Goal: Transaction & Acquisition: Purchase product/service

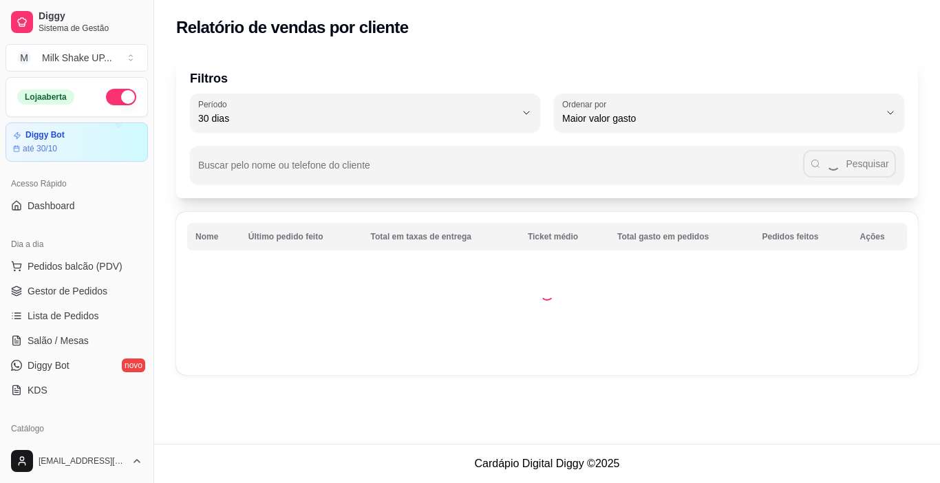
select select "30"
select select "HIGHEST_TOTAL_SPENT_WITH_ORDERS"
drag, startPoint x: 67, startPoint y: 292, endPoint x: 79, endPoint y: 291, distance: 11.8
click at [68, 292] on span "Gestor de Pedidos" at bounding box center [68, 291] width 80 height 14
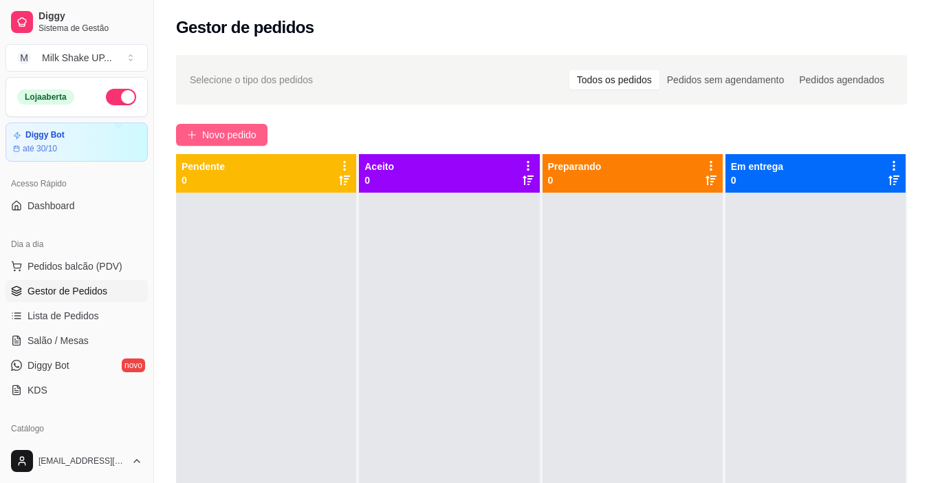
click at [246, 136] on span "Novo pedido" at bounding box center [229, 134] width 54 height 15
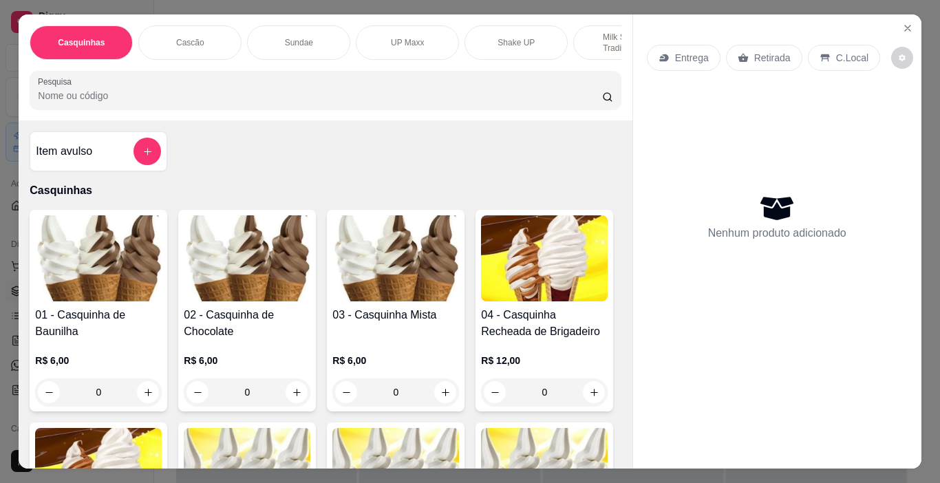
click at [409, 277] on img at bounding box center [395, 258] width 127 height 86
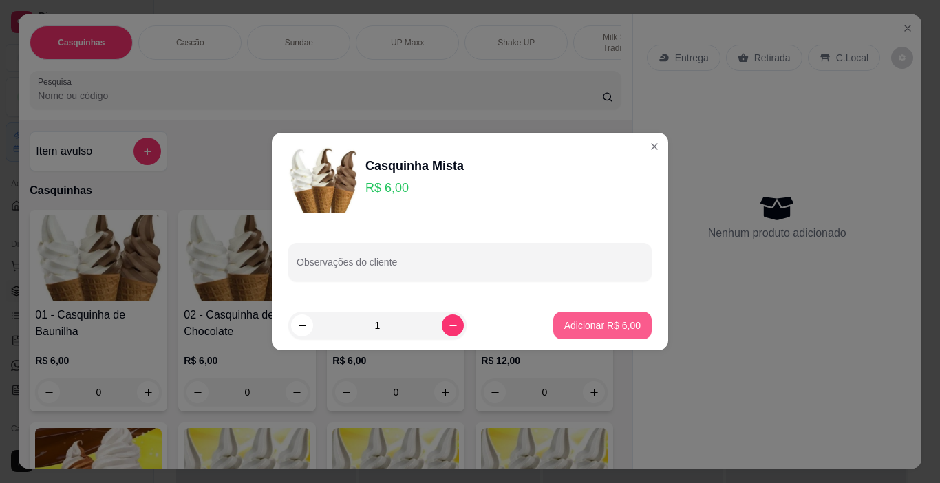
click at [602, 326] on p "Adicionar R$ 6,00" at bounding box center [602, 325] width 76 height 14
type input "1"
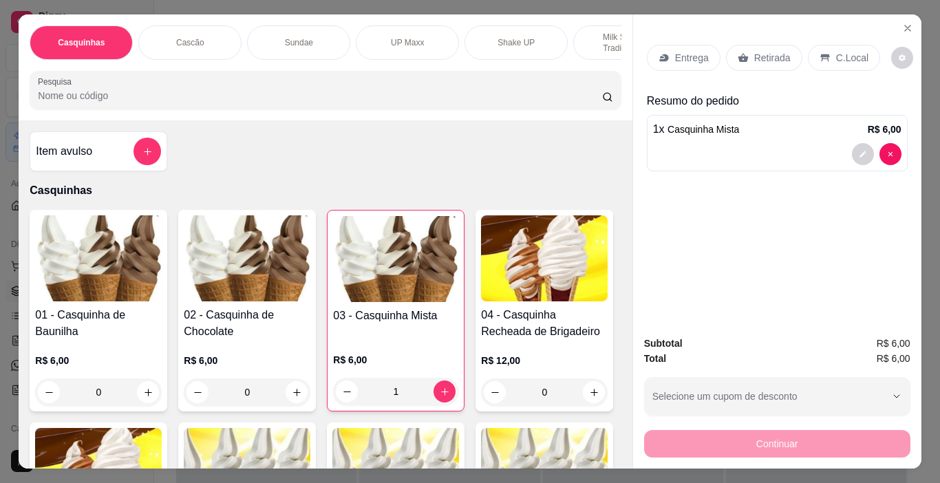
click at [836, 51] on p "C.Local" at bounding box center [852, 58] width 32 height 14
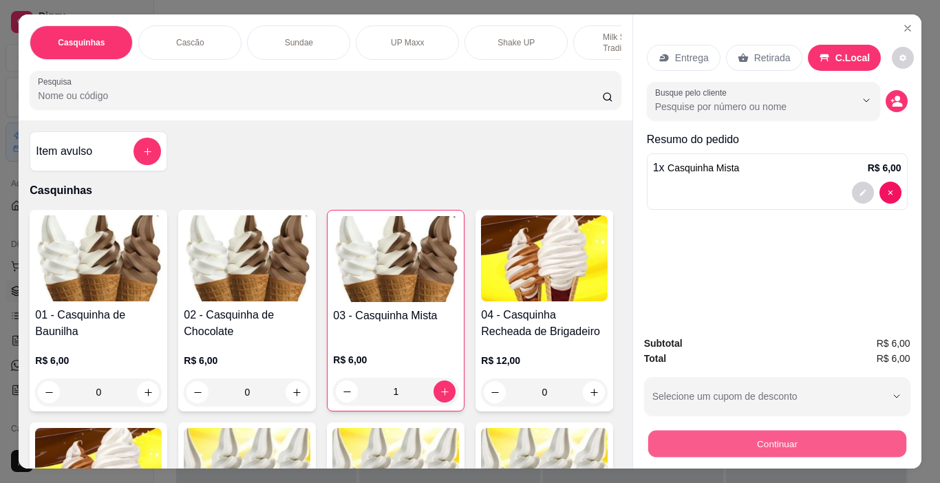
click at [834, 437] on button "Continuar" at bounding box center [776, 444] width 258 height 27
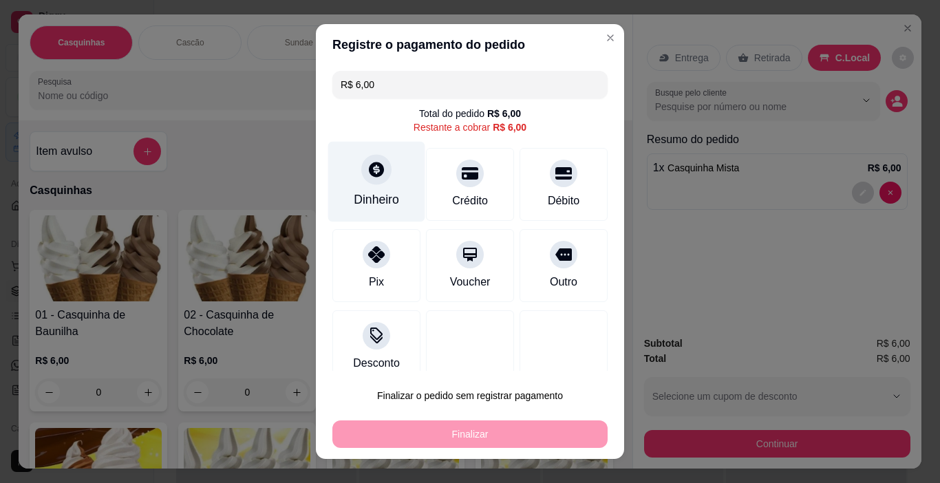
click at [367, 190] on div "Dinheiro" at bounding box center [376, 182] width 97 height 80
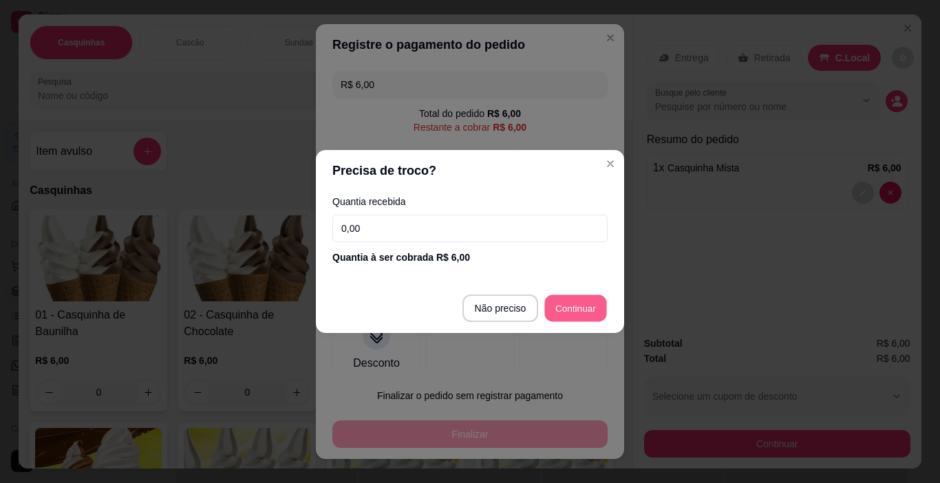
type input "R$ 0,00"
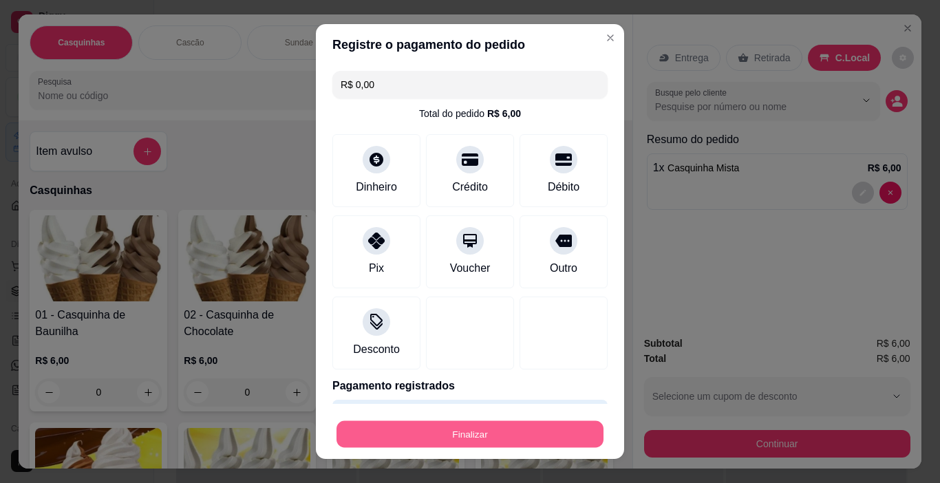
click at [481, 442] on button "Finalizar" at bounding box center [469, 434] width 267 height 27
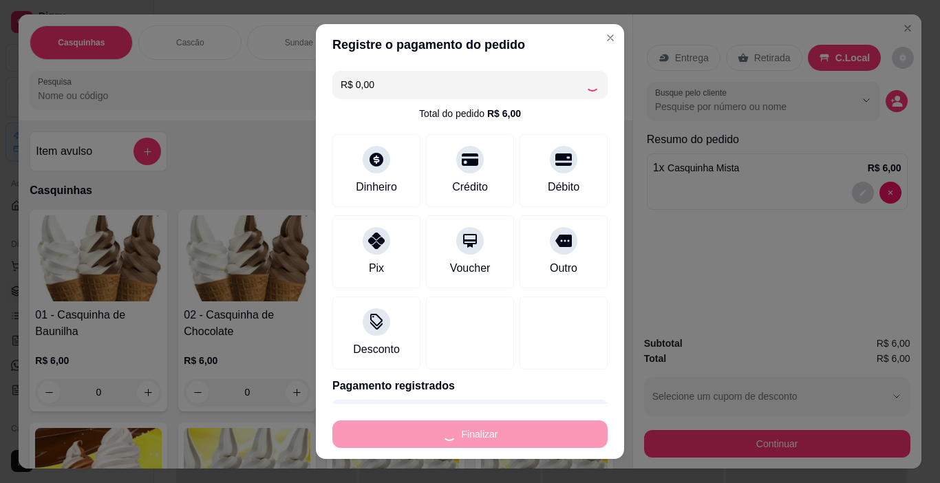
type input "0"
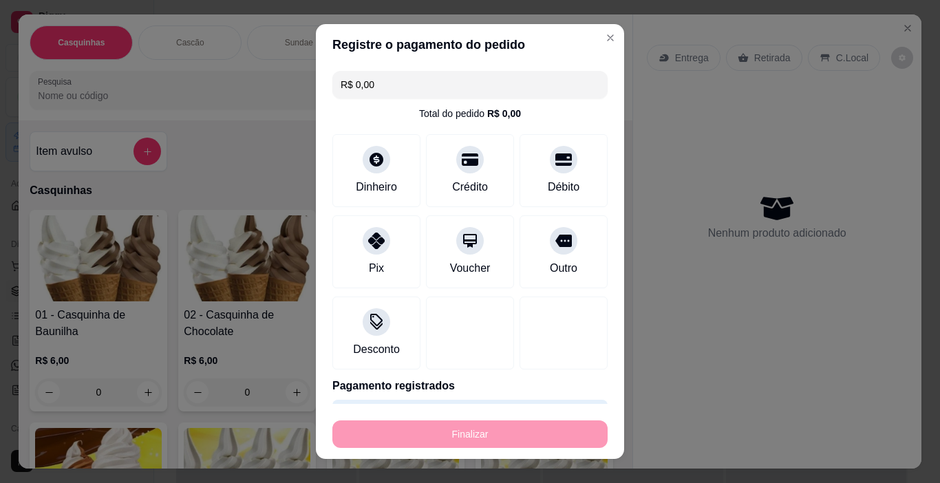
type input "-R$ 6,00"
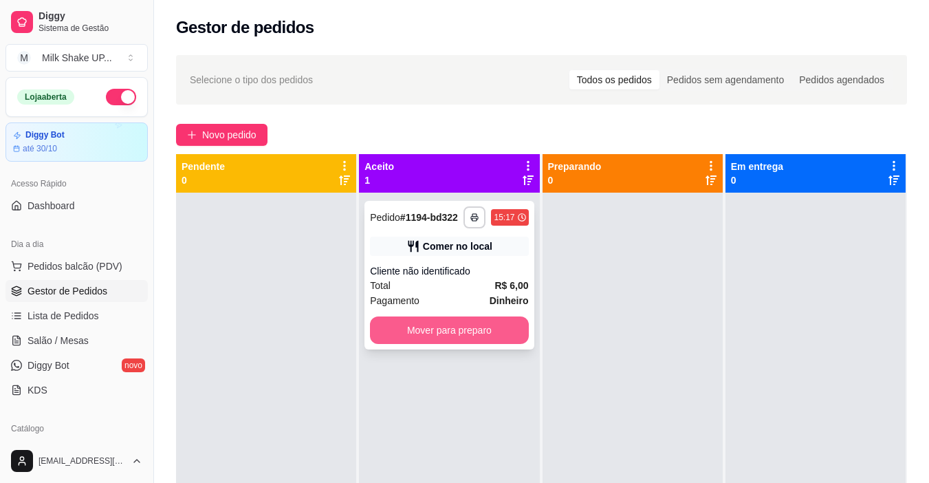
click at [438, 334] on button "Mover para preparo" at bounding box center [449, 330] width 158 height 28
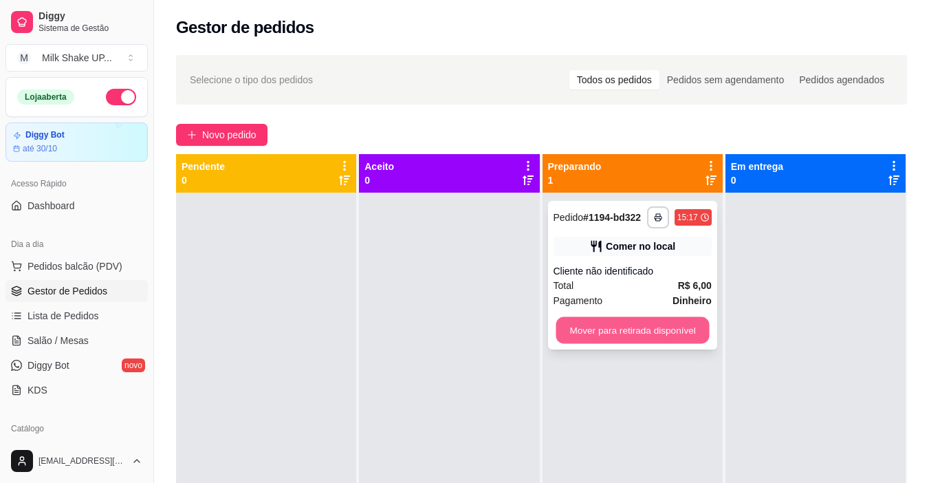
click at [656, 336] on button "Mover para retirada disponível" at bounding box center [632, 330] width 153 height 27
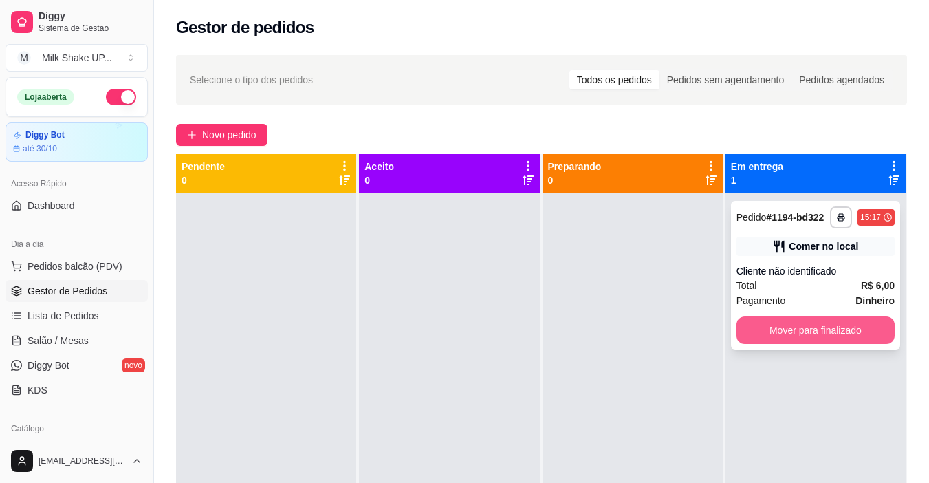
click at [804, 327] on button "Mover para finalizado" at bounding box center [816, 330] width 158 height 28
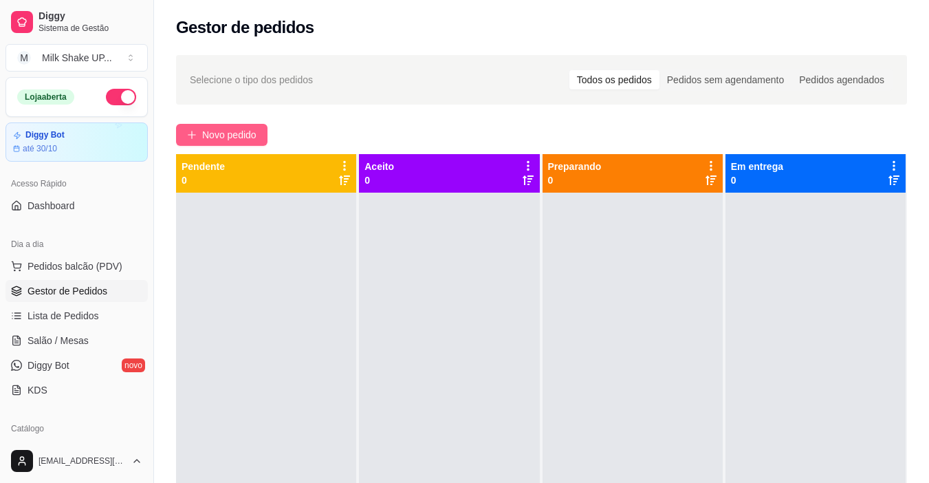
click at [254, 135] on span "Novo pedido" at bounding box center [229, 134] width 54 height 15
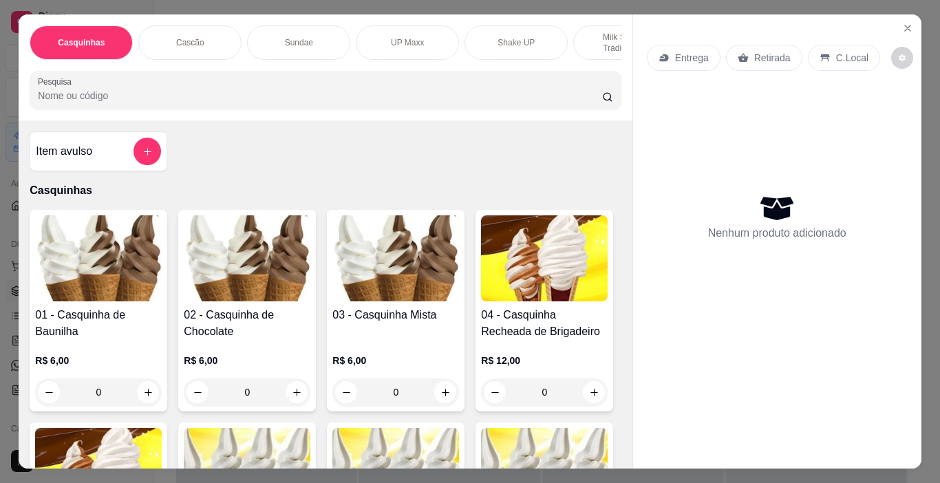
click at [389, 293] on img at bounding box center [395, 258] width 127 height 86
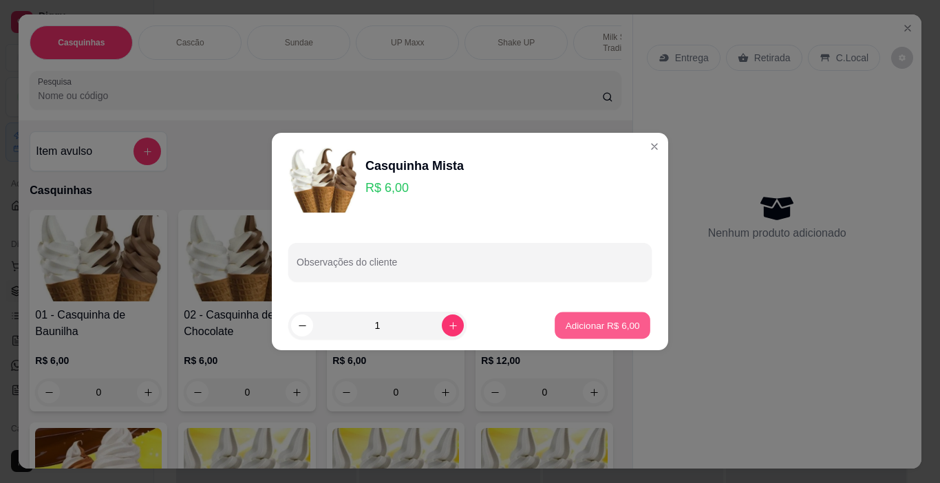
click at [565, 325] on p "Adicionar R$ 6,00" at bounding box center [602, 324] width 74 height 13
type input "1"
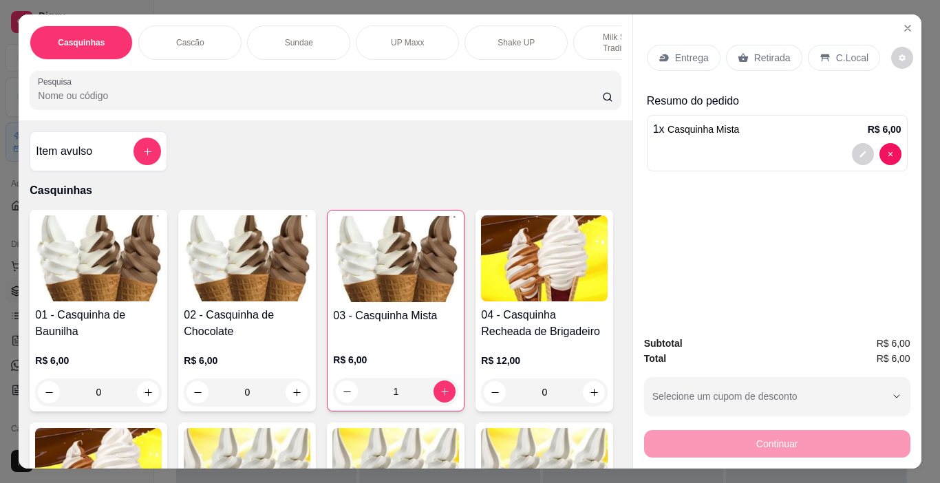
click at [836, 51] on p "C.Local" at bounding box center [852, 58] width 32 height 14
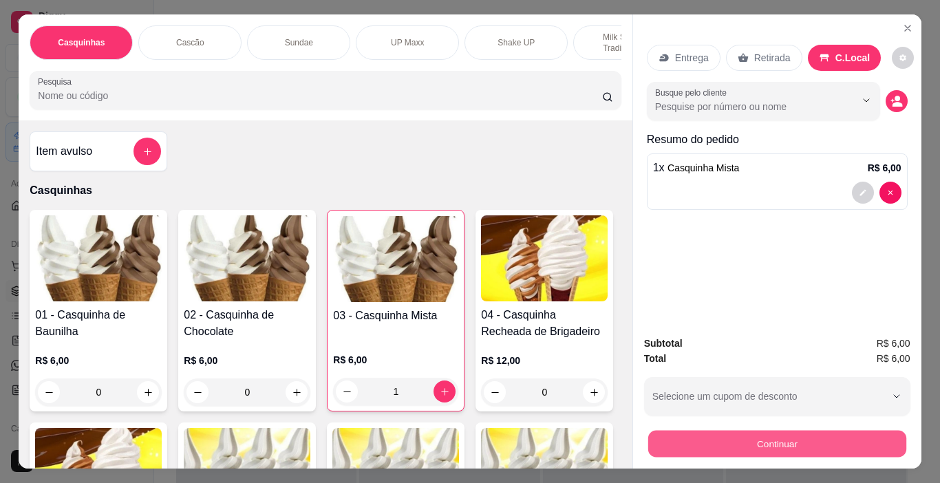
click at [775, 441] on button "Continuar" at bounding box center [776, 444] width 258 height 27
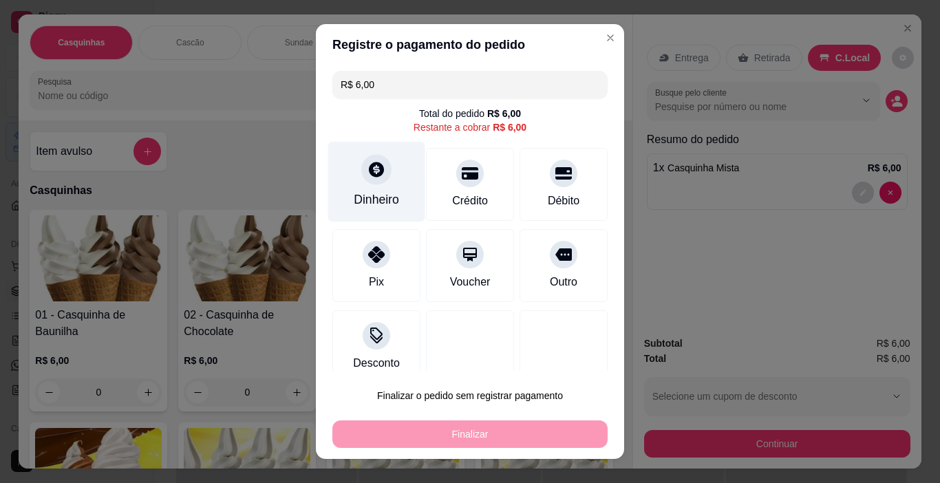
click at [372, 182] on div at bounding box center [376, 170] width 30 height 30
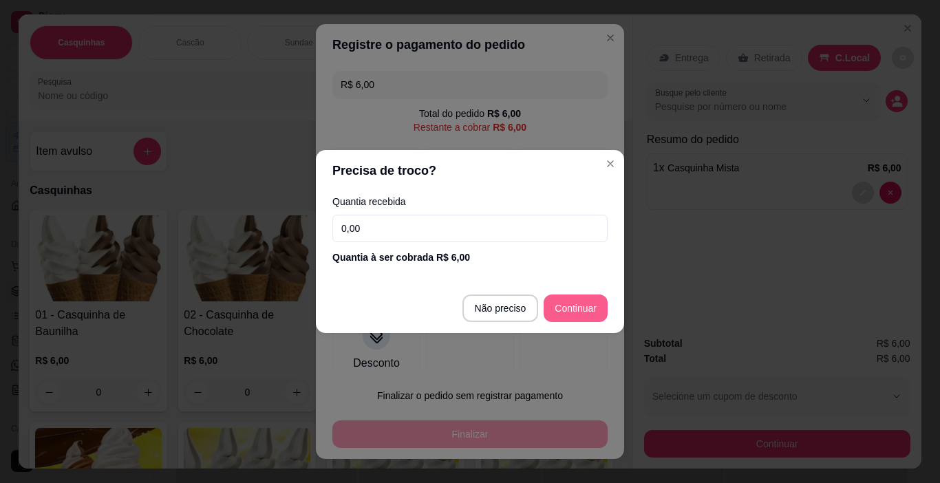
type input "R$ 0,00"
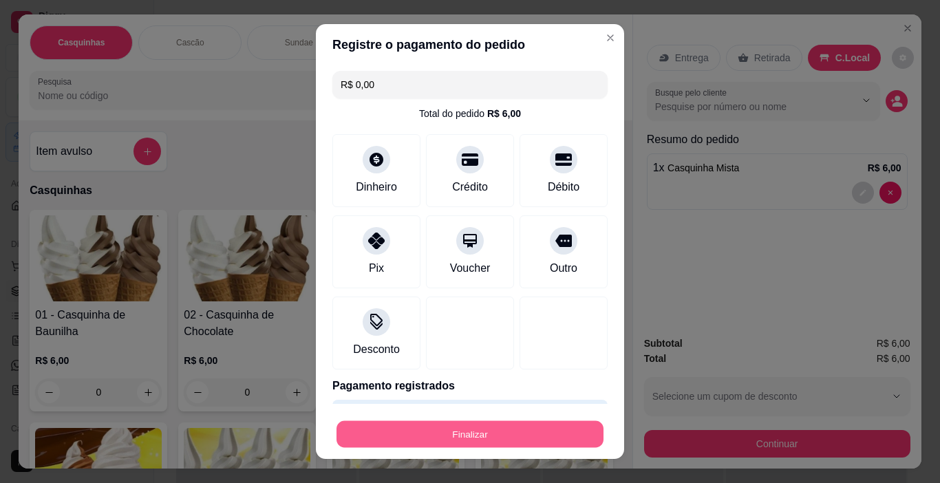
click at [525, 442] on button "Finalizar" at bounding box center [469, 434] width 267 height 27
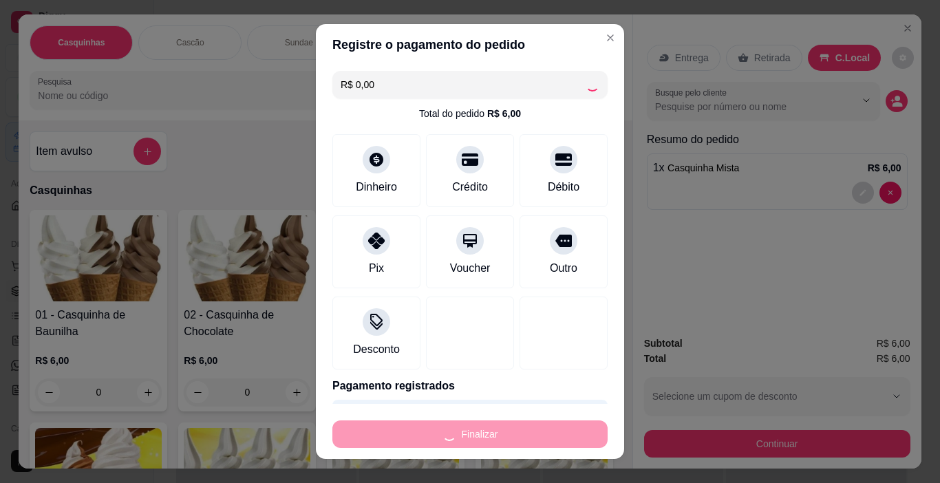
type input "0"
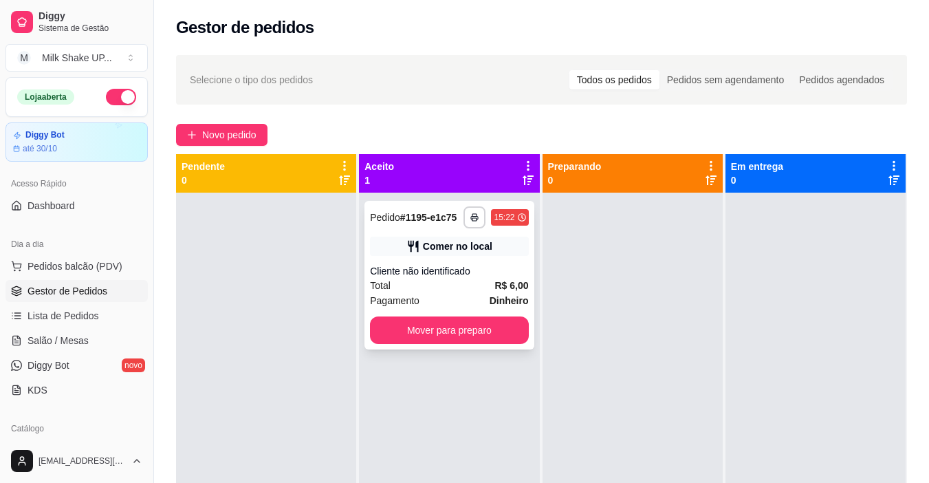
click at [480, 344] on div "**********" at bounding box center [449, 275] width 169 height 149
click at [479, 329] on button "Mover para preparo" at bounding box center [449, 330] width 158 height 28
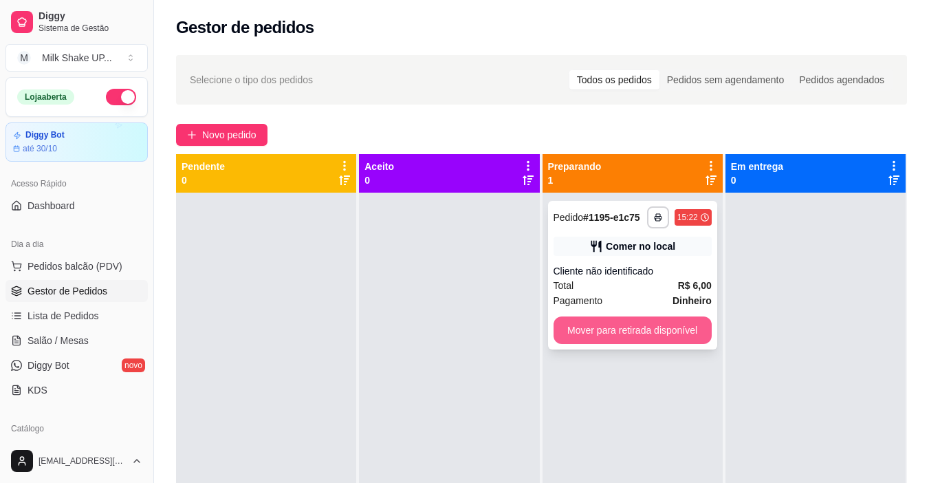
click at [624, 332] on button "Mover para retirada disponível" at bounding box center [633, 330] width 158 height 28
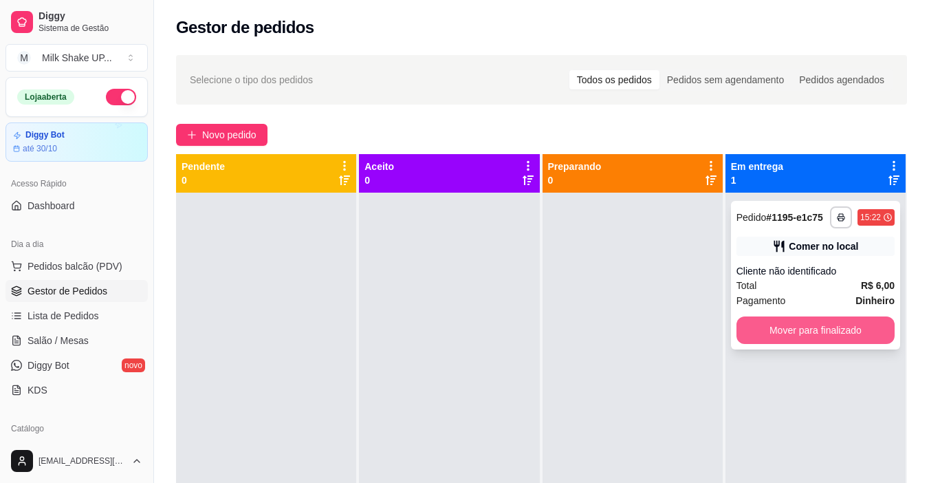
click at [765, 332] on button "Mover para finalizado" at bounding box center [816, 330] width 158 height 28
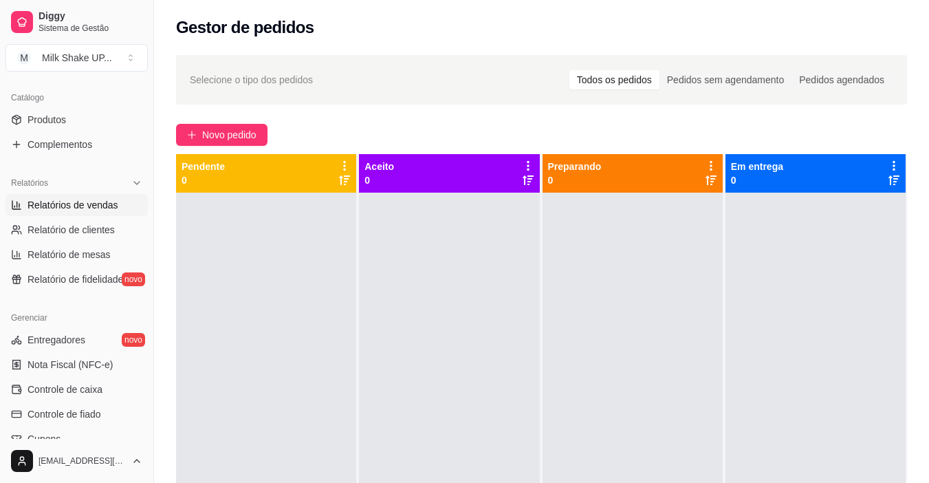
scroll to position [344, 0]
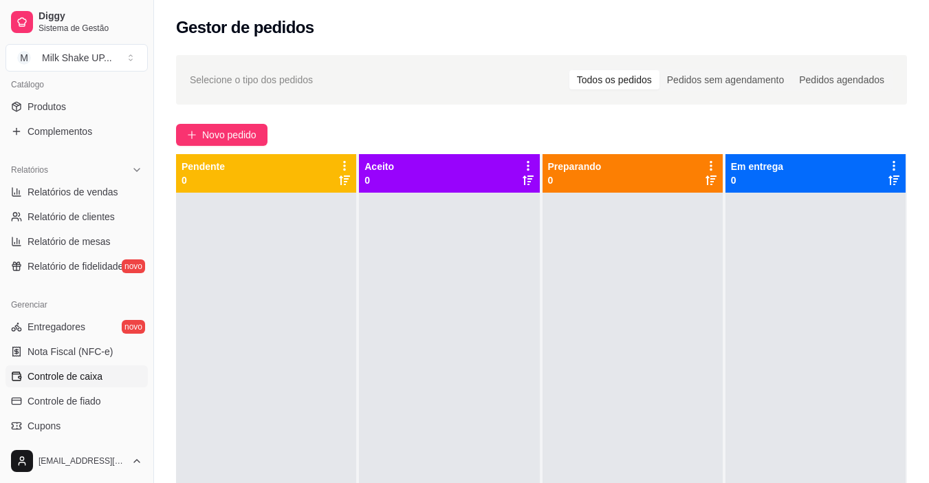
click at [94, 376] on span "Controle de caixa" at bounding box center [65, 376] width 75 height 14
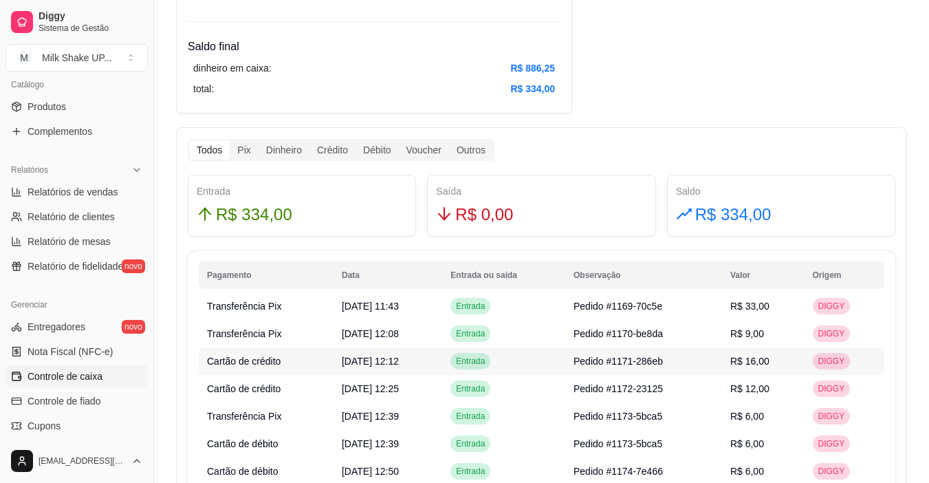
scroll to position [619, 0]
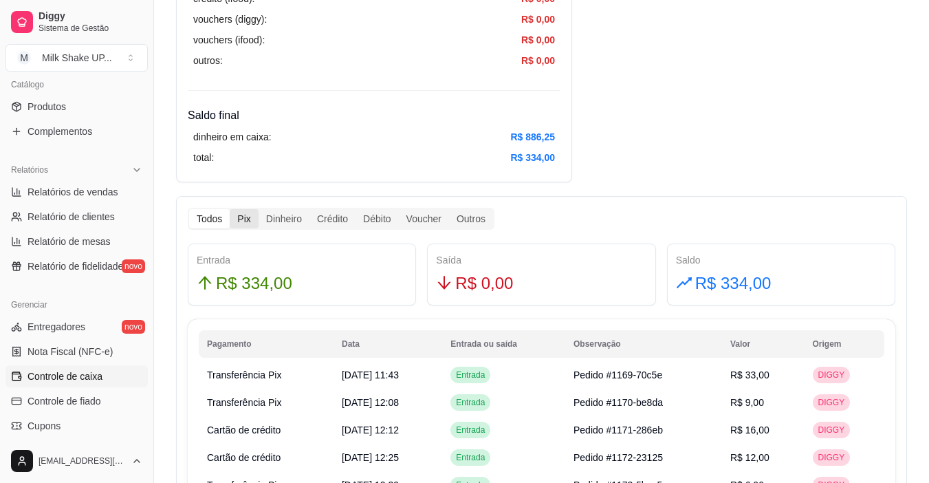
click at [248, 224] on div "Pix" at bounding box center [244, 218] width 28 height 19
click at [230, 209] on input "Pix" at bounding box center [230, 209] width 0 height 0
click at [290, 226] on div "Dinheiro" at bounding box center [284, 218] width 51 height 19
click at [259, 209] on input "Dinheiro" at bounding box center [259, 209] width 0 height 0
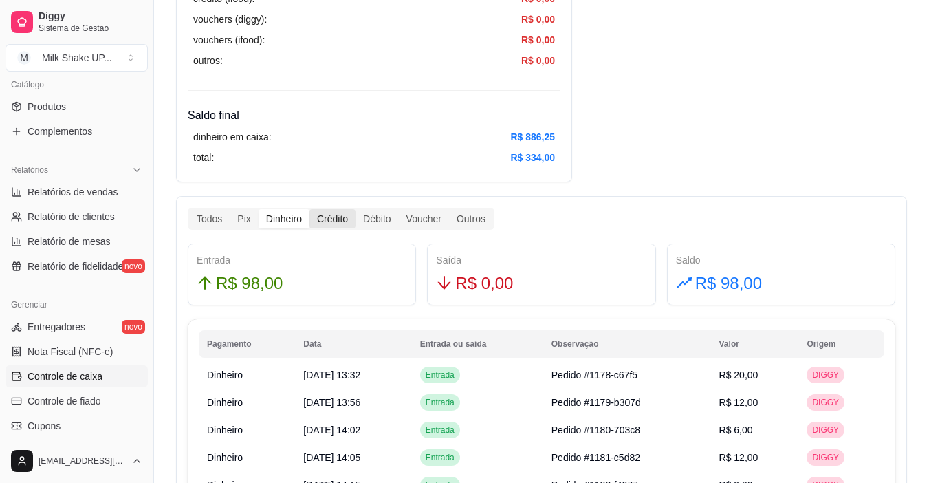
click at [329, 223] on div "Crédito" at bounding box center [333, 218] width 46 height 19
click at [310, 209] on input "Crédito" at bounding box center [310, 209] width 0 height 0
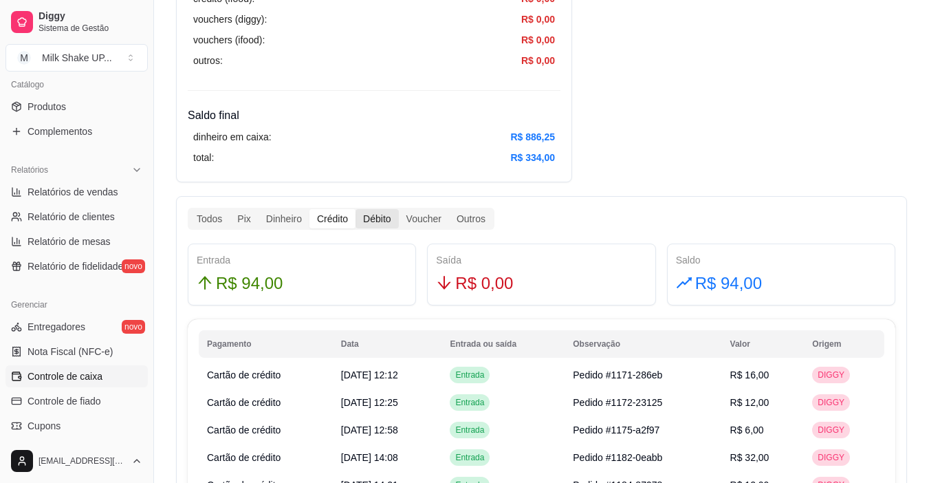
click at [378, 215] on div "Débito" at bounding box center [377, 218] width 43 height 19
click at [356, 209] on input "Débito" at bounding box center [356, 209] width 0 height 0
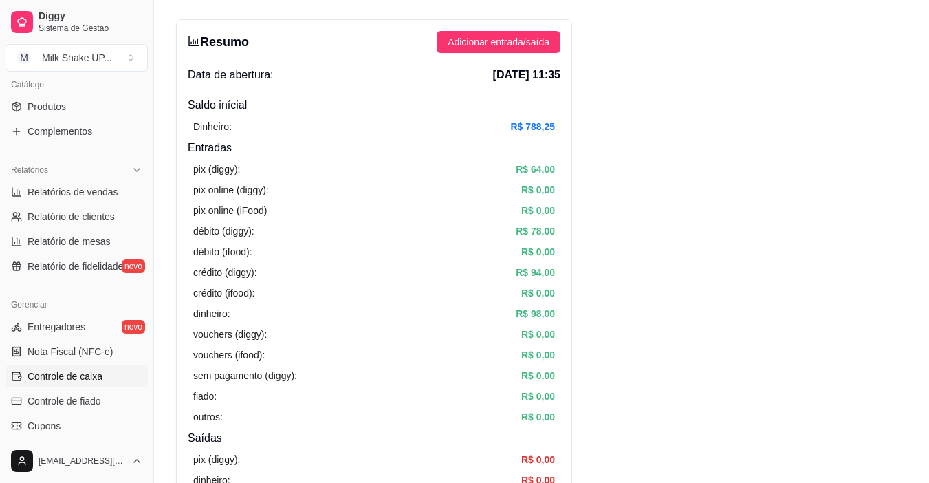
scroll to position [0, 0]
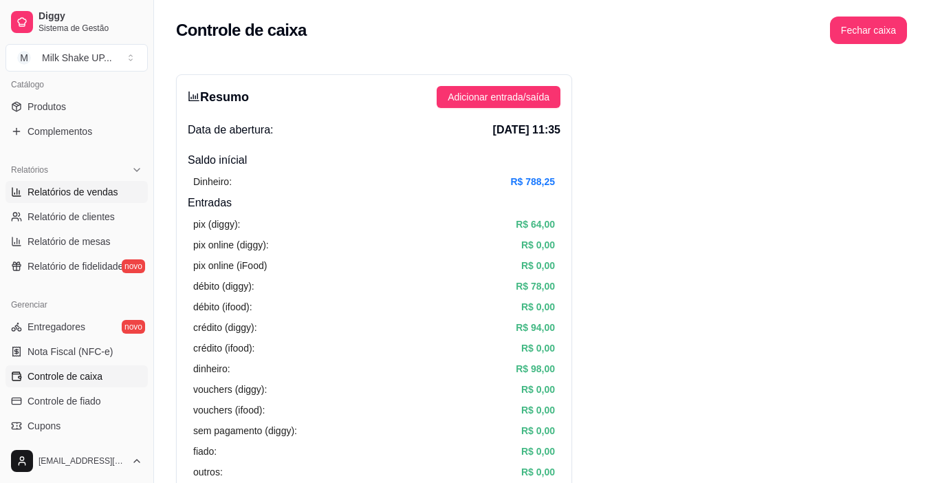
click at [87, 194] on span "Relatórios de vendas" at bounding box center [73, 192] width 91 height 14
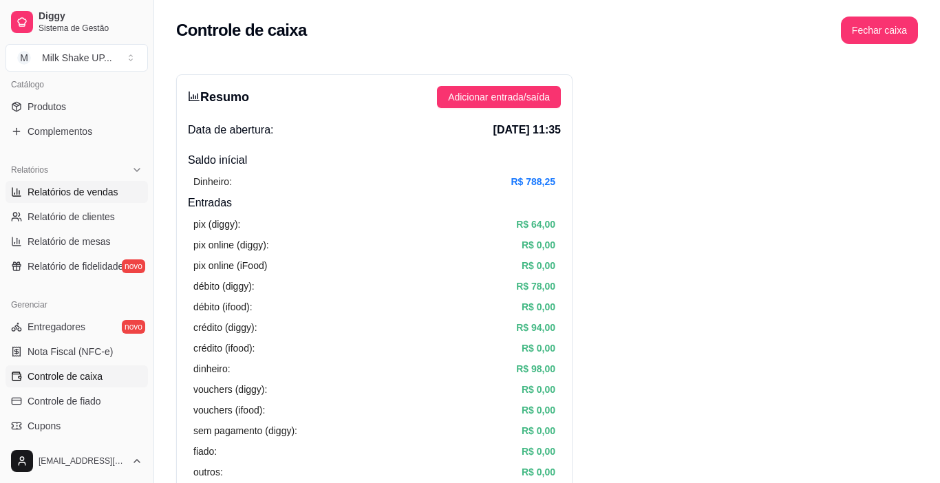
select select "ALL"
select select "0"
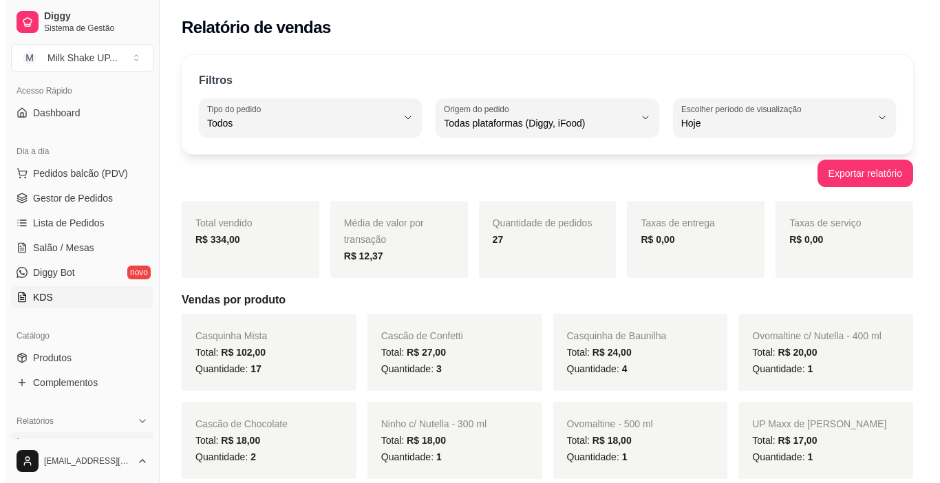
scroll to position [69, 0]
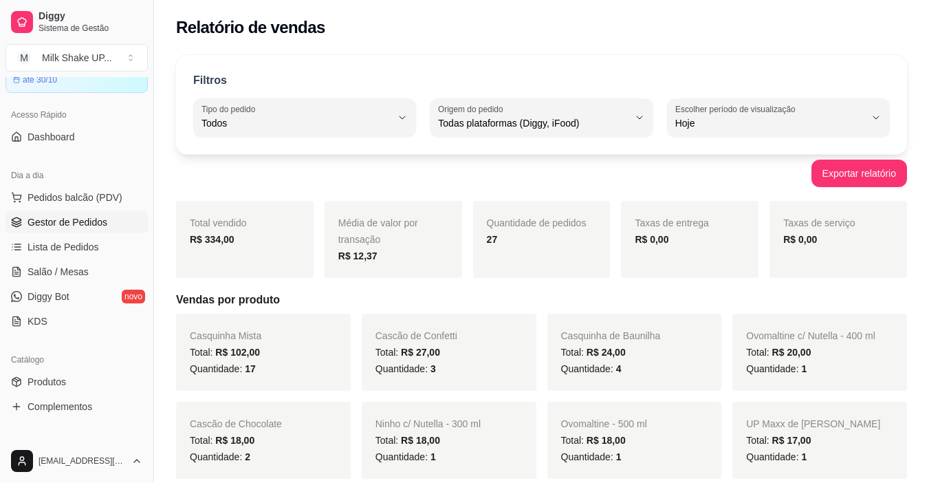
click at [87, 230] on link "Gestor de Pedidos" at bounding box center [77, 222] width 142 height 22
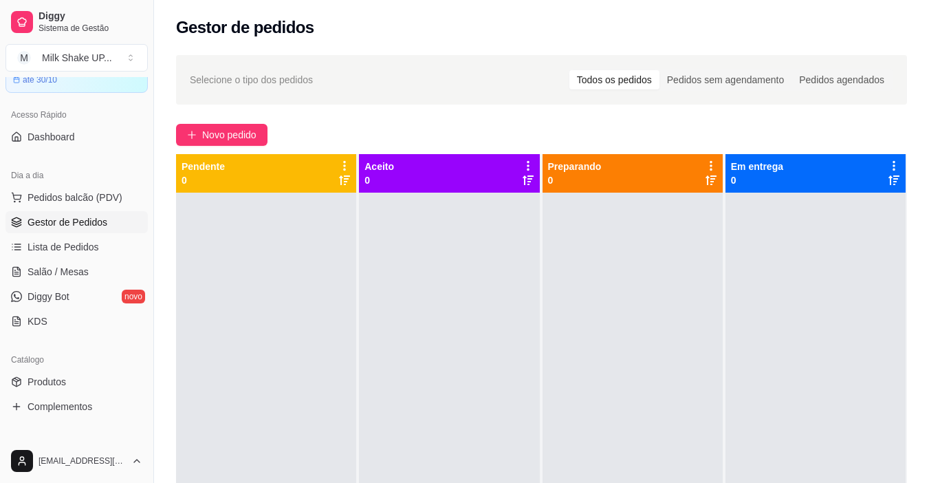
click at [261, 147] on div "Selecione o tipo dos pedidos Todos os pedidos Pedidos sem agendamento Pedidos a…" at bounding box center [541, 350] width 775 height 607
click at [259, 140] on button "Novo pedido" at bounding box center [221, 135] width 91 height 22
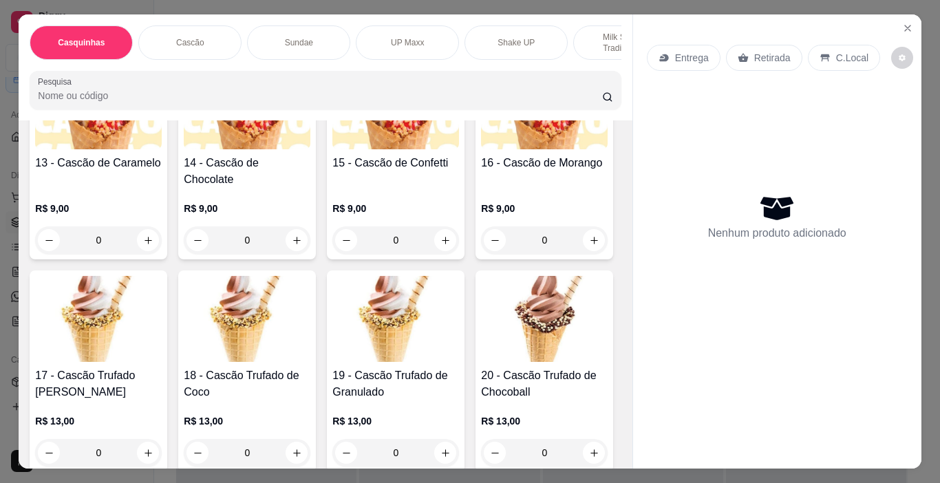
scroll to position [825, 0]
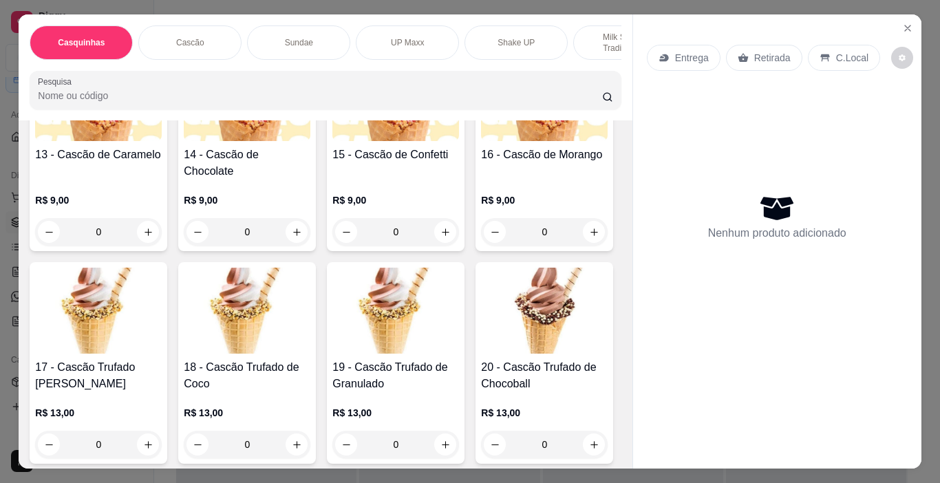
click at [589, 41] on p "Milk Shakes Tradicionais" at bounding box center [625, 43] width 80 height 22
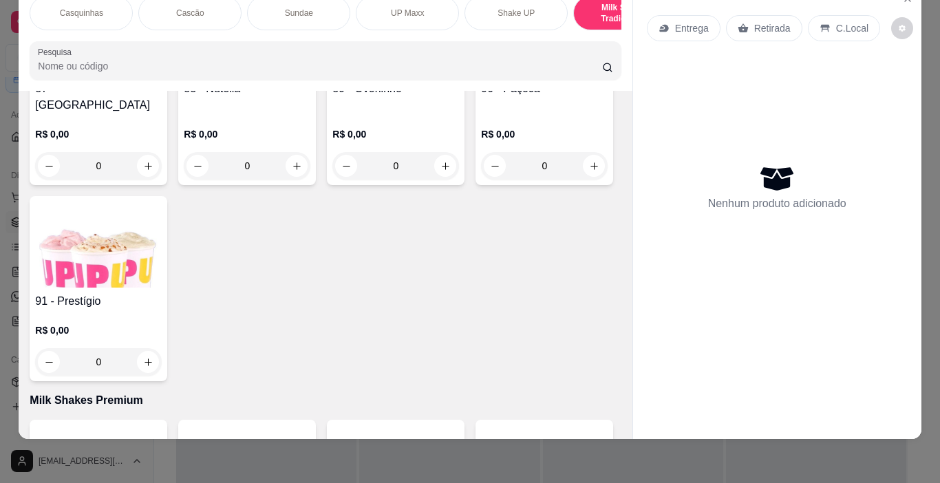
scroll to position [5136, 0]
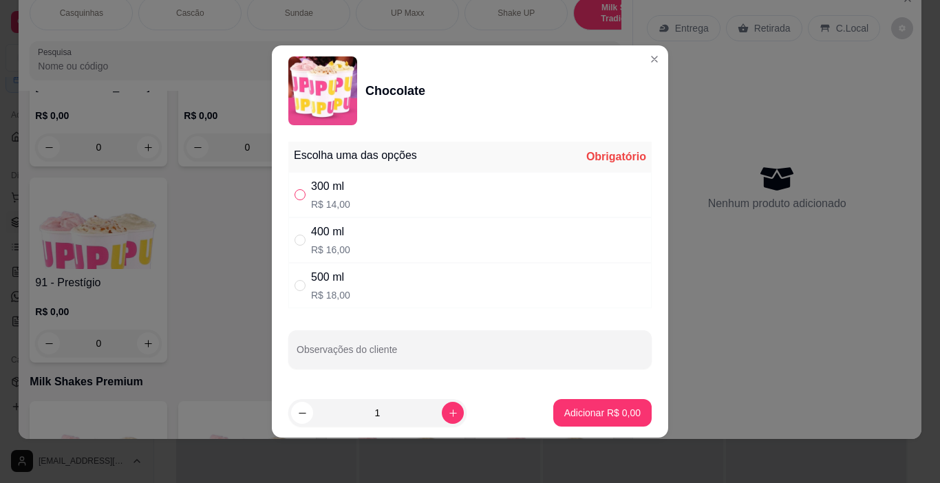
click at [301, 197] on input "" at bounding box center [299, 194] width 11 height 11
radio input "true"
click at [600, 407] on p "Adicionar R$ 14,00" at bounding box center [600, 412] width 80 height 13
type input "1"
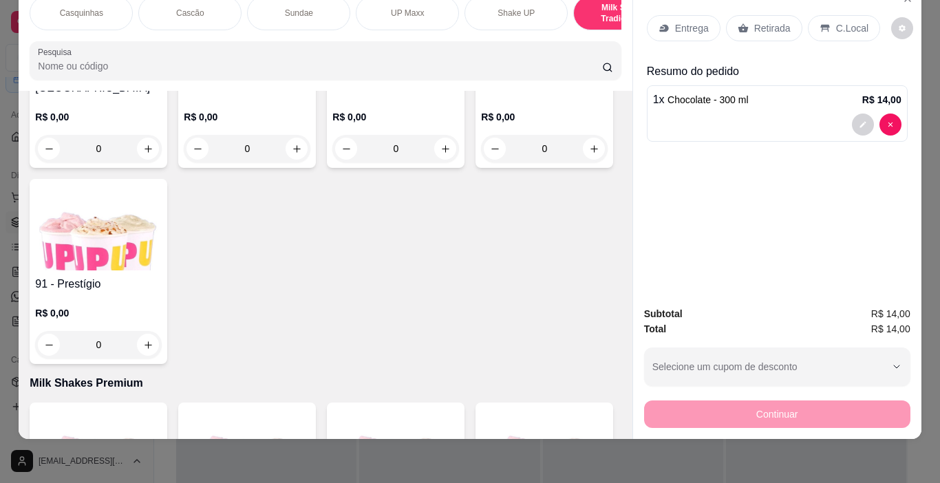
click at [846, 21] on p "C.Local" at bounding box center [852, 28] width 32 height 14
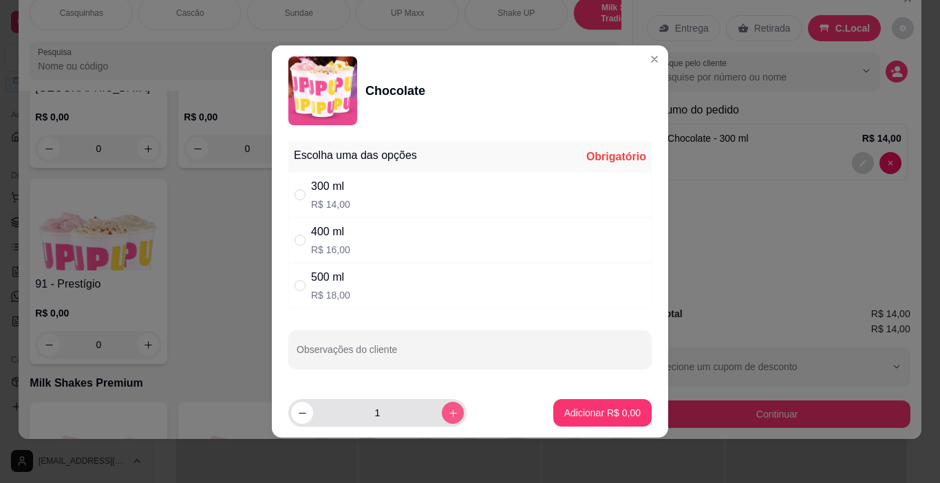
click at [448, 412] on icon "increase-product-quantity" at bounding box center [453, 413] width 10 height 10
type input "2"
click at [306, 197] on div "" at bounding box center [302, 194] width 17 height 15
radio input "true"
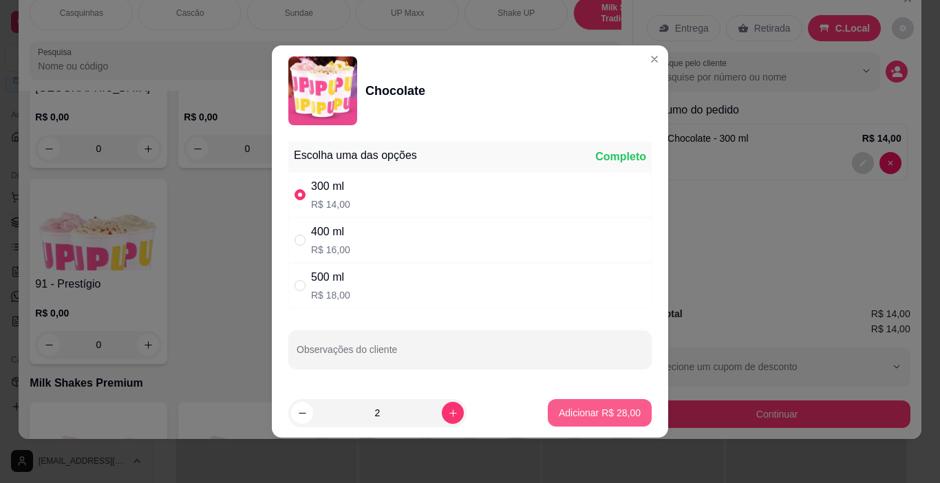
click at [614, 408] on p "Adicionar R$ 28,00" at bounding box center [599, 413] width 82 height 14
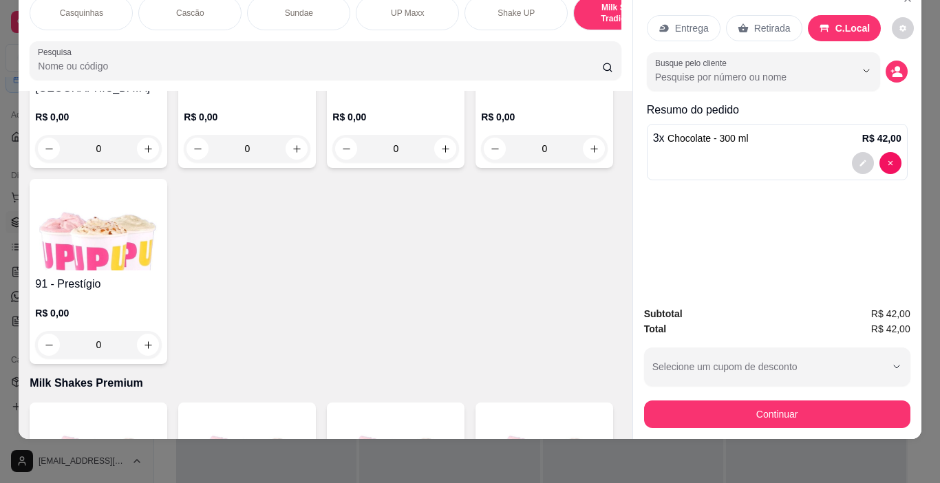
click at [835, 21] on p "C.Local" at bounding box center [852, 28] width 35 height 14
type input "0"
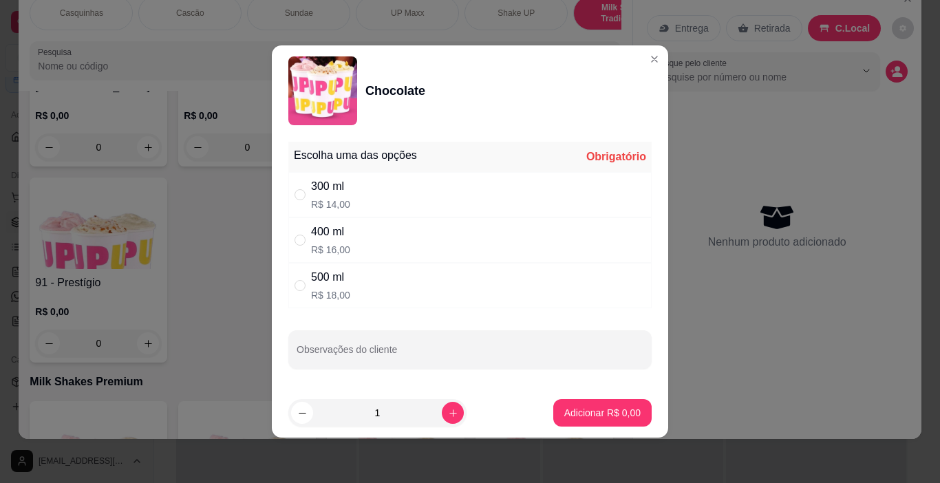
click at [310, 201] on div "300 ml R$ 14,00" at bounding box center [469, 194] width 363 height 45
radio input "true"
click at [444, 409] on div "1" at bounding box center [377, 413] width 173 height 28
click at [450, 409] on button "increase-product-quantity" at bounding box center [453, 413] width 22 height 22
type input "2"
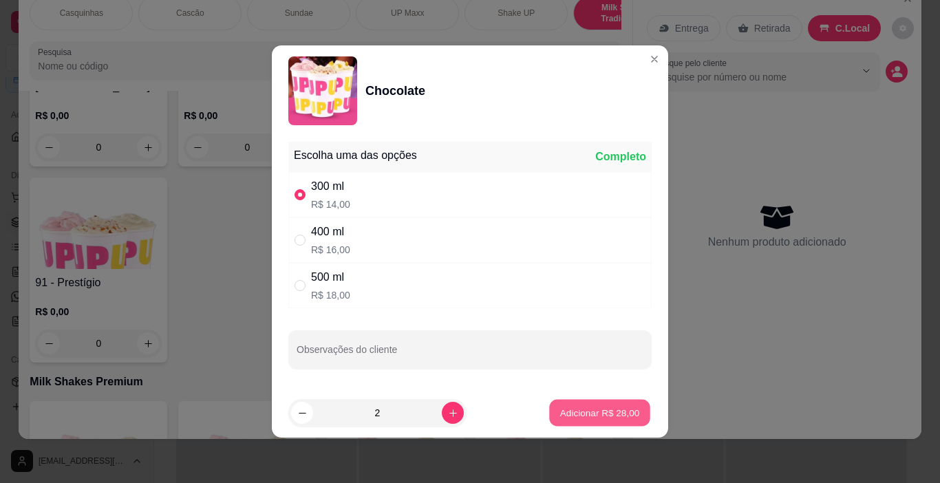
click at [603, 415] on p "Adicionar R$ 28,00" at bounding box center [600, 412] width 80 height 13
type input "2"
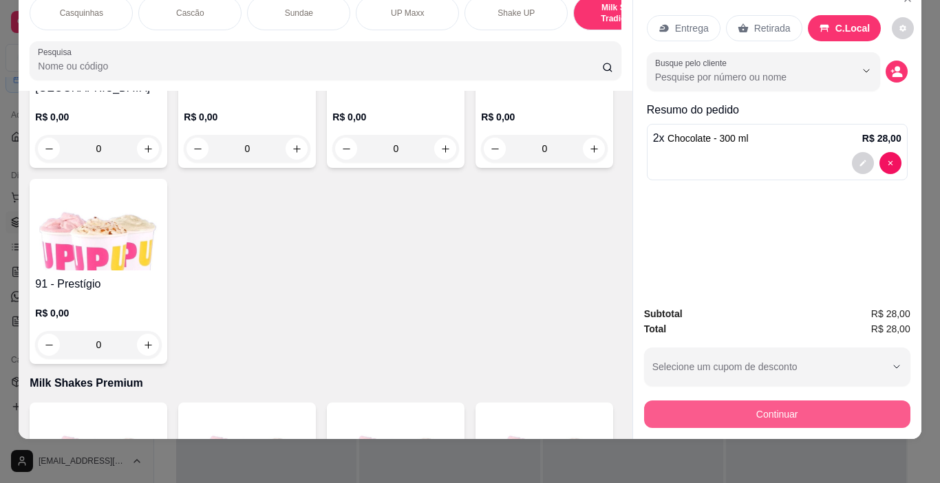
click at [813, 400] on button "Continuar" at bounding box center [777, 414] width 266 height 28
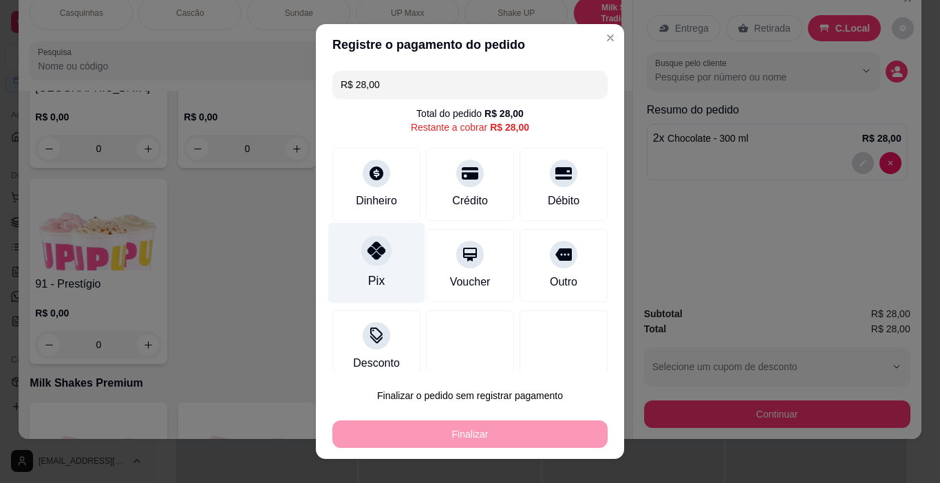
click at [367, 253] on icon at bounding box center [376, 250] width 18 height 18
type input "R$ 0,00"
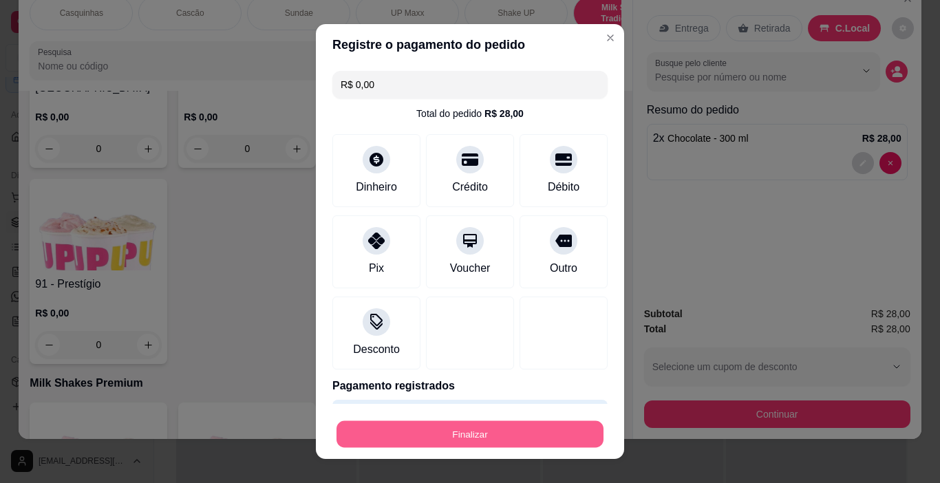
click at [539, 434] on button "Finalizar" at bounding box center [469, 434] width 267 height 27
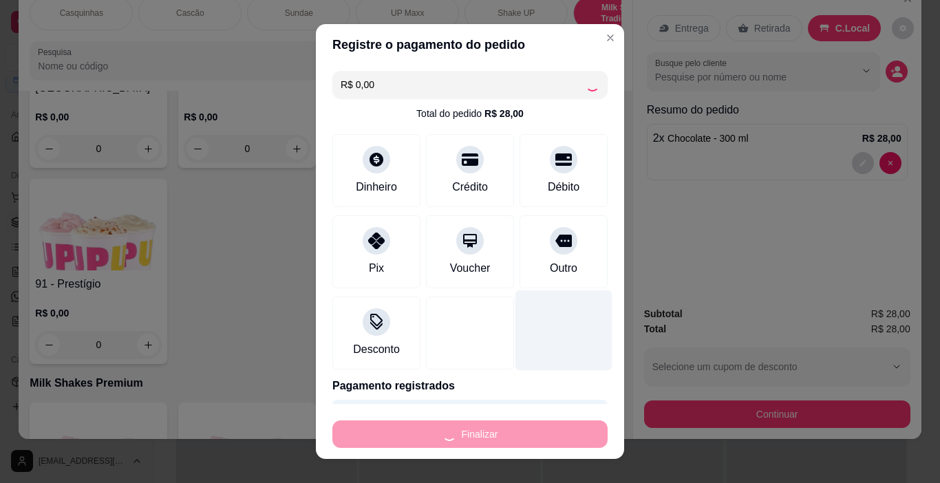
type input "0"
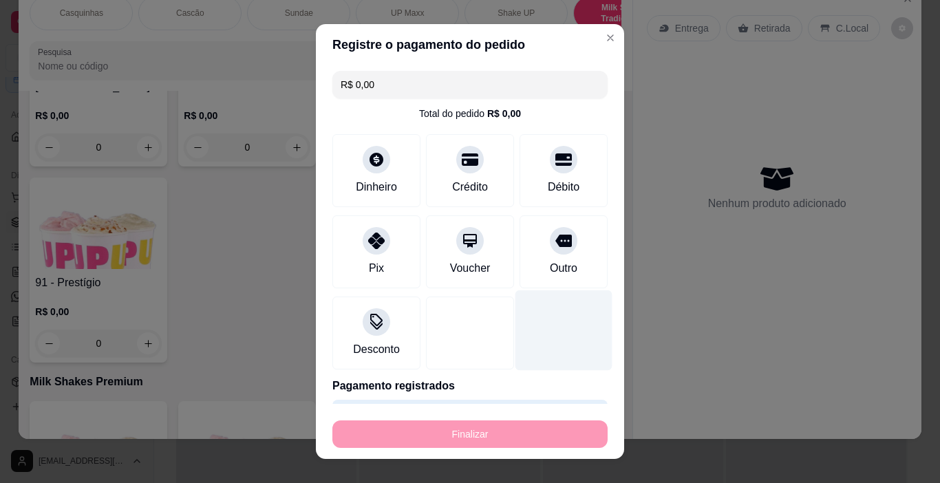
type input "-R$ 28,00"
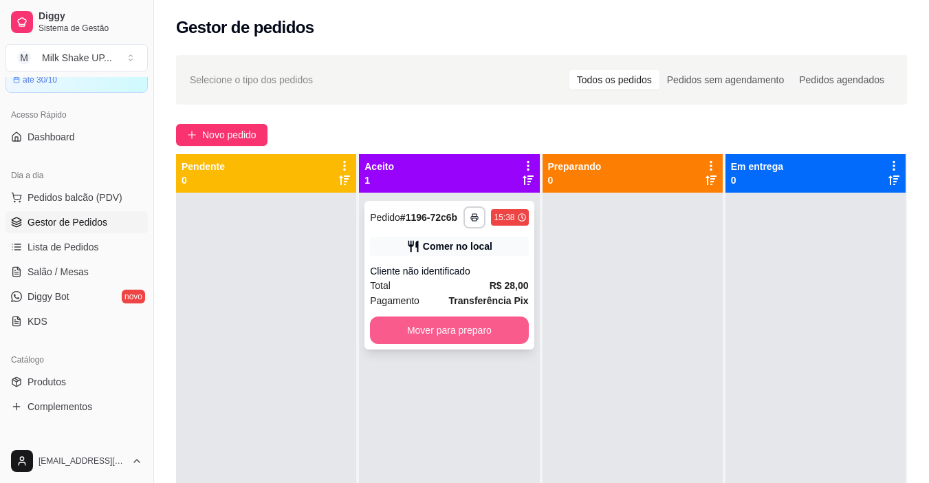
click at [484, 329] on button "Mover para preparo" at bounding box center [449, 330] width 158 height 28
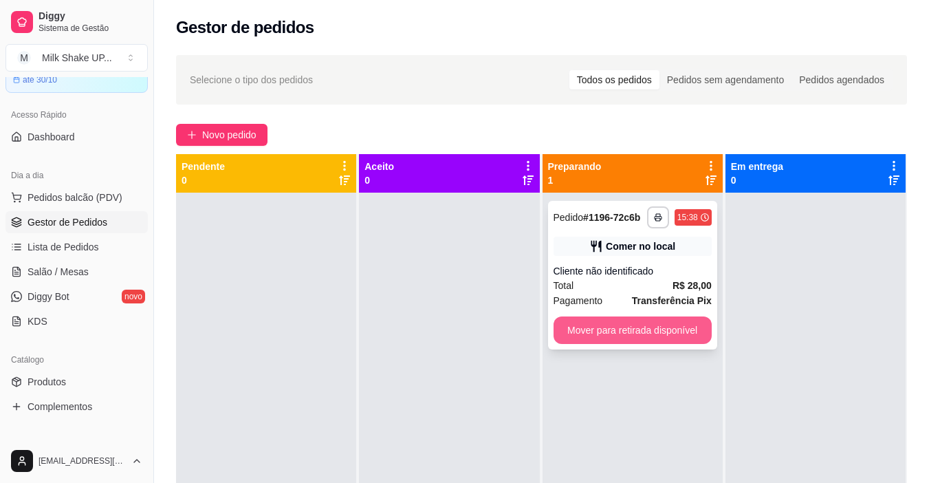
click at [578, 336] on button "Mover para retirada disponível" at bounding box center [633, 330] width 158 height 28
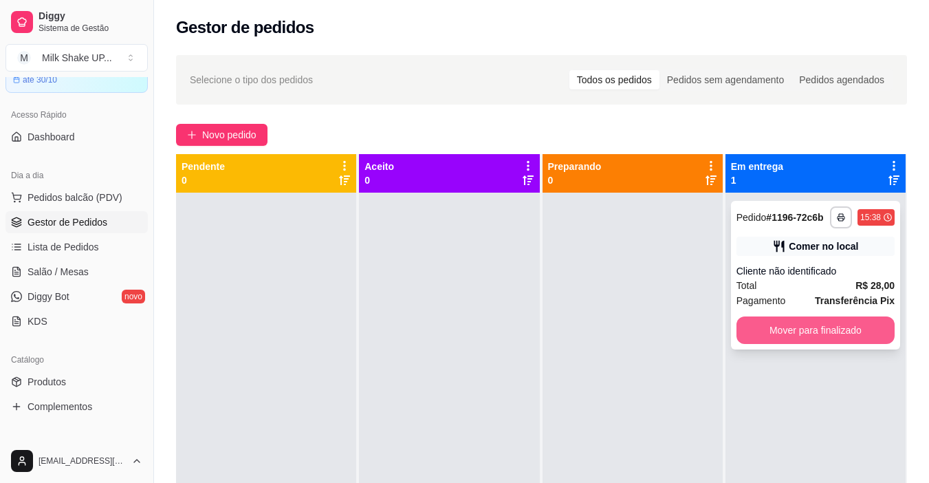
click at [788, 335] on button "Mover para finalizado" at bounding box center [816, 330] width 158 height 28
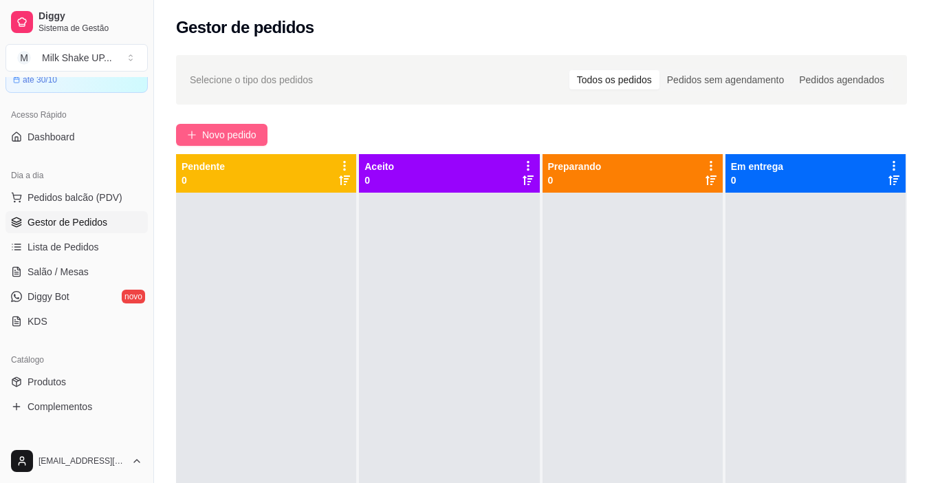
click at [221, 138] on span "Novo pedido" at bounding box center [229, 134] width 54 height 15
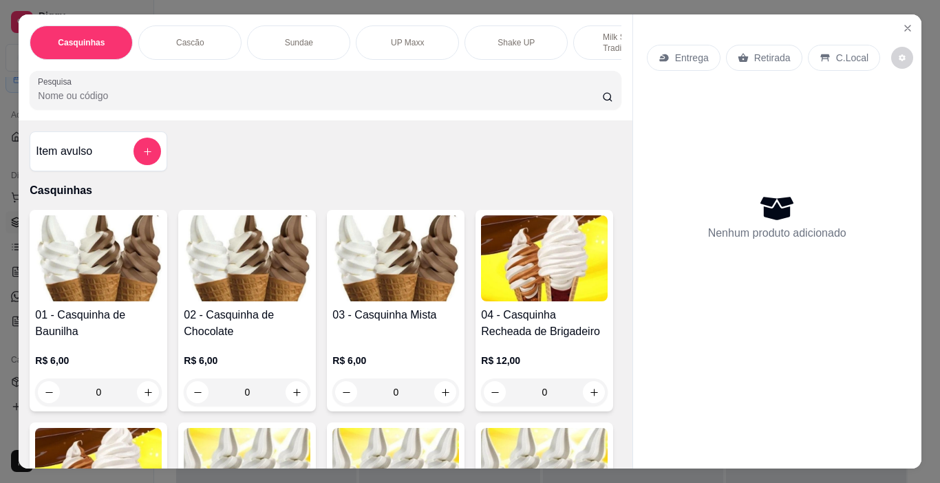
drag, startPoint x: 596, startPoint y: 47, endPoint x: 553, endPoint y: 72, distance: 49.7
click at [596, 45] on p "Milk Shakes Tradicionais" at bounding box center [625, 43] width 80 height 22
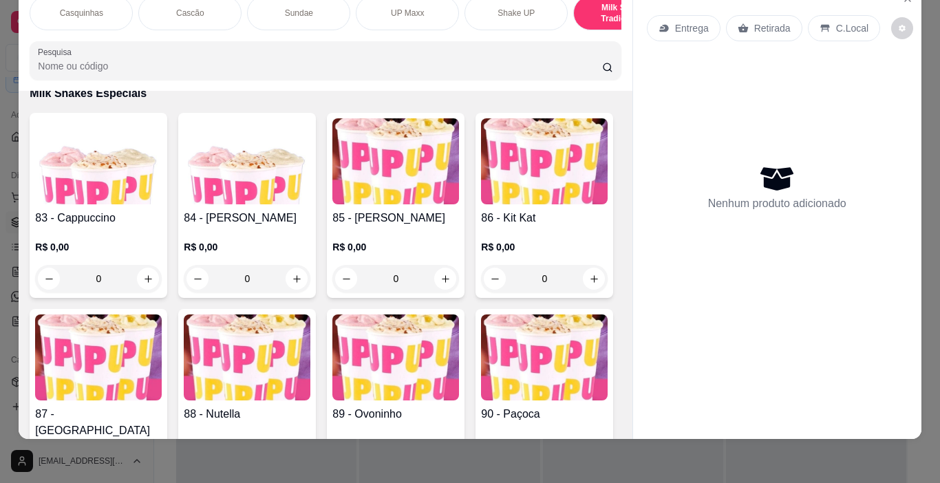
scroll to position [4861, 0]
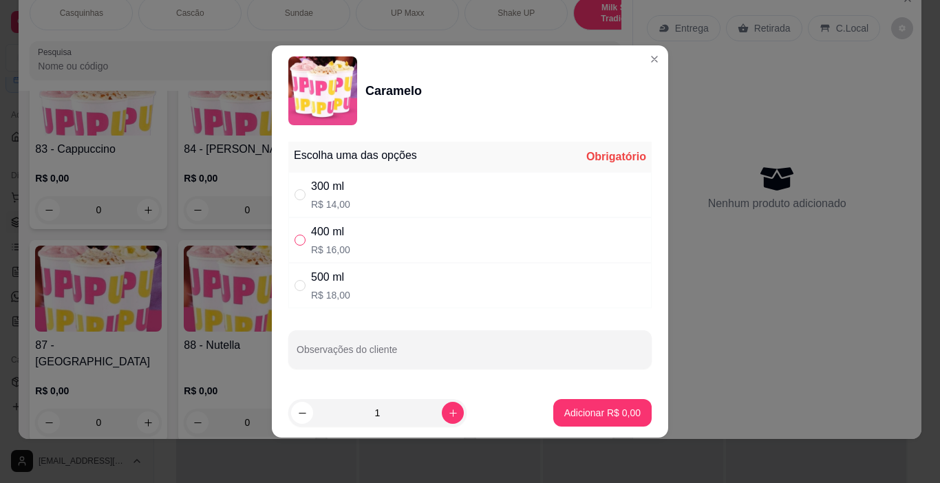
click at [301, 239] on input "" at bounding box center [299, 240] width 11 height 11
radio input "true"
click at [294, 192] on div "300 ml R$ 14,00" at bounding box center [469, 194] width 363 height 45
radio input "true"
radio input "false"
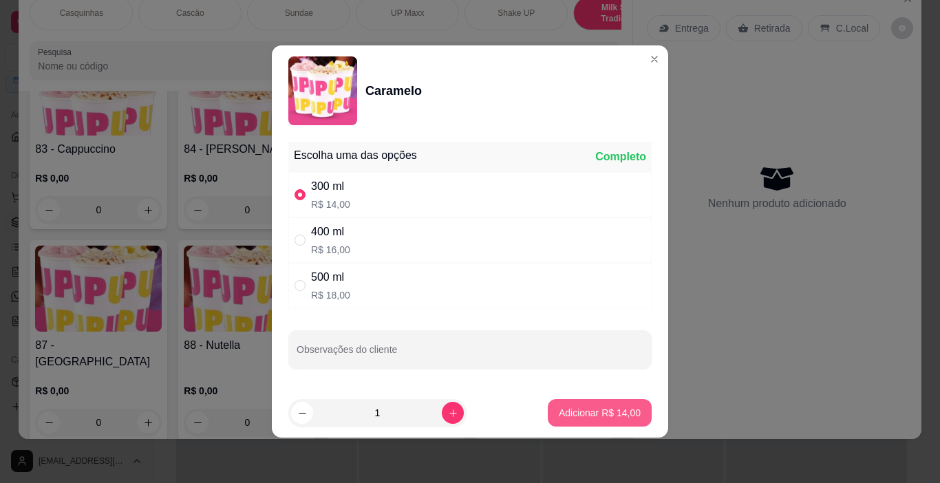
click at [585, 409] on p "Adicionar R$ 14,00" at bounding box center [599, 413] width 82 height 14
type input "1"
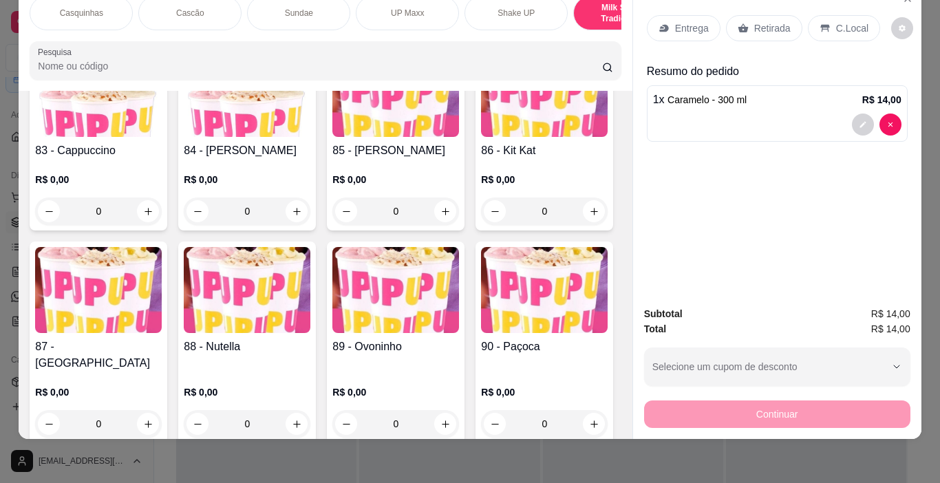
click at [854, 21] on p "C.Local" at bounding box center [852, 28] width 32 height 14
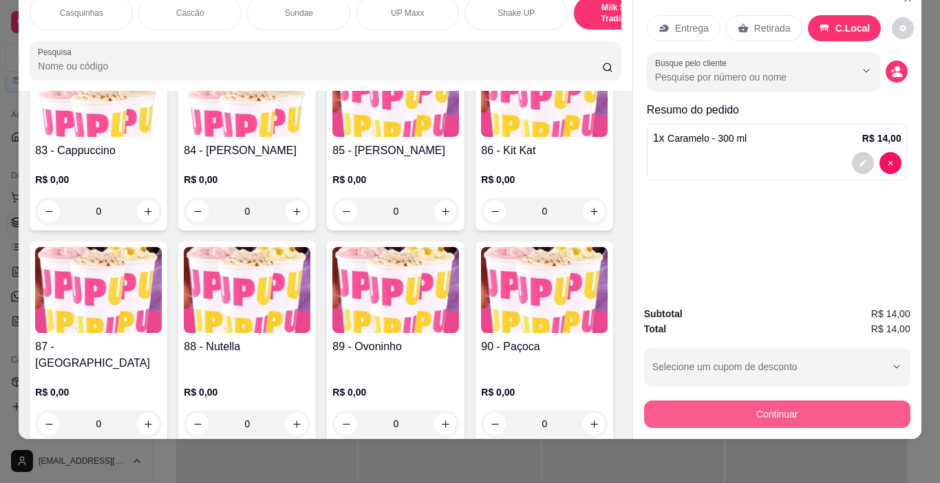
click at [869, 405] on button "Continuar" at bounding box center [777, 414] width 266 height 28
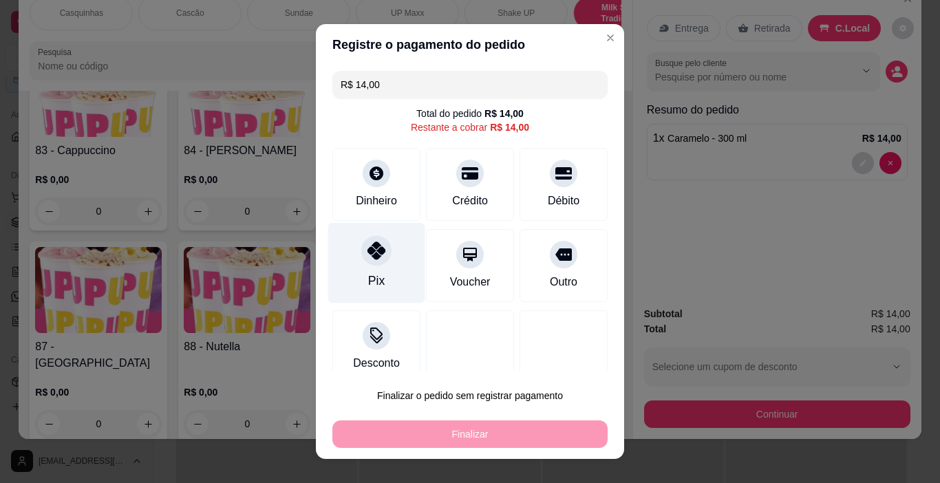
click at [376, 263] on div at bounding box center [376, 251] width 30 height 30
type input "R$ 0,00"
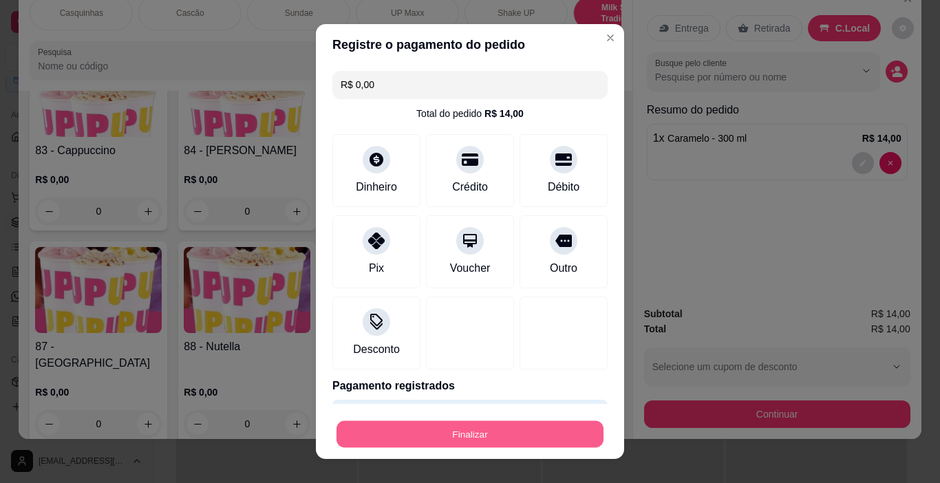
click at [514, 426] on button "Finalizar" at bounding box center [469, 434] width 267 height 27
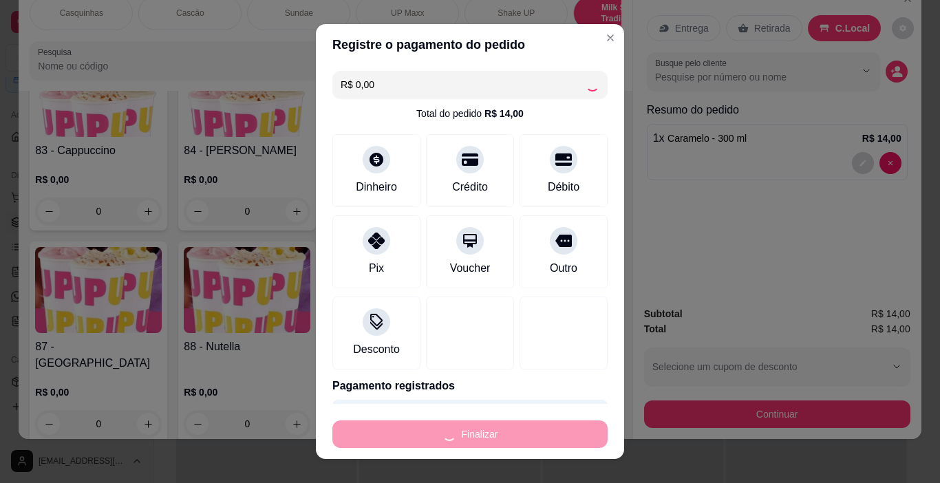
type input "0"
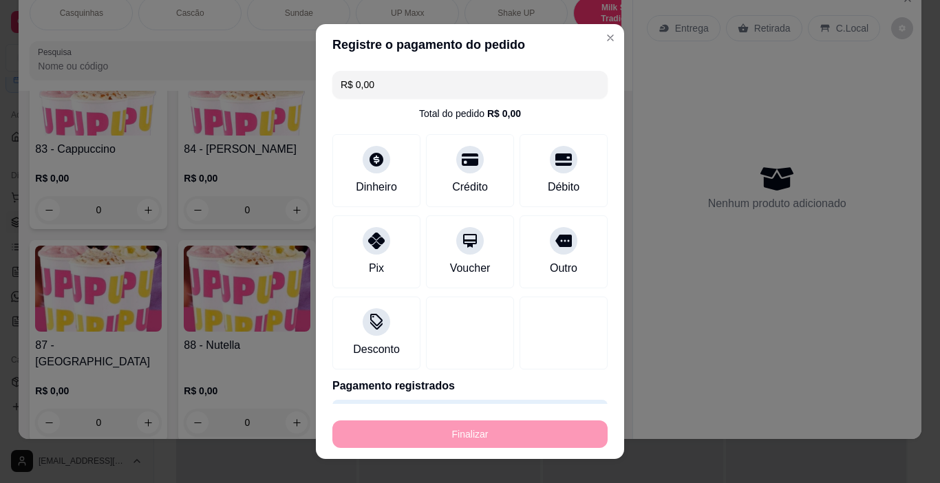
type input "-R$ 14,00"
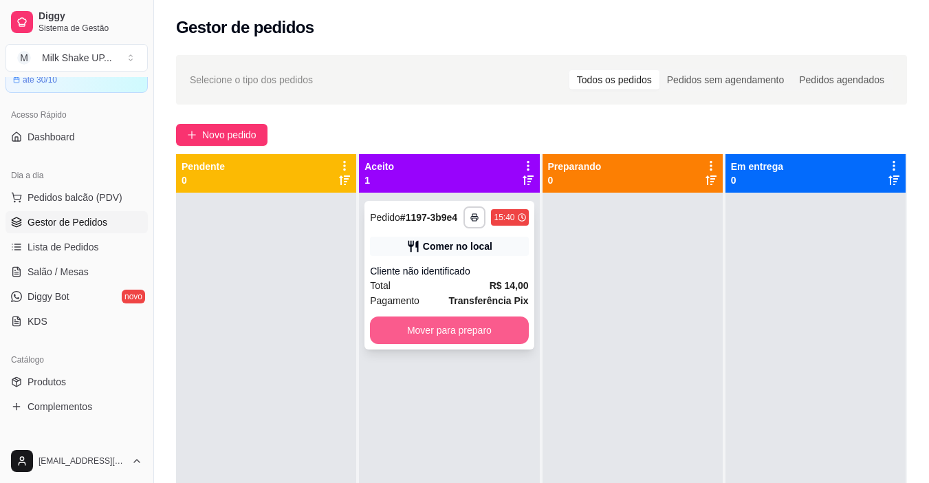
click at [484, 337] on button "Mover para preparo" at bounding box center [449, 330] width 158 height 28
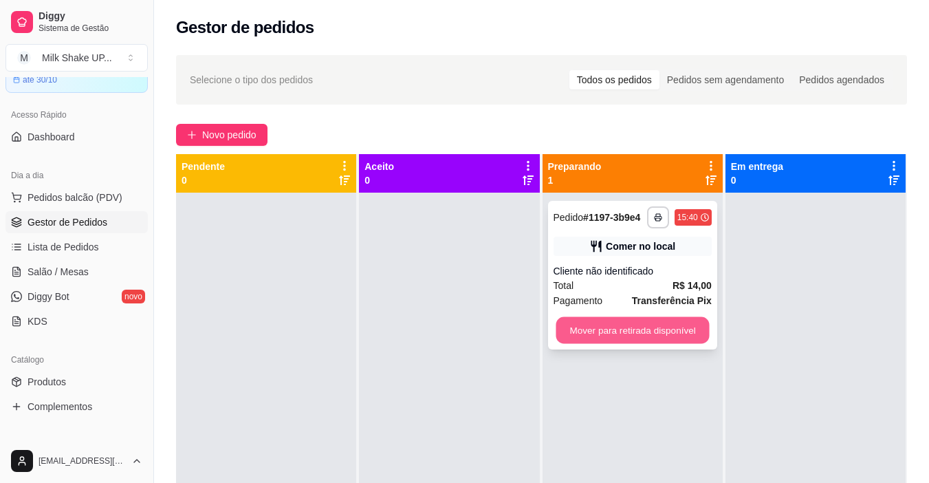
click at [606, 330] on button "Mover para retirada disponível" at bounding box center [632, 330] width 153 height 27
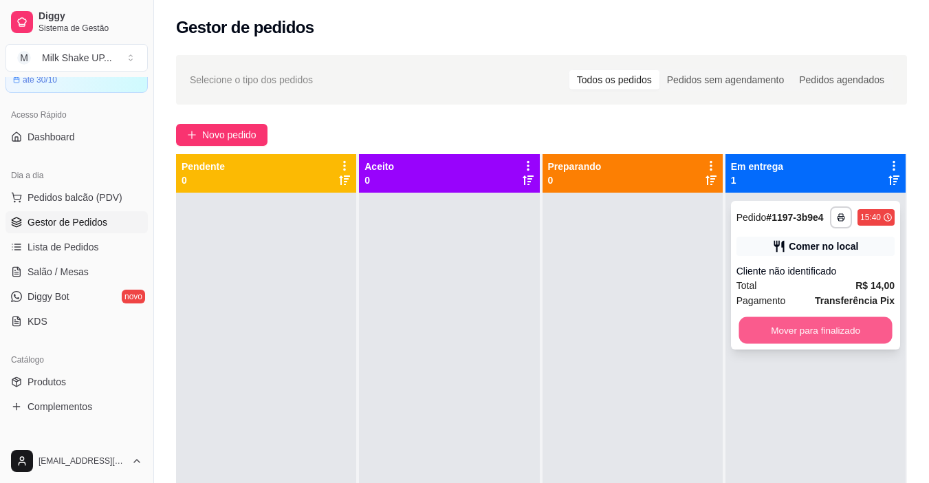
click at [768, 325] on button "Mover para finalizado" at bounding box center [815, 330] width 153 height 27
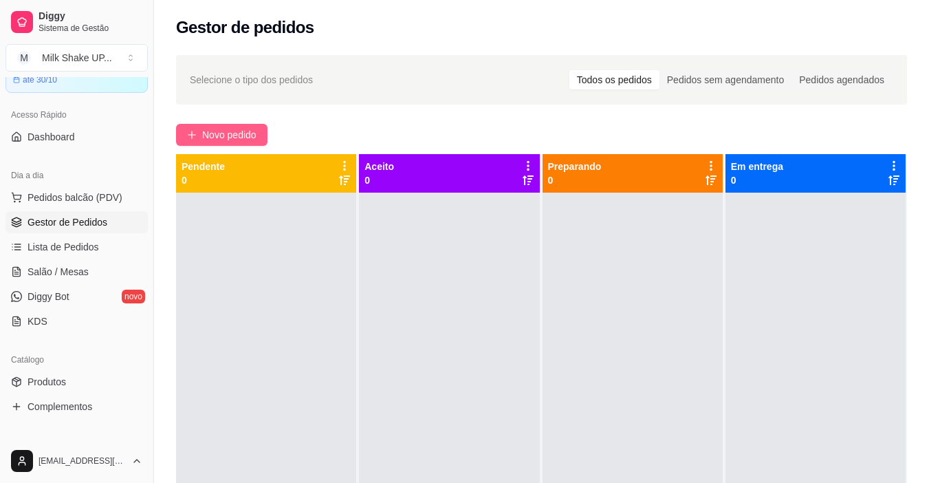
click at [215, 134] on span "Novo pedido" at bounding box center [229, 134] width 54 height 15
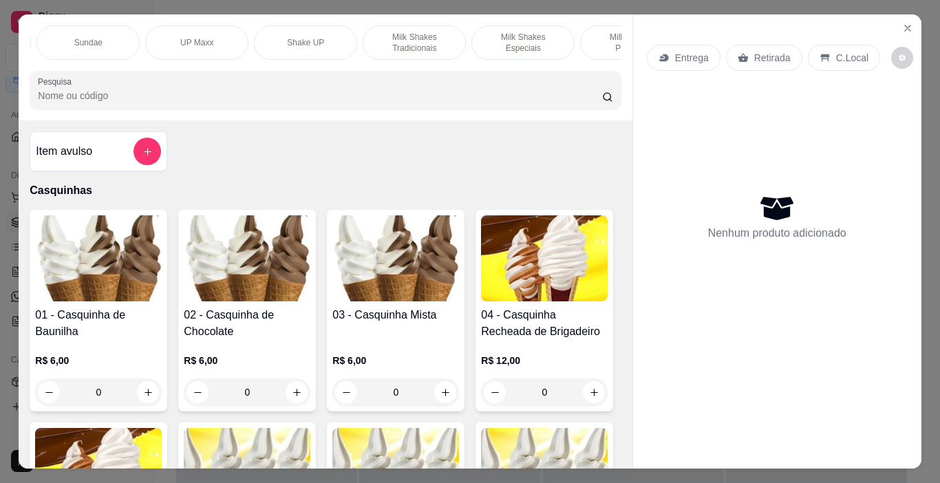
scroll to position [0, 215]
click at [496, 32] on p "Milk Shakes Especiais" at bounding box center [518, 43] width 80 height 22
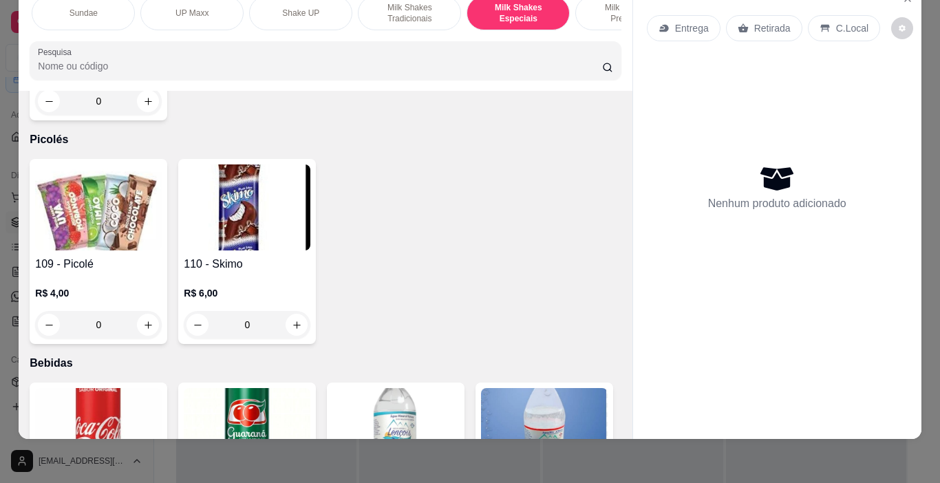
scroll to position [6261, 0]
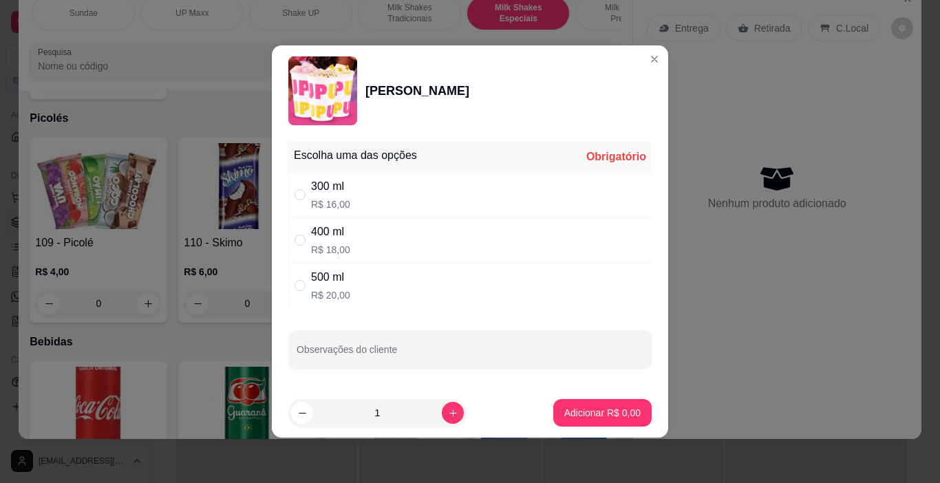
click at [307, 197] on div "" at bounding box center [302, 194] width 17 height 15
radio input "true"
click at [604, 410] on button "Adicionar R$ 16,00" at bounding box center [599, 413] width 104 height 28
type input "1"
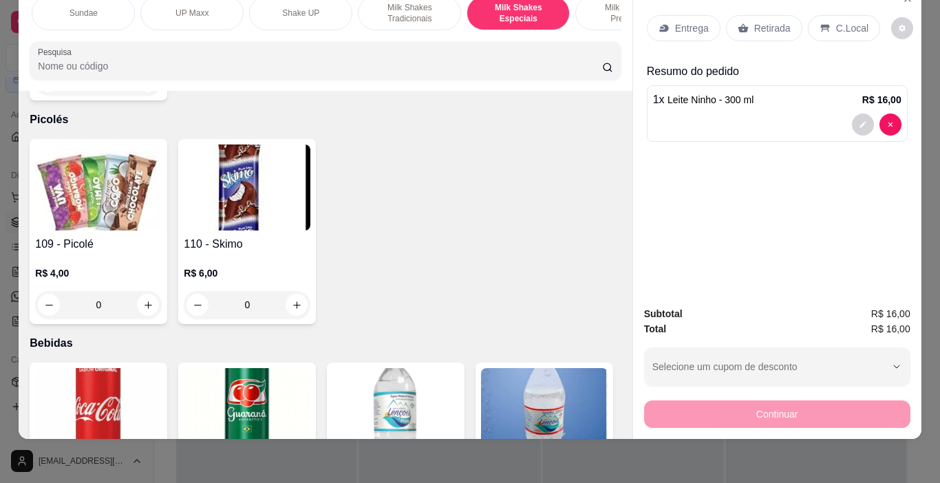
click at [855, 25] on div "C.Local" at bounding box center [843, 28] width 72 height 26
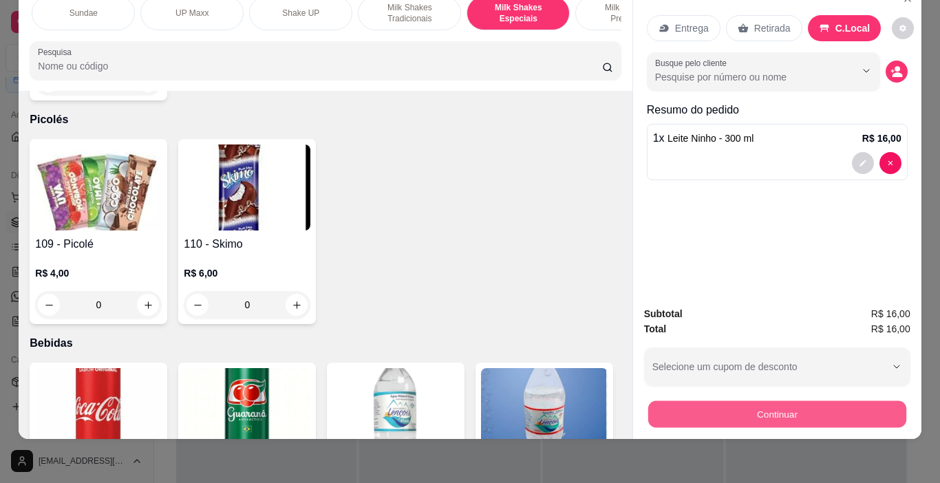
click at [848, 405] on button "Continuar" at bounding box center [776, 414] width 258 height 27
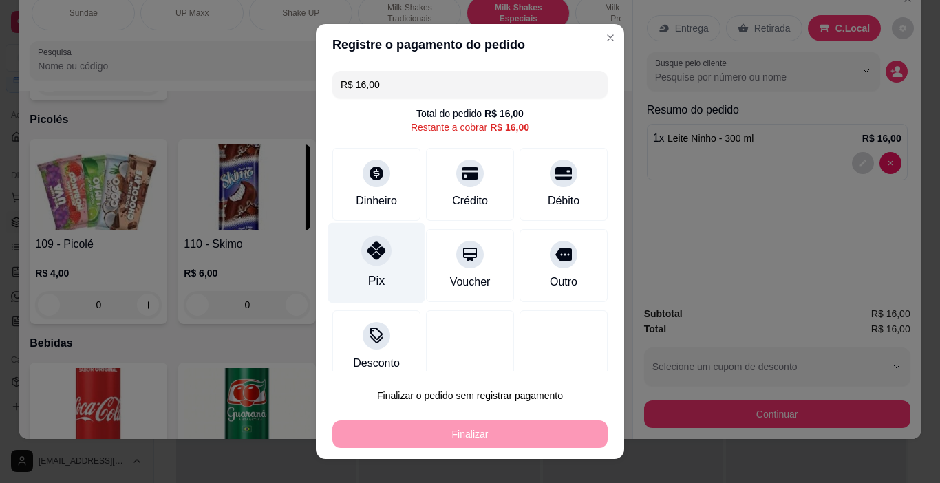
click at [376, 271] on div "Pix" at bounding box center [376, 263] width 97 height 80
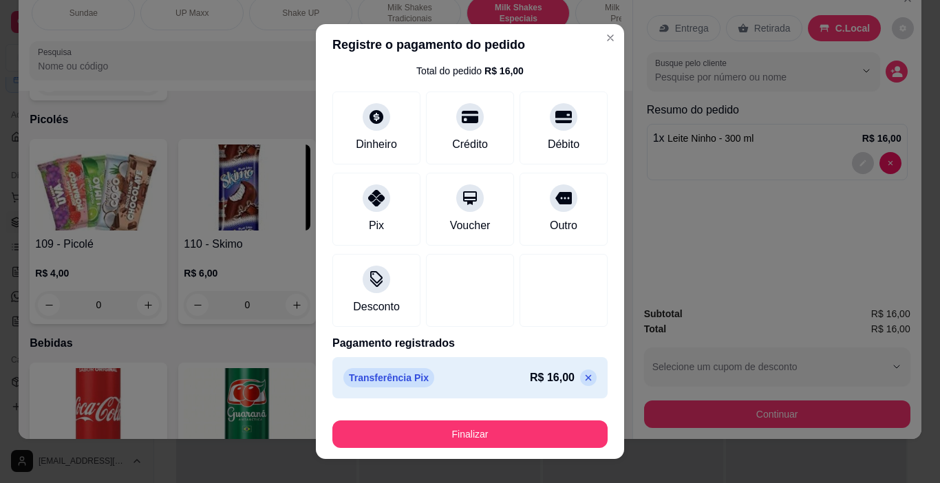
click at [583, 380] on icon at bounding box center [588, 377] width 11 height 11
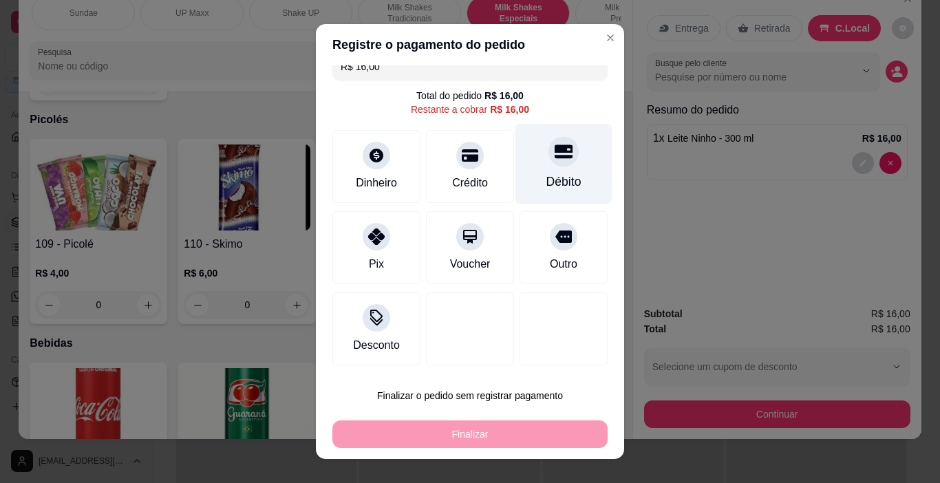
click at [538, 167] on div "Débito" at bounding box center [563, 164] width 97 height 80
type input "R$ 0,00"
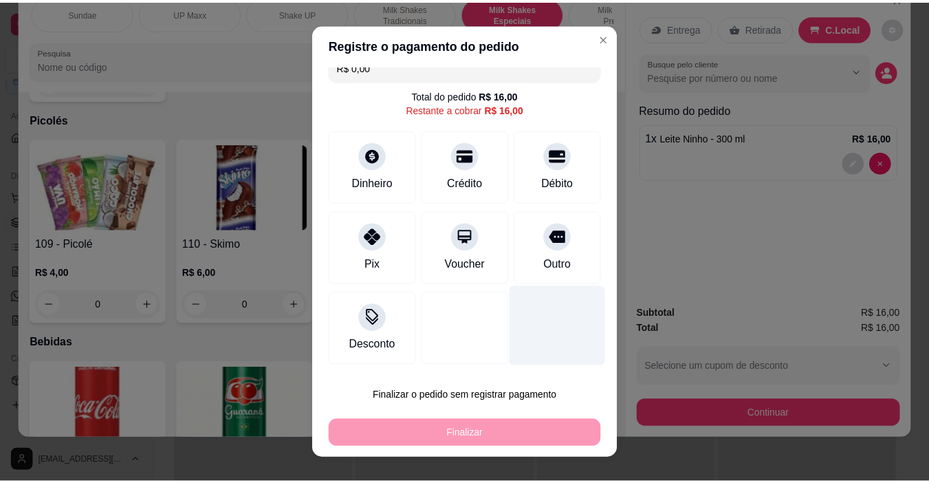
scroll to position [43, 0]
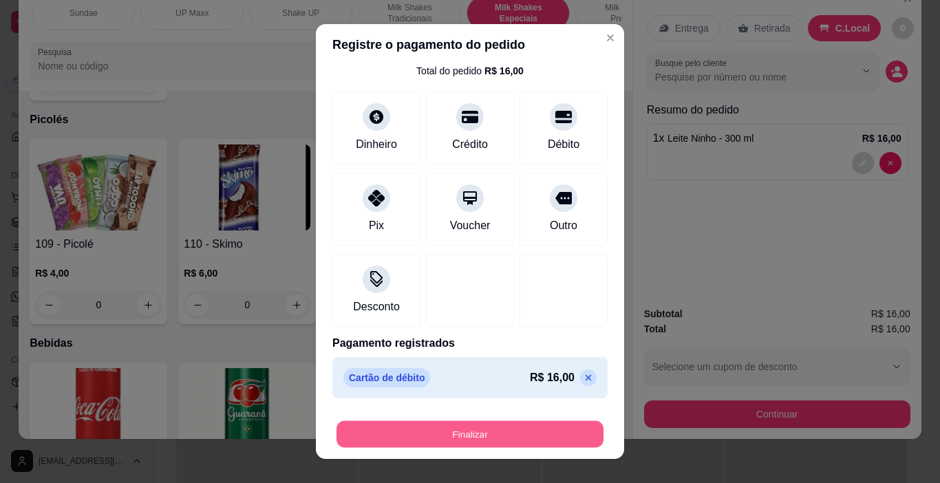
click at [534, 439] on button "Finalizar" at bounding box center [469, 434] width 267 height 27
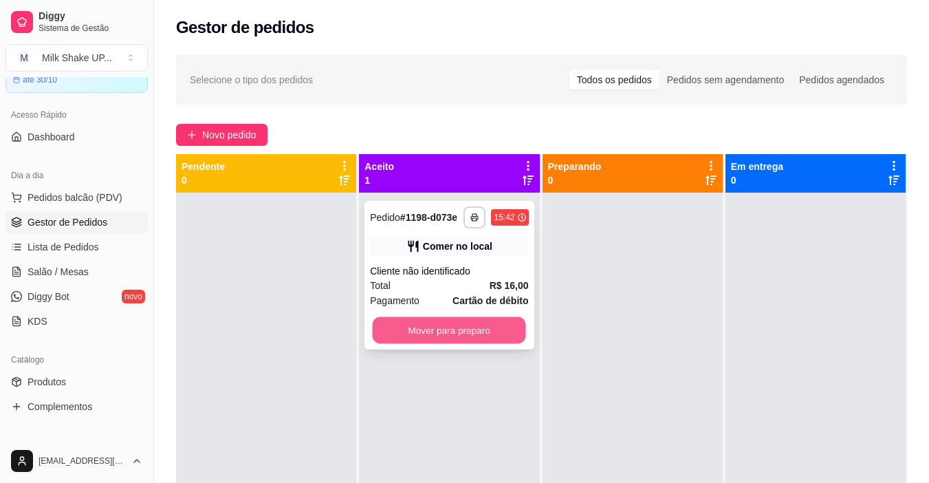
click at [488, 343] on button "Mover para preparo" at bounding box center [449, 330] width 153 height 27
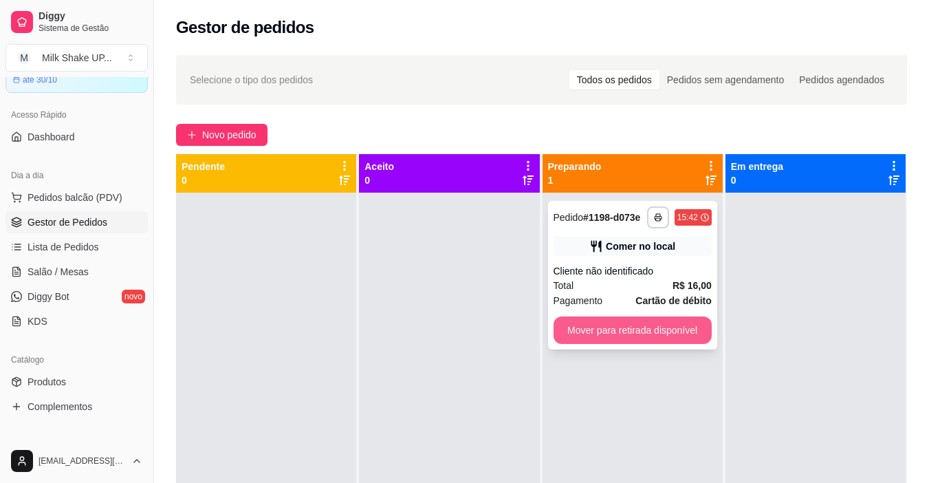
click at [630, 329] on button "Mover para retirada disponível" at bounding box center [633, 330] width 158 height 28
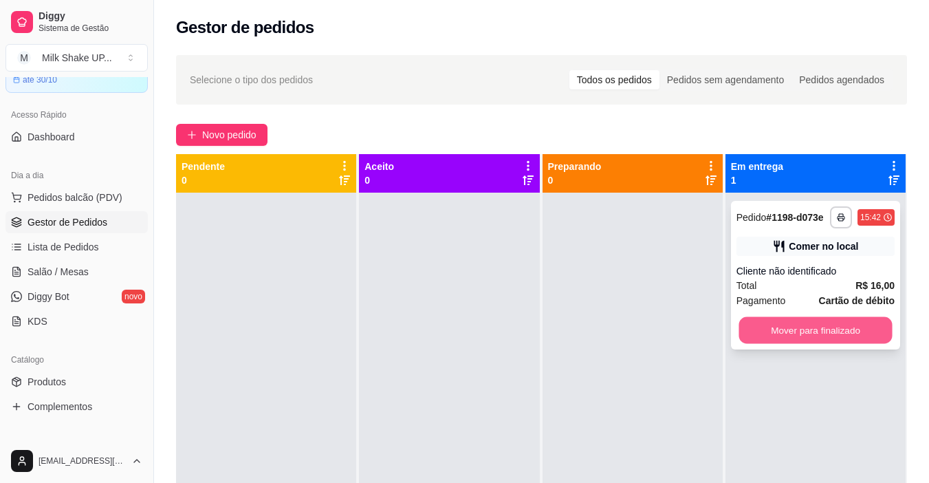
click at [825, 334] on button "Mover para finalizado" at bounding box center [815, 330] width 153 height 27
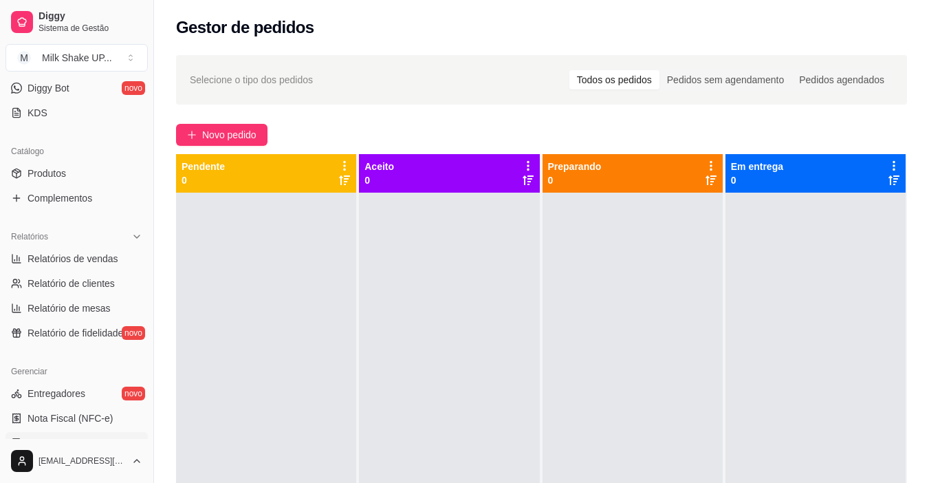
scroll to position [344, 0]
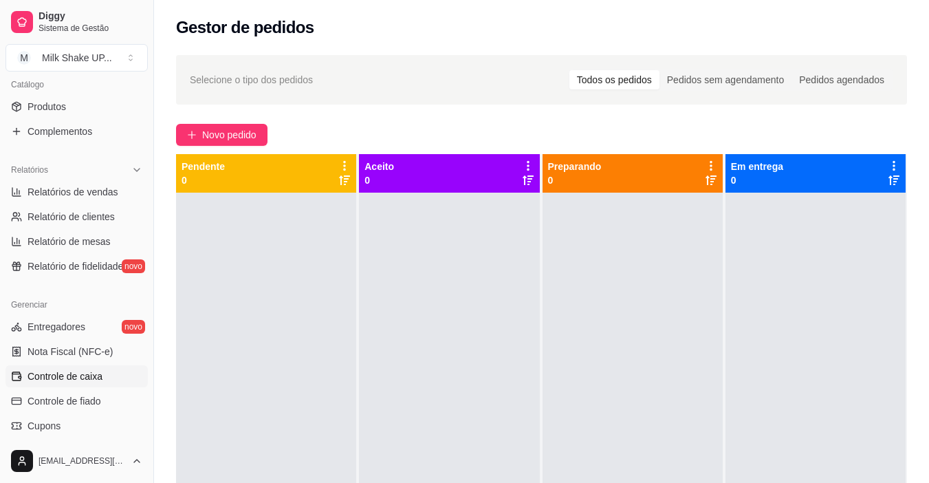
click at [85, 377] on span "Controle de caixa" at bounding box center [65, 376] width 75 height 14
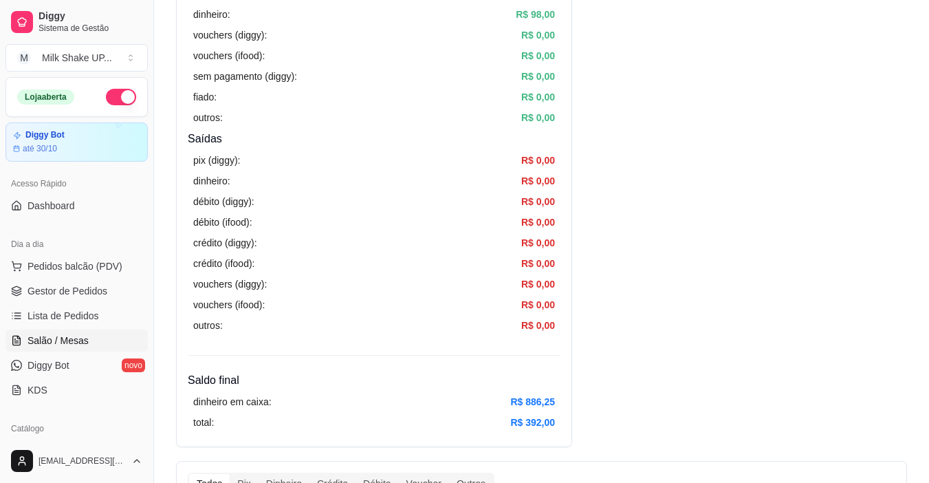
scroll to position [275, 0]
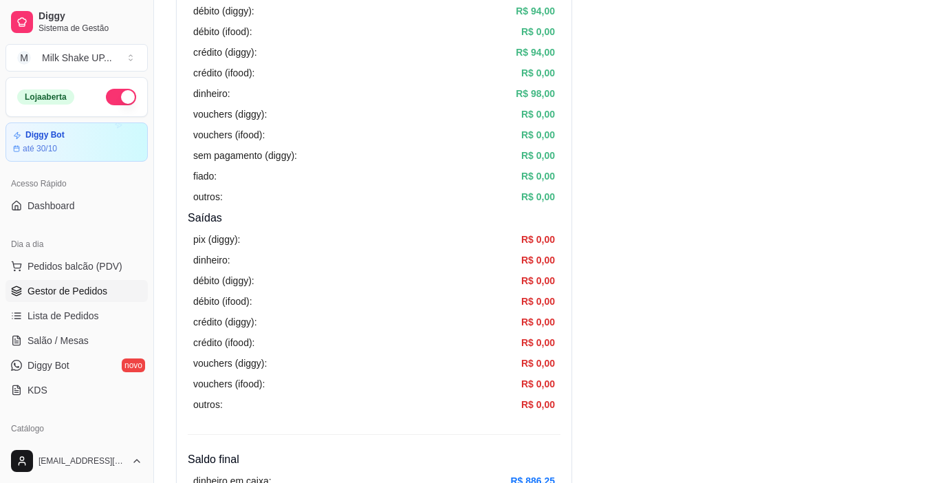
click at [89, 290] on span "Gestor de Pedidos" at bounding box center [68, 291] width 80 height 14
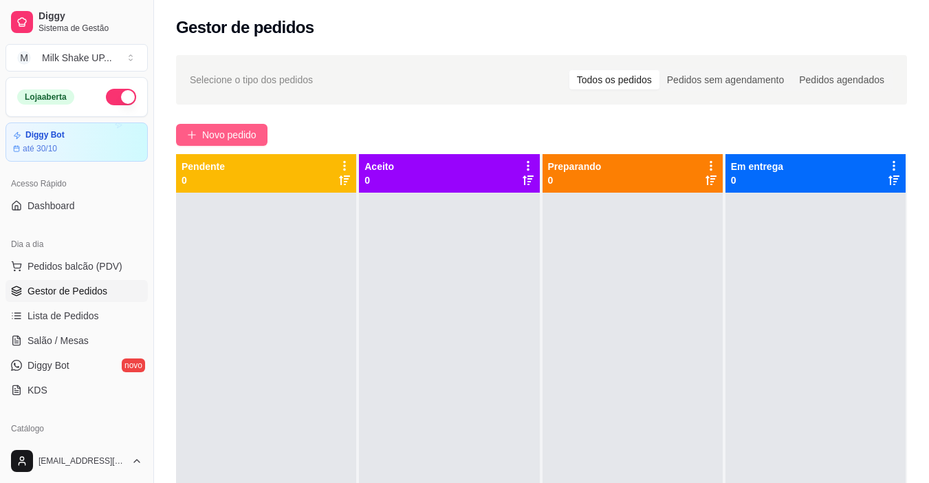
click at [243, 133] on span "Novo pedido" at bounding box center [229, 134] width 54 height 15
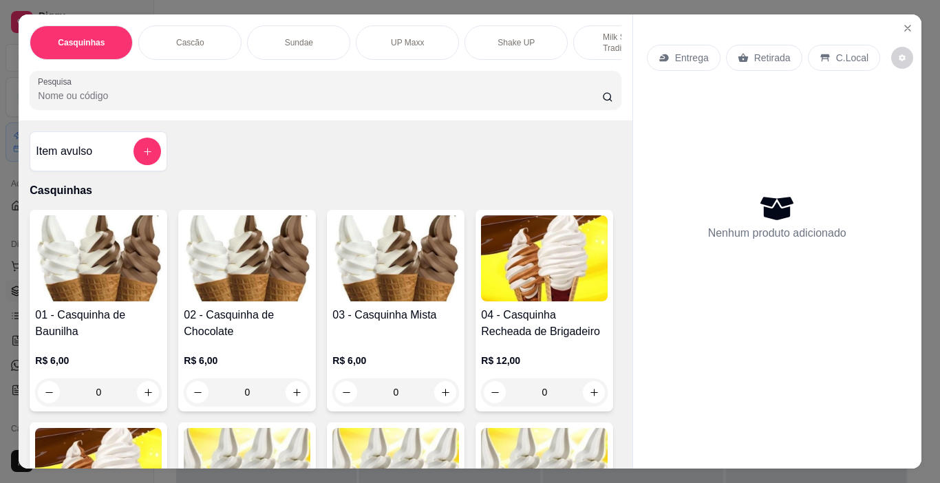
click at [301, 39] on p "Sundae" at bounding box center [299, 42] width 28 height 11
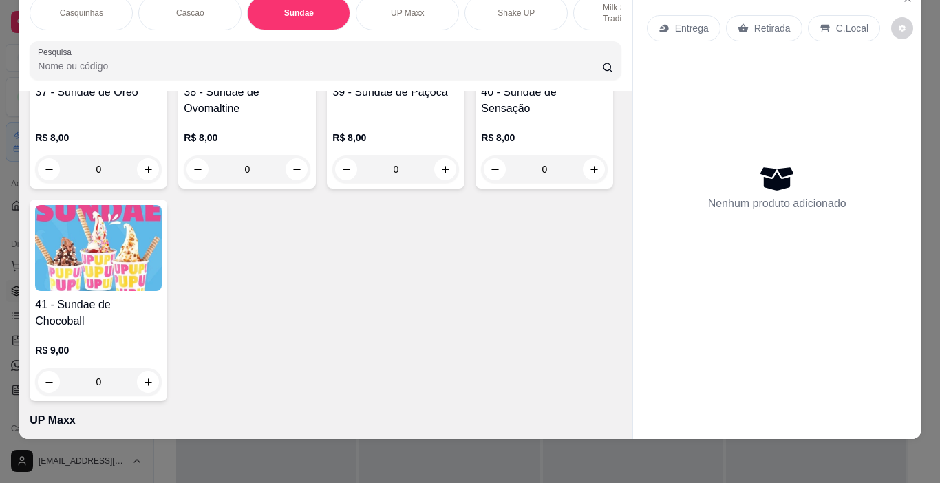
scroll to position [2007, 0]
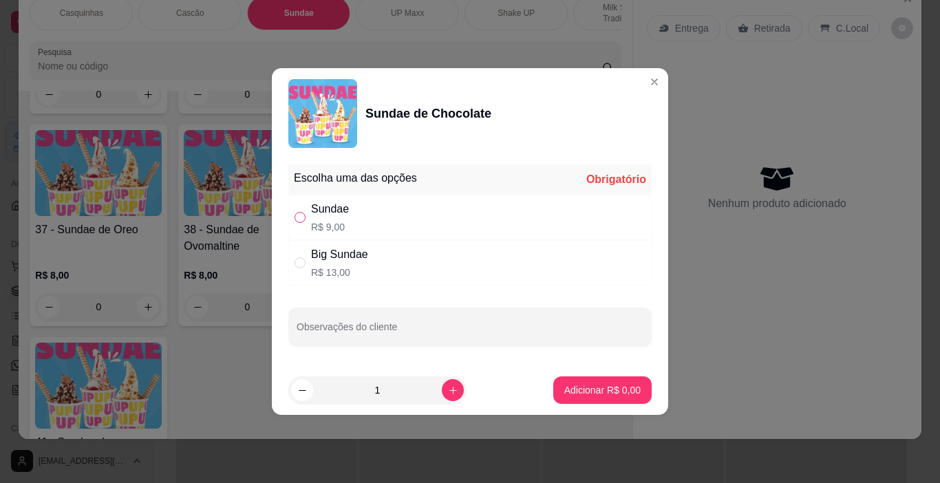
click at [301, 216] on input "" at bounding box center [299, 217] width 11 height 11
radio input "true"
click at [618, 385] on p "Adicionar R$ 9,00" at bounding box center [602, 390] width 76 height 14
type input "1"
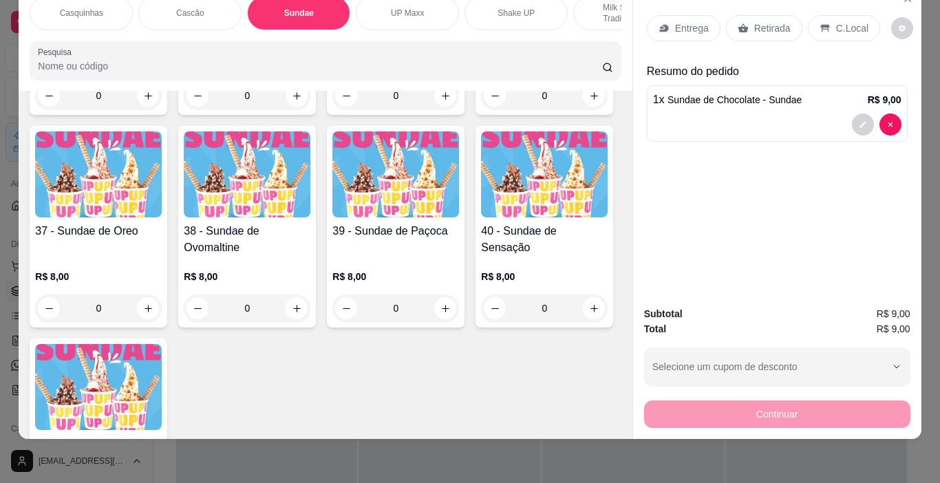
click at [858, 15] on div "C.Local" at bounding box center [843, 28] width 72 height 26
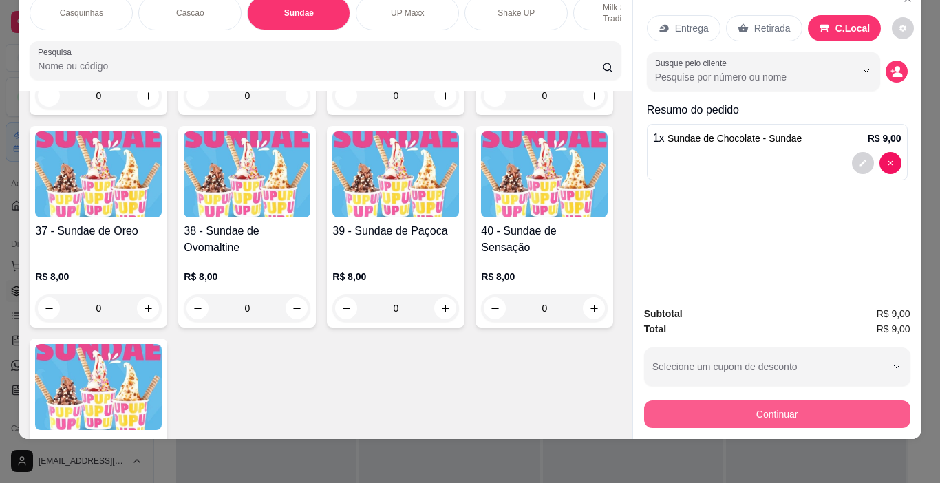
click at [865, 409] on button "Continuar" at bounding box center [777, 414] width 266 height 28
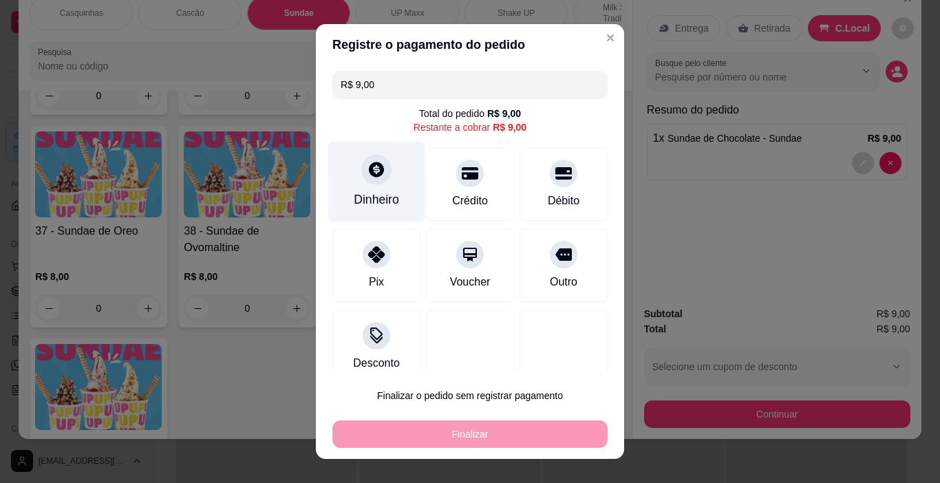
click at [361, 188] on div "Dinheiro" at bounding box center [376, 182] width 97 height 80
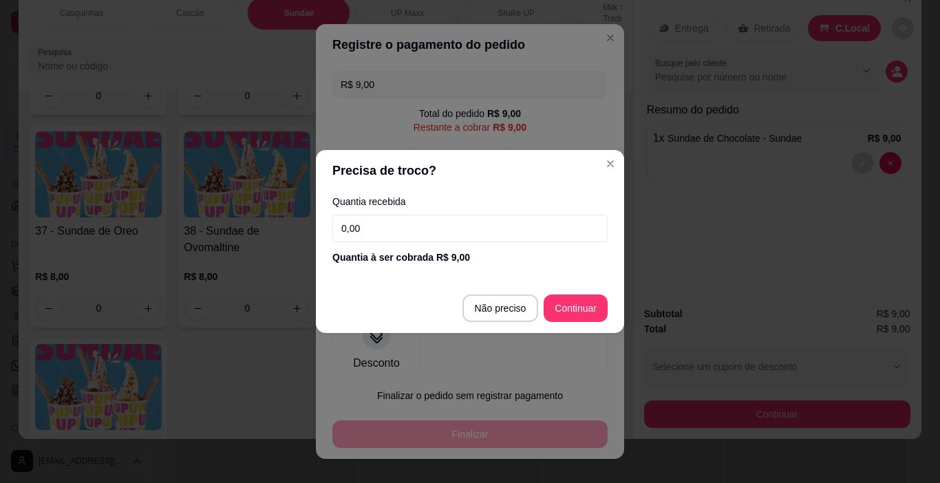
type input "R$ 0,00"
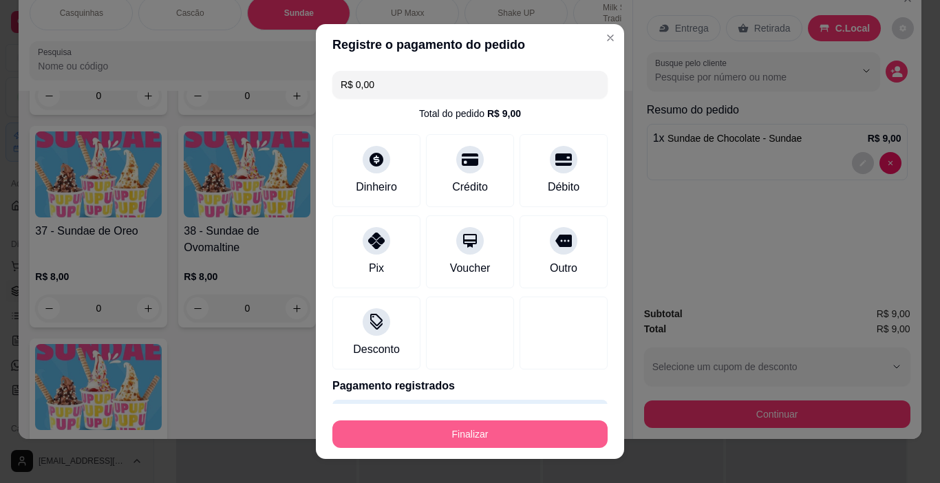
click at [536, 442] on button "Finalizar" at bounding box center [469, 434] width 275 height 28
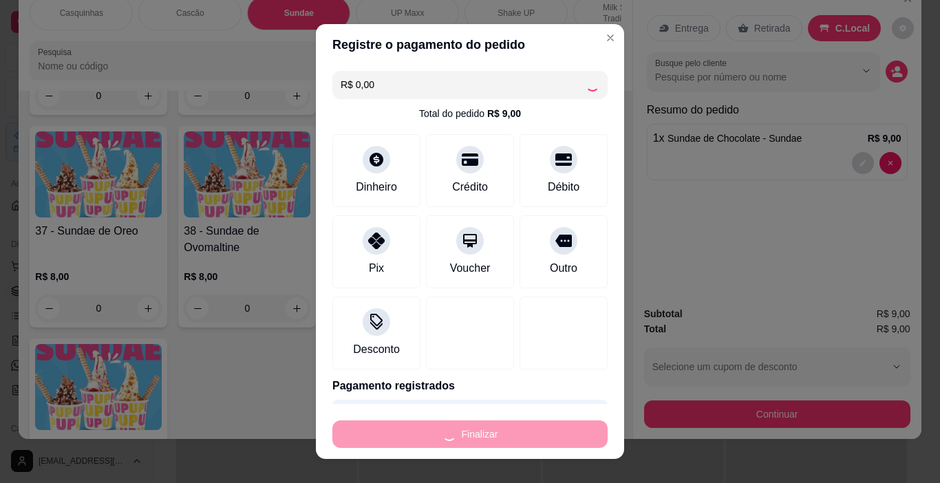
type input "0"
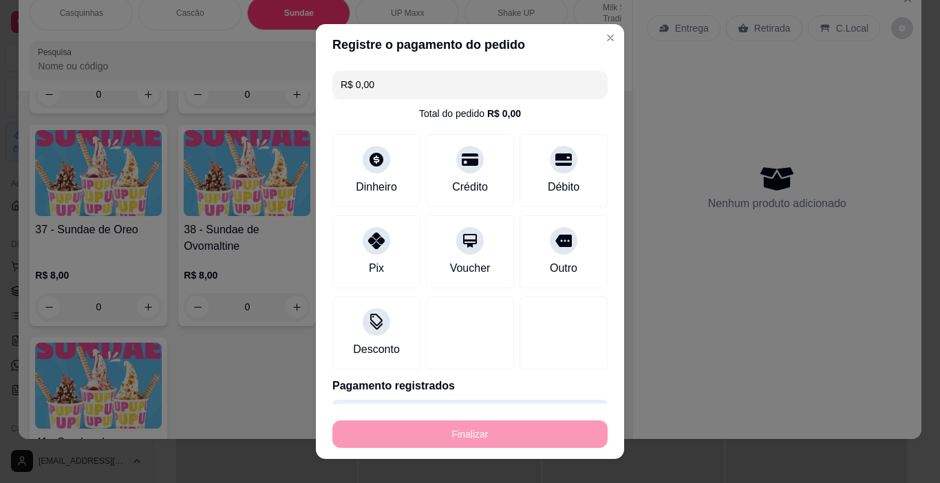
type input "-R$ 9,00"
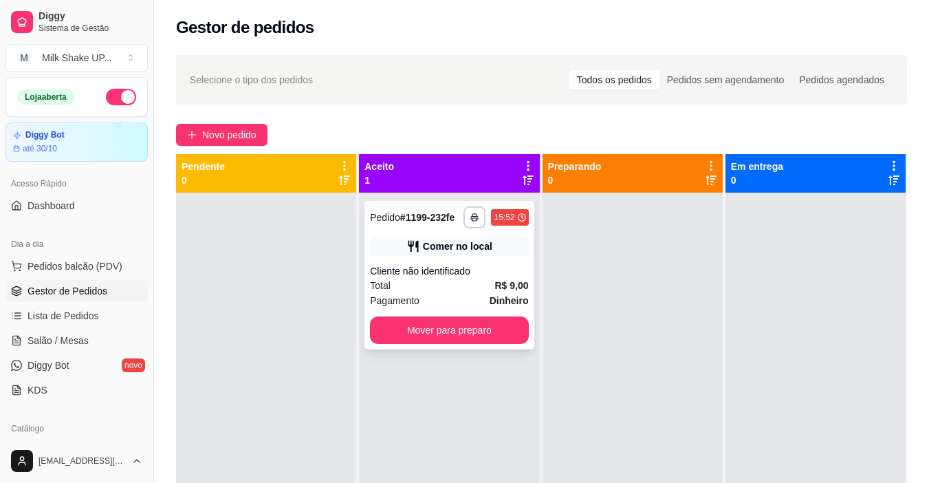
click at [451, 342] on button "Mover para preparo" at bounding box center [449, 330] width 158 height 28
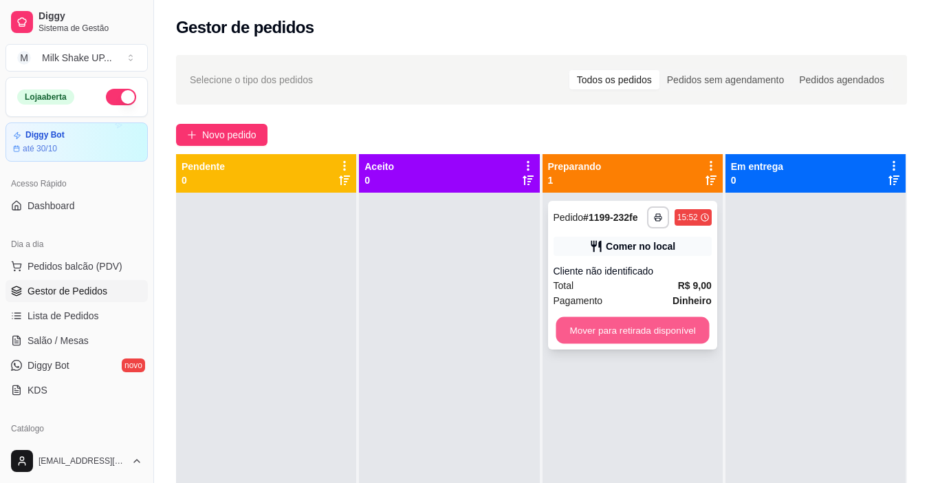
click at [609, 334] on button "Mover para retirada disponível" at bounding box center [632, 330] width 153 height 27
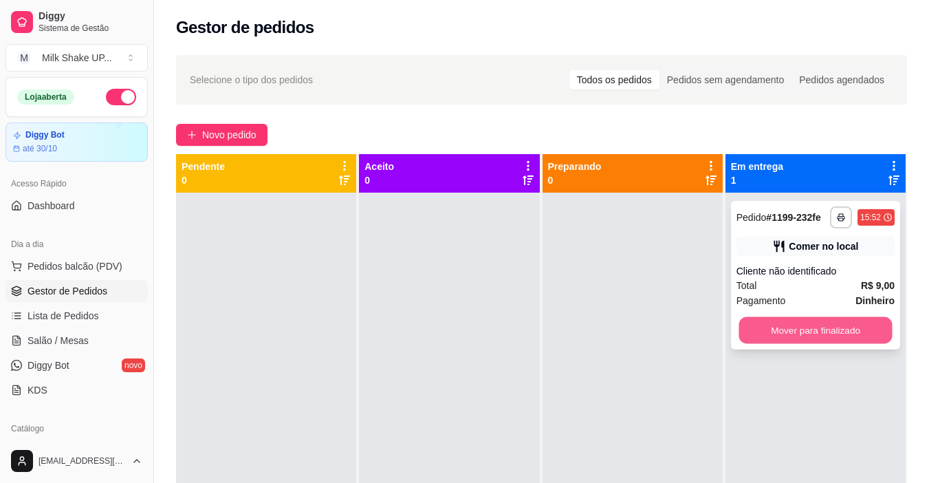
click at [787, 332] on button "Mover para finalizado" at bounding box center [815, 330] width 153 height 27
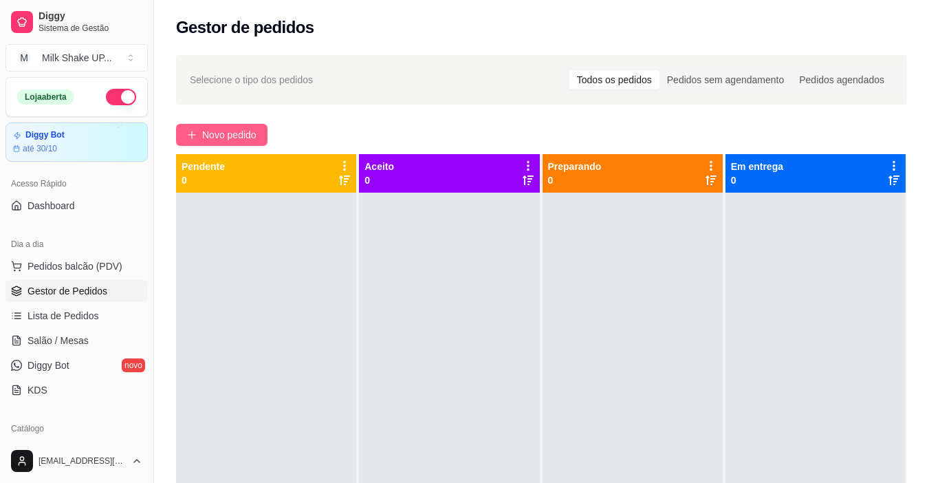
click at [239, 133] on span "Novo pedido" at bounding box center [229, 134] width 54 height 15
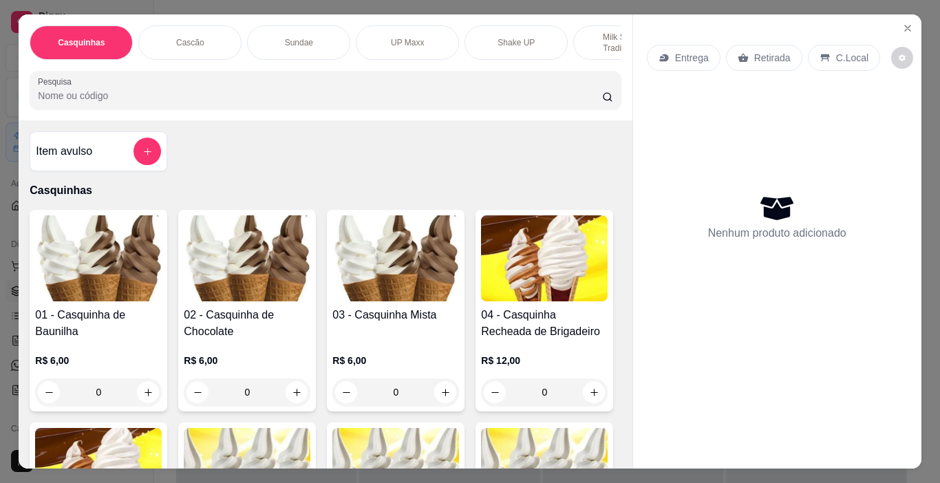
drag, startPoint x: 299, startPoint y: 65, endPoint x: 355, endPoint y: 63, distance: 56.5
click at [354, 63] on div "Casquinhas Cascão Sundae UP Maxx Shake UP Milk Shakes Tradicionais Milk Shakes …" at bounding box center [325, 67] width 613 height 106
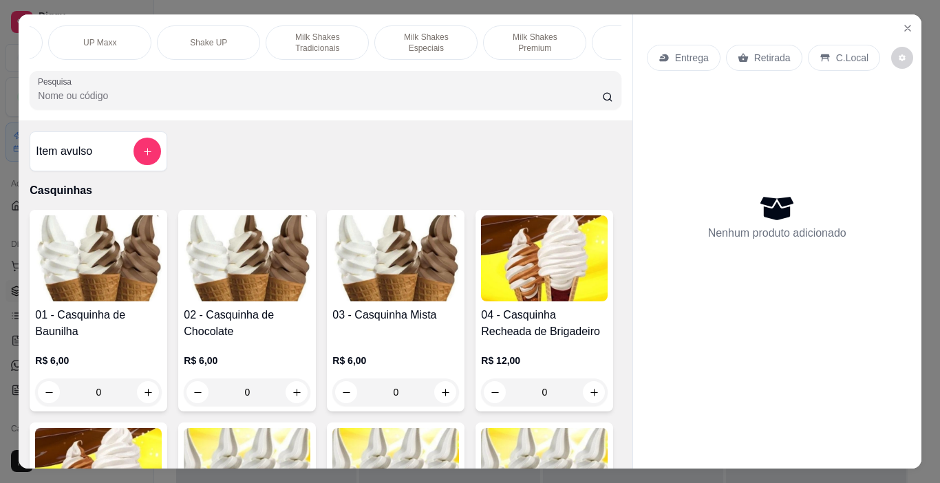
scroll to position [0, 312]
click at [415, 34] on p "Milk Shakes Especiais" at bounding box center [422, 43] width 80 height 22
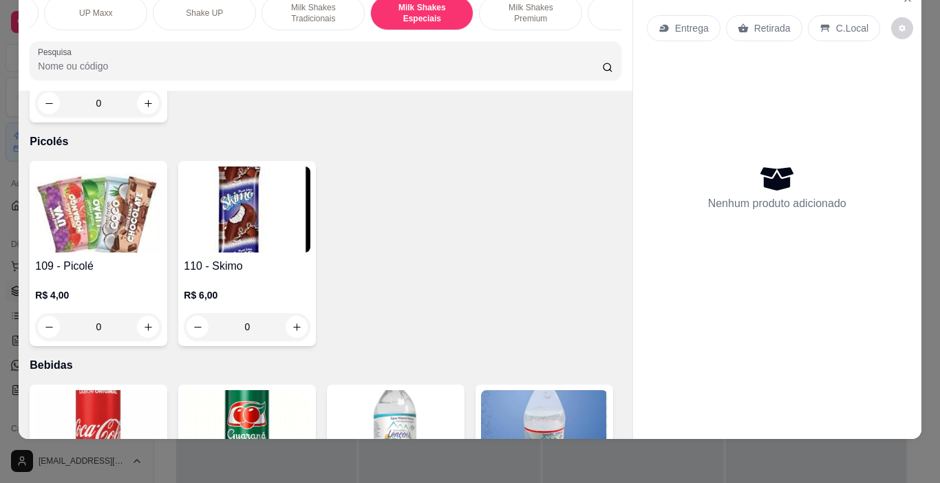
scroll to position [6261, 0]
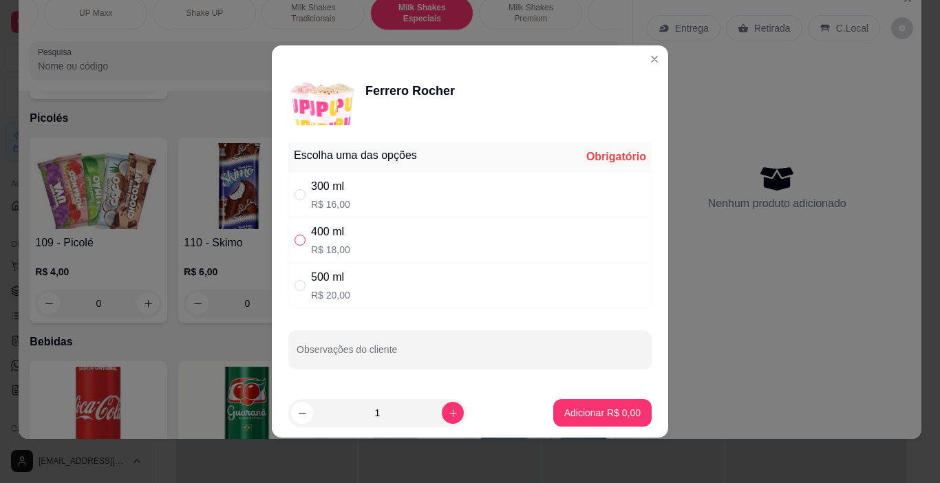
drag, startPoint x: 308, startPoint y: 256, endPoint x: 304, endPoint y: 246, distance: 11.1
click at [307, 256] on div "400 ml R$ 18,00" at bounding box center [469, 239] width 363 height 45
radio input "true"
click at [609, 422] on button "Adicionar R$ 18,00" at bounding box center [599, 413] width 104 height 28
type input "1"
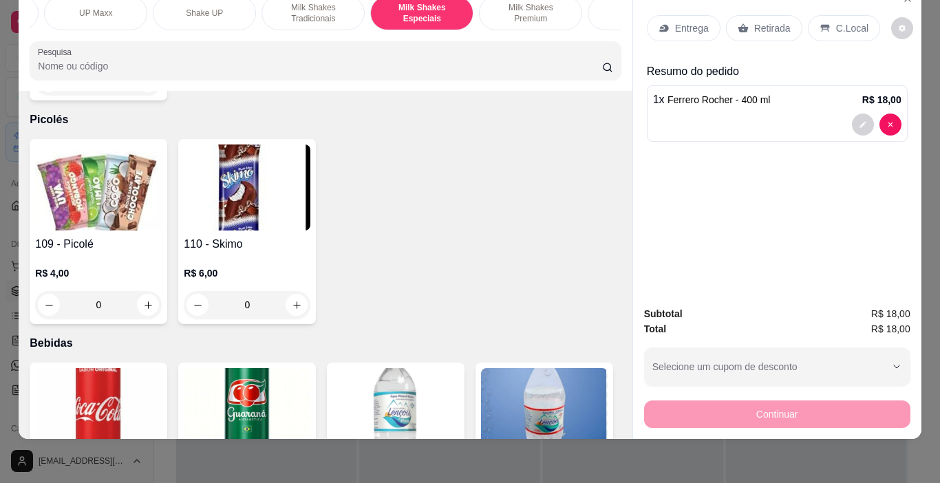
click at [839, 21] on p "C.Local" at bounding box center [852, 28] width 32 height 14
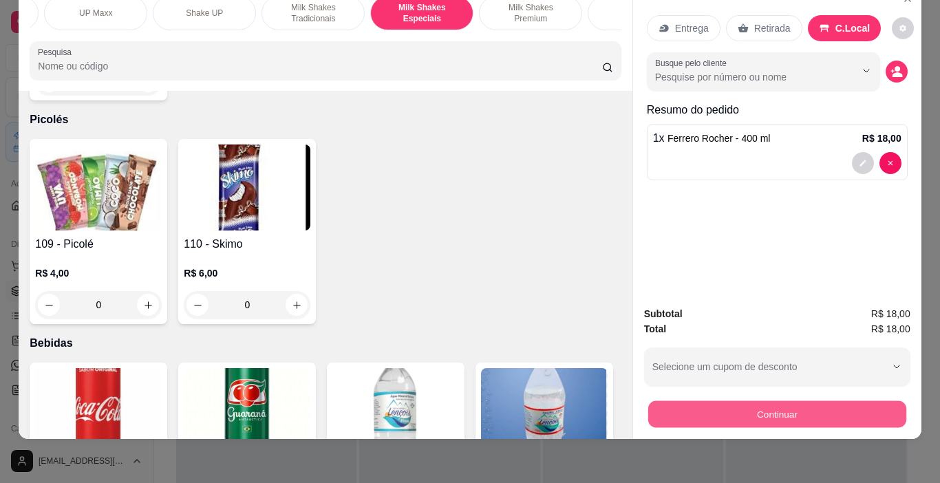
click at [838, 402] on button "Continuar" at bounding box center [776, 414] width 258 height 27
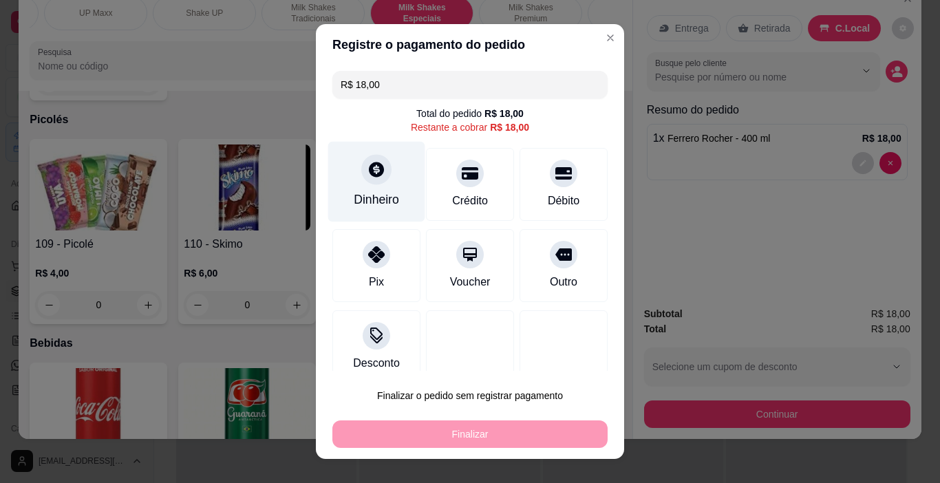
click at [361, 189] on div "Dinheiro" at bounding box center [376, 182] width 97 height 80
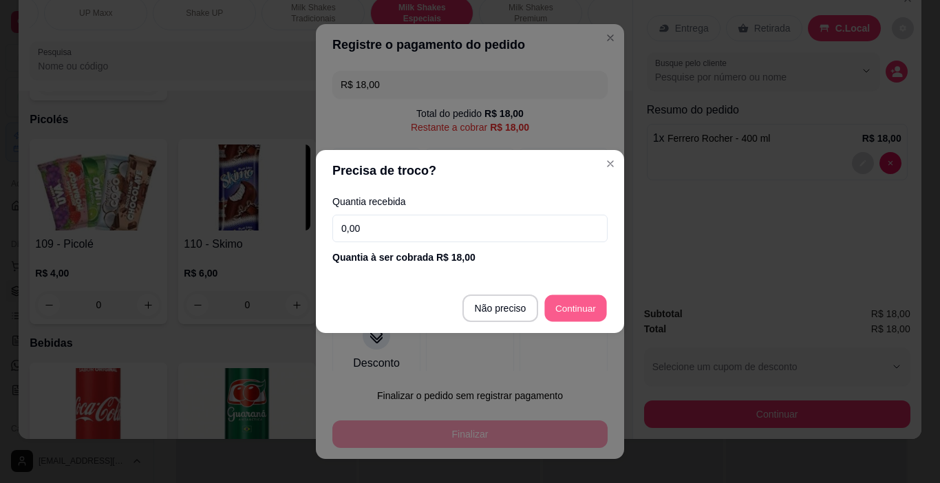
type input "R$ 0,00"
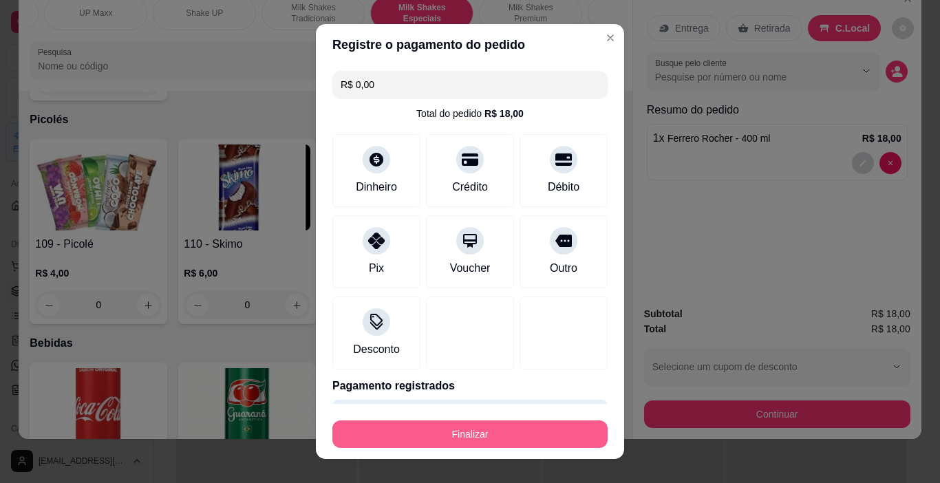
click at [503, 424] on button "Finalizar" at bounding box center [469, 434] width 275 height 28
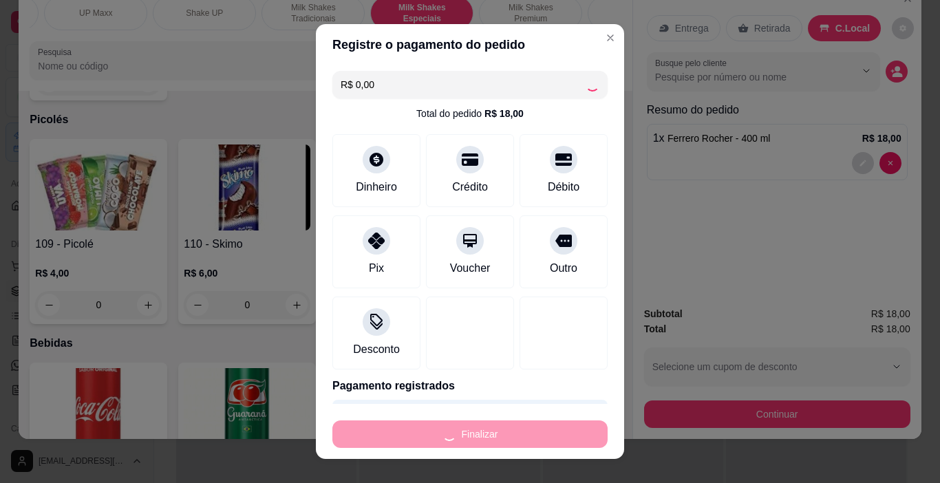
type input "0"
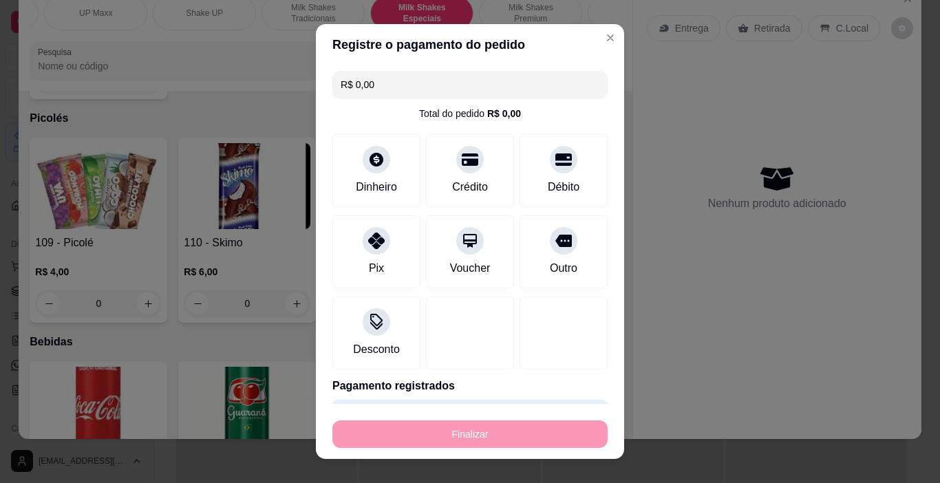
type input "-R$ 18,00"
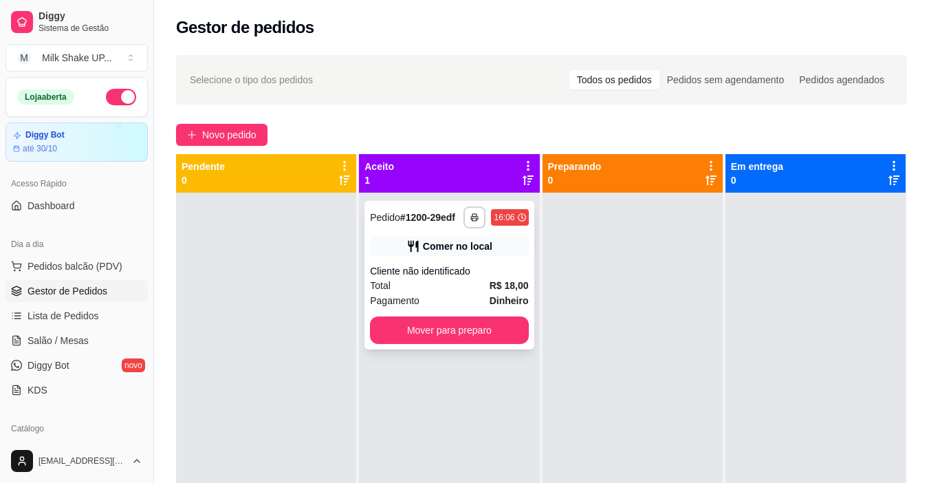
click at [479, 331] on button "Mover para preparo" at bounding box center [449, 330] width 158 height 28
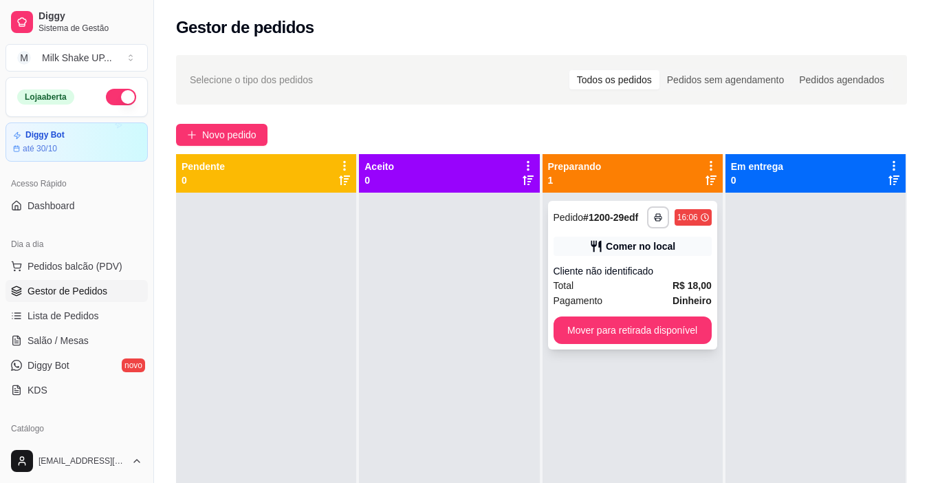
click at [700, 325] on button "Mover para retirada disponível" at bounding box center [633, 330] width 158 height 28
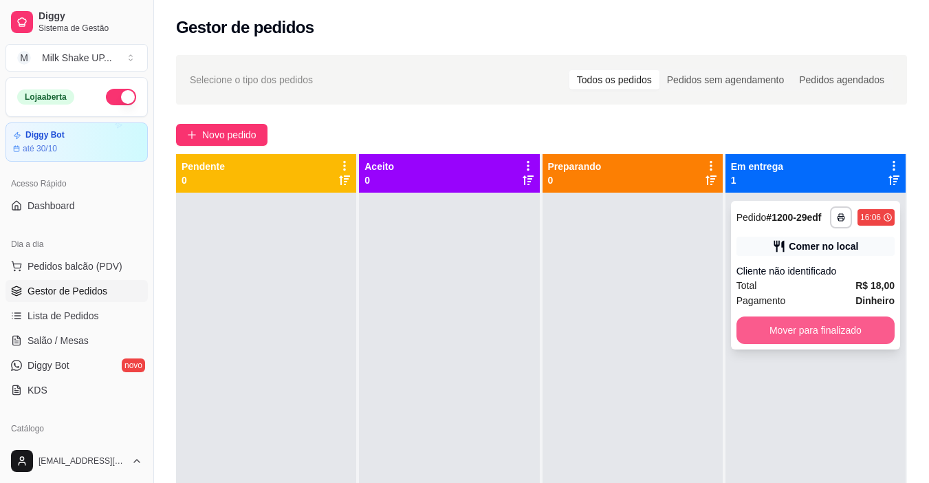
click at [780, 336] on button "Mover para finalizado" at bounding box center [816, 330] width 158 height 28
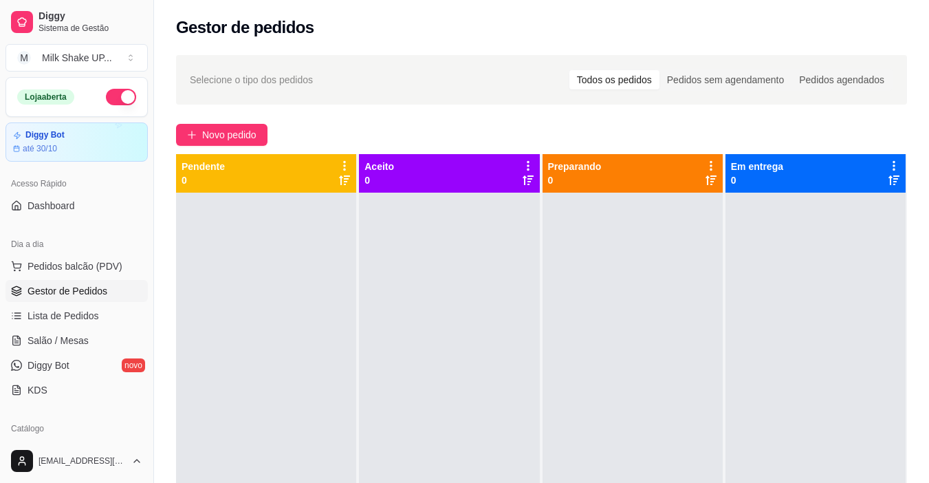
click at [210, 112] on div "Selecione o tipo dos pedidos Todos os pedidos Pedidos sem agendamento Pedidos a…" at bounding box center [541, 350] width 775 height 607
click at [217, 125] on button "Novo pedido" at bounding box center [221, 135] width 91 height 22
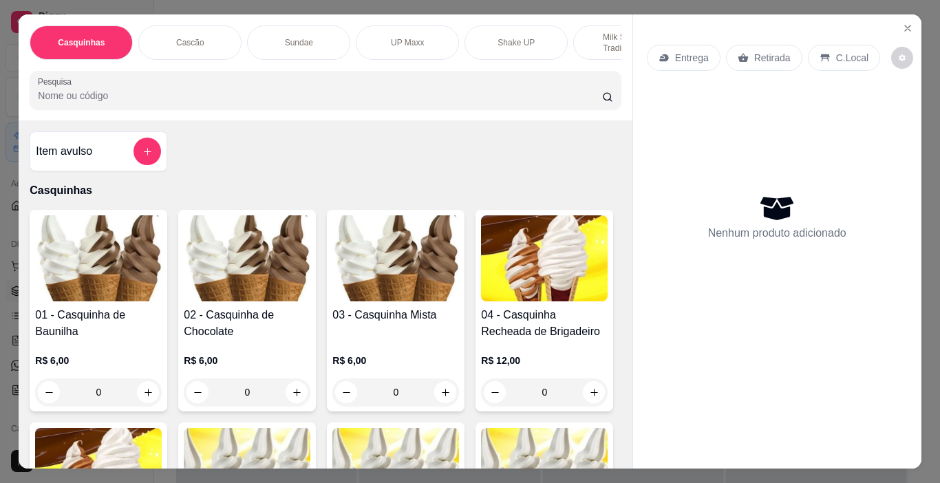
click at [607, 35] on p "Milk Shakes Tradicionais" at bounding box center [625, 43] width 80 height 22
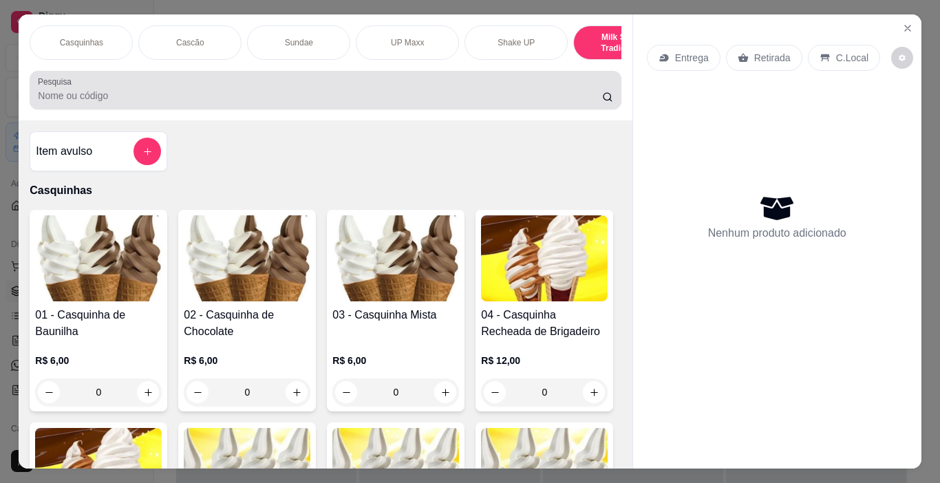
scroll to position [34, 0]
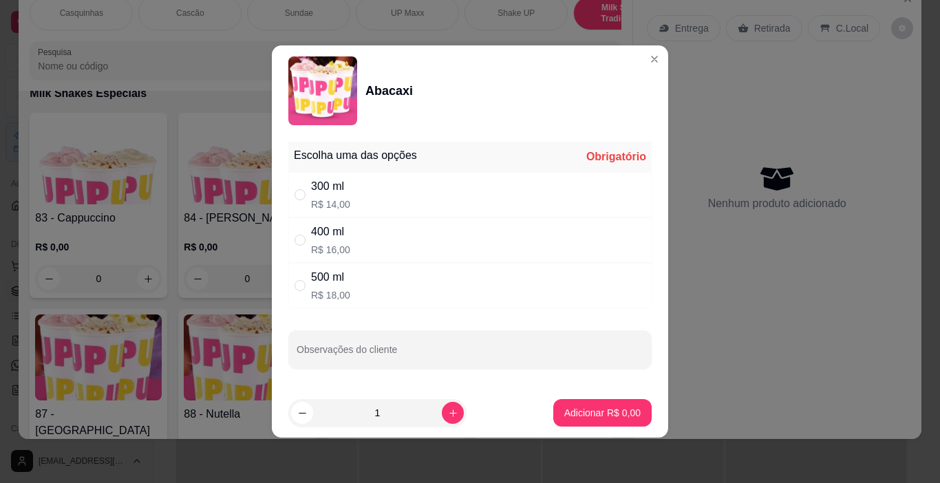
click at [308, 204] on div "300 ml R$ 14,00" at bounding box center [469, 194] width 363 height 45
radio input "true"
click at [582, 404] on button "Adicionar R$ 14,00" at bounding box center [599, 413] width 104 height 28
type input "1"
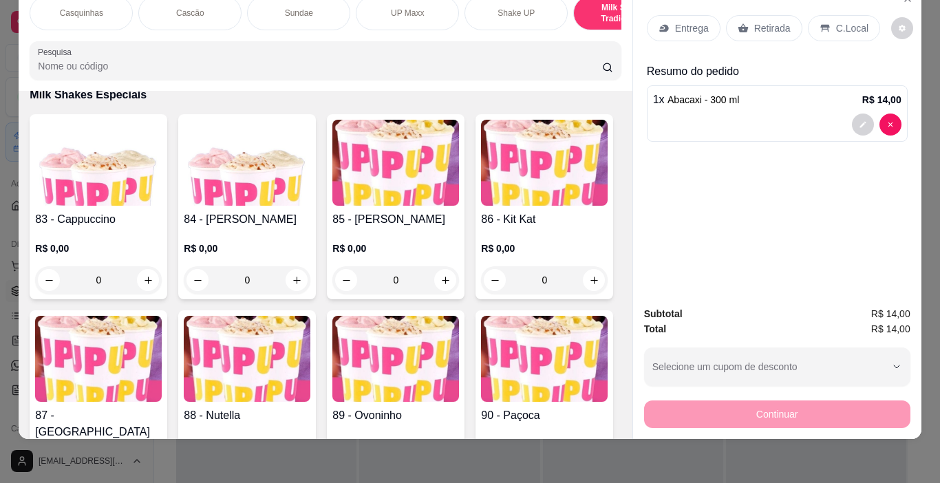
click at [836, 21] on p "C.Local" at bounding box center [852, 28] width 32 height 14
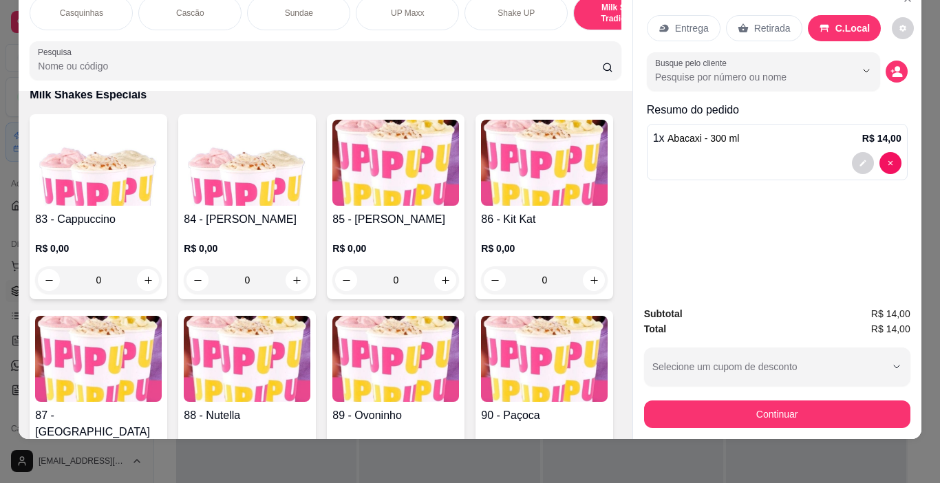
click at [783, 397] on div "Continuar" at bounding box center [777, 412] width 266 height 31
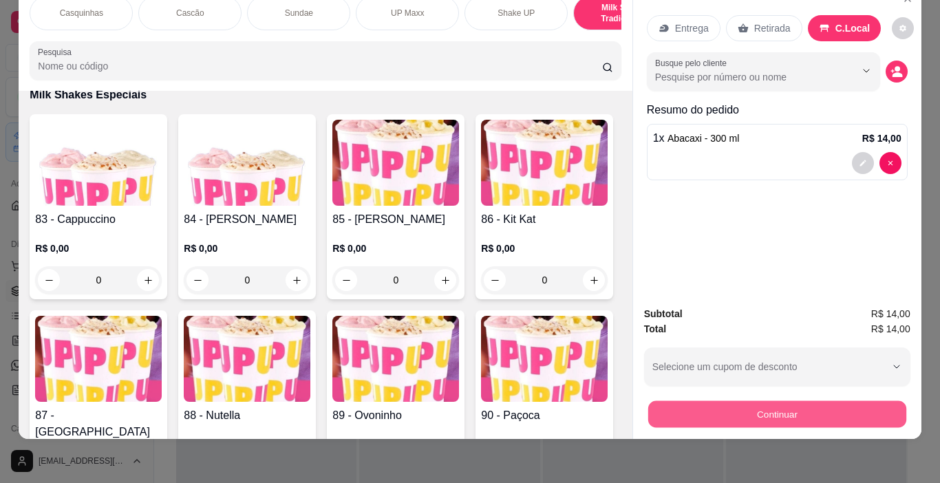
click at [785, 401] on button "Continuar" at bounding box center [776, 414] width 258 height 27
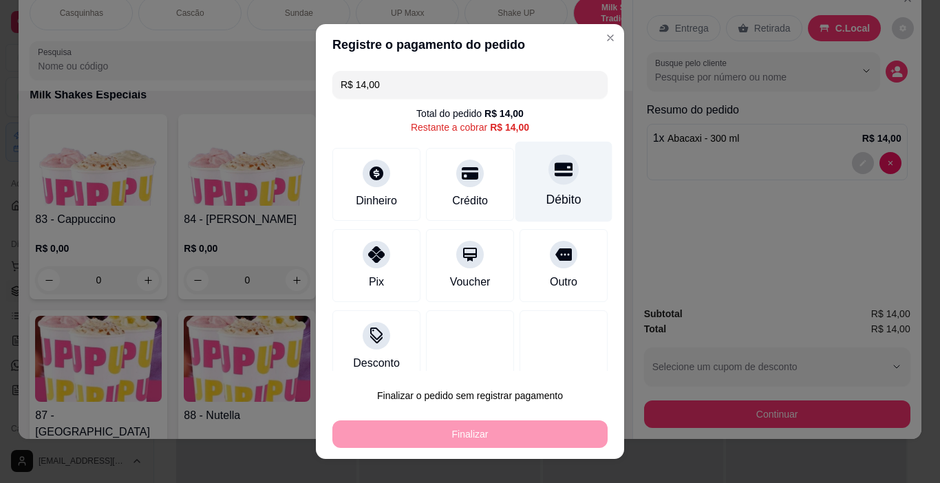
click at [542, 187] on div "Débito" at bounding box center [563, 182] width 97 height 80
type input "R$ 0,00"
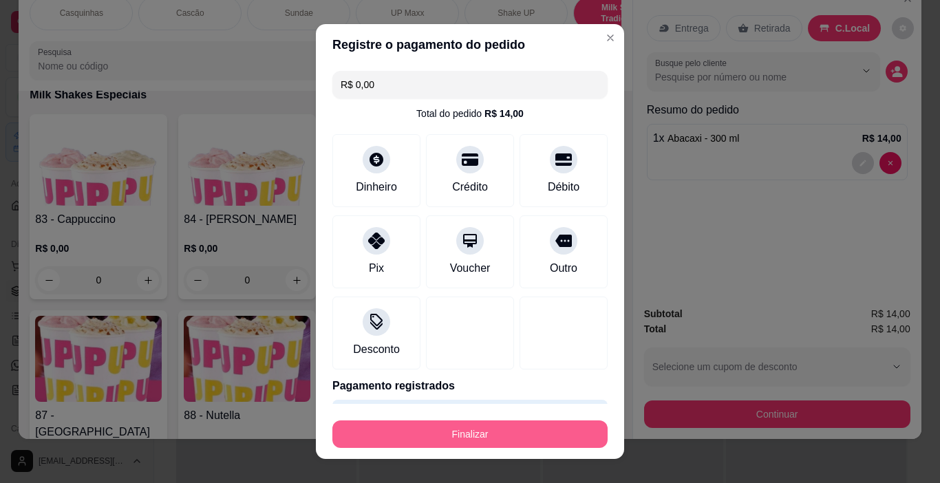
click at [549, 427] on button "Finalizar" at bounding box center [469, 434] width 275 height 28
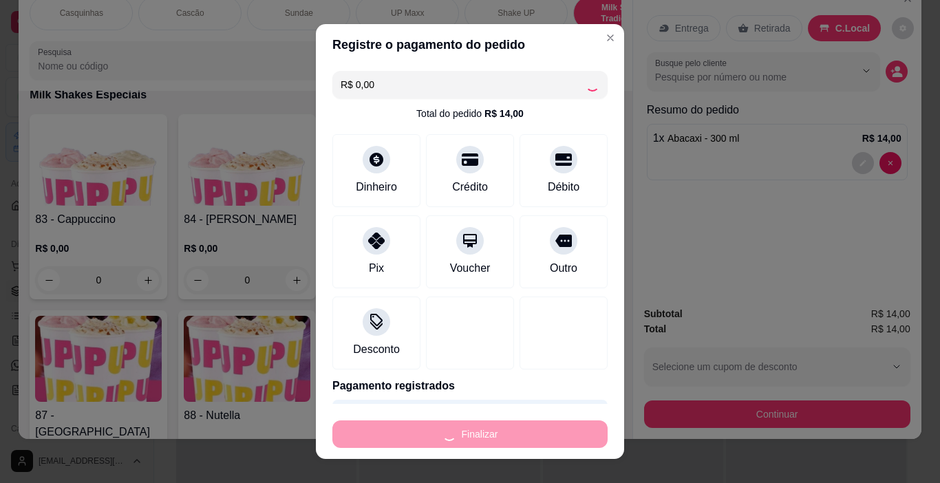
type input "0"
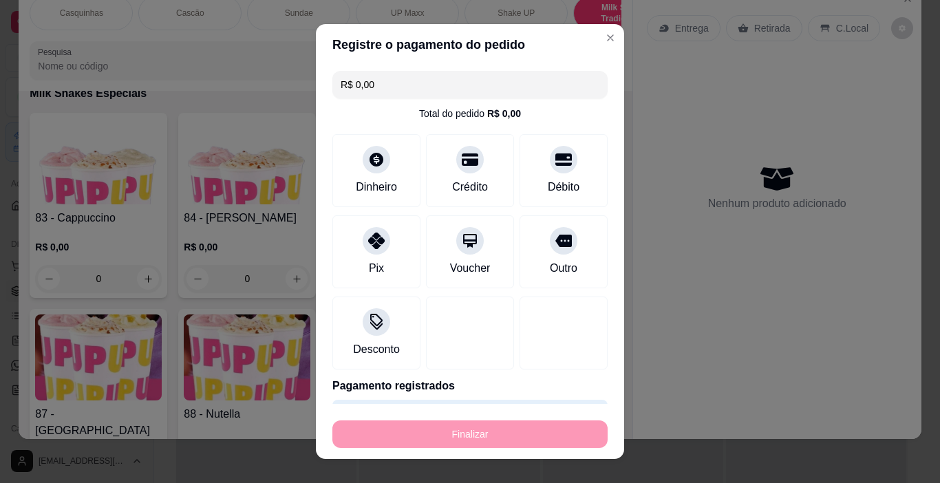
type input "-R$ 14,00"
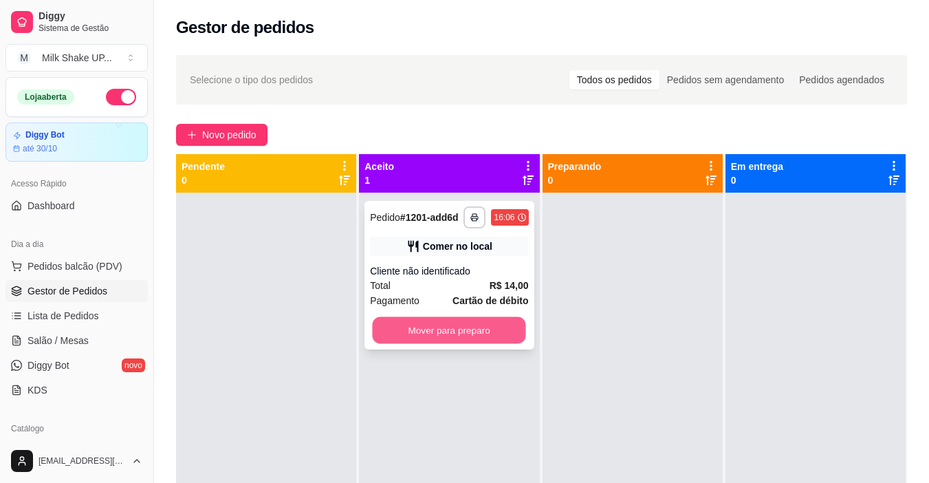
click at [474, 337] on button "Mover para preparo" at bounding box center [449, 330] width 153 height 27
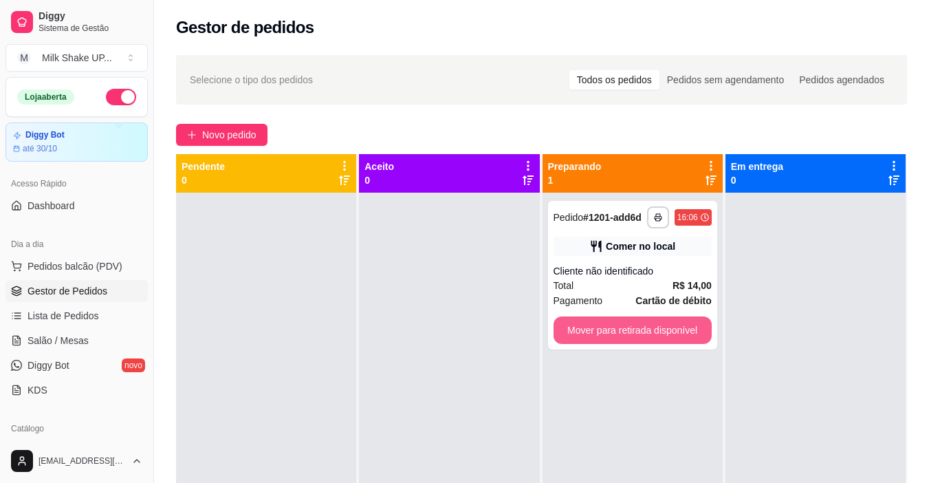
click at [626, 327] on button "Mover para retirada disponível" at bounding box center [633, 330] width 158 height 28
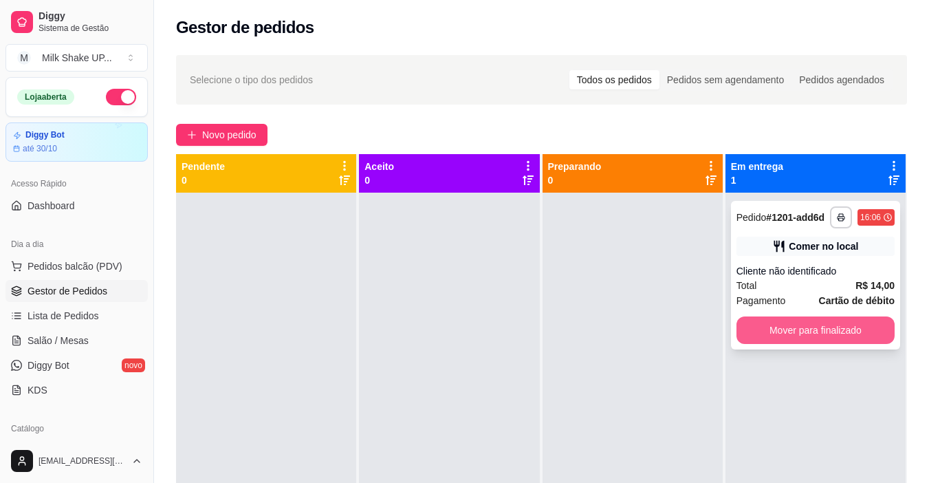
click at [801, 337] on button "Mover para finalizado" at bounding box center [816, 330] width 158 height 28
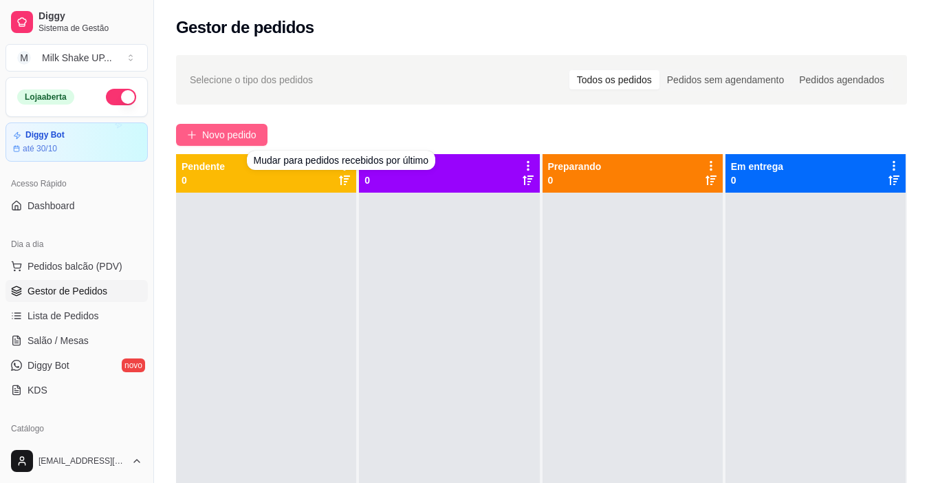
click at [245, 137] on span "Novo pedido" at bounding box center [229, 134] width 54 height 15
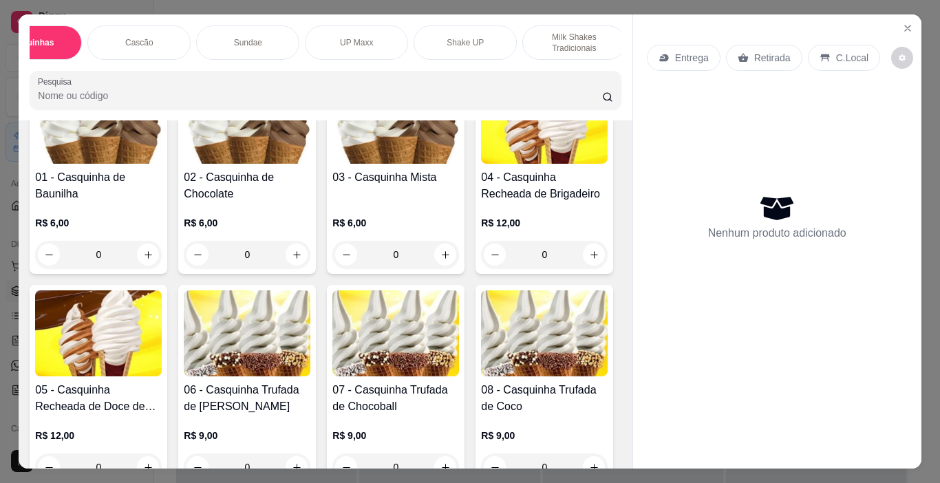
scroll to position [0, 56]
click at [468, 31] on div "Shake UP" at bounding box center [460, 42] width 103 height 34
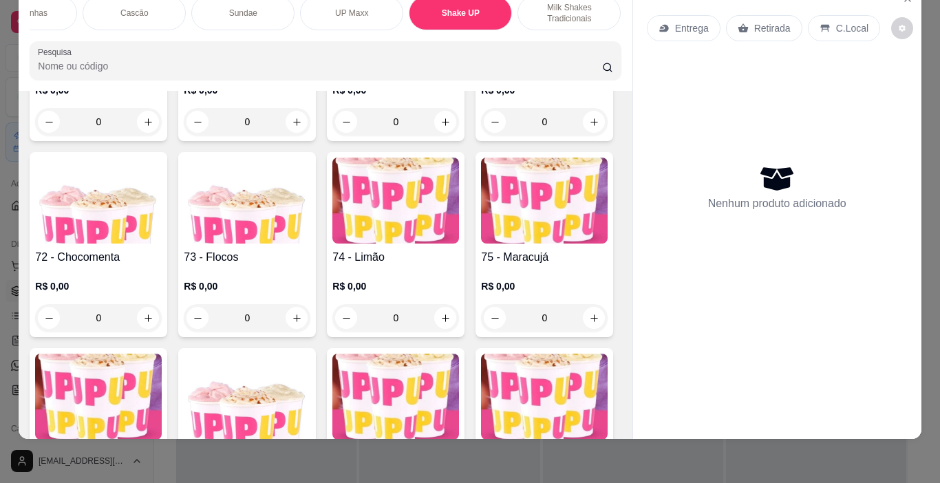
scroll to position [4000, 0]
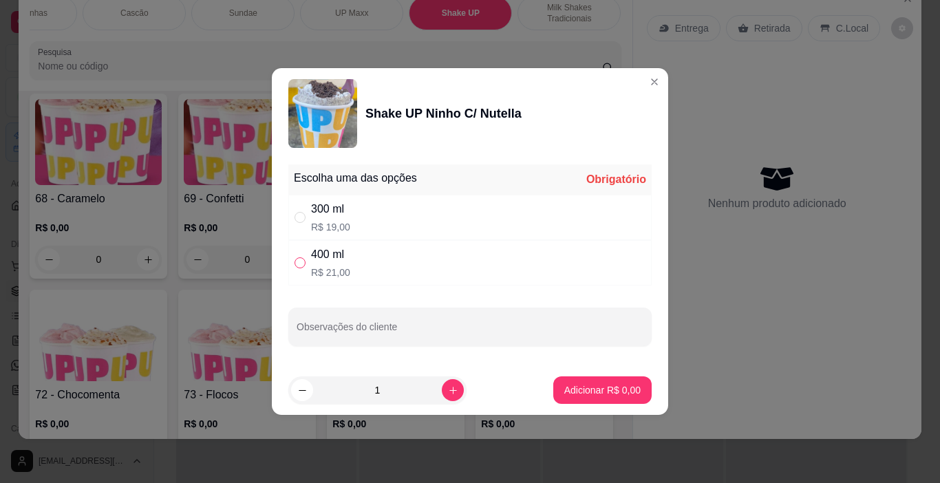
click at [301, 263] on input "" at bounding box center [299, 262] width 11 height 11
radio input "true"
click at [612, 406] on footer "1 Adicionar R$ 21,00" at bounding box center [470, 390] width 396 height 50
click at [608, 398] on button "Adicionar R$ 21,00" at bounding box center [599, 390] width 104 height 28
type input "1"
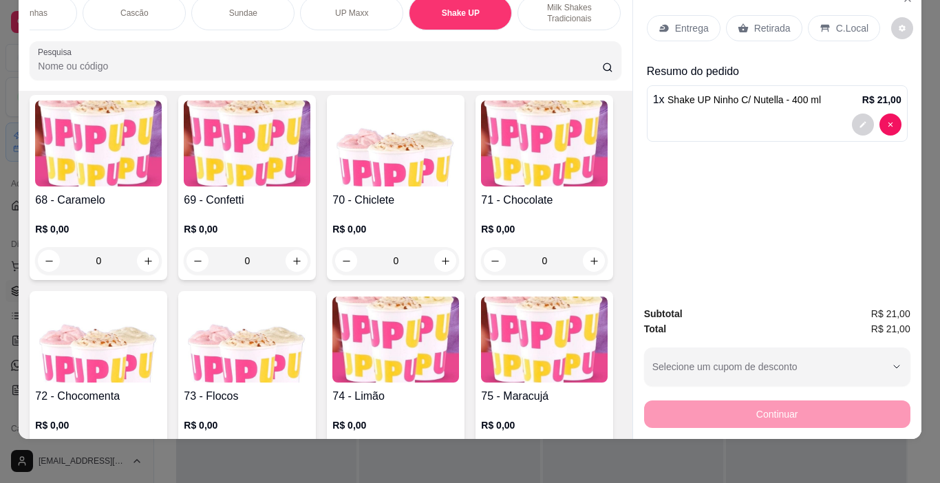
scroll to position [4001, 0]
click at [847, 21] on p "C.Local" at bounding box center [852, 28] width 32 height 14
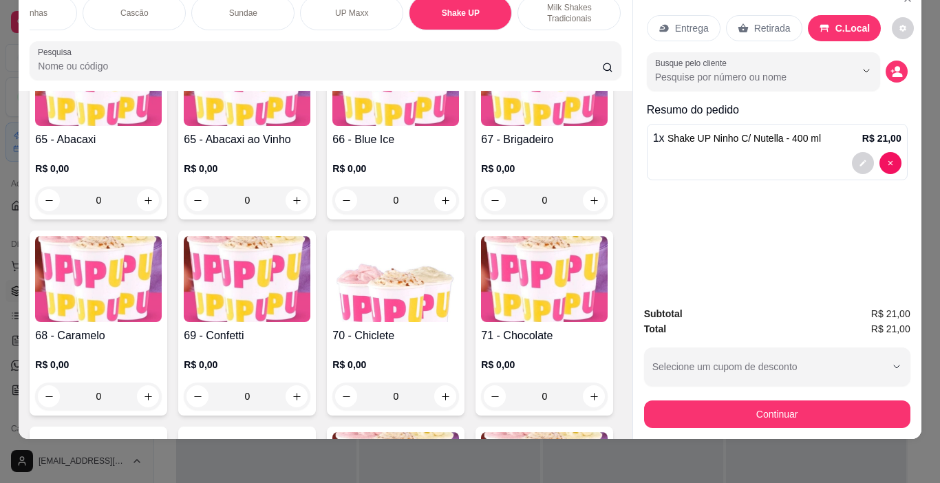
scroll to position [3863, 0]
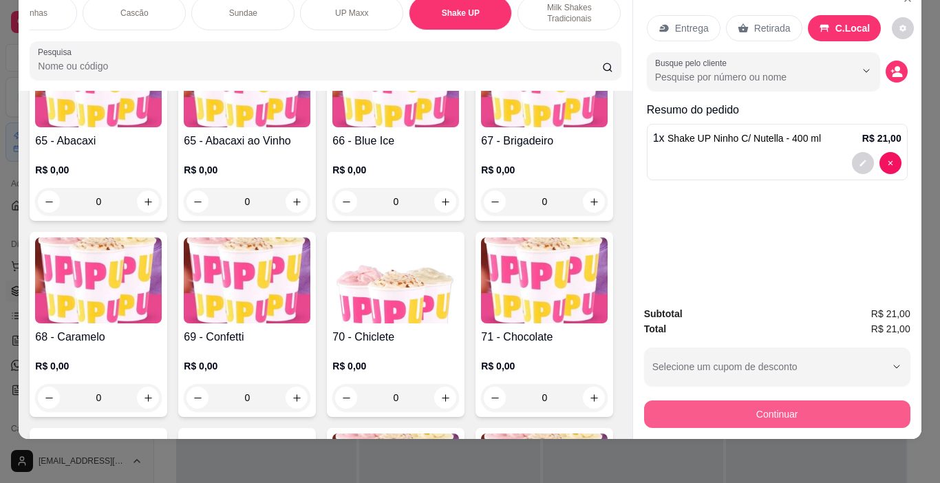
click at [825, 400] on button "Continuar" at bounding box center [777, 414] width 266 height 28
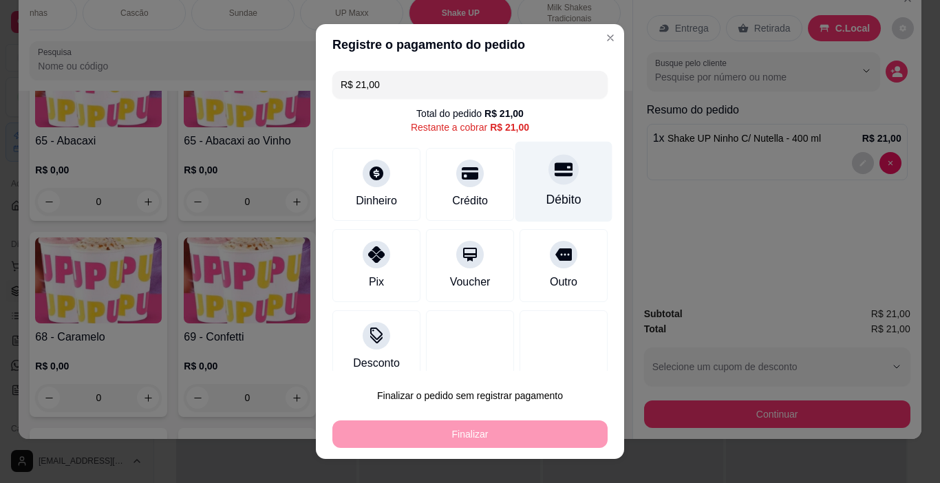
click at [554, 178] on icon at bounding box center [563, 169] width 18 height 18
type input "R$ 0,00"
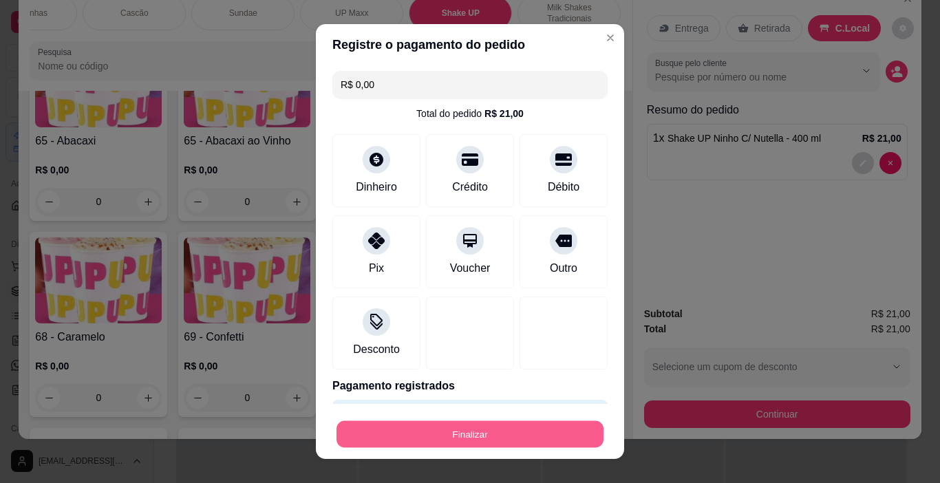
click at [492, 433] on button "Finalizar" at bounding box center [469, 434] width 267 height 27
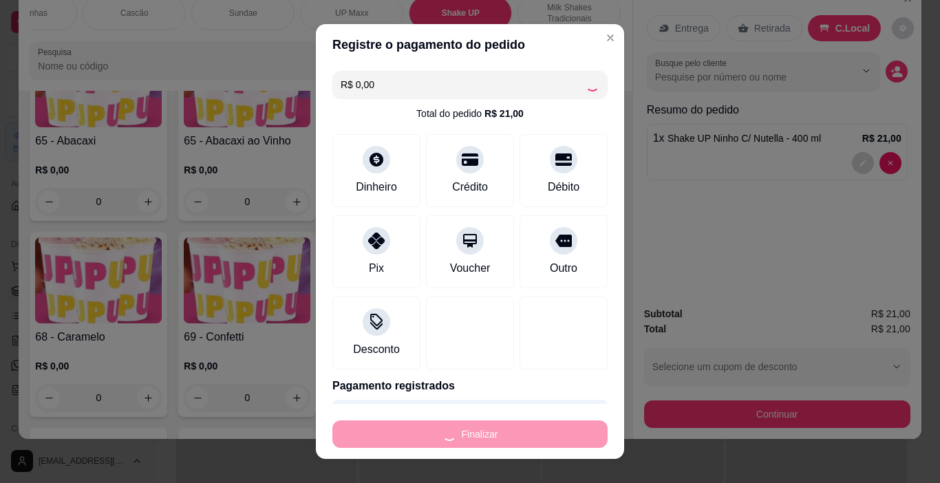
type input "0"
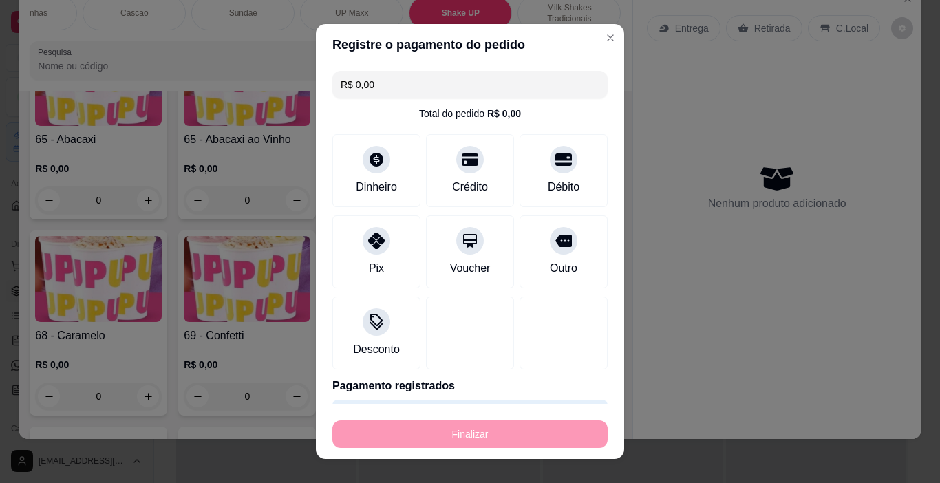
type input "-R$ 21,00"
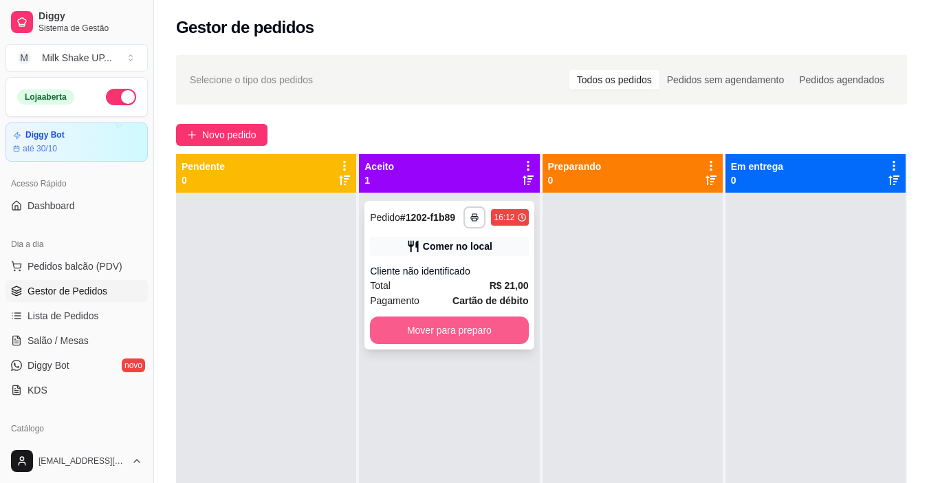
click at [497, 323] on button "Mover para preparo" at bounding box center [449, 330] width 158 height 28
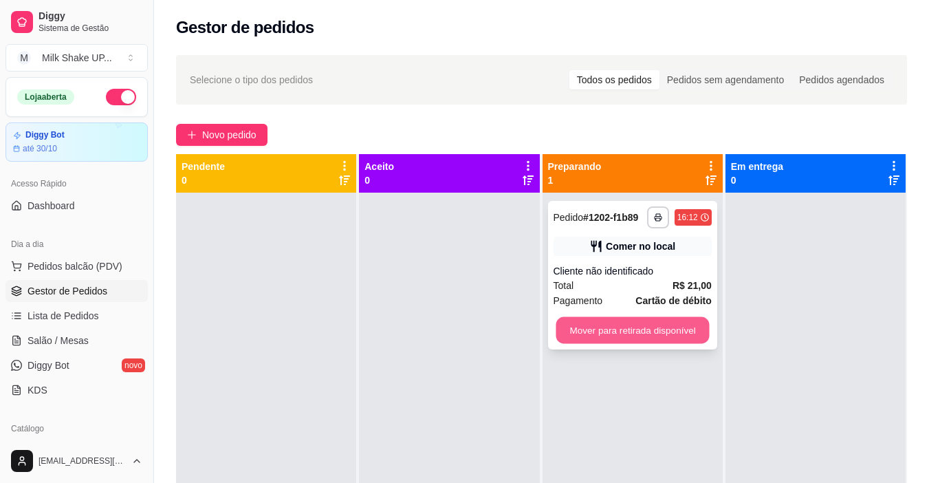
click at [604, 334] on button "Mover para retirada disponível" at bounding box center [632, 330] width 153 height 27
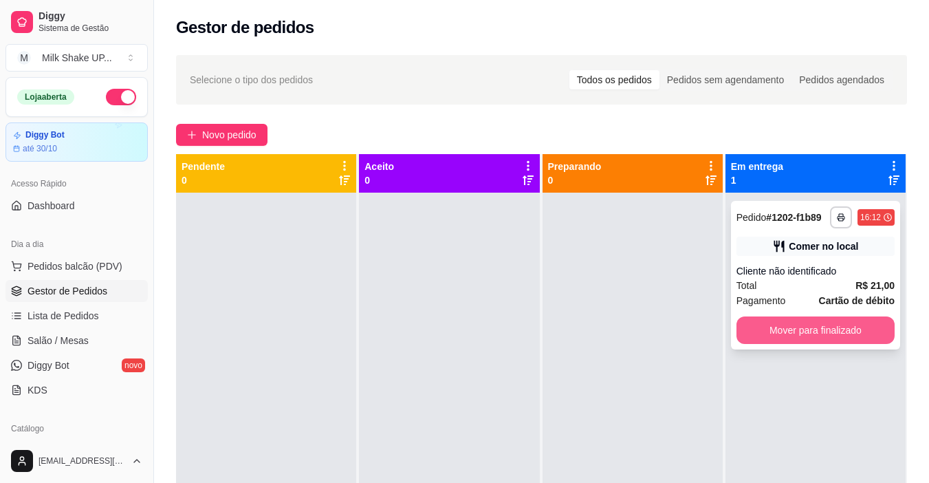
click at [773, 334] on button "Mover para finalizado" at bounding box center [816, 330] width 158 height 28
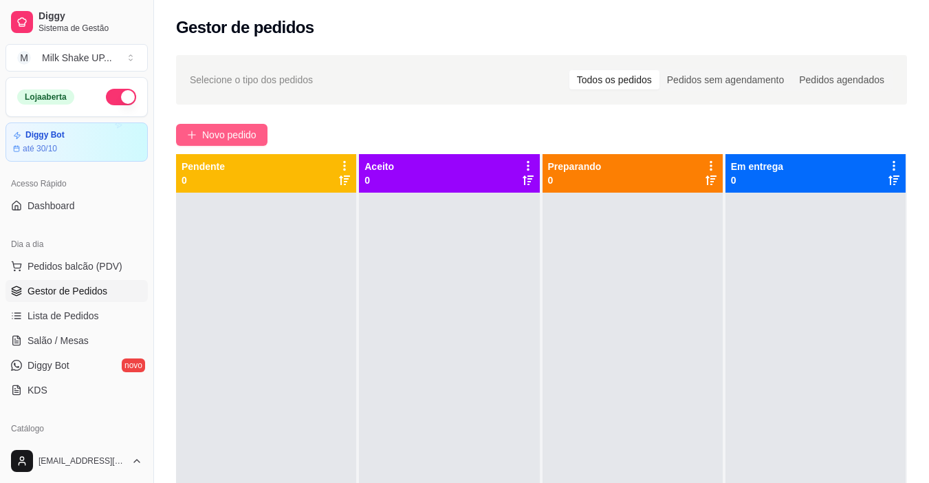
click at [218, 132] on span "Novo pedido" at bounding box center [229, 134] width 54 height 15
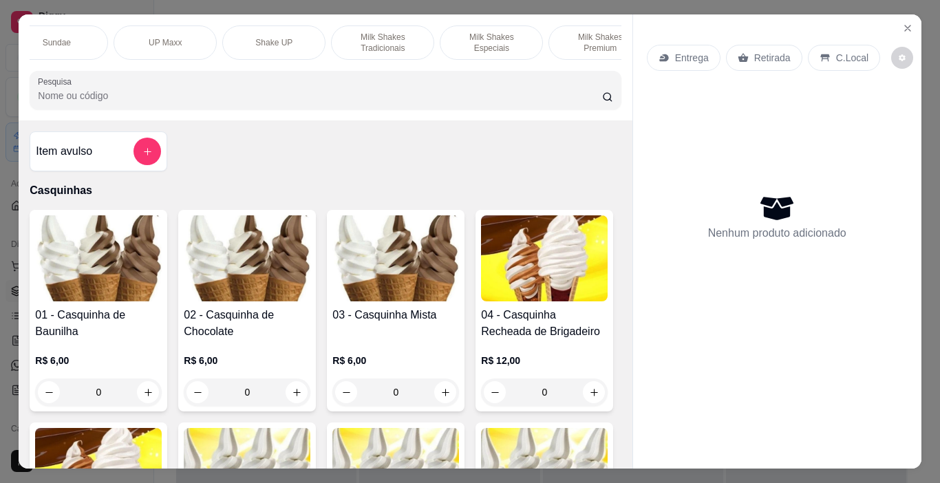
scroll to position [0, 239]
drag, startPoint x: 182, startPoint y: 47, endPoint x: 174, endPoint y: 50, distance: 8.1
click at [182, 45] on div "UP Maxx" at bounding box center [167, 42] width 103 height 34
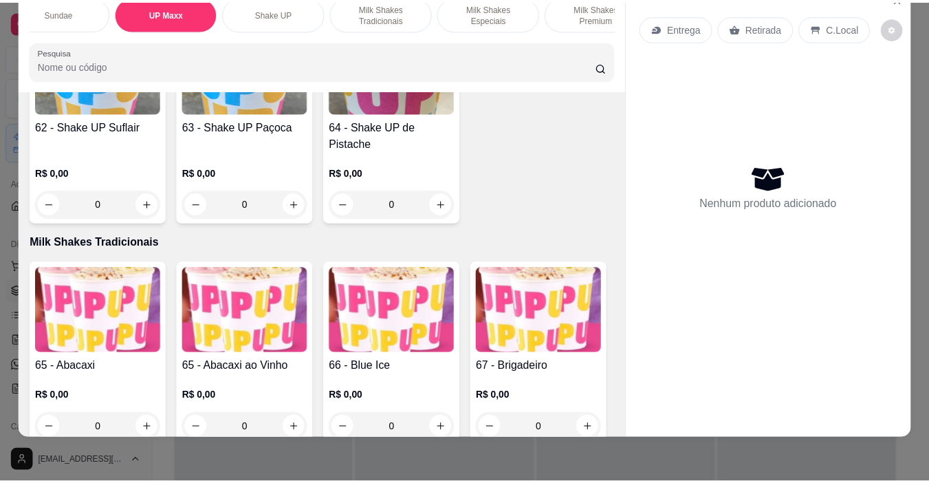
scroll to position [3621, 0]
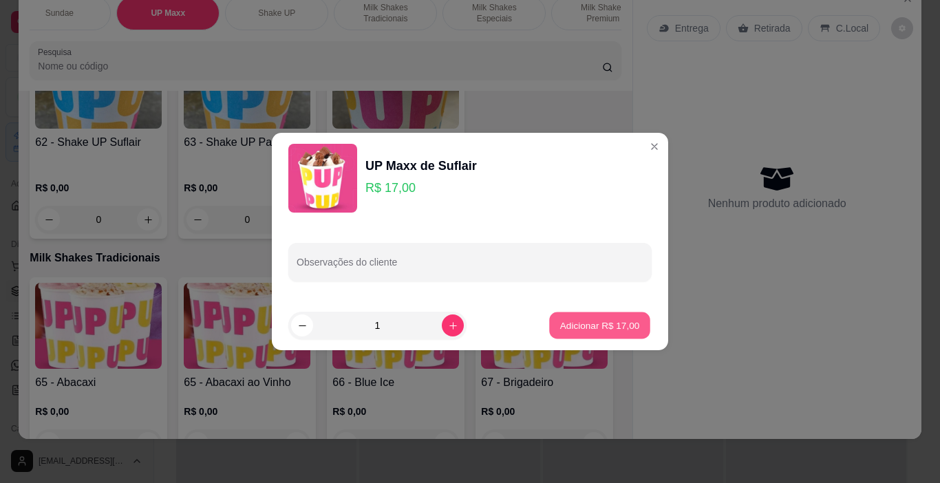
click at [592, 322] on p "Adicionar R$ 17,00" at bounding box center [600, 324] width 80 height 13
type input "1"
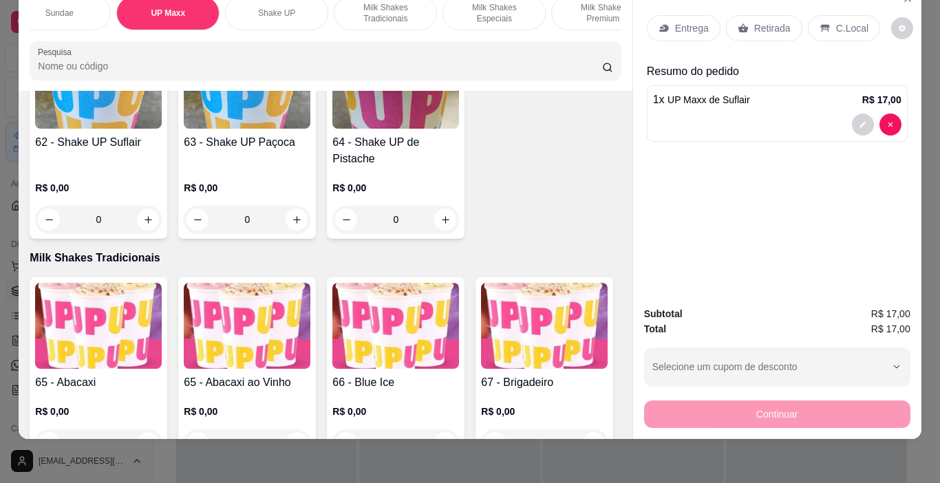
click at [853, 21] on p "C.Local" at bounding box center [852, 28] width 32 height 14
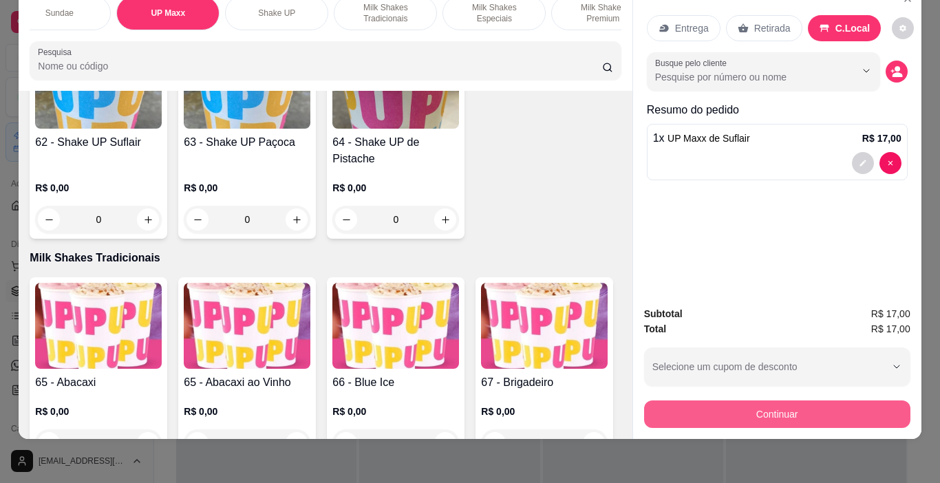
click at [872, 411] on button "Continuar" at bounding box center [777, 414] width 266 height 28
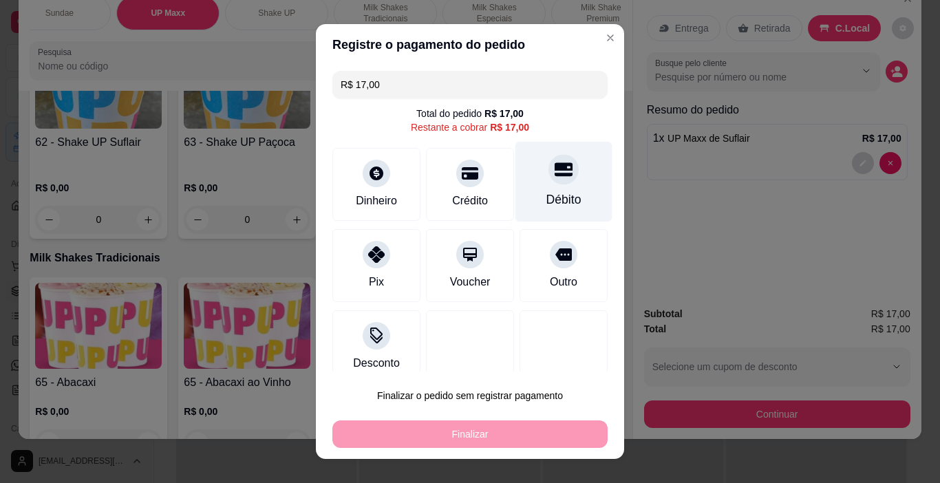
click at [554, 173] on icon at bounding box center [563, 170] width 18 height 14
type input "R$ 0,00"
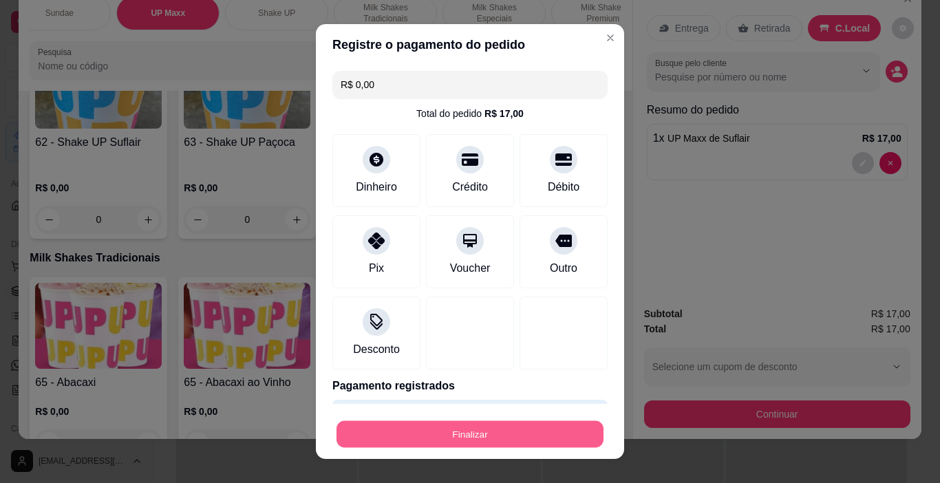
click at [554, 435] on button "Finalizar" at bounding box center [469, 434] width 267 height 27
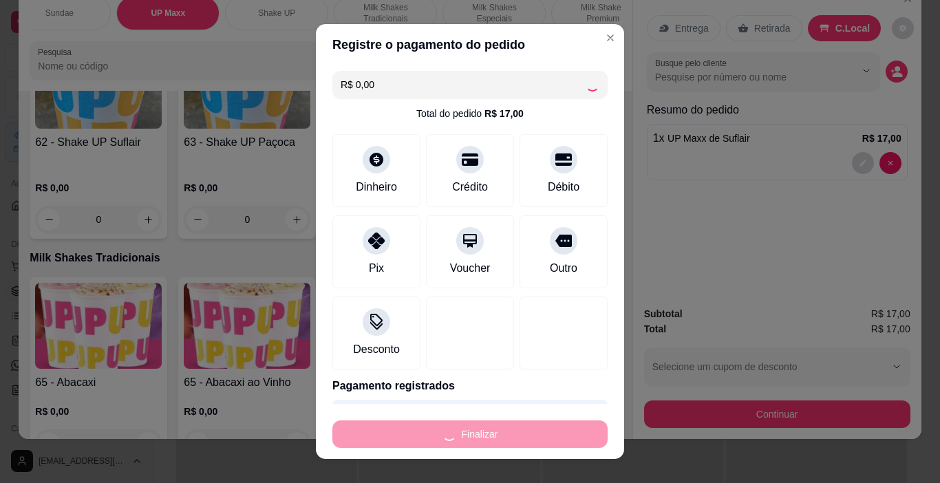
type input "0"
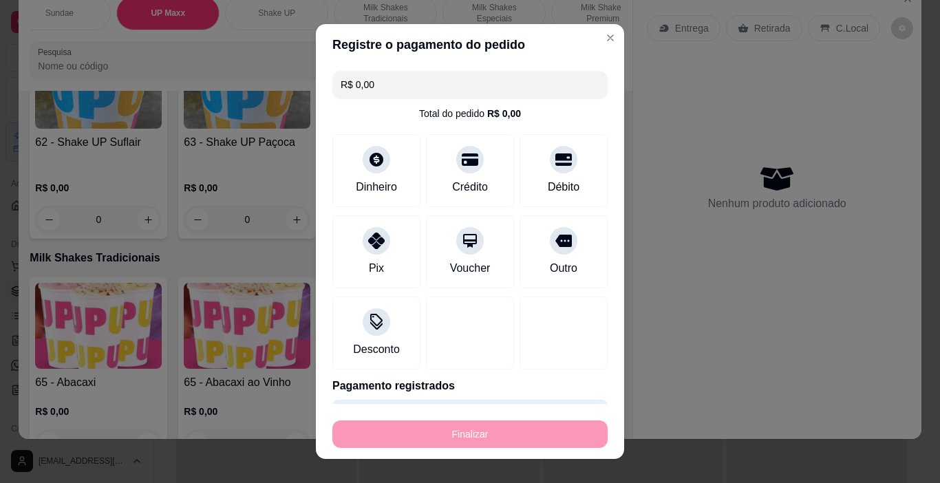
type input "-R$ 17,00"
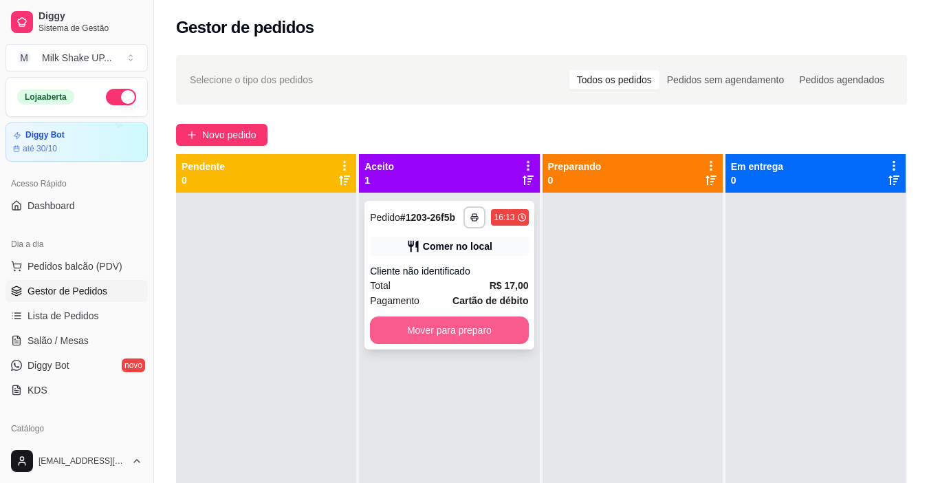
click at [511, 335] on button "Mover para preparo" at bounding box center [449, 330] width 158 height 28
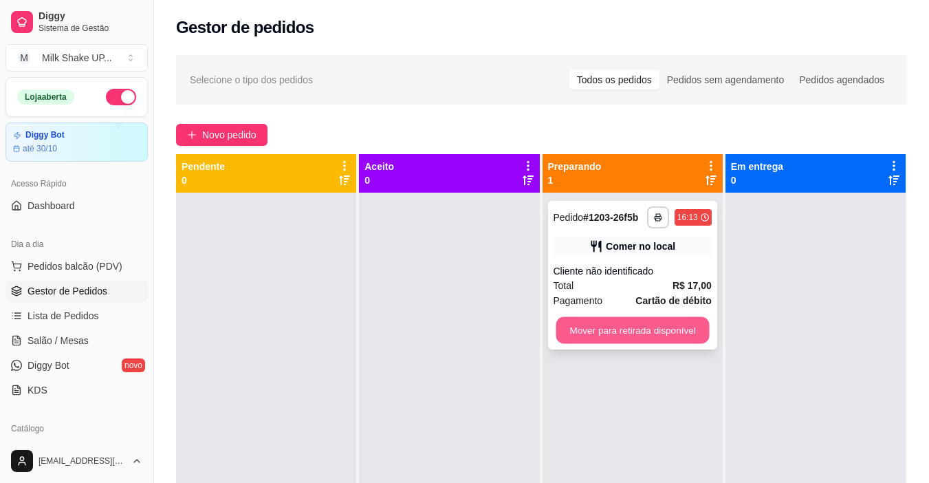
click at [644, 317] on button "Mover para retirada disponível" at bounding box center [632, 330] width 153 height 27
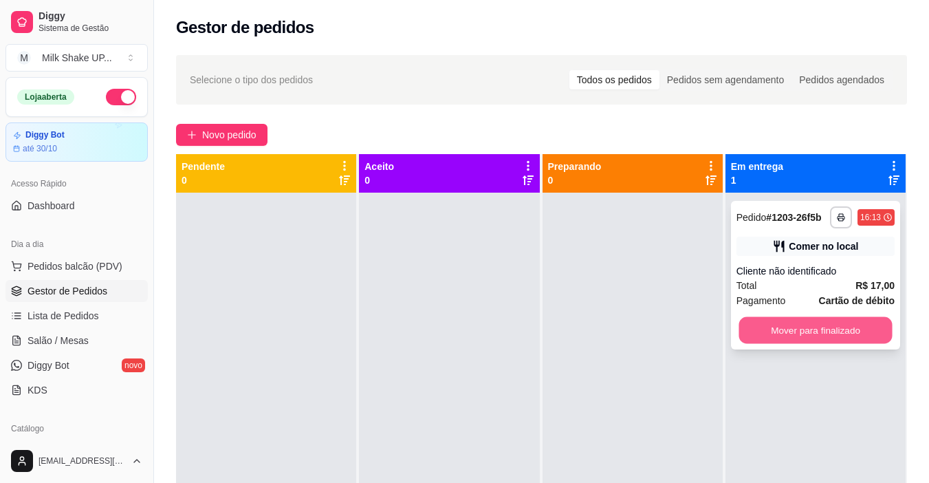
click at [788, 318] on button "Mover para finalizado" at bounding box center [815, 330] width 153 height 27
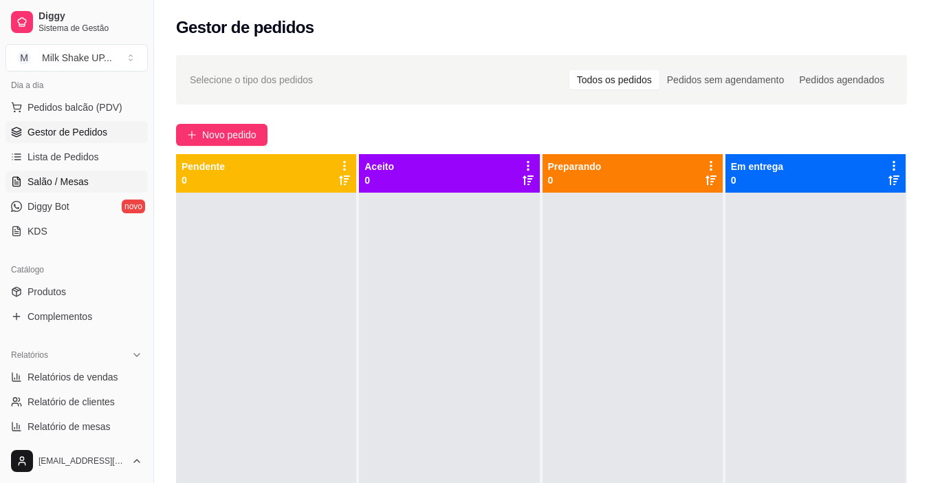
scroll to position [275, 0]
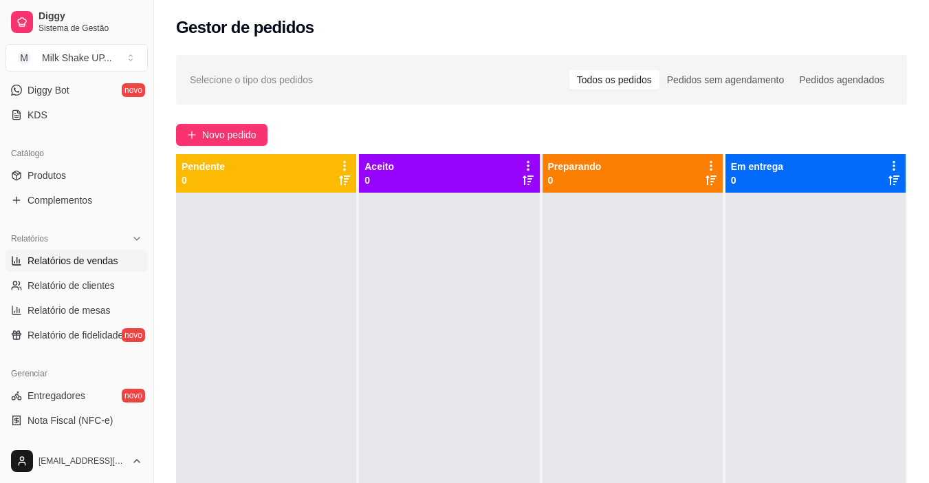
click at [100, 257] on span "Relatórios de vendas" at bounding box center [73, 261] width 91 height 14
select select "ALL"
select select "0"
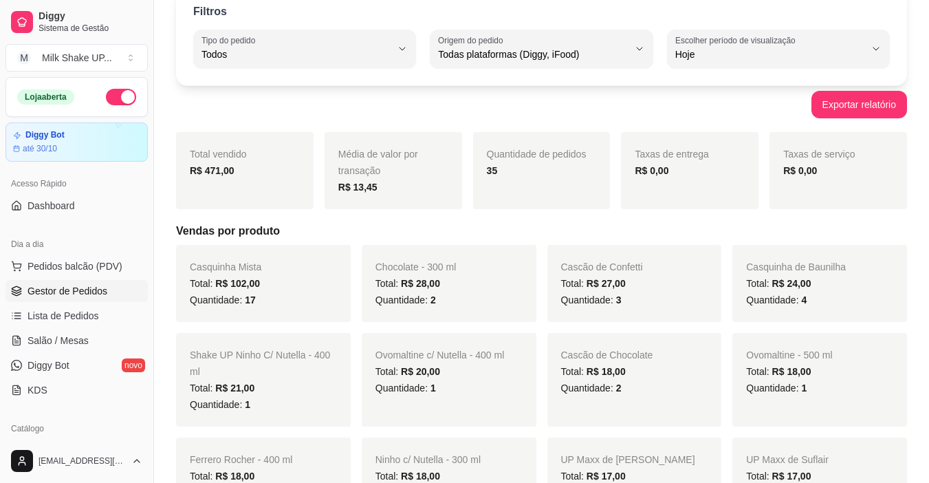
click at [86, 290] on span "Gestor de Pedidos" at bounding box center [68, 291] width 80 height 14
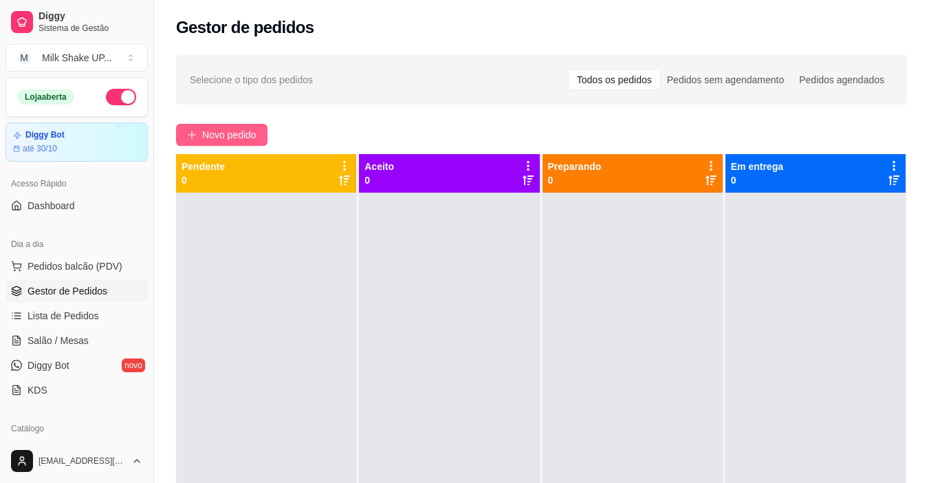
click at [235, 131] on span "Novo pedido" at bounding box center [229, 134] width 54 height 15
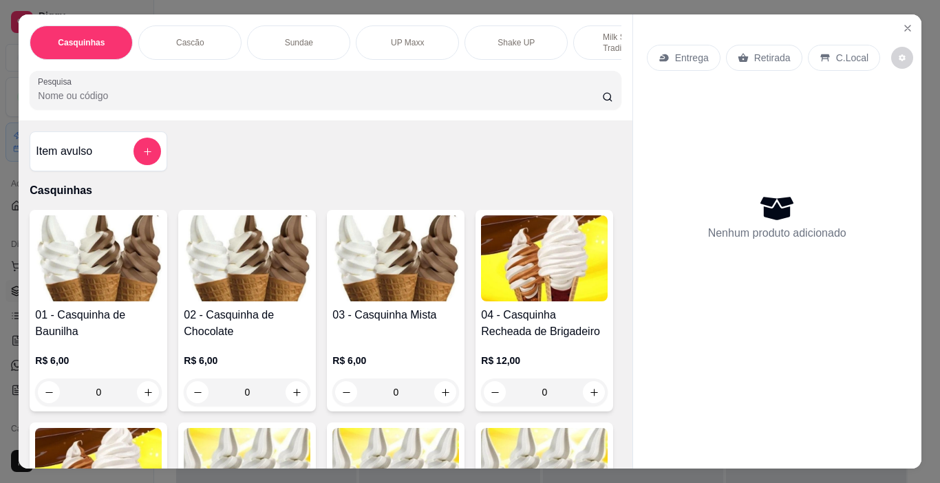
click at [405, 40] on p "UP Maxx" at bounding box center [407, 42] width 33 height 11
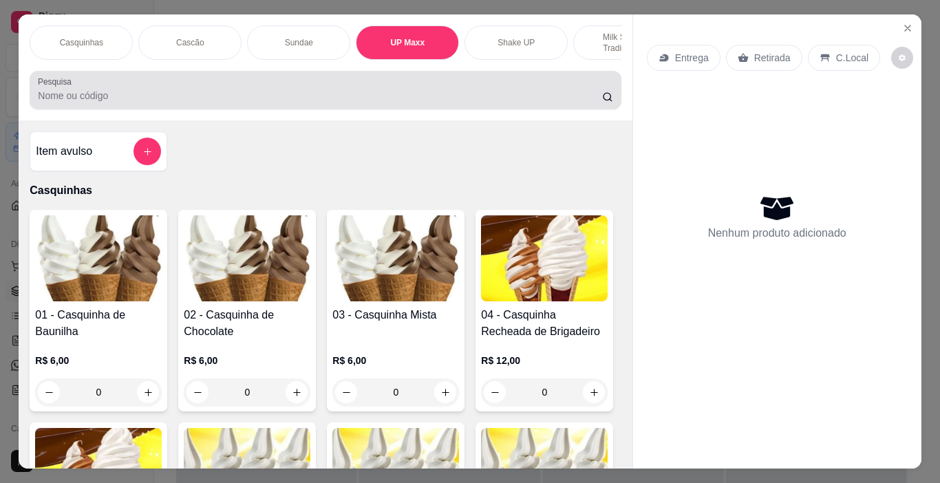
scroll to position [34, 0]
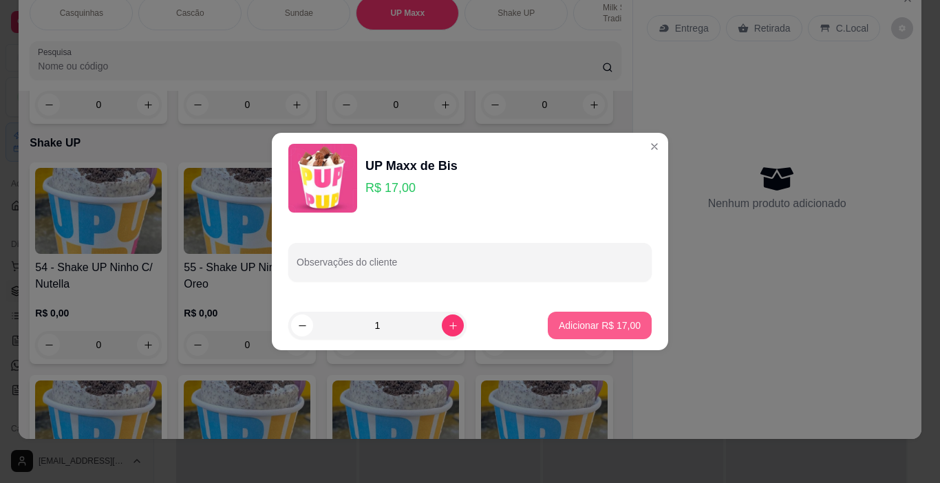
click at [589, 325] on p "Adicionar R$ 17,00" at bounding box center [599, 325] width 82 height 14
type input "1"
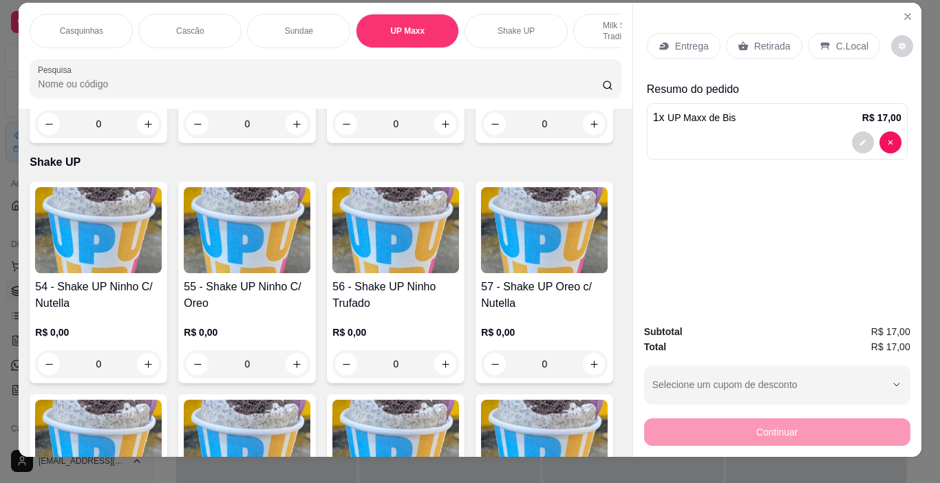
scroll to position [0, 0]
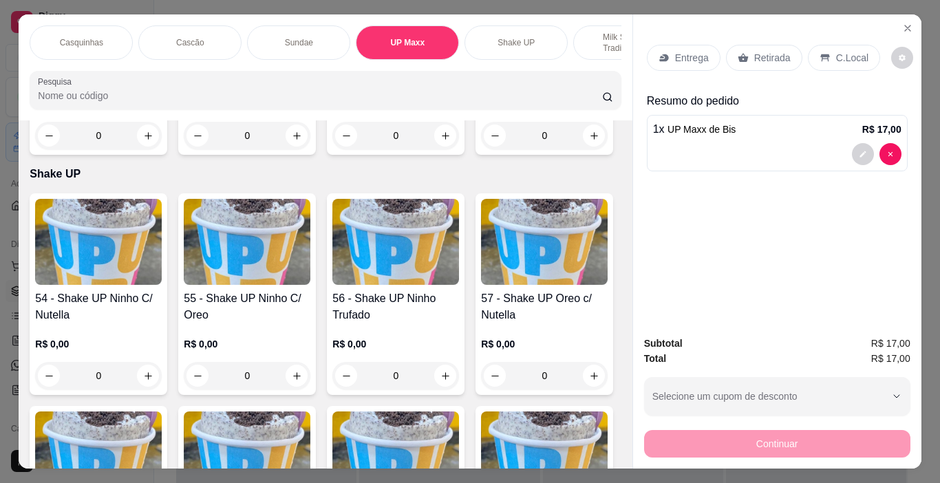
click at [80, 37] on p "Casquinhas" at bounding box center [81, 42] width 43 height 11
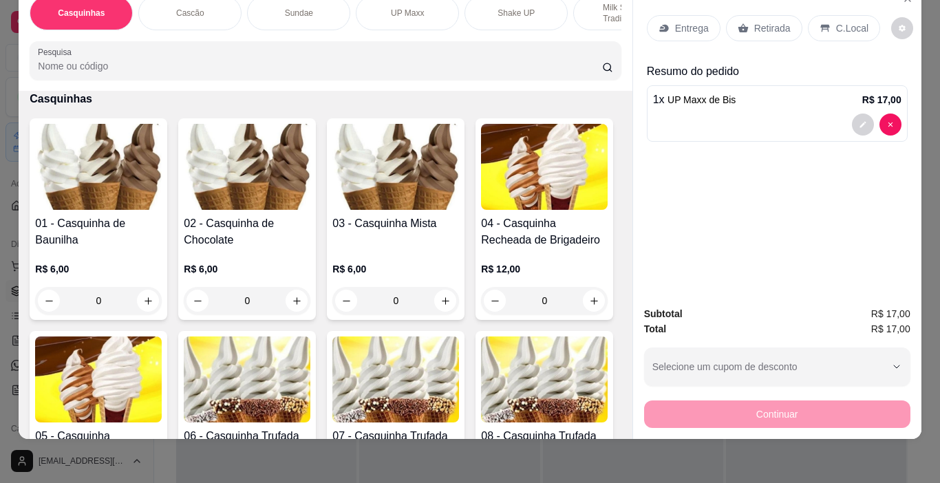
click at [395, 195] on img at bounding box center [395, 167] width 127 height 86
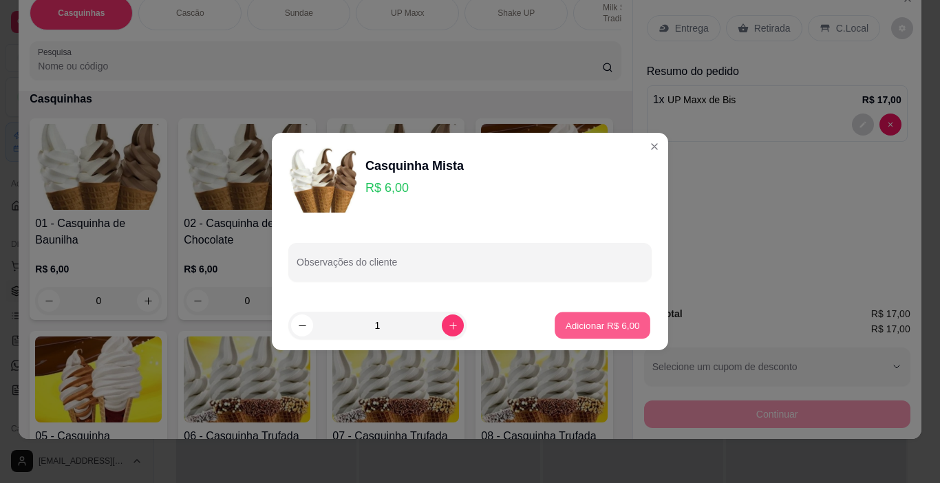
click at [611, 325] on p "Adicionar R$ 6,00" at bounding box center [602, 324] width 74 height 13
type input "1"
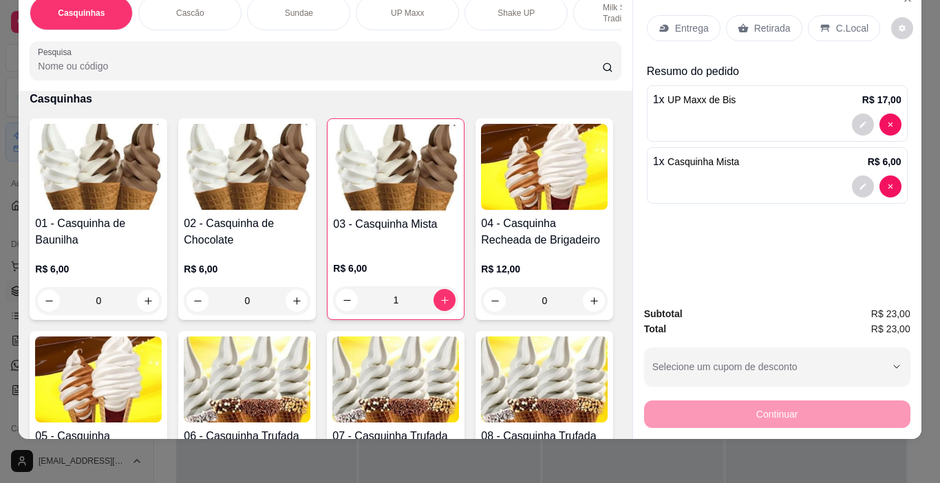
click at [836, 22] on p "C.Local" at bounding box center [852, 28] width 32 height 14
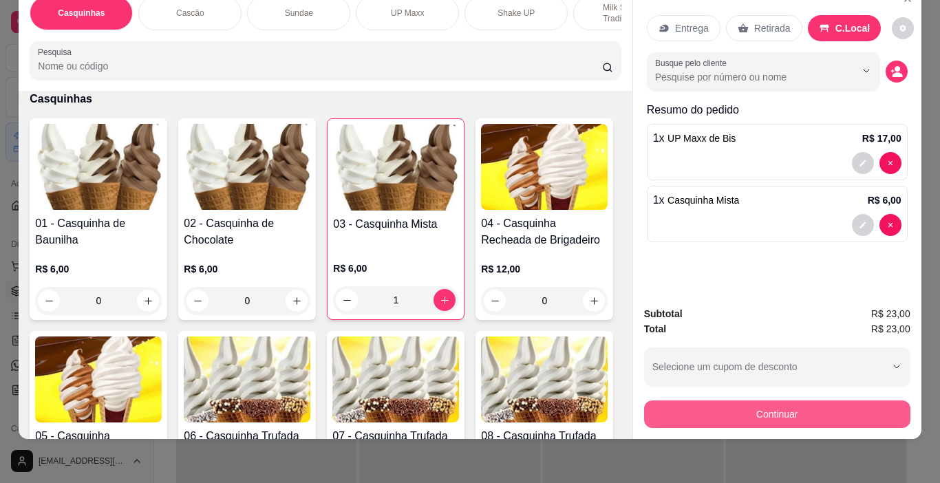
click at [856, 407] on button "Continuar" at bounding box center [777, 414] width 266 height 28
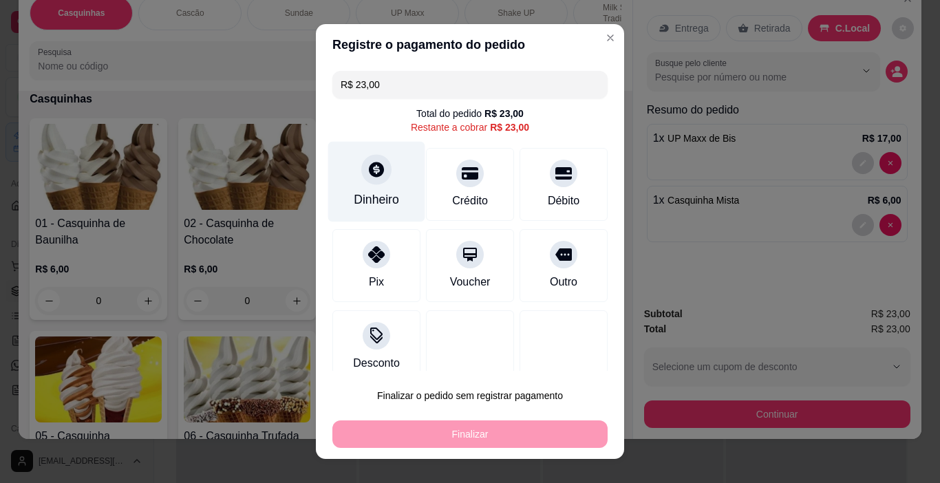
click at [367, 186] on div "Dinheiro" at bounding box center [376, 182] width 97 height 80
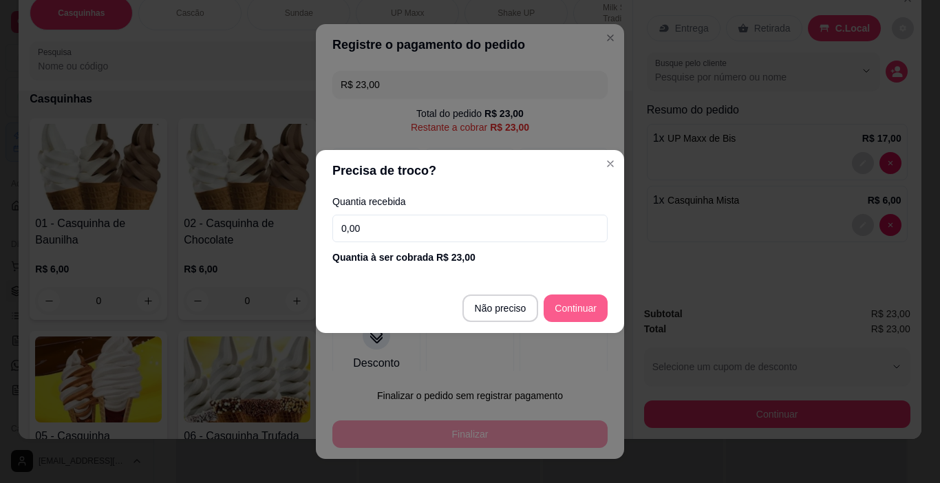
type input "R$ 0,00"
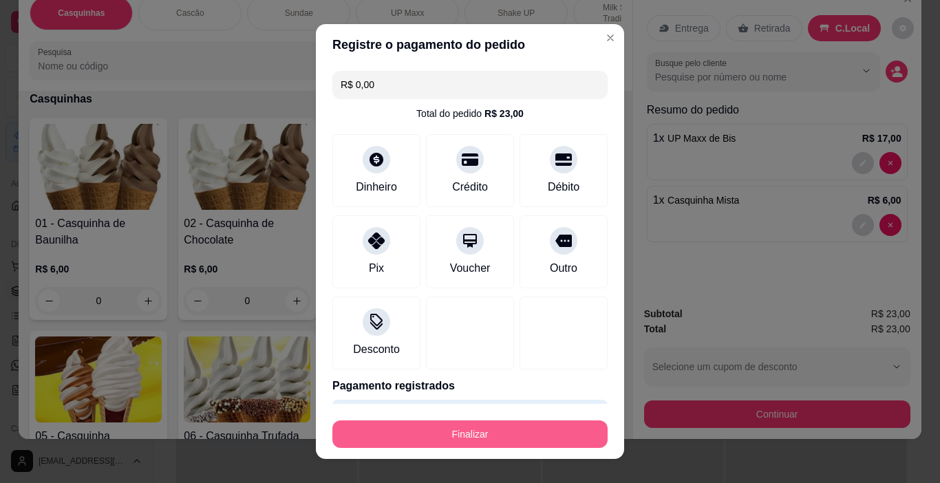
click at [536, 431] on button "Finalizar" at bounding box center [469, 434] width 275 height 28
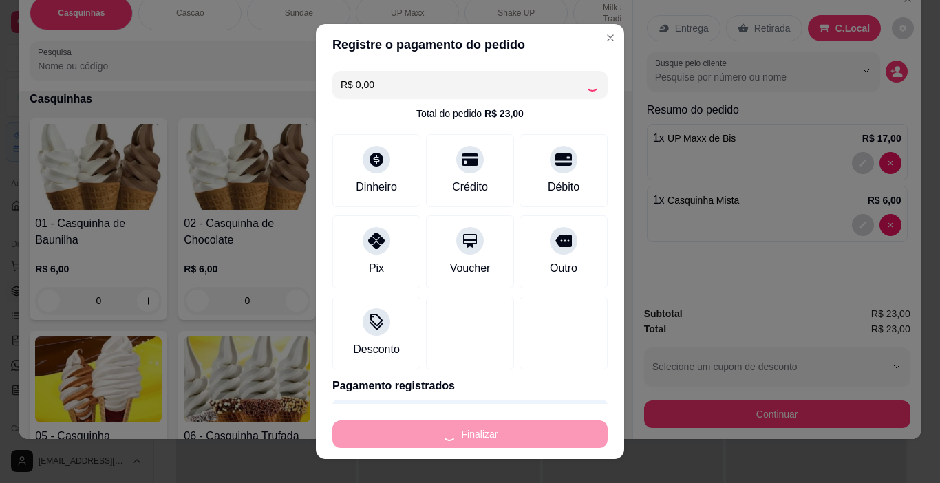
type input "0"
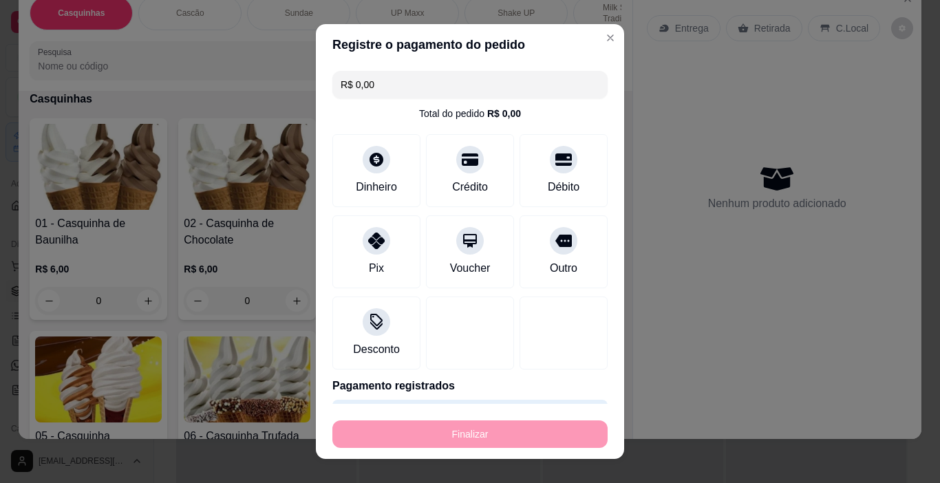
type input "-R$ 23,00"
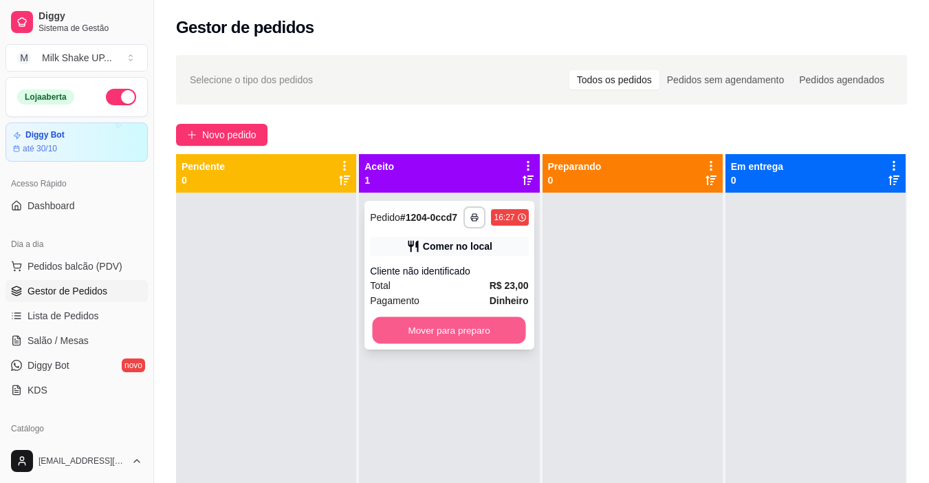
click at [497, 338] on button "Mover para preparo" at bounding box center [449, 330] width 153 height 27
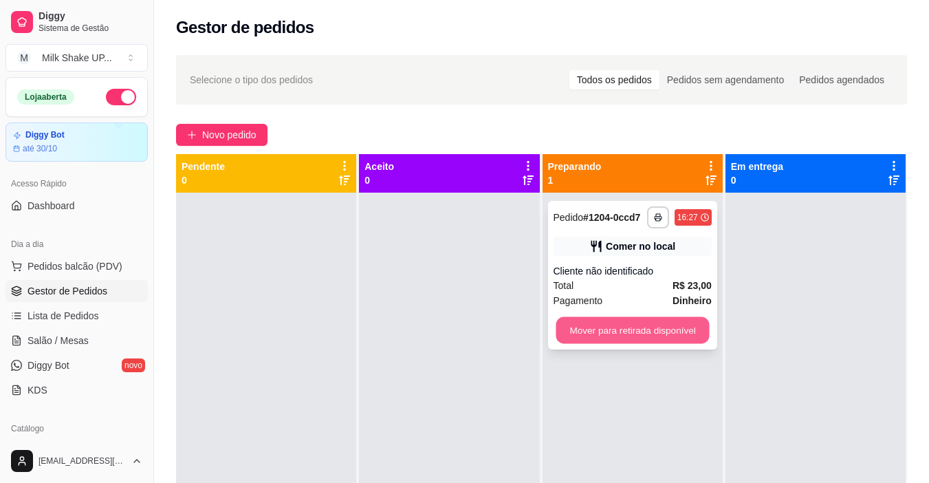
click at [653, 330] on button "Mover para retirada disponível" at bounding box center [632, 330] width 153 height 27
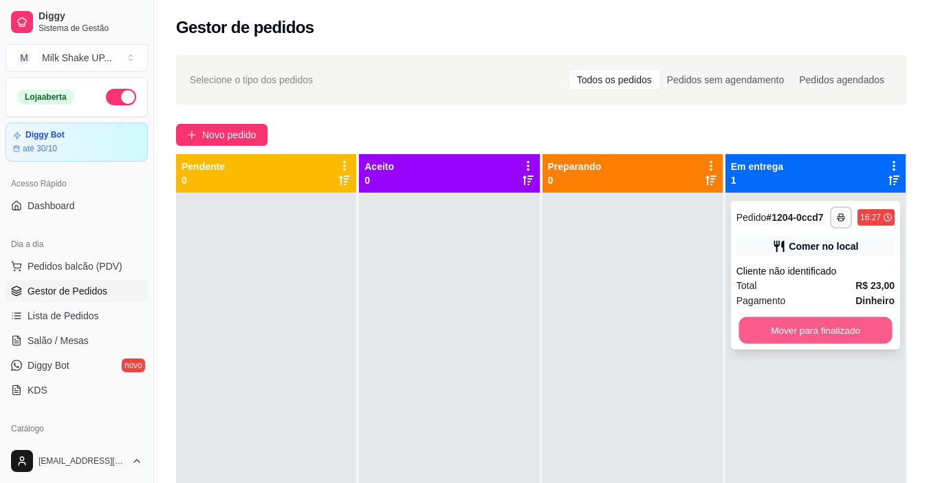
click at [832, 334] on button "Mover para finalizado" at bounding box center [815, 330] width 153 height 27
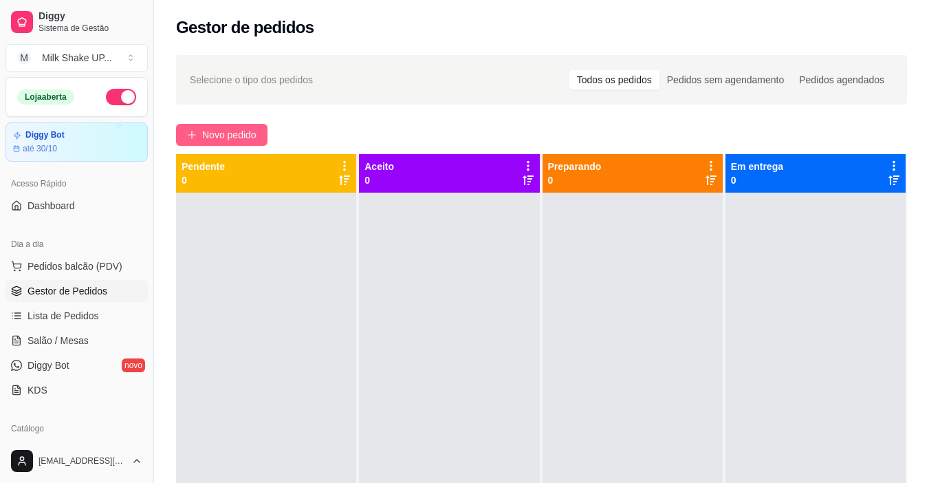
click at [265, 144] on button "Novo pedido" at bounding box center [221, 135] width 91 height 22
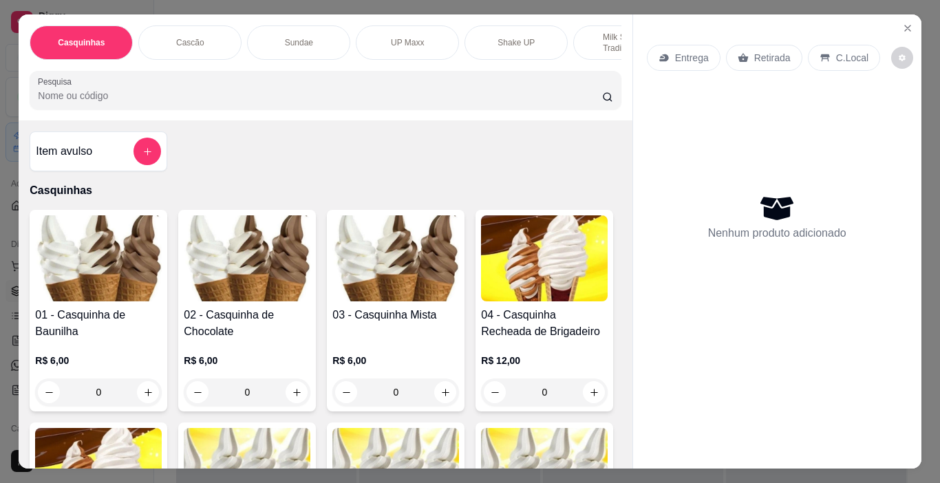
click at [394, 287] on img at bounding box center [395, 258] width 127 height 86
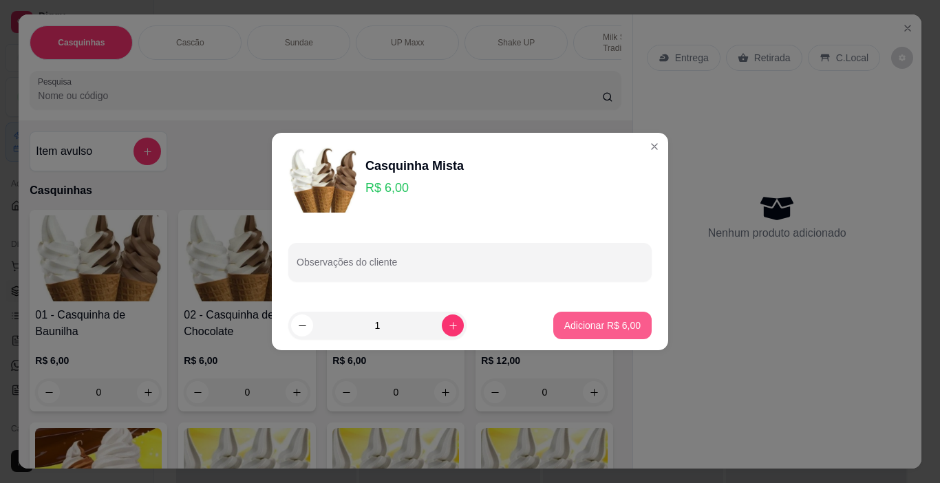
click at [597, 323] on p "Adicionar R$ 6,00" at bounding box center [602, 325] width 76 height 14
type input "1"
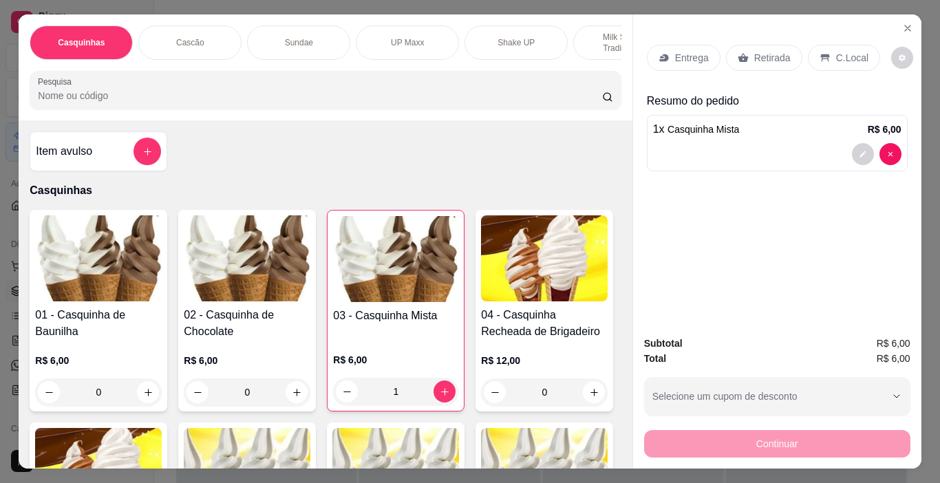
click at [844, 51] on p "C.Local" at bounding box center [852, 58] width 32 height 14
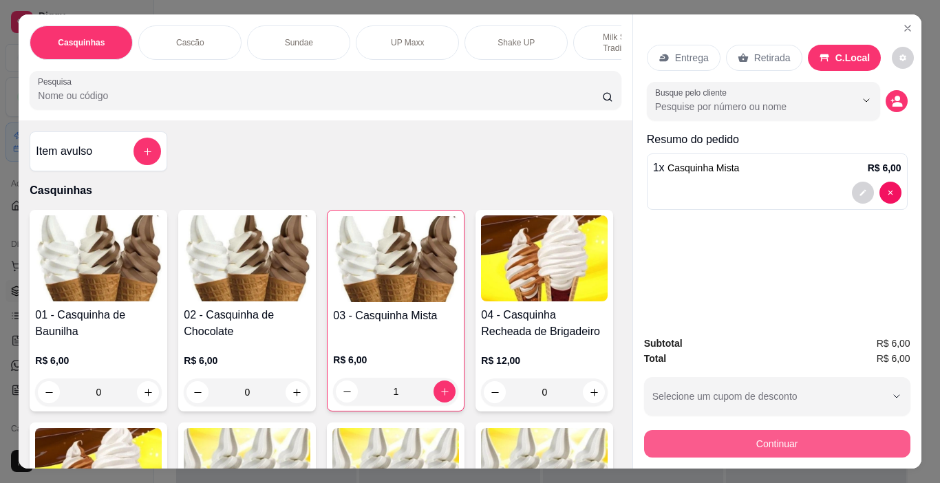
click at [728, 435] on button "Continuar" at bounding box center [777, 444] width 266 height 28
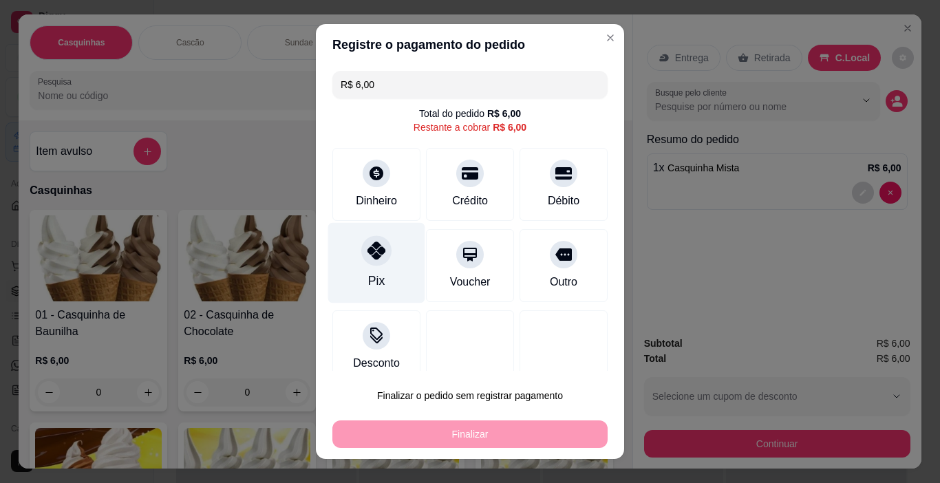
click at [370, 260] on div at bounding box center [376, 251] width 30 height 30
type input "R$ 0,00"
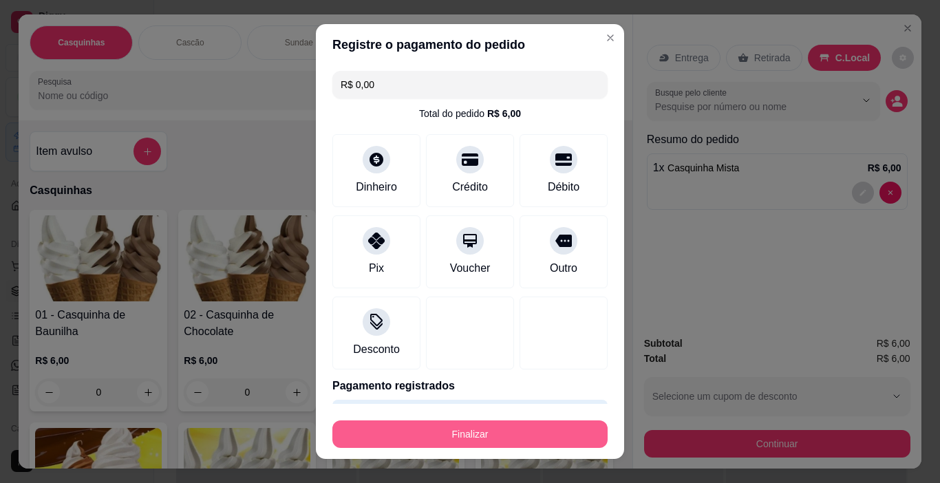
click at [534, 424] on button "Finalizar" at bounding box center [469, 434] width 275 height 28
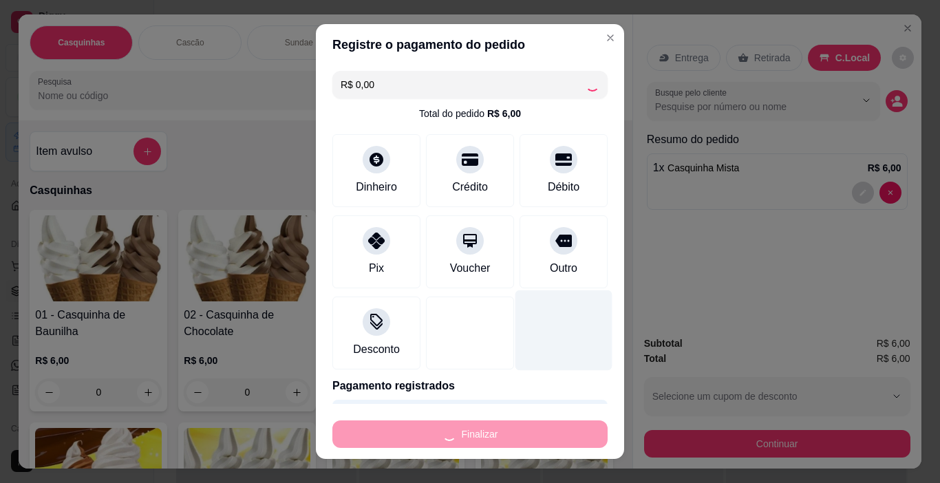
type input "0"
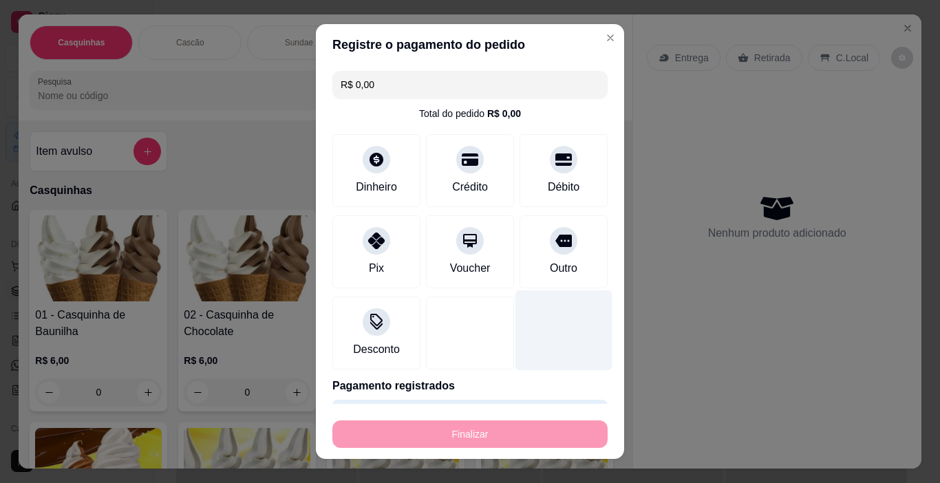
type input "-R$ 6,00"
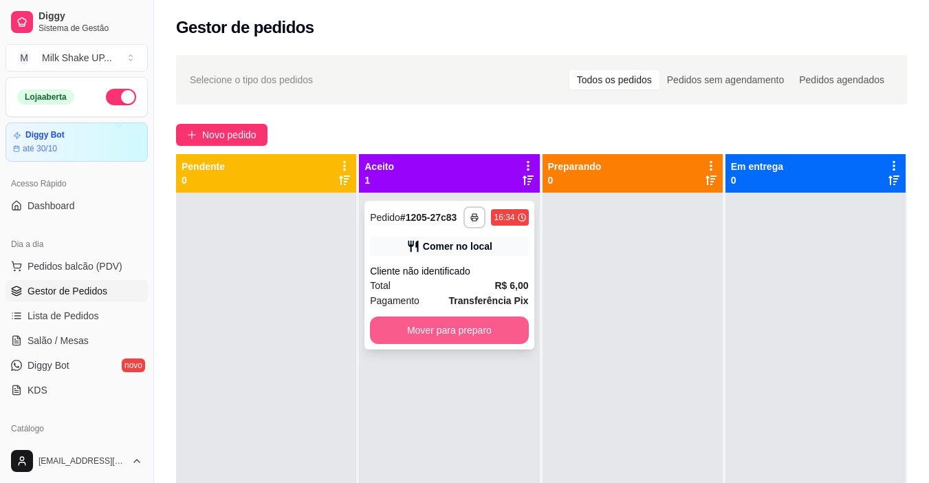
click at [481, 332] on button "Mover para preparo" at bounding box center [449, 330] width 158 height 28
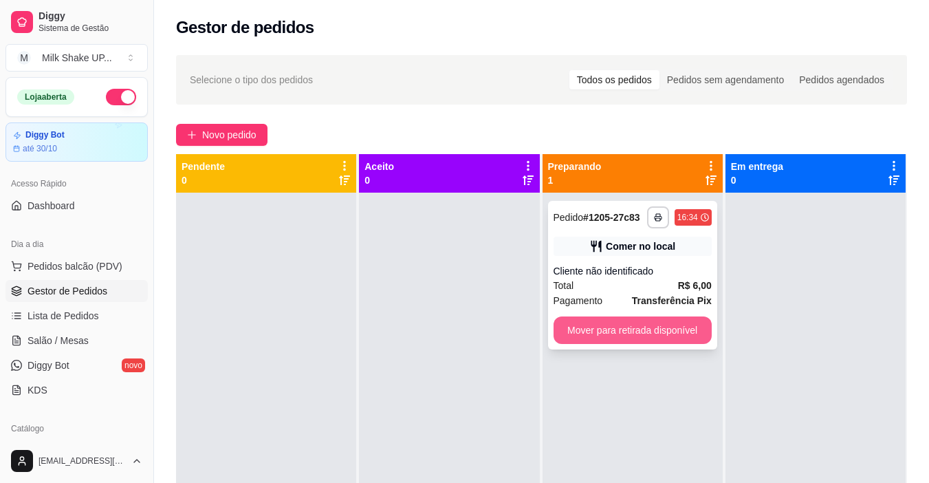
click at [631, 329] on button "Mover para retirada disponível" at bounding box center [633, 330] width 158 height 28
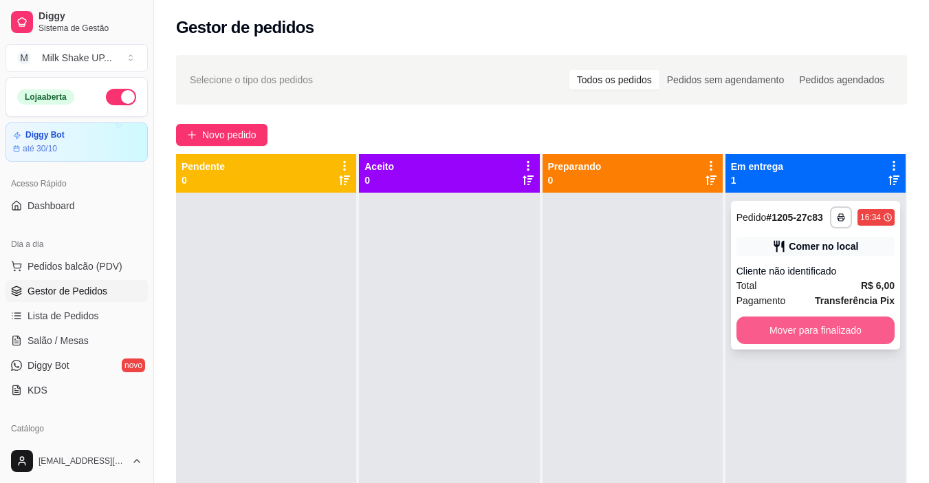
click at [785, 325] on button "Mover para finalizado" at bounding box center [816, 330] width 158 height 28
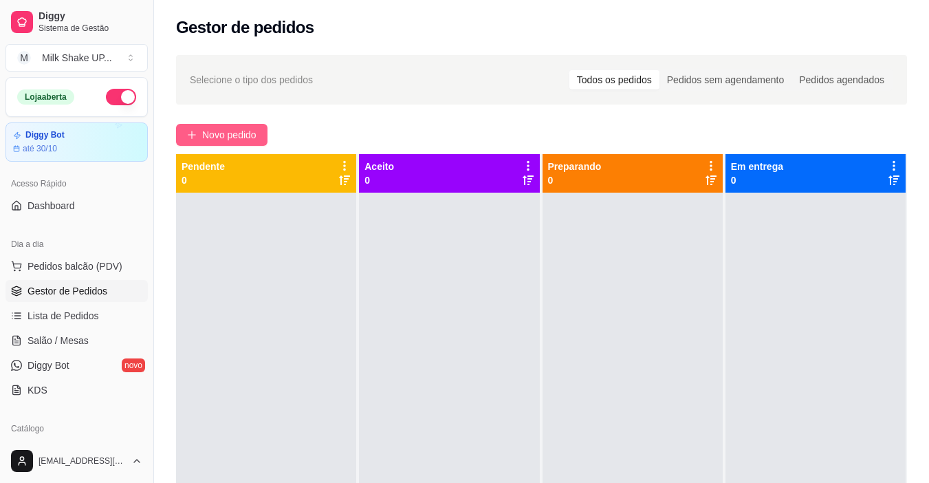
click at [232, 136] on span "Novo pedido" at bounding box center [229, 134] width 54 height 15
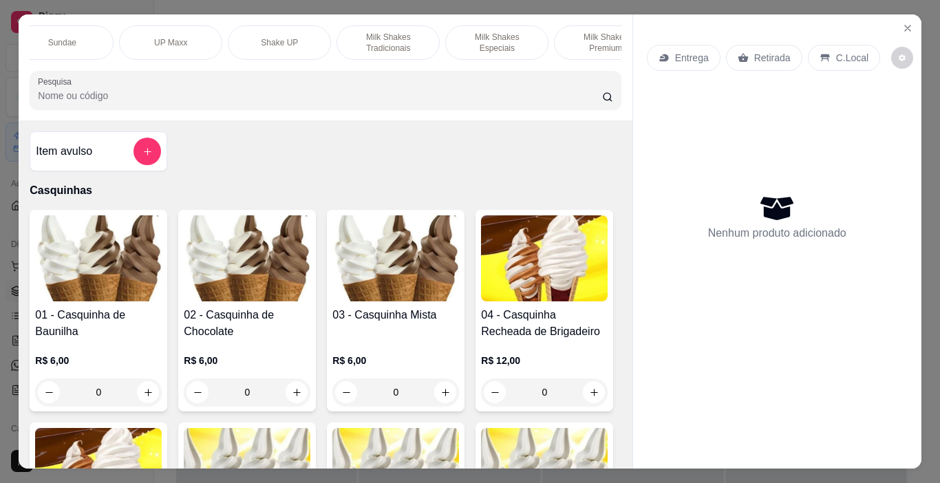
scroll to position [0, 242]
drag, startPoint x: 477, startPoint y: 38, endPoint x: 465, endPoint y: 67, distance: 32.1
click at [477, 35] on p "Milk Shakes Especiais" at bounding box center [491, 43] width 80 height 22
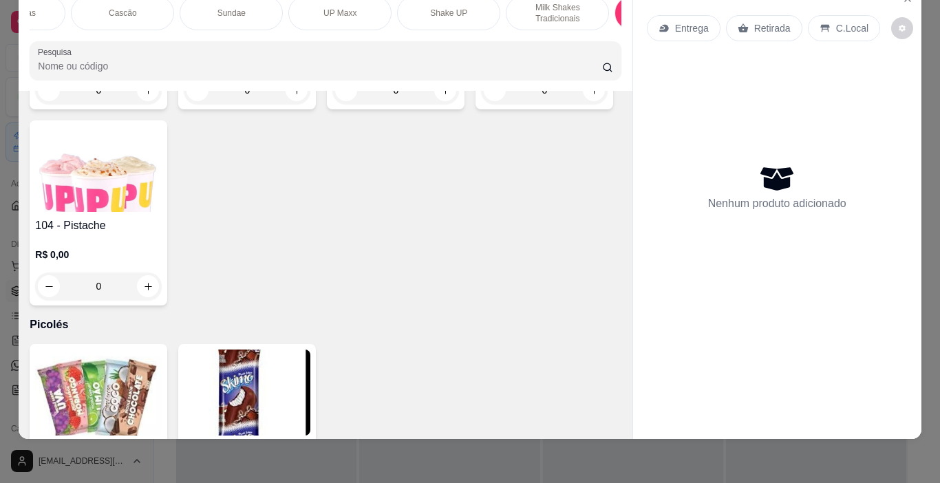
scroll to position [0, 62]
click at [150, 5] on div "Cascão" at bounding box center [127, 13] width 103 height 34
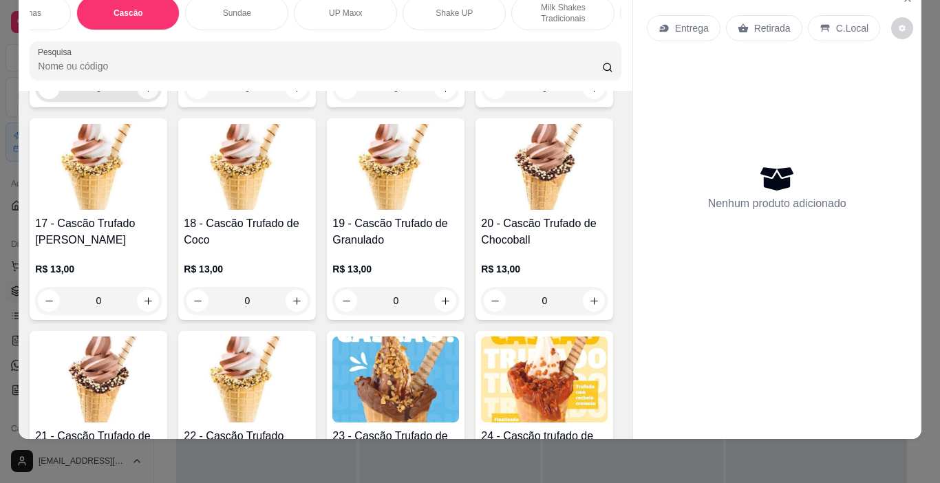
click at [147, 94] on icon "increase-product-quantity" at bounding box center [148, 88] width 10 height 10
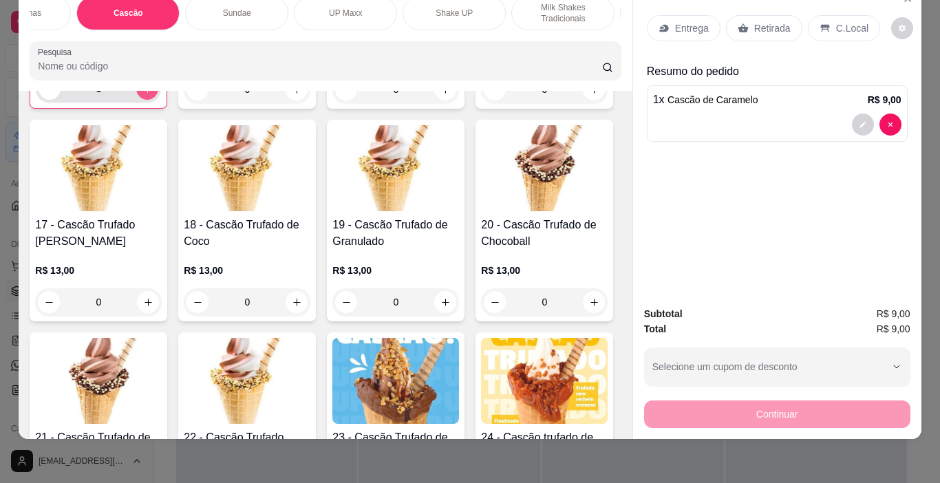
click at [147, 94] on icon "increase-product-quantity" at bounding box center [147, 89] width 10 height 10
type input "2"
click at [844, 21] on p "C.Local" at bounding box center [852, 28] width 32 height 14
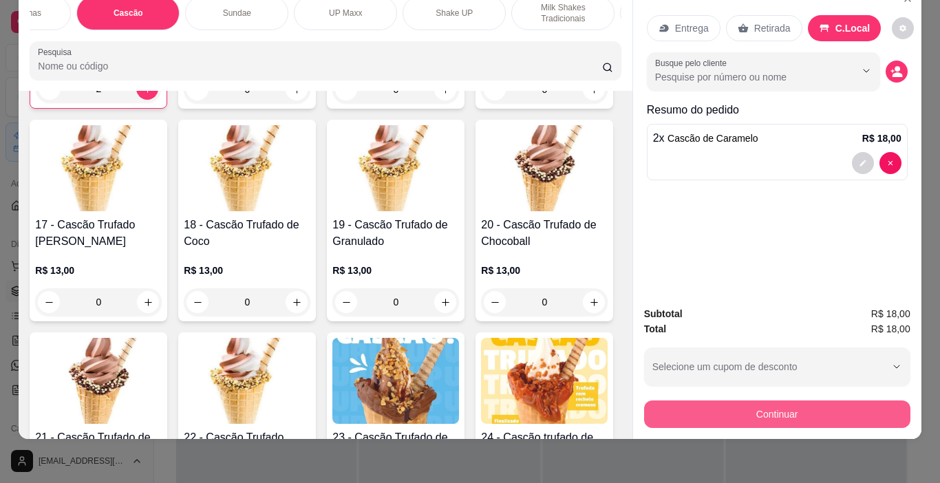
click at [855, 408] on button "Continuar" at bounding box center [777, 414] width 266 height 28
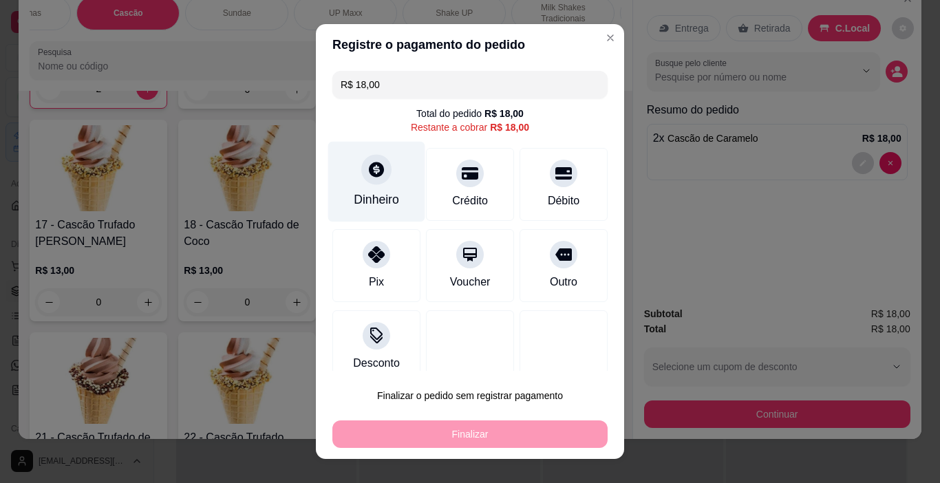
click at [375, 189] on div "Dinheiro" at bounding box center [376, 182] width 97 height 80
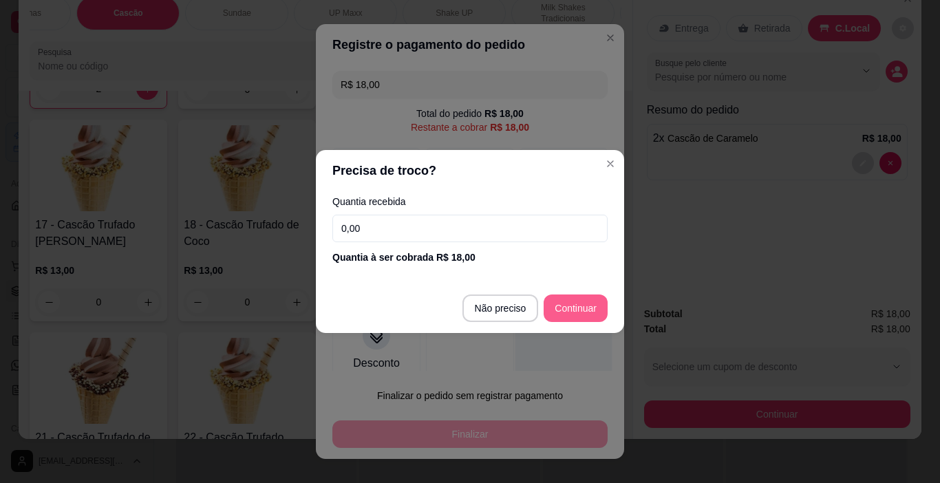
type input "R$ 0,00"
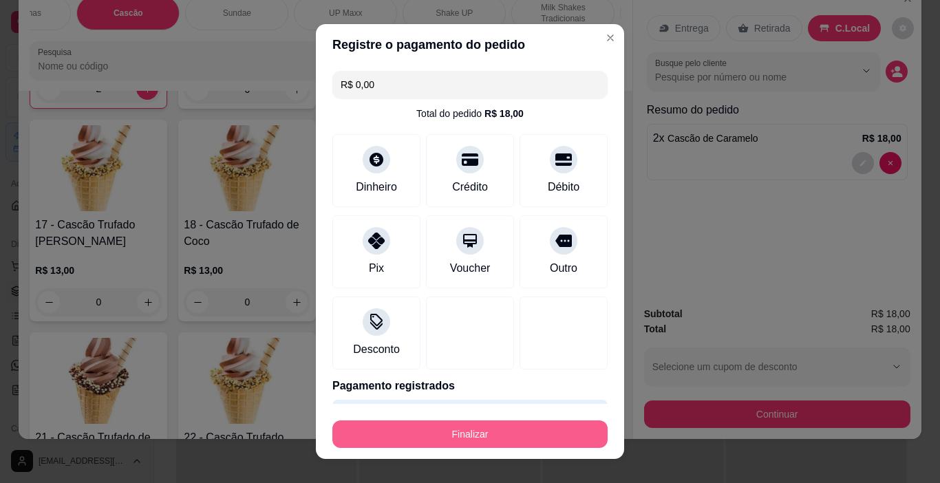
click at [478, 416] on div "Finalizar" at bounding box center [469, 431] width 275 height 33
click at [517, 436] on button "Finalizar" at bounding box center [469, 434] width 267 height 27
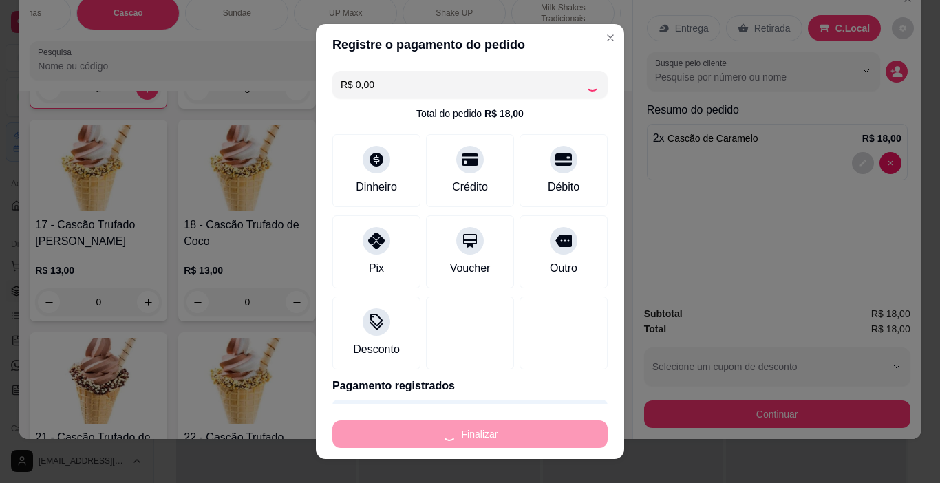
type input "0"
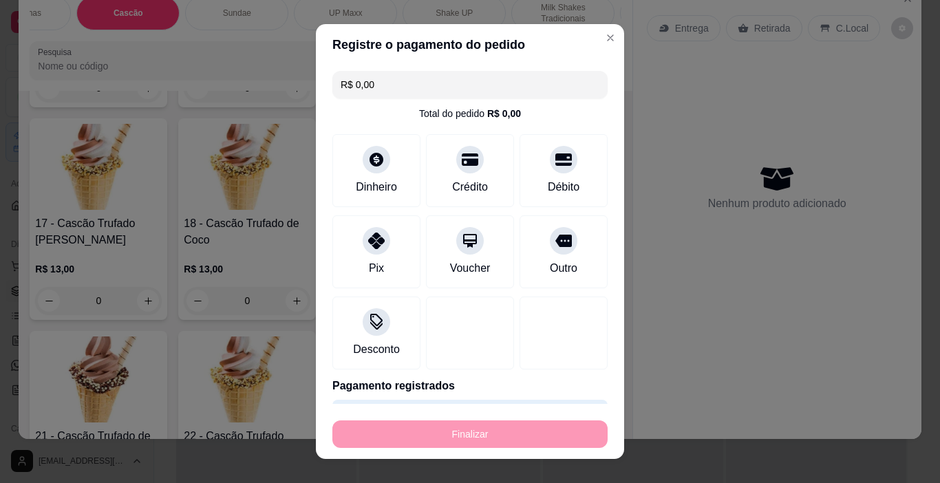
type input "-R$ 18,00"
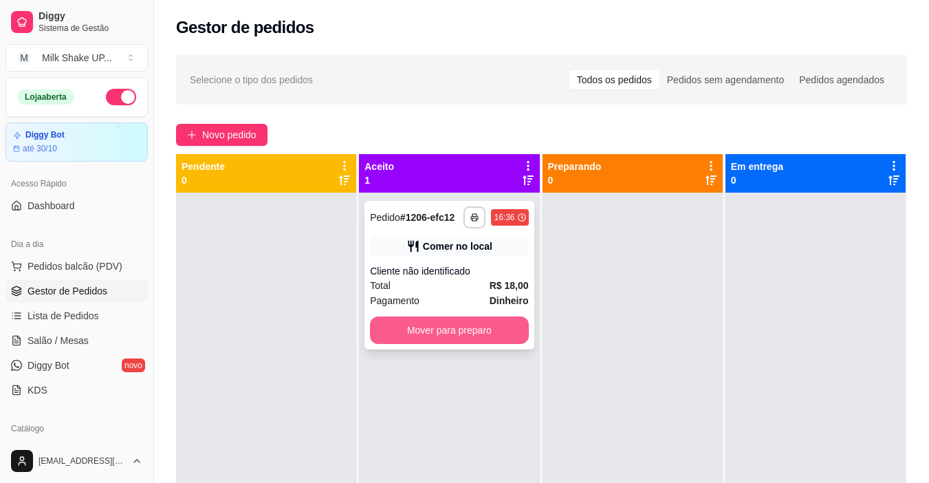
click at [446, 333] on button "Mover para preparo" at bounding box center [449, 330] width 158 height 28
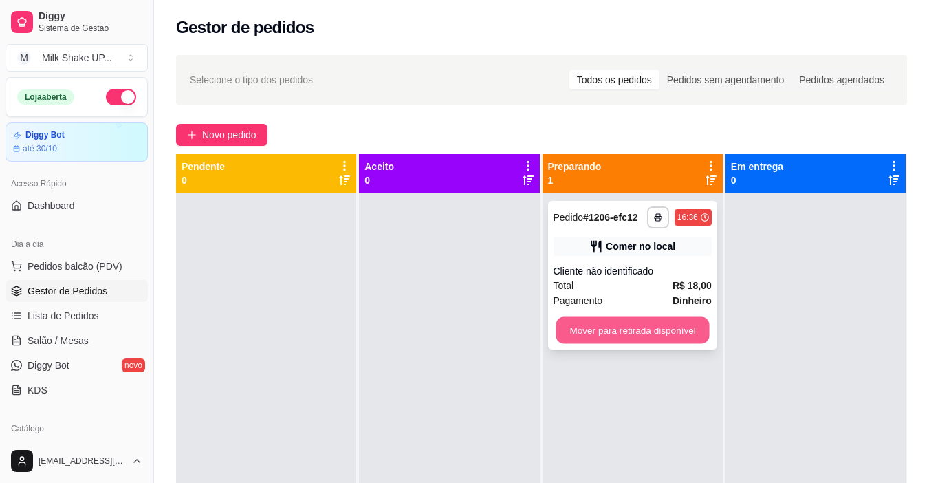
click at [655, 321] on button "Mover para retirada disponível" at bounding box center [632, 330] width 153 height 27
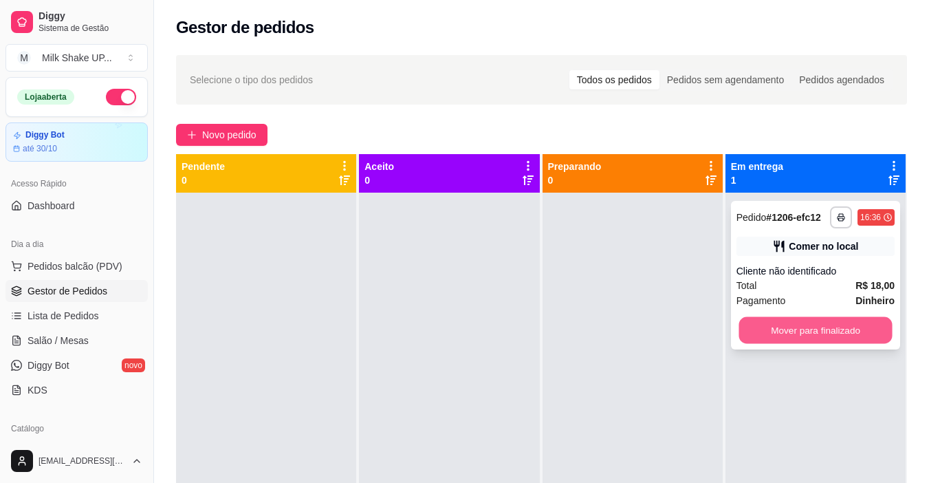
click at [810, 332] on button "Mover para finalizado" at bounding box center [815, 330] width 153 height 27
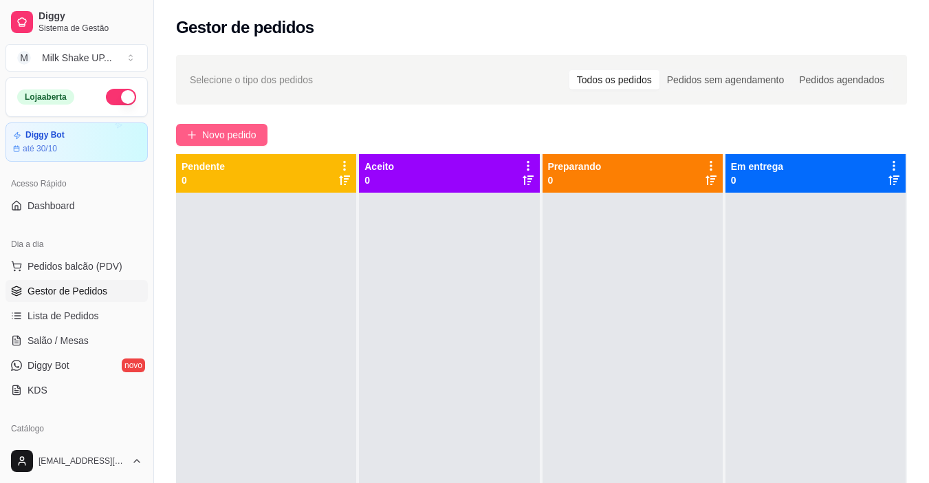
click at [235, 133] on span "Novo pedido" at bounding box center [229, 134] width 54 height 15
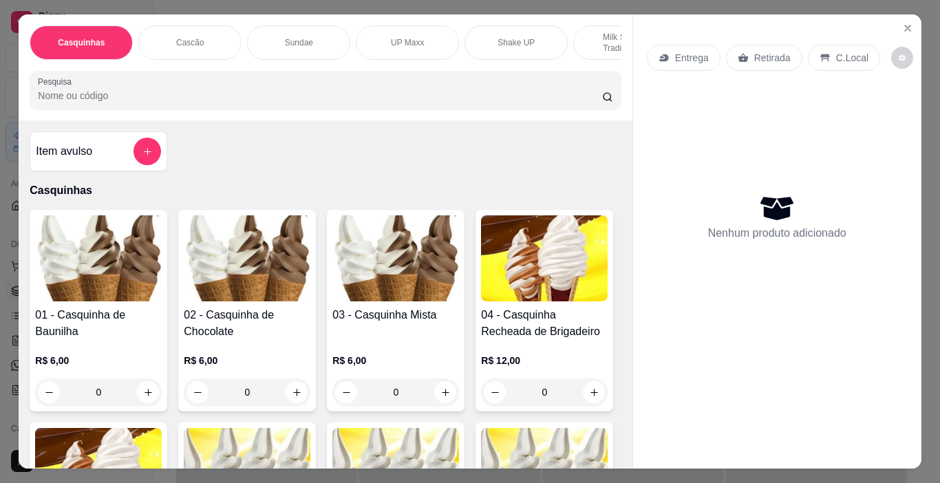
click at [285, 41] on p "Sundae" at bounding box center [299, 42] width 28 height 11
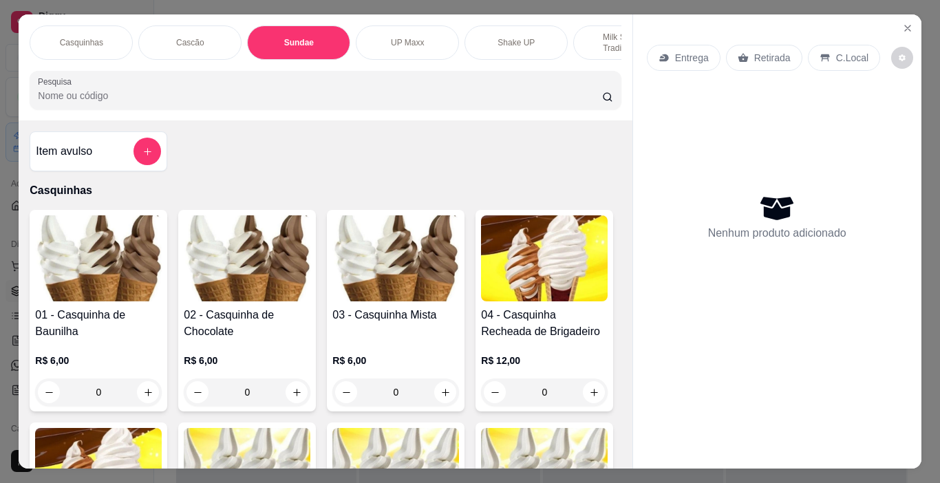
scroll to position [34, 0]
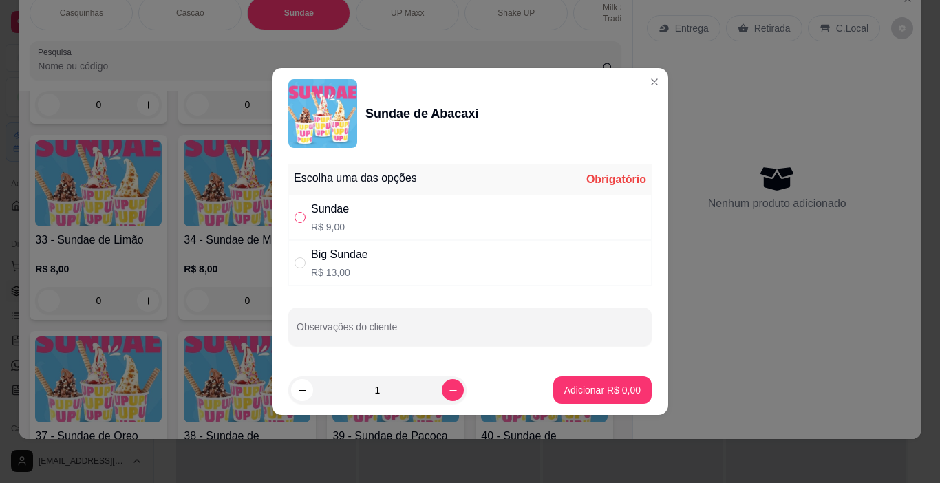
click at [305, 216] on div "" at bounding box center [302, 217] width 17 height 15
radio input "true"
click at [582, 393] on p "Adicionar R$ 9,00" at bounding box center [602, 390] width 76 height 14
type input "1"
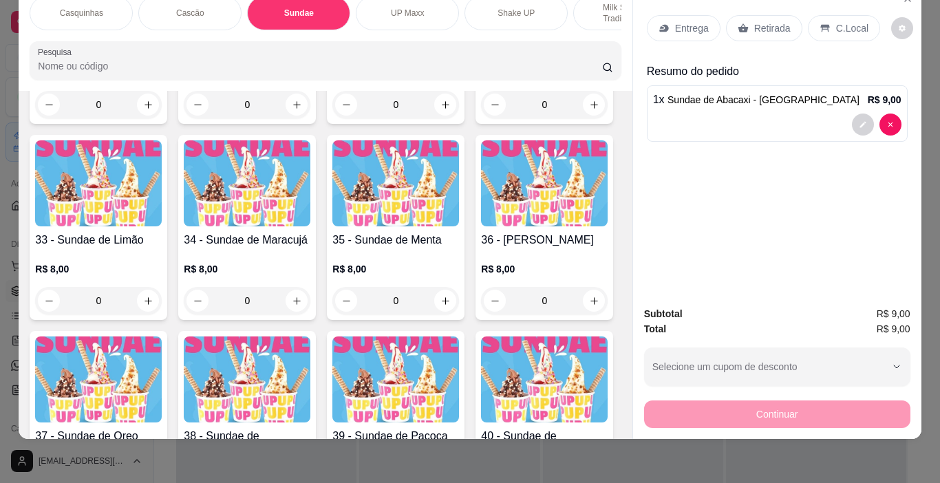
click at [598, 11] on p "Milk Shakes Tradicionais" at bounding box center [625, 13] width 80 height 22
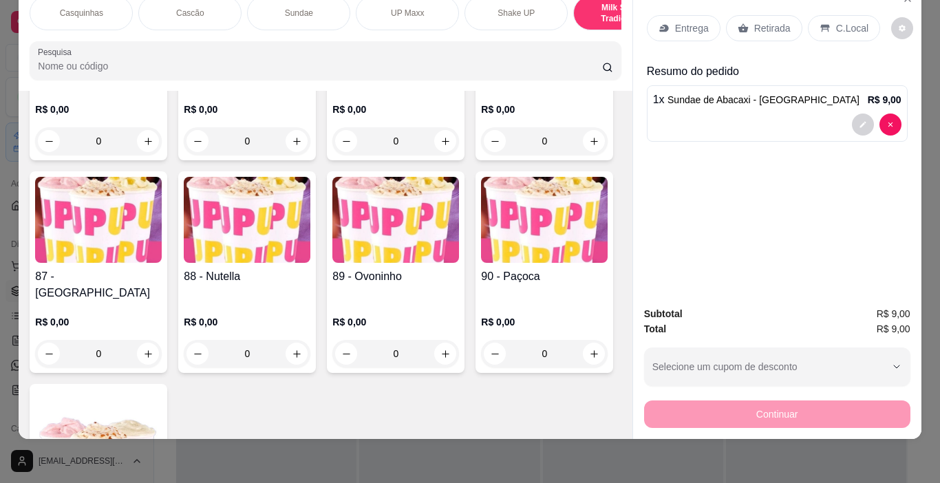
scroll to position [5068, 0]
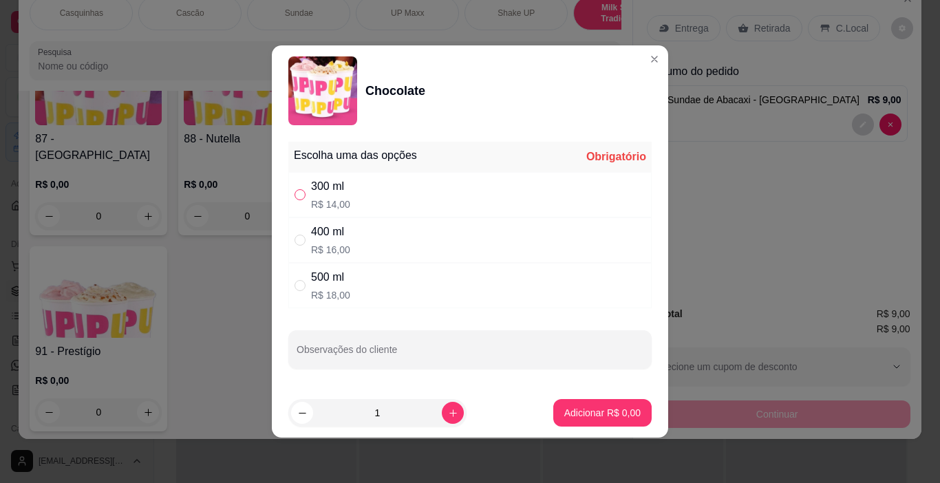
click at [299, 194] on input "" at bounding box center [299, 194] width 11 height 11
radio input "true"
click at [622, 415] on p "Adicionar R$ 14,00" at bounding box center [599, 413] width 82 height 14
type input "1"
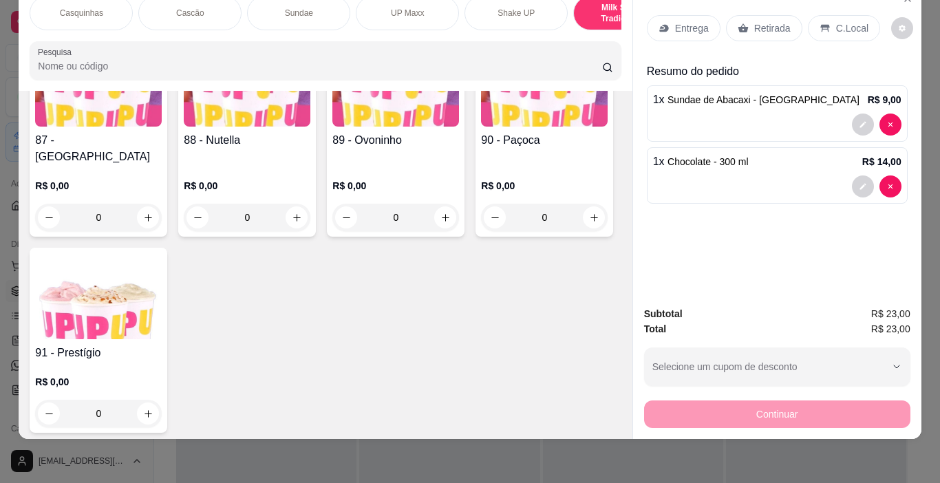
click at [398, 9] on div "UP Maxx" at bounding box center [407, 13] width 103 height 34
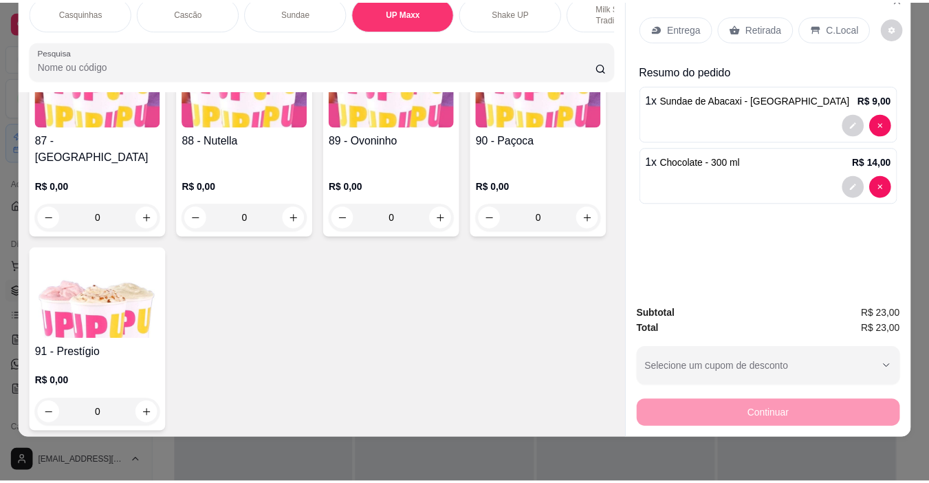
scroll to position [3070, 0]
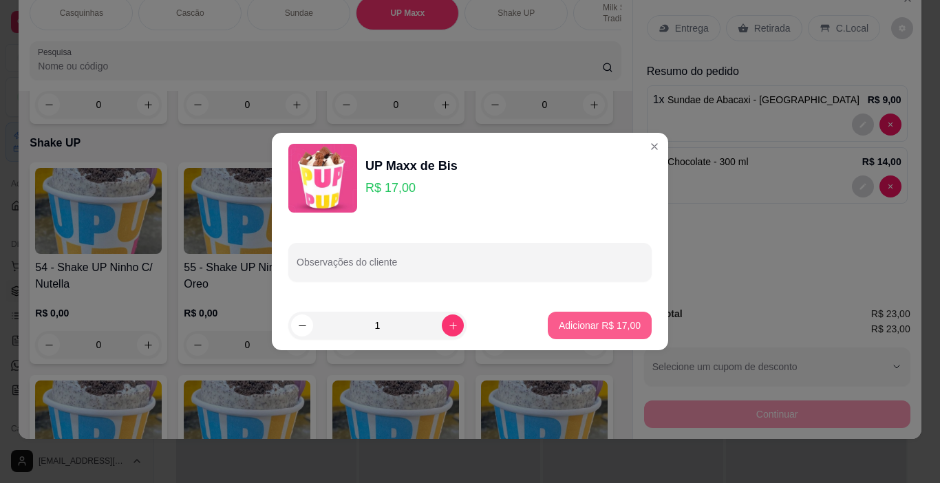
click at [569, 332] on p "Adicionar R$ 17,00" at bounding box center [599, 325] width 82 height 14
type input "1"
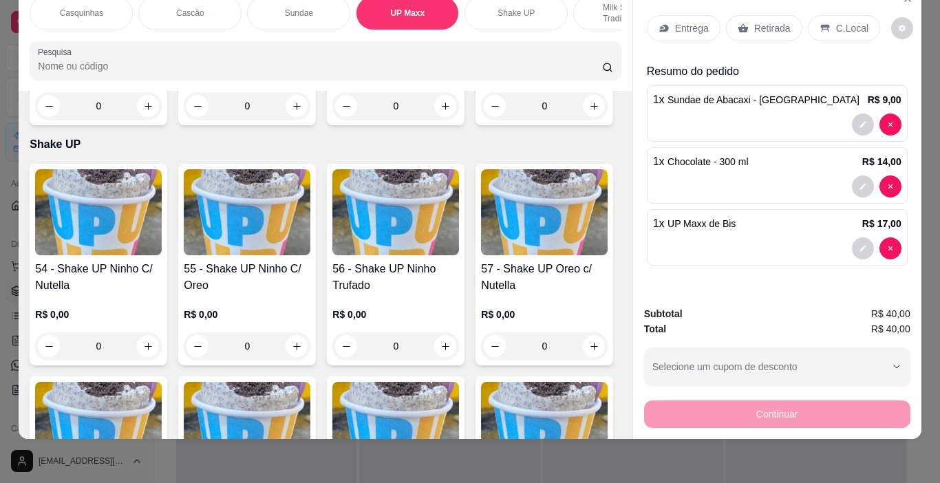
click at [848, 21] on p "C.Local" at bounding box center [852, 28] width 32 height 14
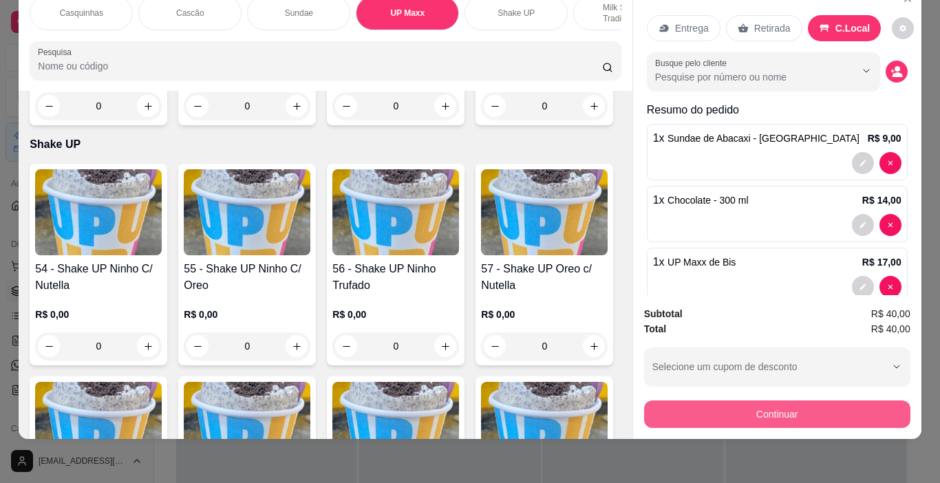
click at [861, 409] on button "Continuar" at bounding box center [777, 414] width 266 height 28
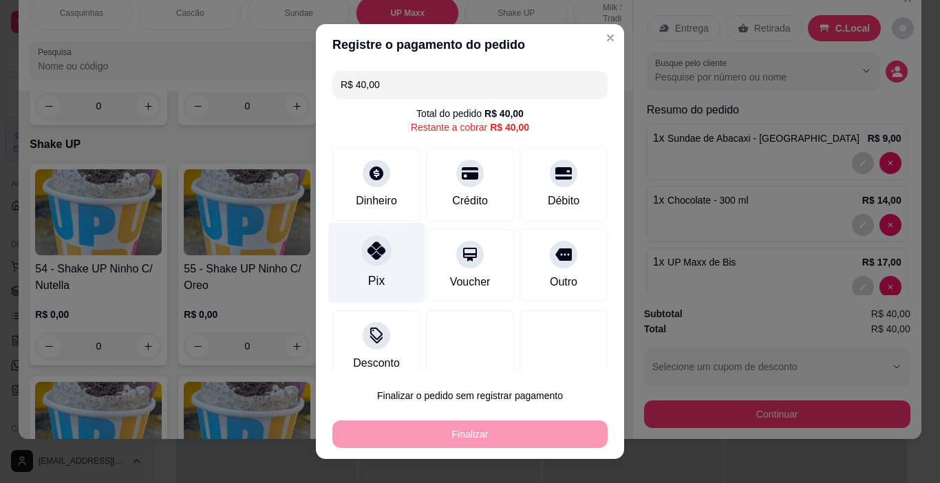
click at [376, 271] on div "Pix" at bounding box center [376, 263] width 97 height 80
type input "R$ 0,00"
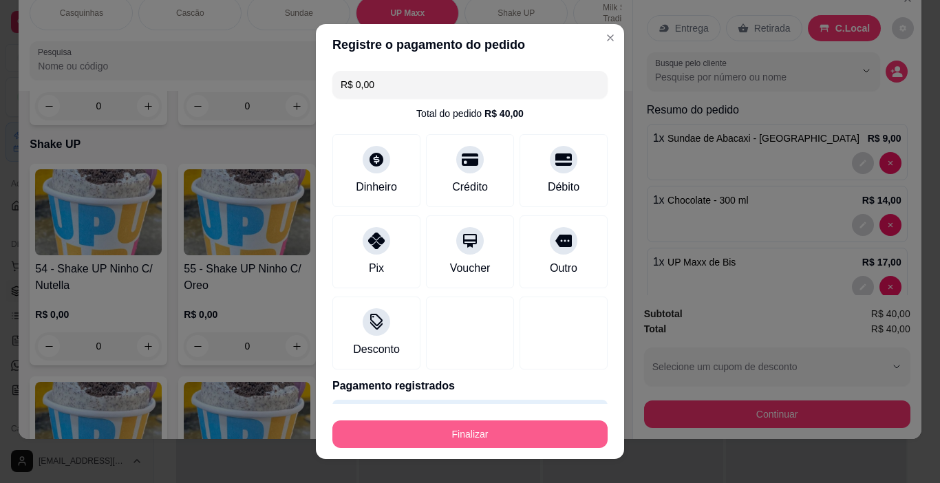
click at [556, 423] on button "Finalizar" at bounding box center [469, 434] width 275 height 28
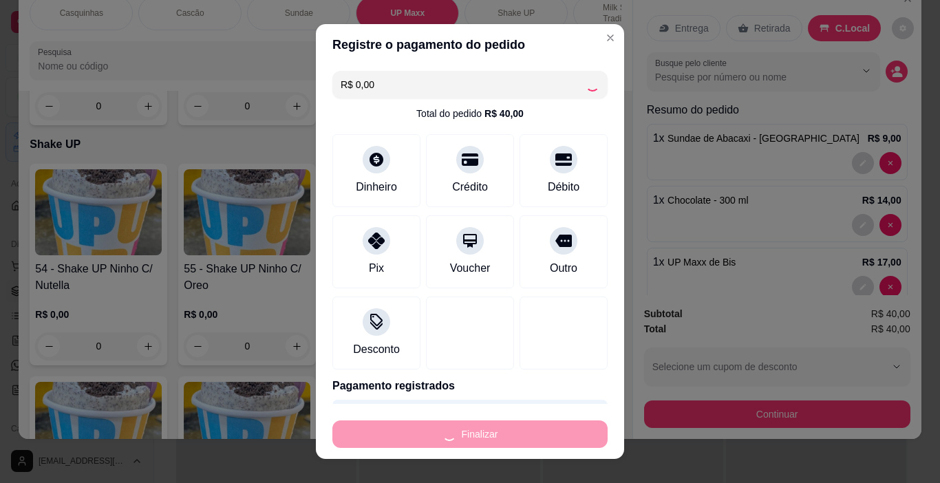
type input "0"
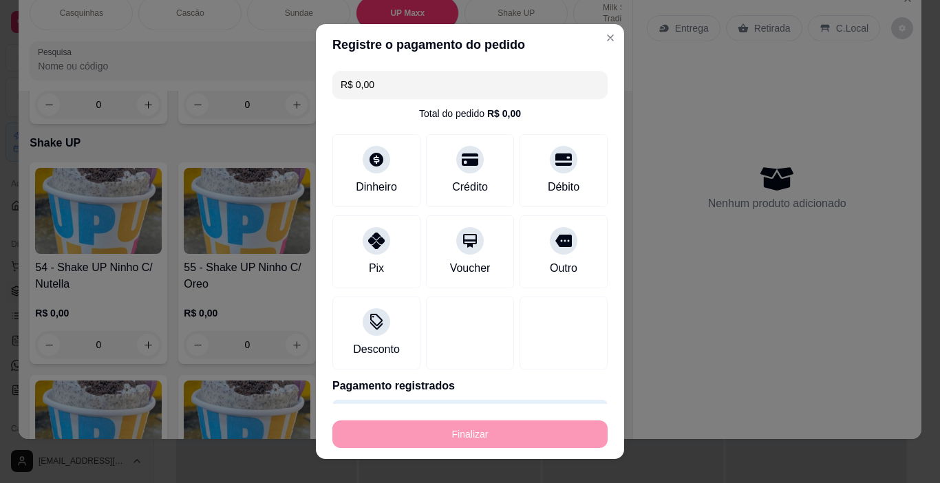
type input "-R$ 40,00"
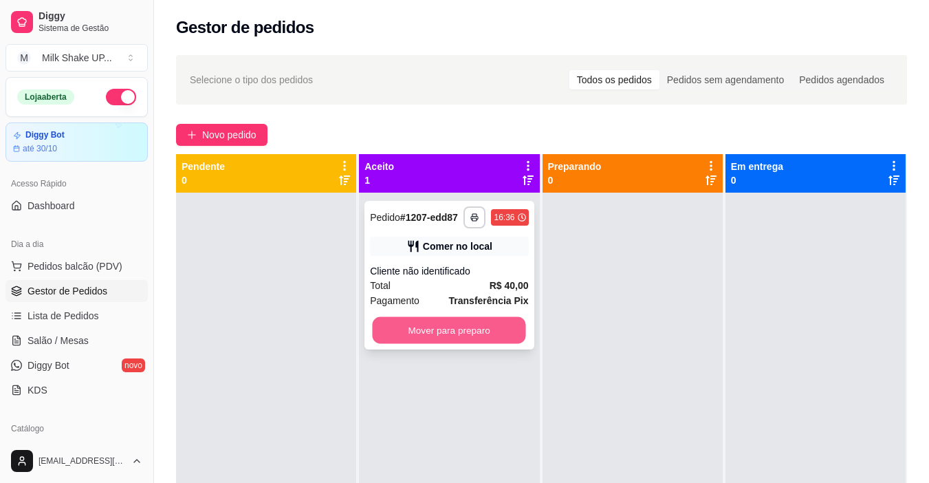
click at [486, 328] on button "Mover para preparo" at bounding box center [449, 330] width 153 height 27
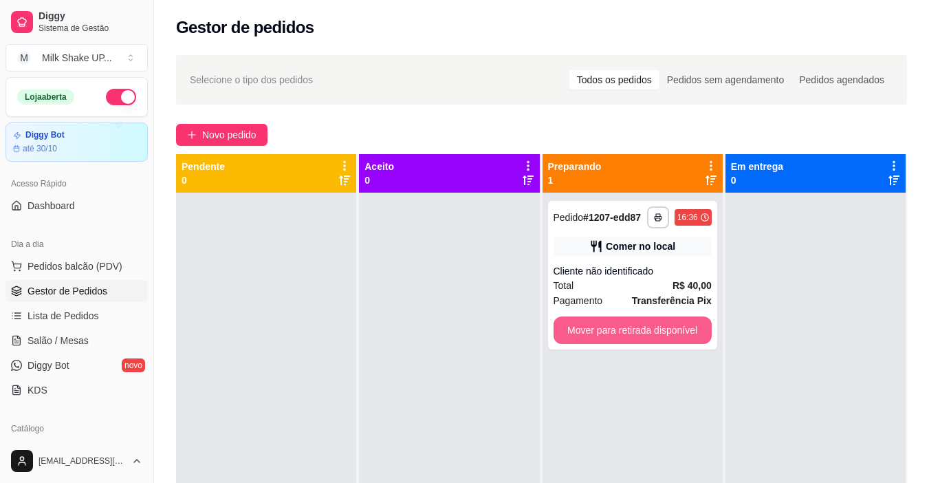
click at [688, 338] on button "Mover para retirada disponível" at bounding box center [633, 330] width 158 height 28
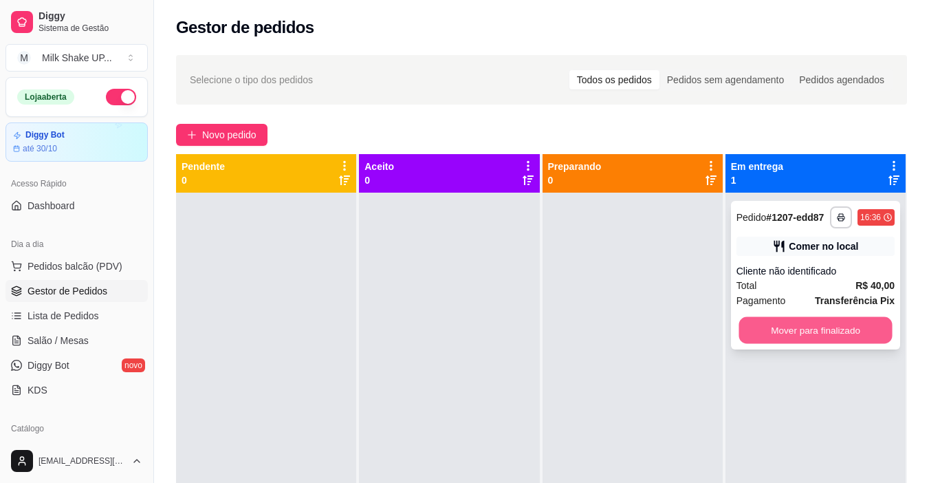
click at [763, 335] on button "Mover para finalizado" at bounding box center [815, 330] width 153 height 27
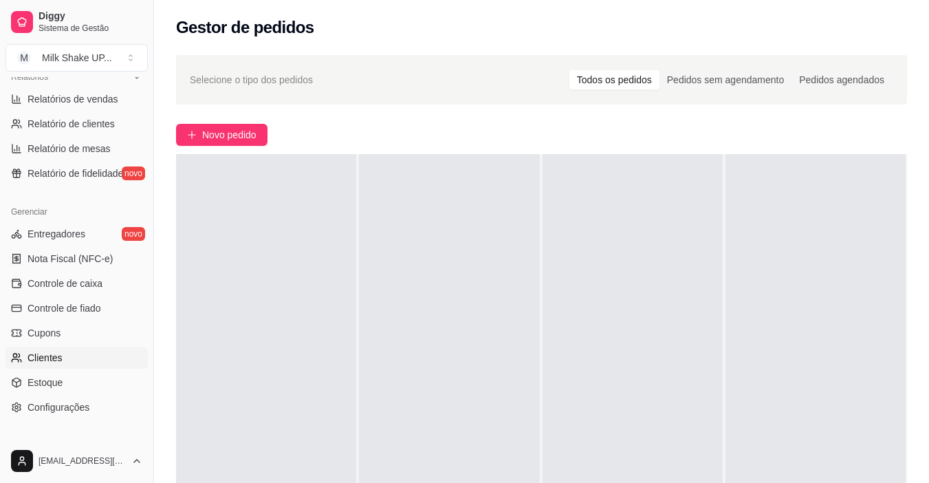
scroll to position [413, 0]
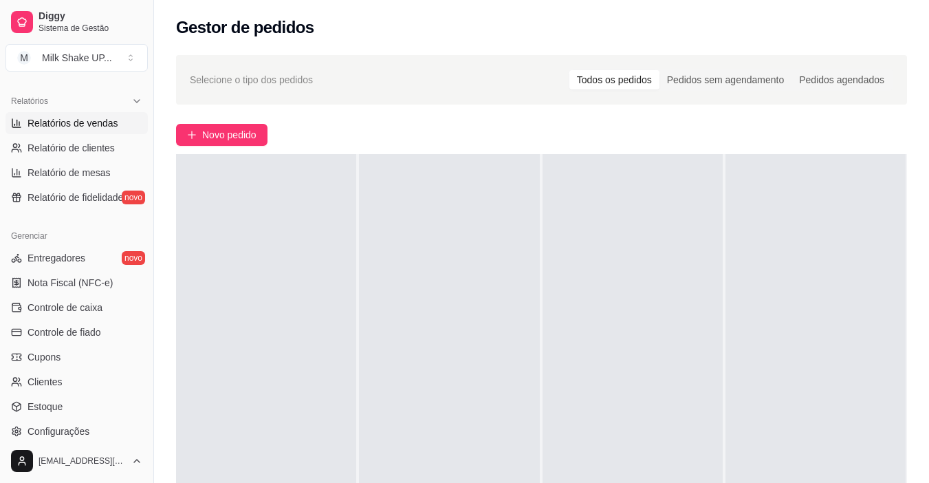
click at [98, 125] on span "Relatórios de vendas" at bounding box center [73, 123] width 91 height 14
select select "ALL"
select select "0"
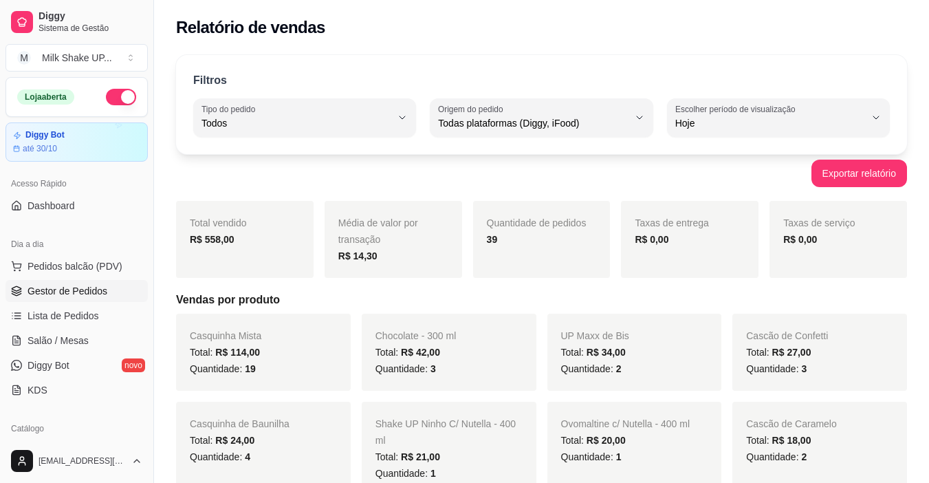
click at [86, 291] on span "Gestor de Pedidos" at bounding box center [68, 291] width 80 height 14
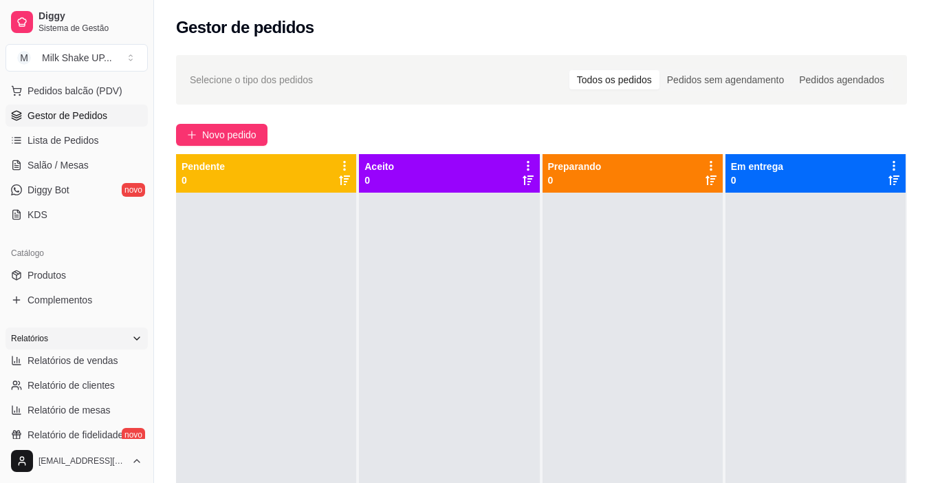
scroll to position [206, 0]
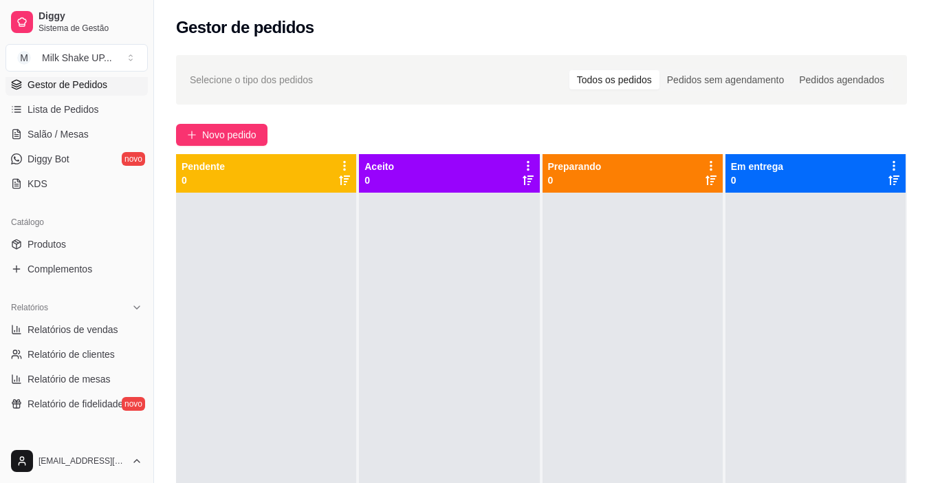
click at [92, 341] on ul "Relatórios de vendas Relatório de clientes Relatório de mesas Relatório de fide…" at bounding box center [77, 366] width 142 height 96
click at [95, 335] on span "Relatórios de vendas" at bounding box center [73, 330] width 91 height 14
select select "ALL"
select select "0"
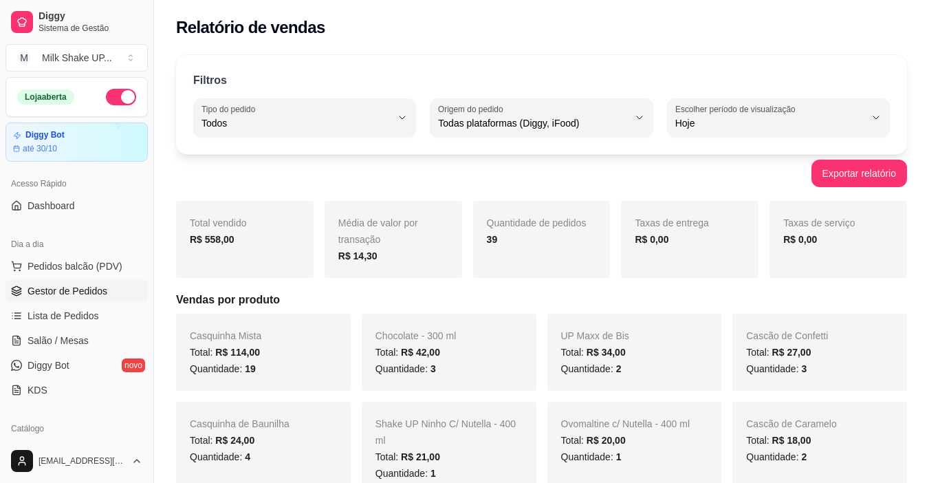
click at [61, 286] on span "Gestor de Pedidos" at bounding box center [68, 291] width 80 height 14
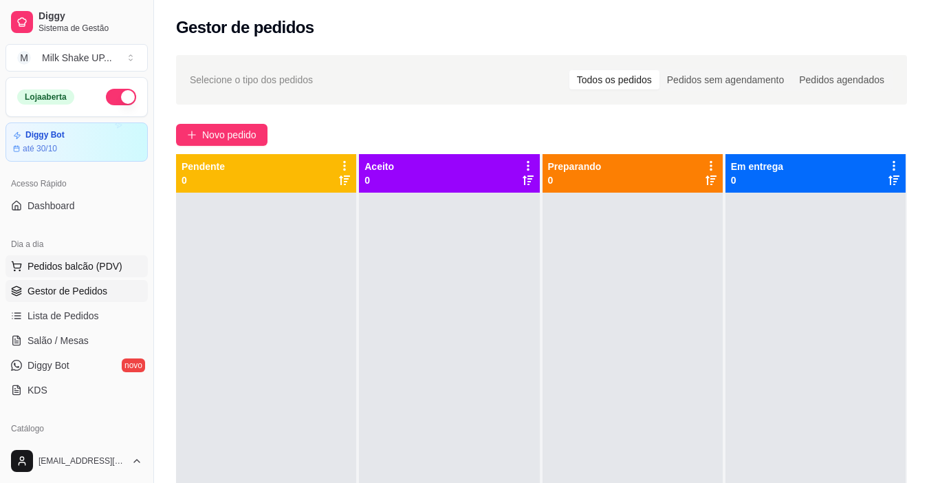
click at [96, 267] on span "Pedidos balcão (PDV)" at bounding box center [75, 266] width 95 height 14
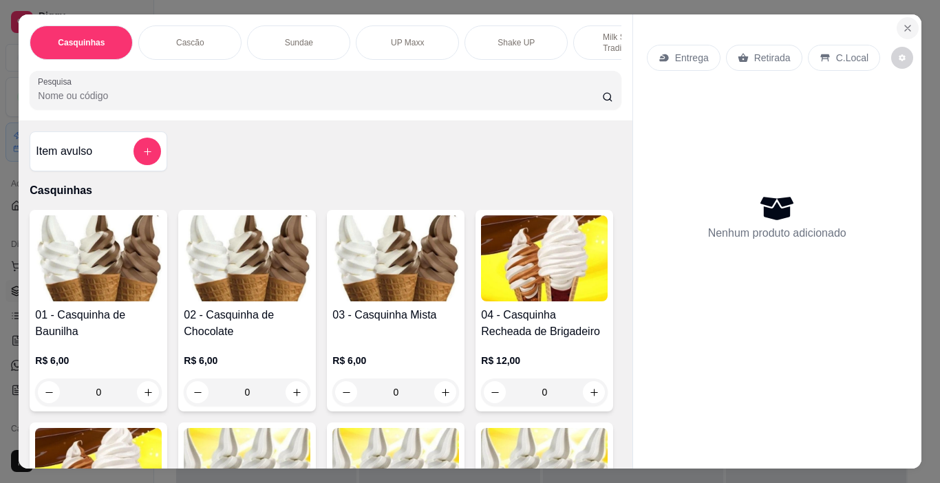
click at [902, 23] on icon "Close" at bounding box center [907, 28] width 11 height 11
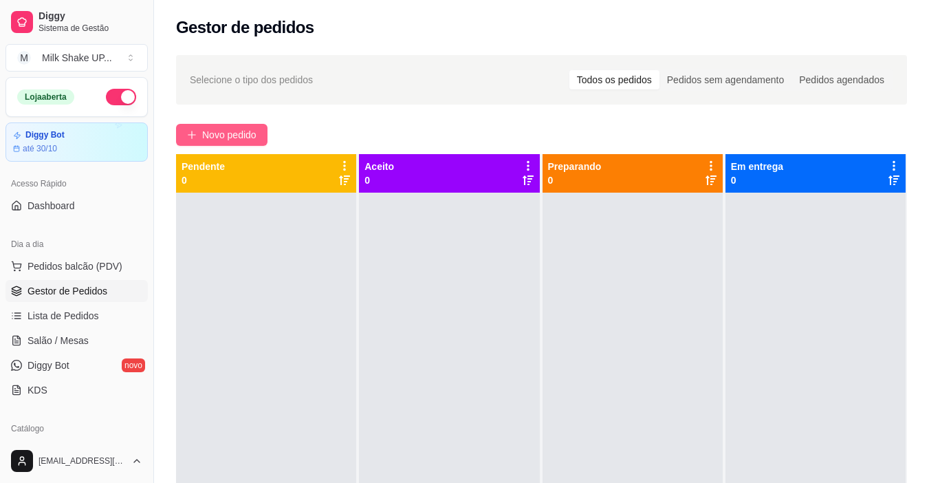
click at [226, 130] on span "Novo pedido" at bounding box center [229, 134] width 54 height 15
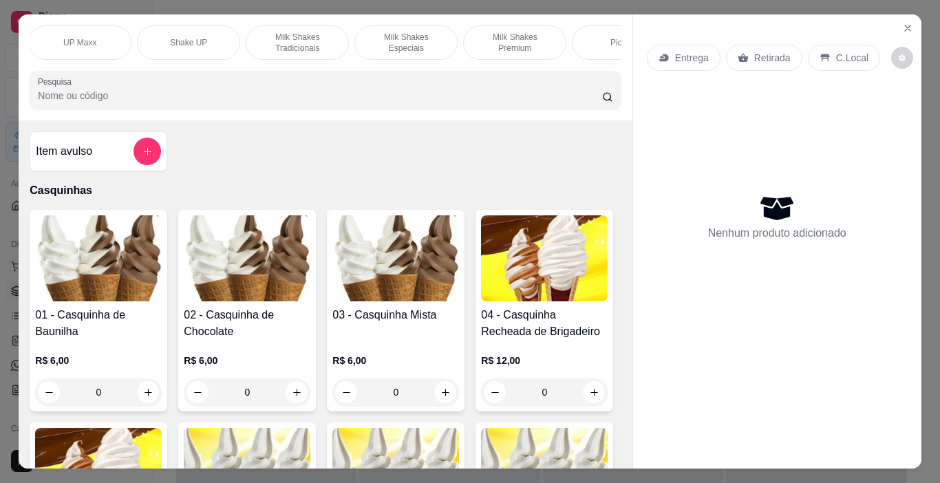
scroll to position [0, 307]
click at [325, 41] on p "Milk Shakes Tradicionais" at bounding box center [317, 43] width 80 height 22
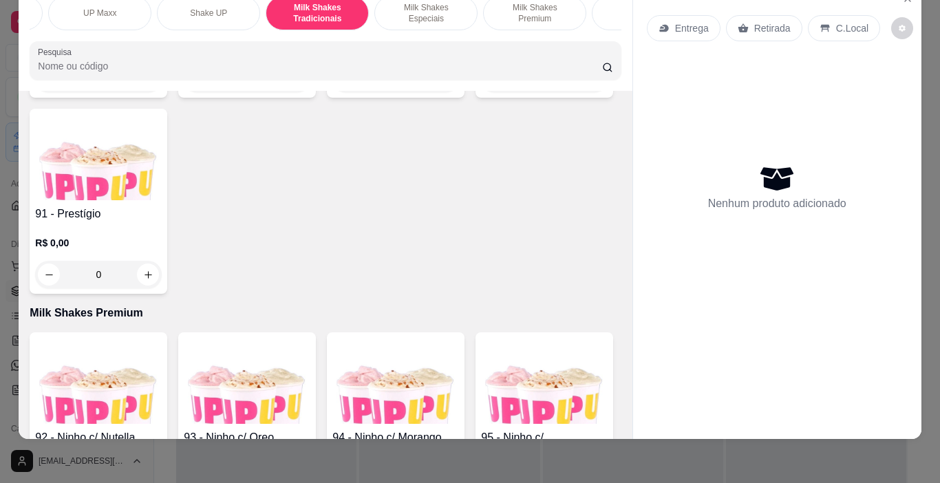
scroll to position [5412, 0]
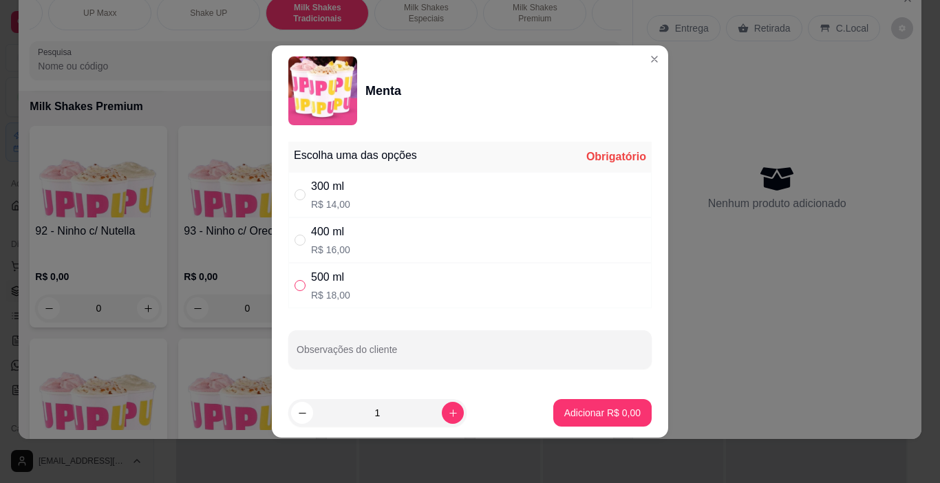
click at [303, 286] on input "" at bounding box center [299, 285] width 11 height 11
radio input "true"
click at [611, 407] on p "Adicionar R$ 18,00" at bounding box center [599, 413] width 82 height 14
type input "1"
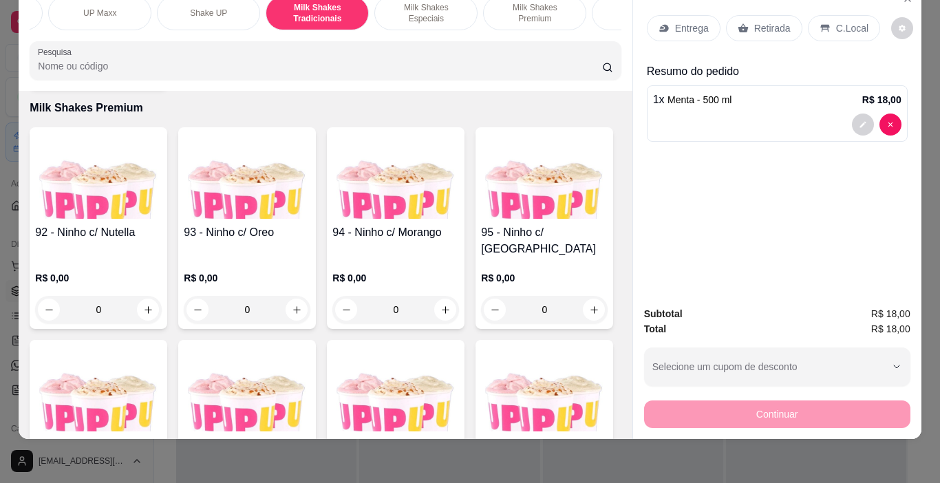
click at [845, 15] on div "C.Local" at bounding box center [843, 28] width 72 height 26
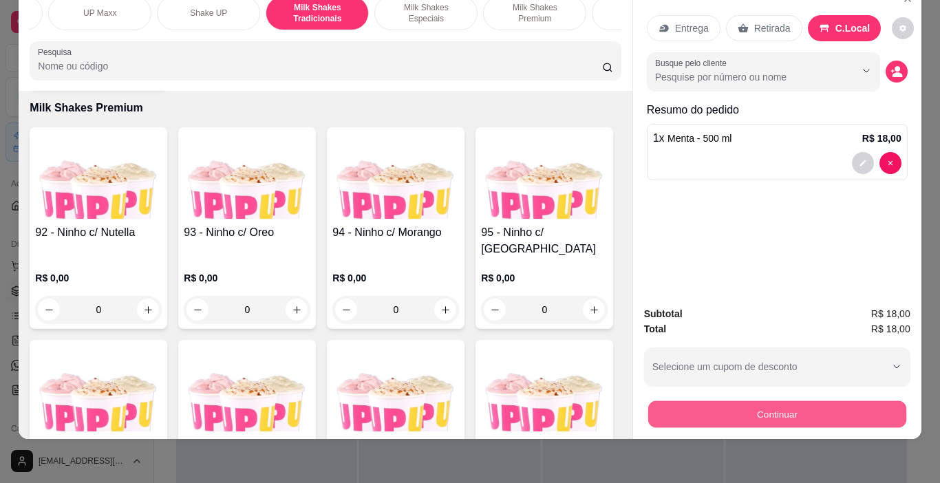
click at [838, 401] on button "Continuar" at bounding box center [776, 414] width 258 height 27
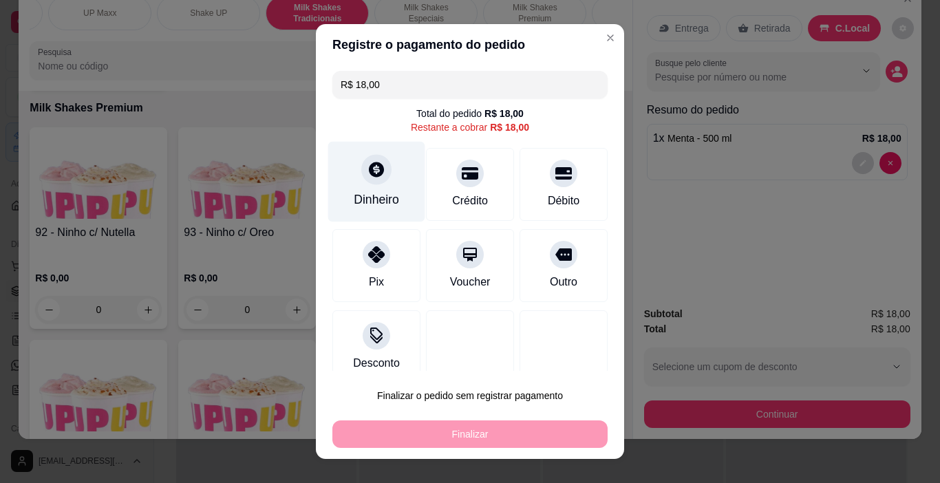
click at [376, 182] on div at bounding box center [376, 170] width 30 height 30
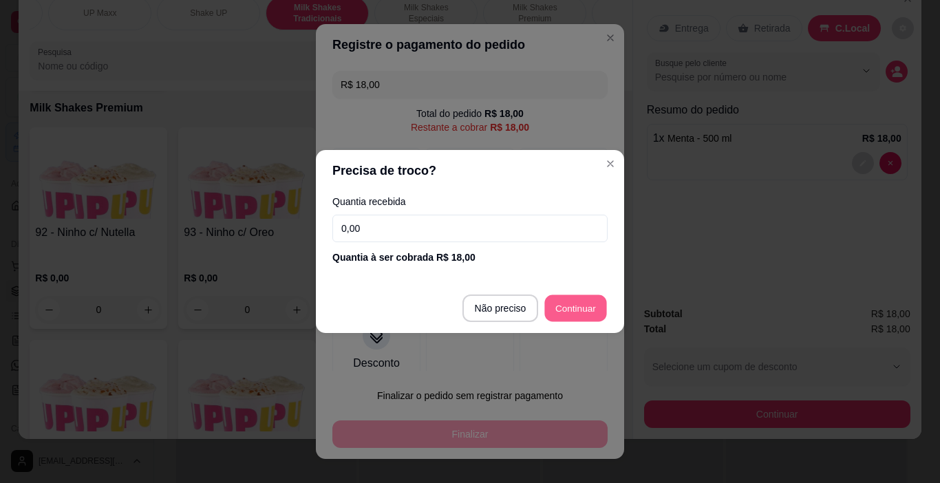
type input "R$ 0,00"
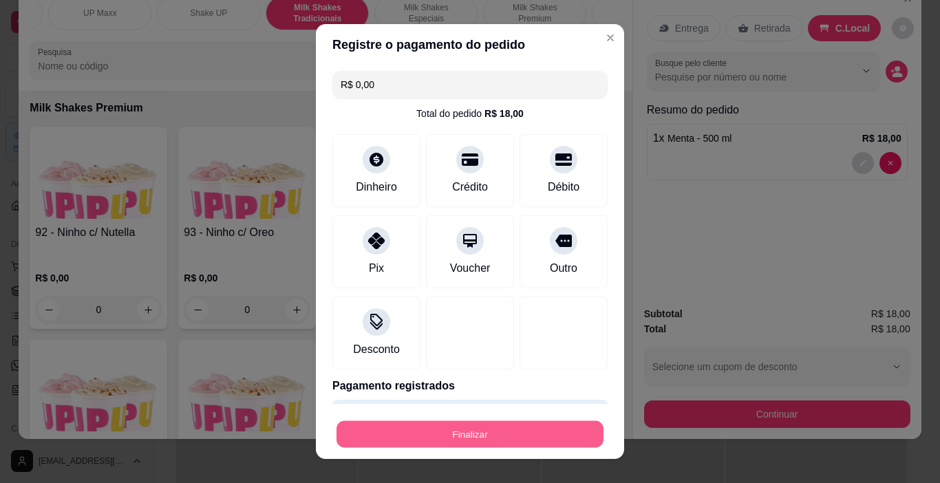
click at [527, 443] on button "Finalizar" at bounding box center [469, 434] width 267 height 27
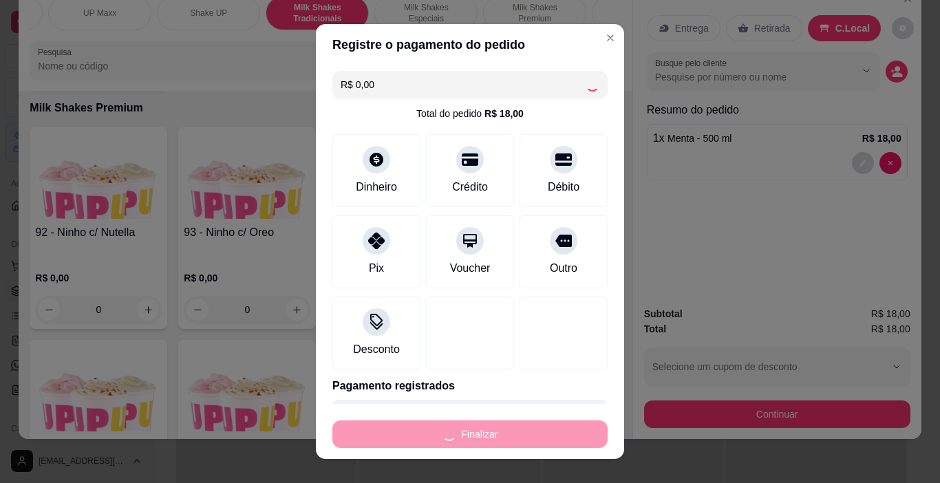
type input "0"
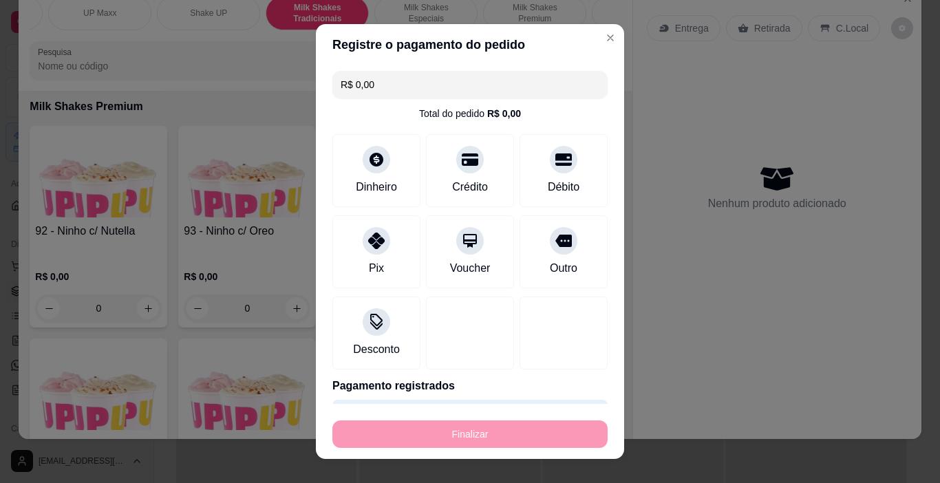
type input "-R$ 18,00"
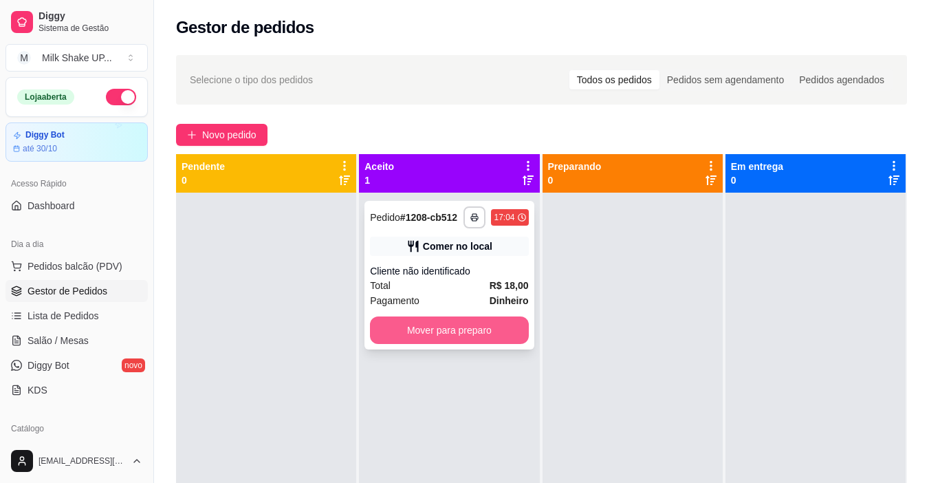
click at [448, 331] on button "Mover para preparo" at bounding box center [449, 330] width 158 height 28
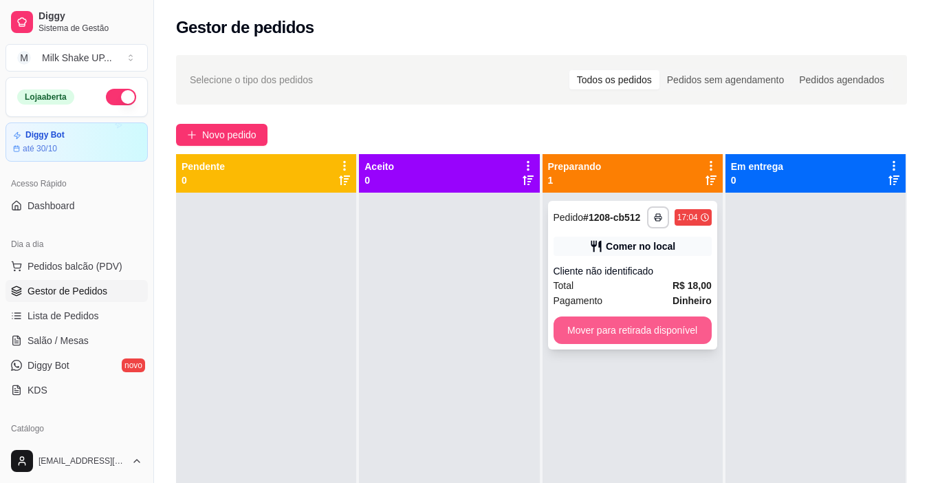
click at [662, 333] on button "Mover para retirada disponível" at bounding box center [633, 330] width 158 height 28
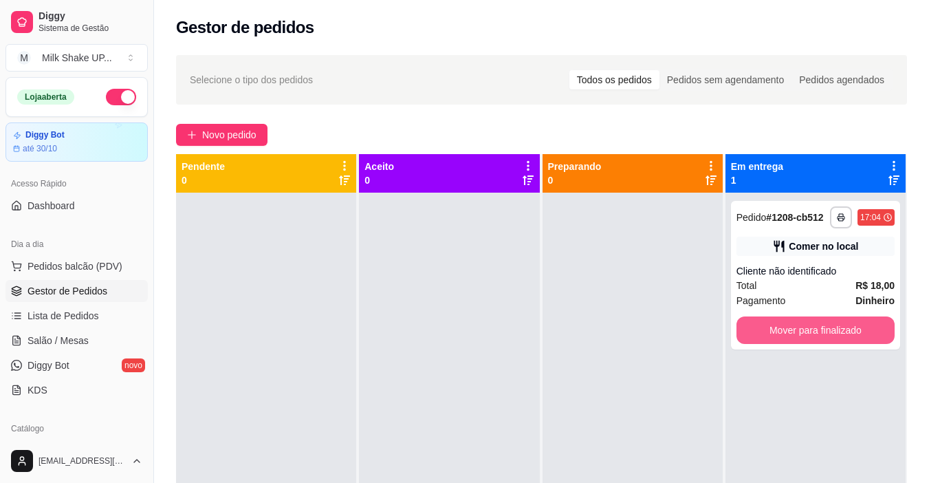
click at [801, 339] on button "Mover para finalizado" at bounding box center [816, 330] width 158 height 28
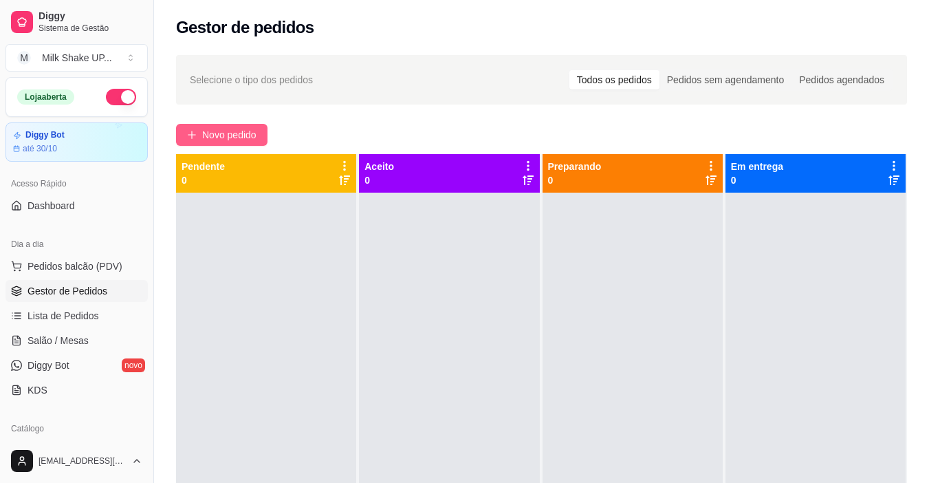
click at [236, 140] on span "Novo pedido" at bounding box center [229, 134] width 54 height 15
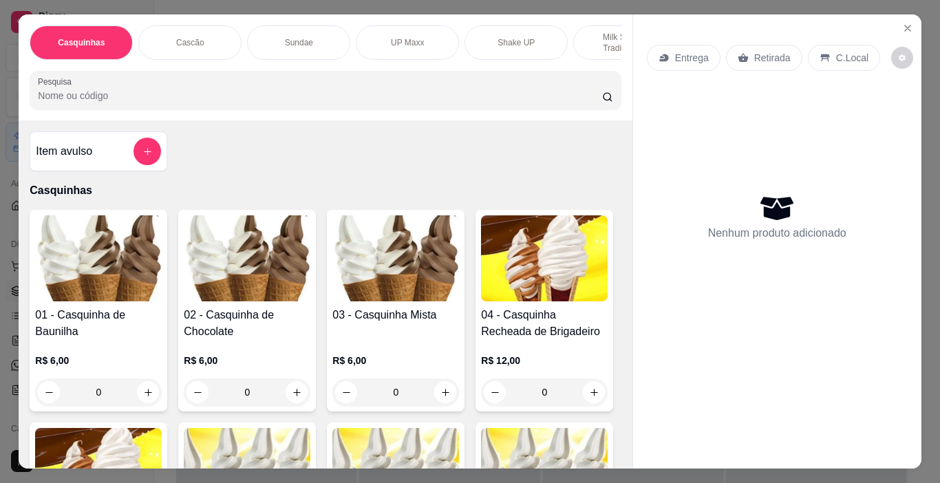
click at [391, 39] on p "UP Maxx" at bounding box center [407, 42] width 33 height 11
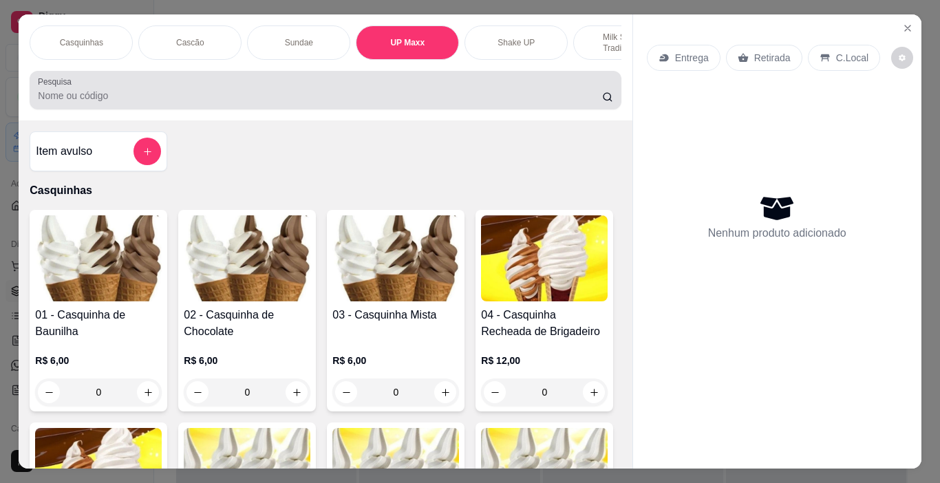
scroll to position [34, 0]
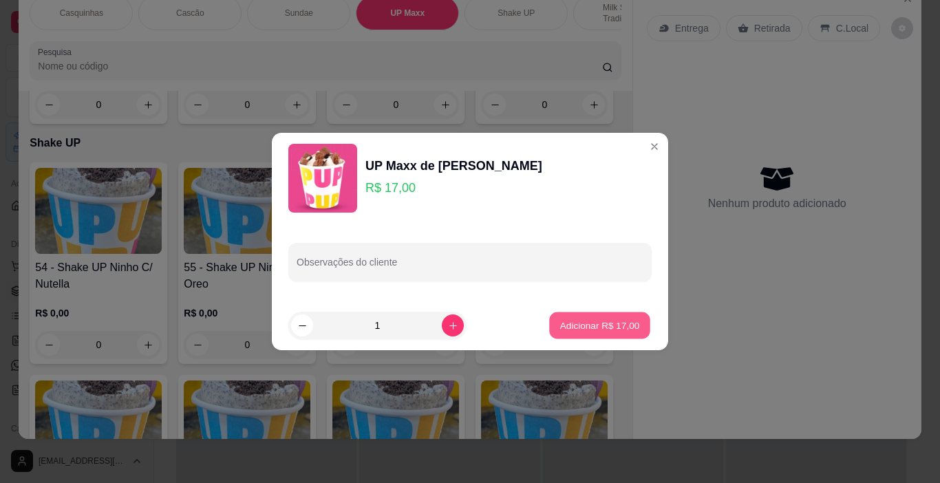
click at [565, 318] on button "Adicionar R$ 17,00" at bounding box center [599, 325] width 101 height 27
type input "1"
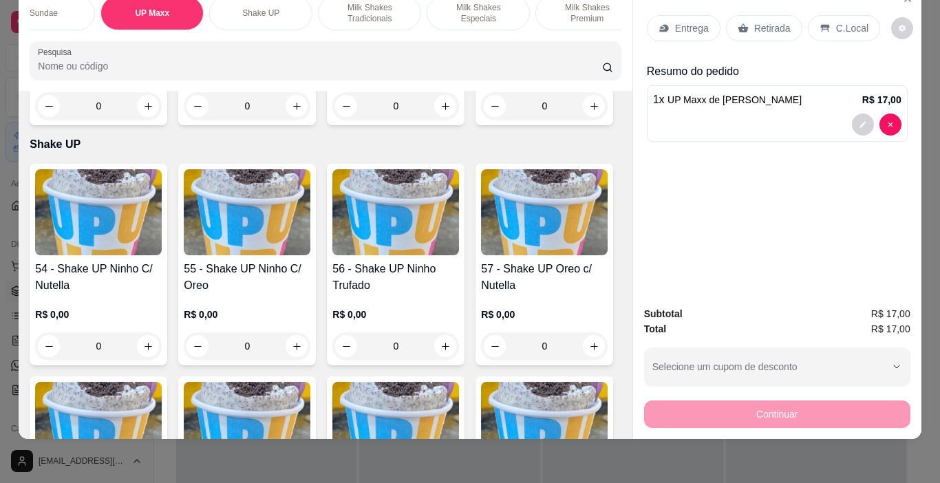
scroll to position [0, 297]
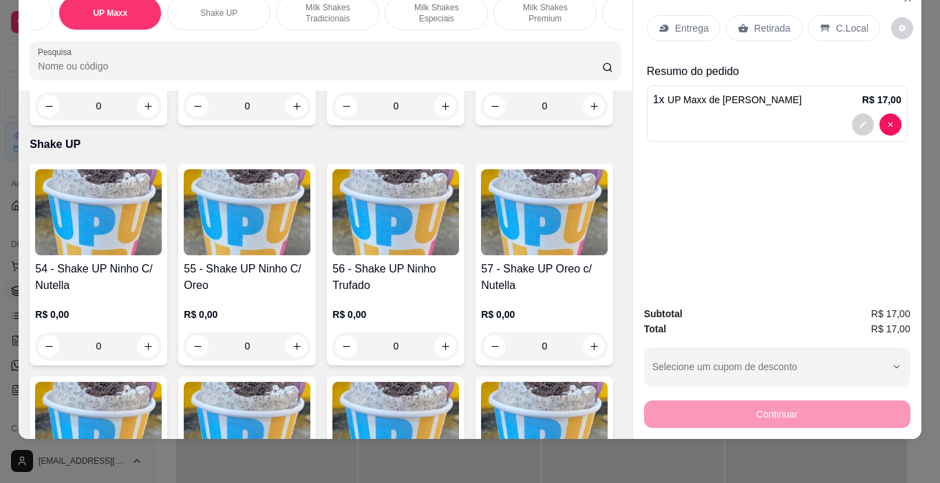
click at [442, 6] on p "Milk Shakes Especiais" at bounding box center [436, 13] width 80 height 22
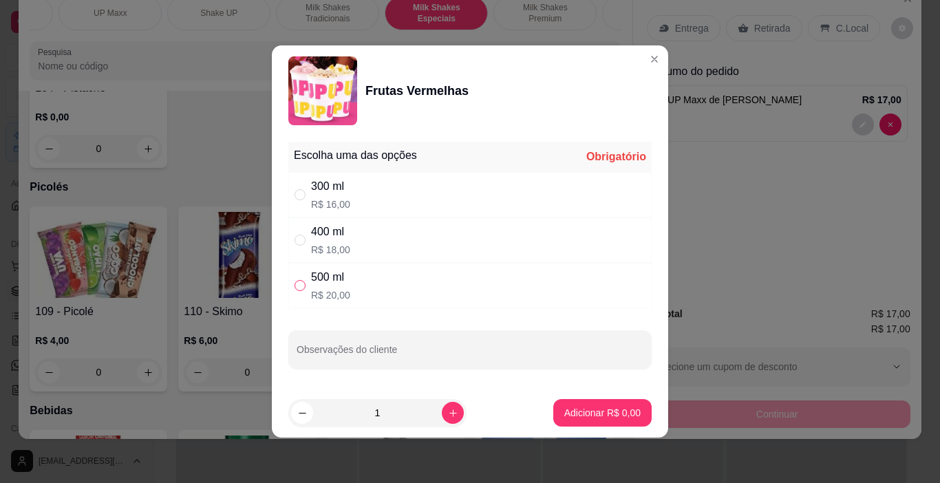
click at [300, 289] on input "" at bounding box center [299, 285] width 11 height 11
radio input "true"
click at [609, 411] on p "Adicionar R$ 20,00" at bounding box center [599, 413] width 82 height 14
type input "1"
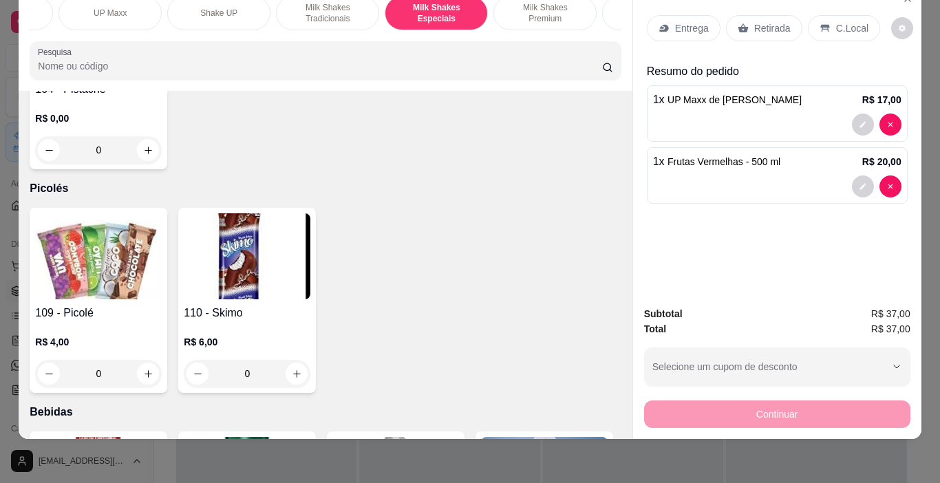
click at [836, 21] on p "C.Local" at bounding box center [852, 28] width 32 height 14
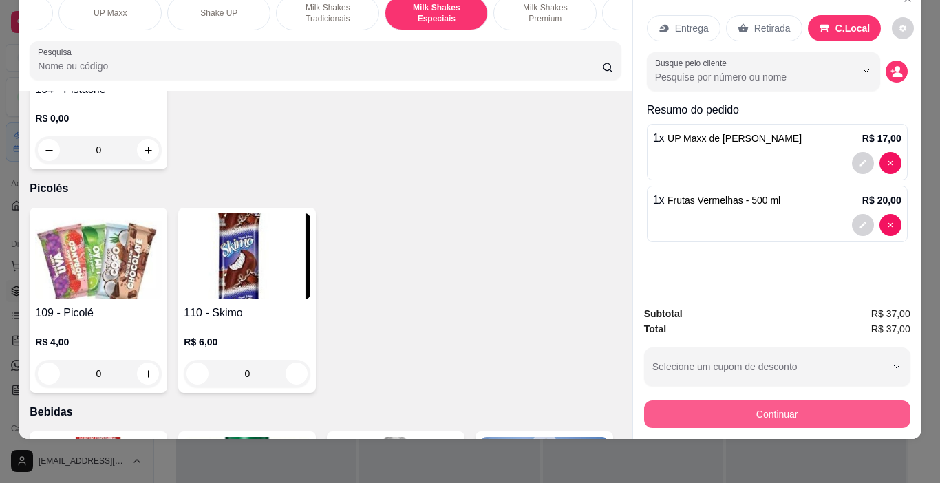
click at [799, 405] on button "Continuar" at bounding box center [777, 414] width 266 height 28
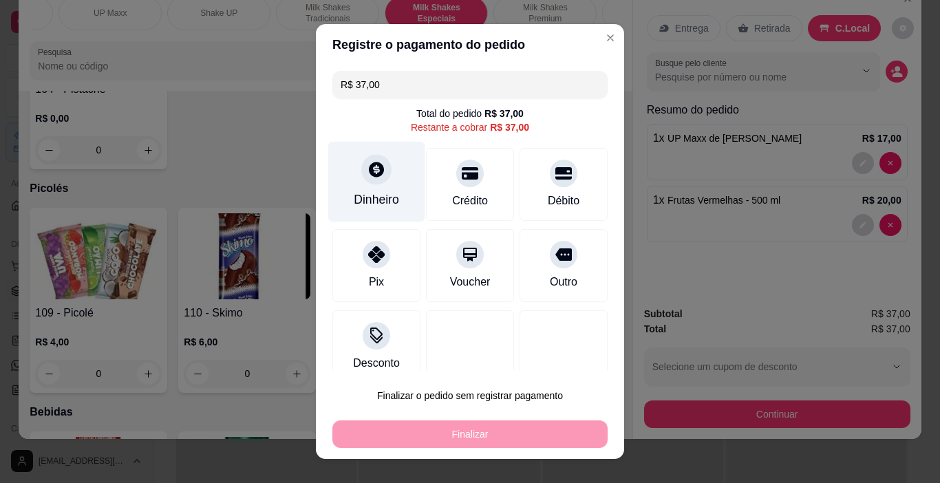
click at [368, 178] on icon at bounding box center [376, 169] width 18 height 18
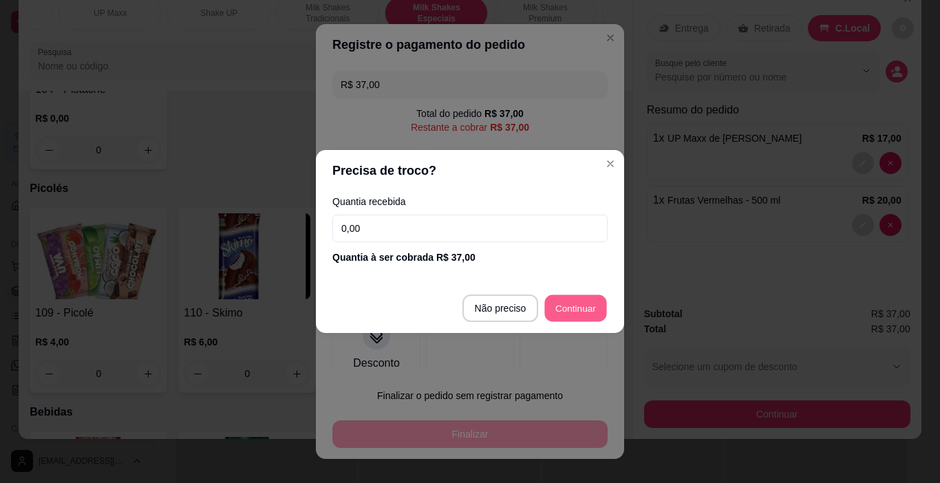
type input "R$ 0,00"
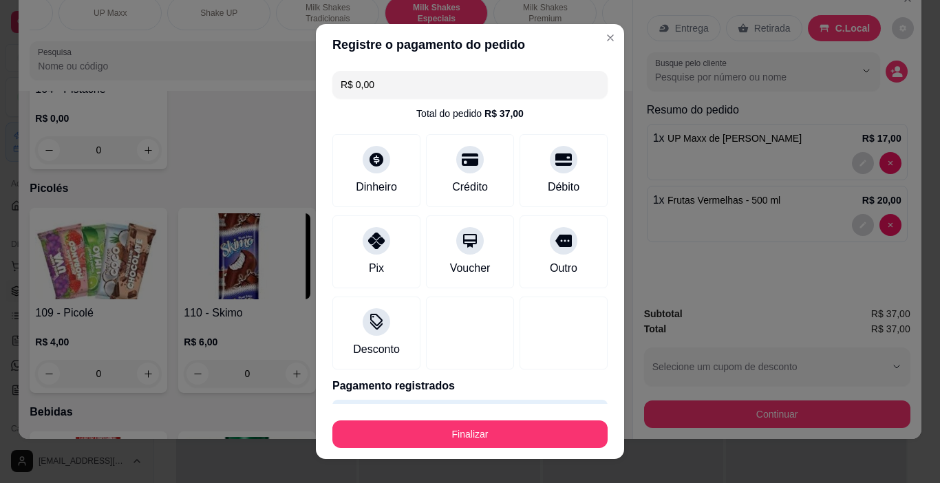
click at [546, 440] on button "Finalizar" at bounding box center [469, 434] width 275 height 28
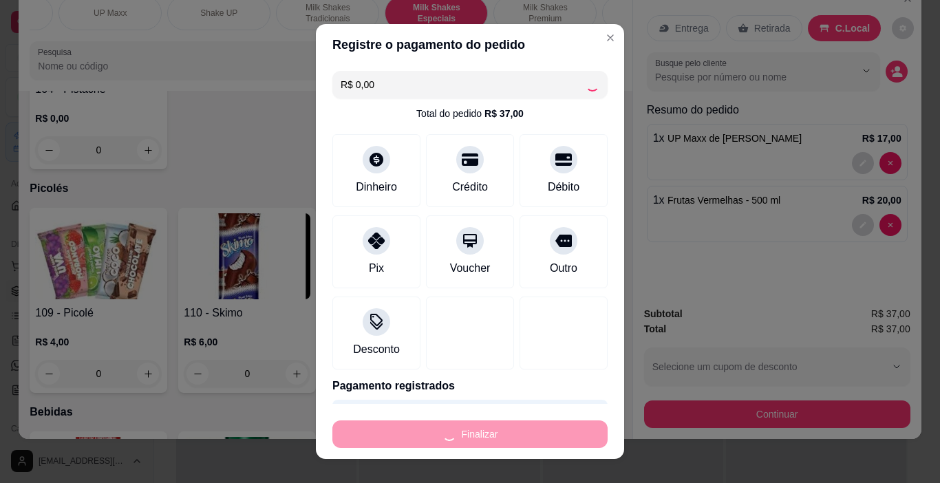
type input "0"
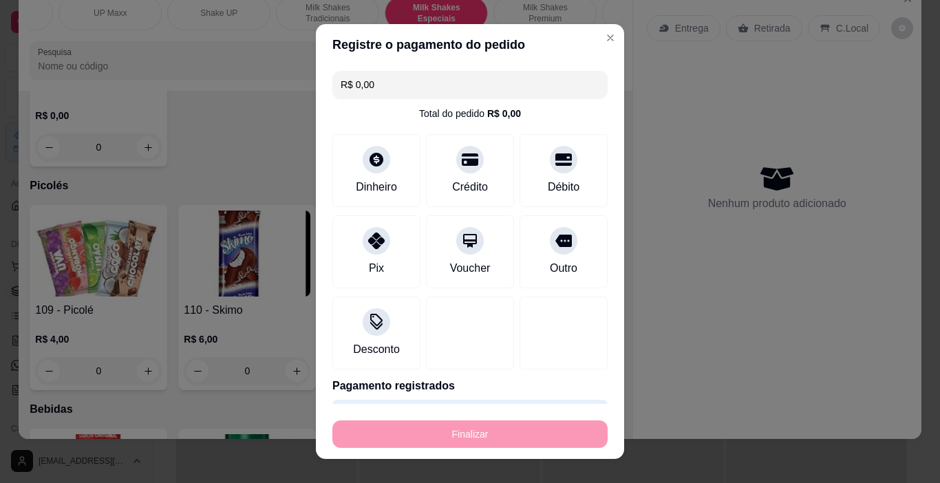
type input "-R$ 37,00"
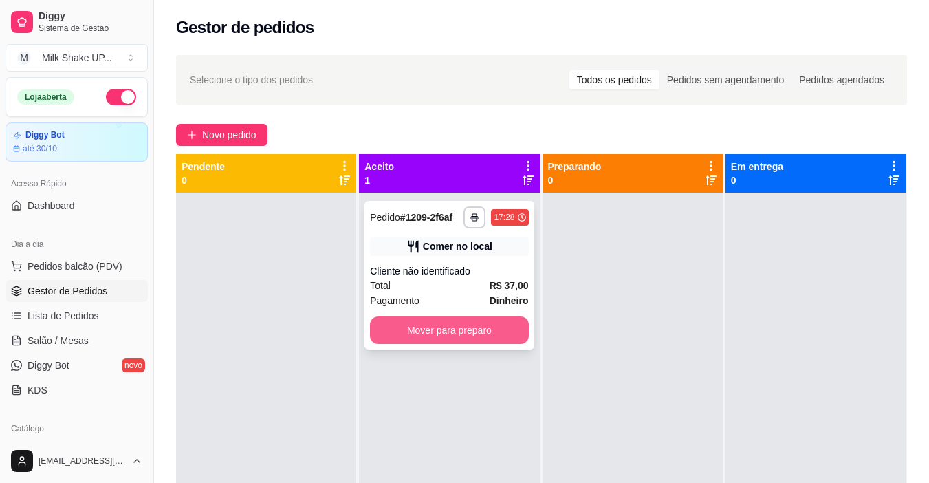
click at [468, 333] on button "Mover para preparo" at bounding box center [449, 330] width 158 height 28
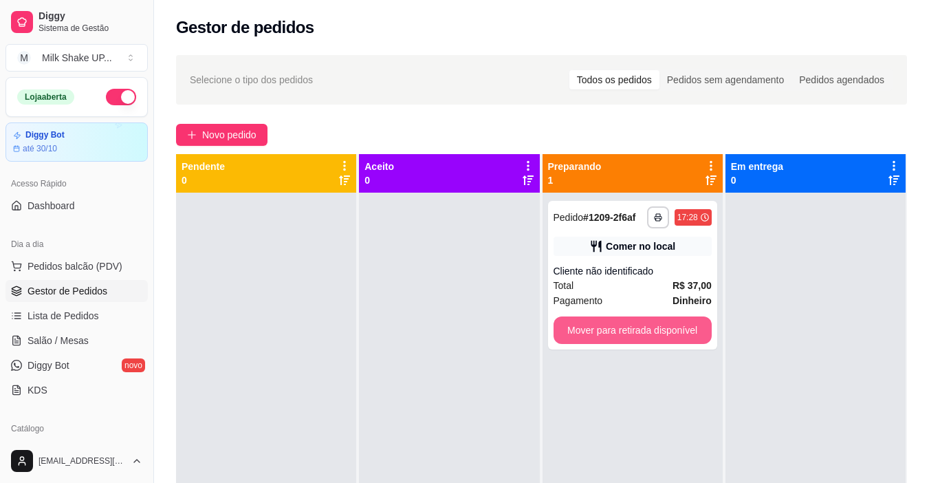
click at [604, 329] on button "Mover para retirada disponível" at bounding box center [633, 330] width 158 height 28
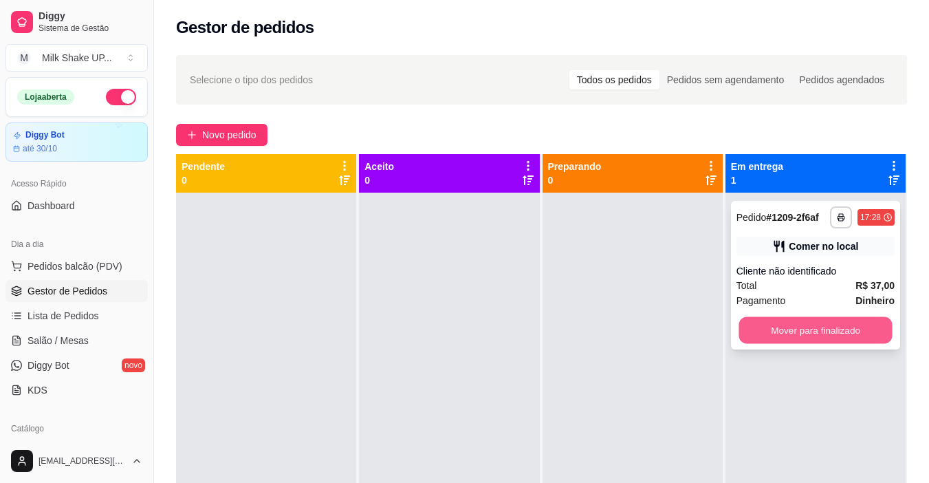
click at [768, 324] on button "Mover para finalizado" at bounding box center [815, 330] width 153 height 27
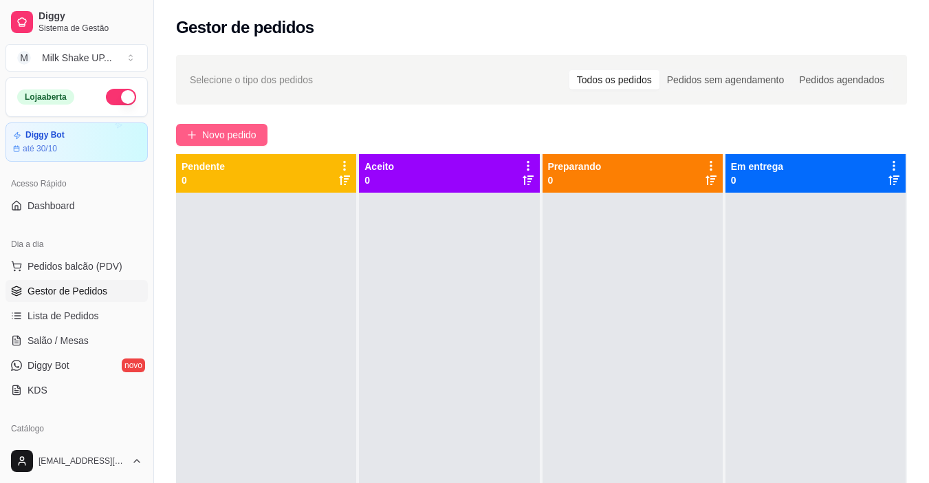
click at [219, 132] on span "Novo pedido" at bounding box center [229, 134] width 54 height 15
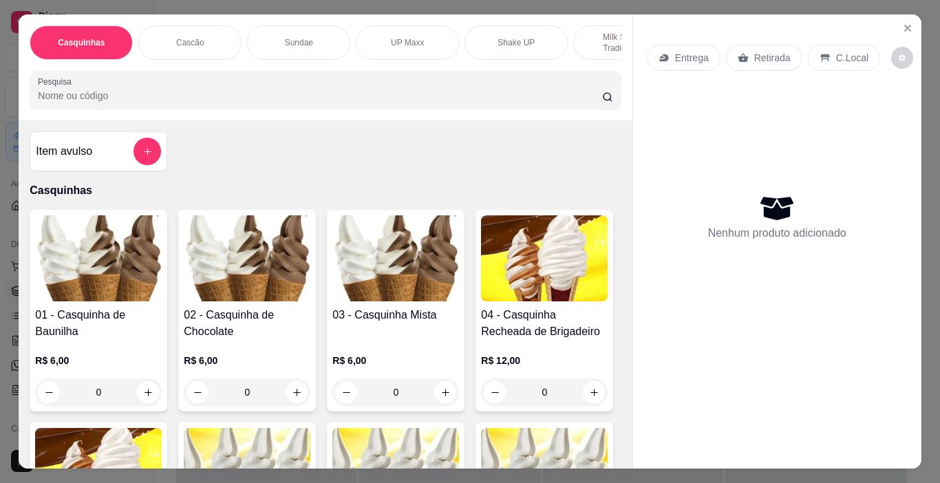
click at [170, 31] on div "Cascão" at bounding box center [189, 42] width 103 height 34
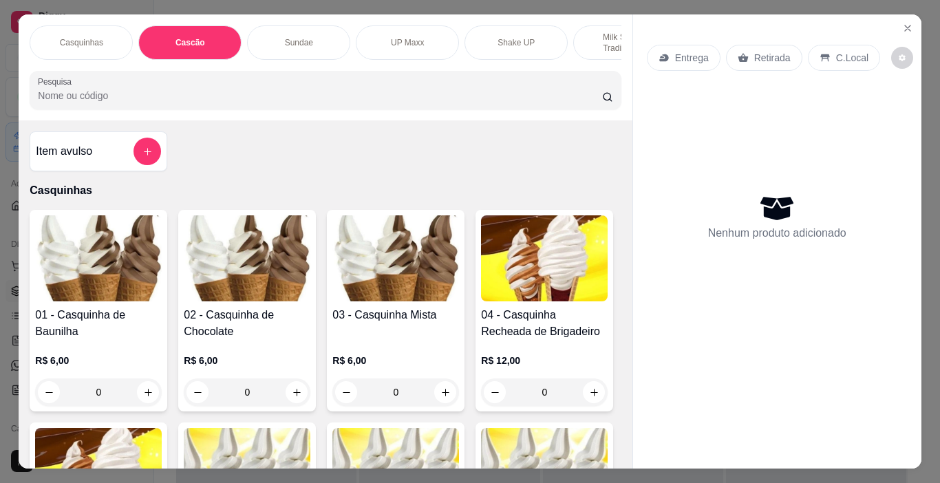
scroll to position [34, 0]
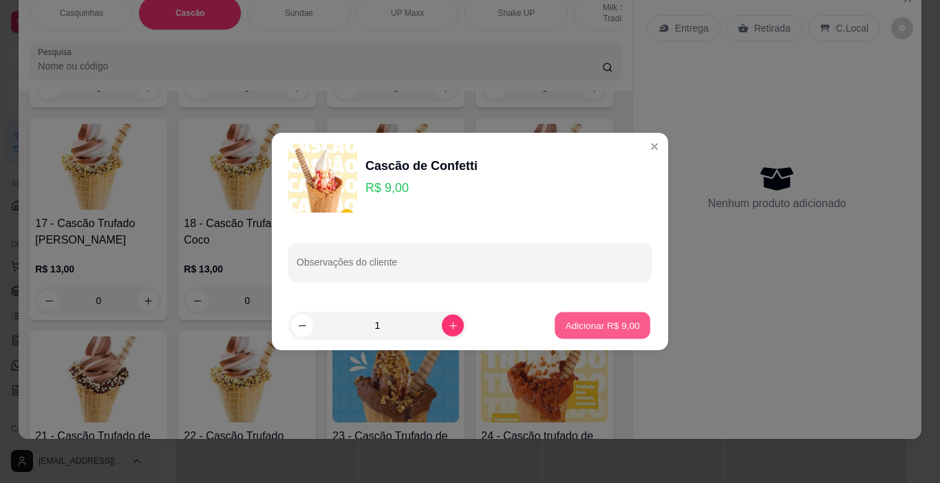
click at [601, 331] on p "Adicionar R$ 9,00" at bounding box center [602, 324] width 74 height 13
type input "1"
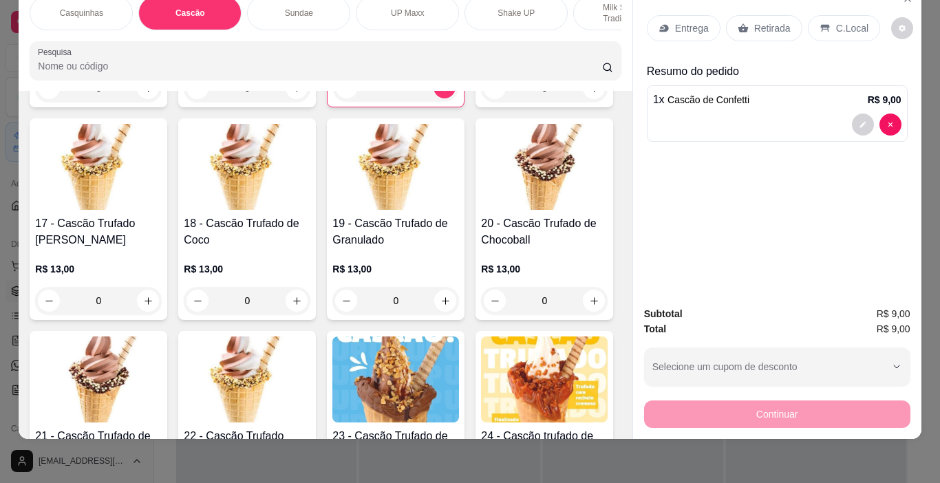
click at [407, 8] on p "UP Maxx" at bounding box center [407, 13] width 33 height 11
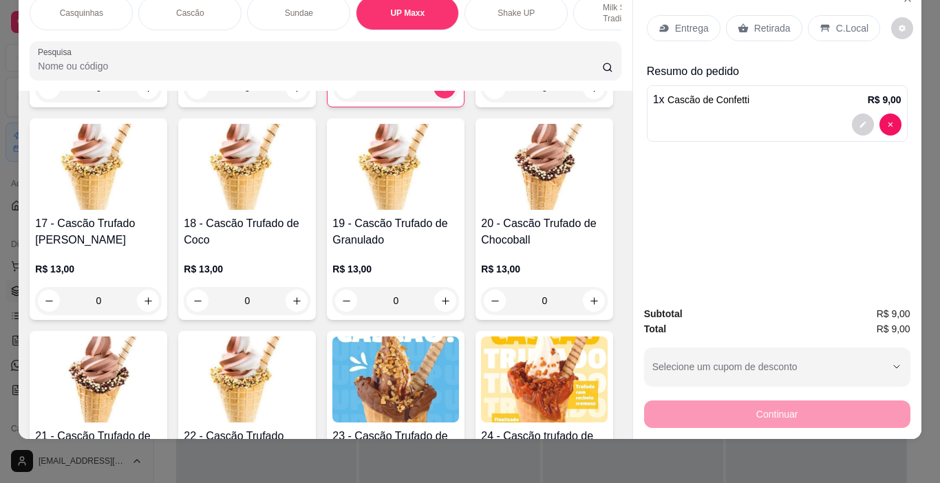
scroll to position [3072, 0]
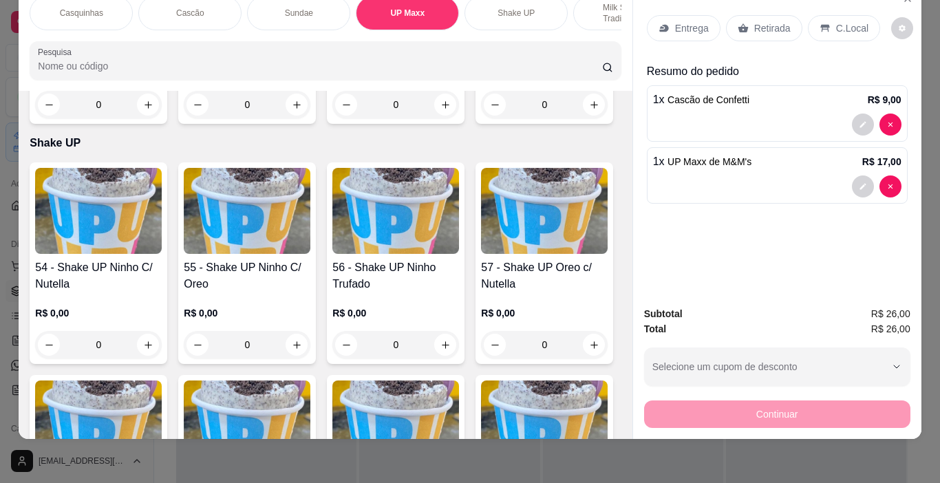
type input "3"
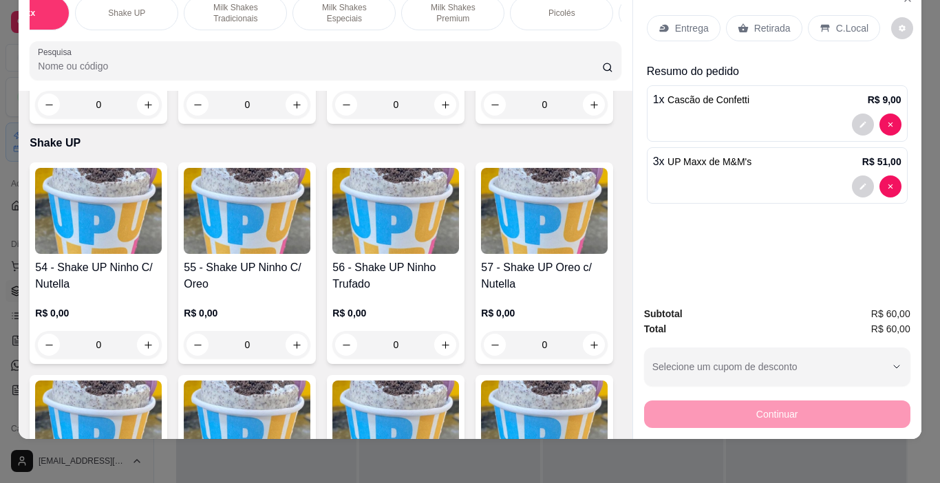
scroll to position [0, 490]
drag, startPoint x: 578, startPoint y: 20, endPoint x: 574, endPoint y: 10, distance: 10.5
click at [576, 11] on div "Bebidas" at bounding box center [568, 13] width 103 height 34
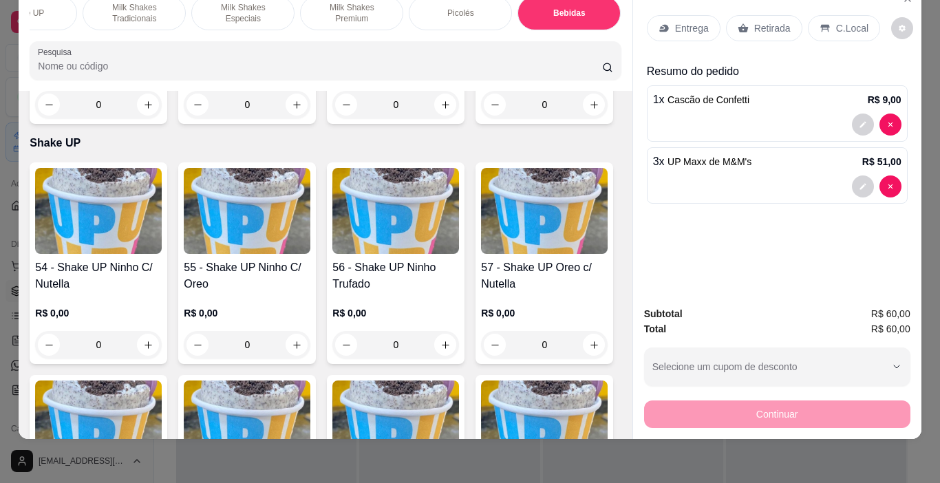
scroll to position [8091, 0]
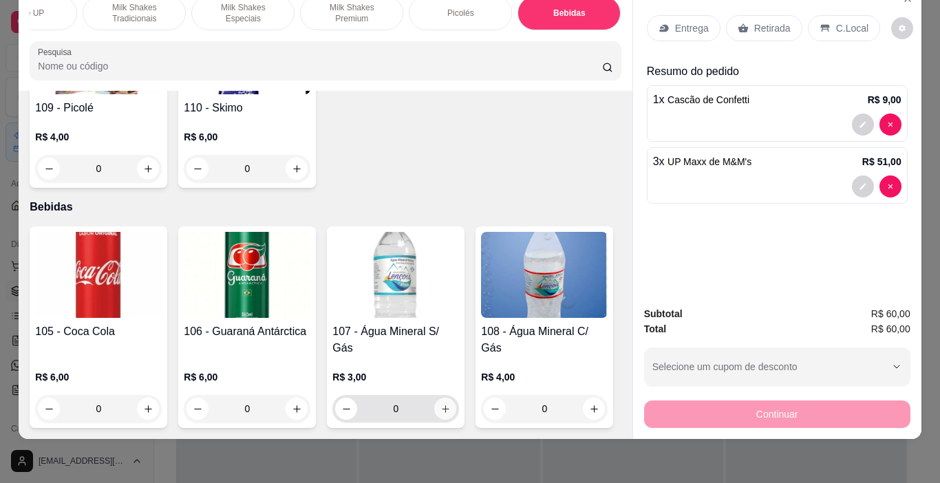
click at [440, 404] on icon "increase-product-quantity" at bounding box center [445, 409] width 10 height 10
type input "1"
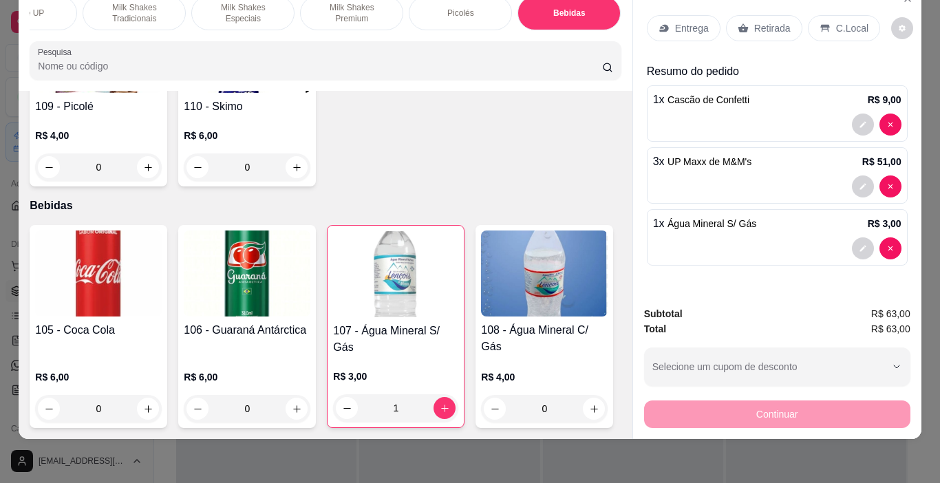
scroll to position [8207, 0]
click at [589, 404] on icon "increase-product-quantity" at bounding box center [594, 409] width 10 height 10
type input "1"
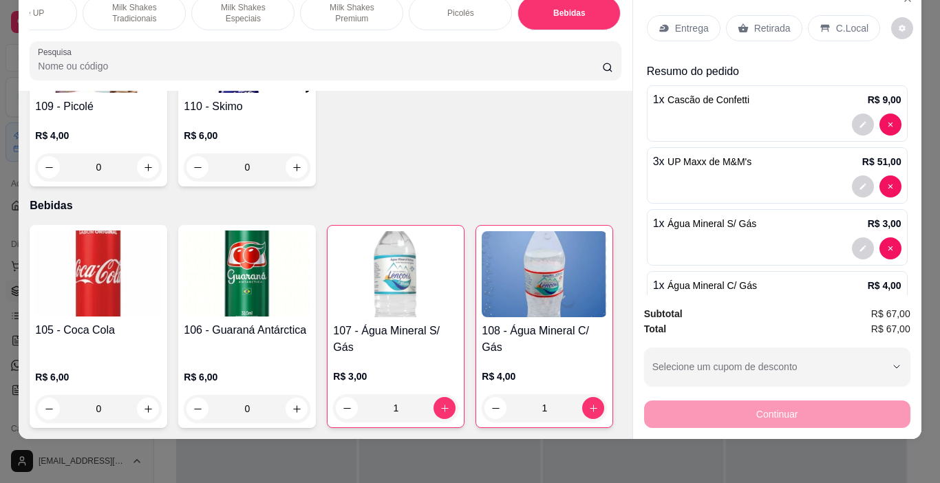
click at [866, 406] on div "Continuar" at bounding box center [777, 412] width 266 height 31
click at [851, 21] on p "C.Local" at bounding box center [852, 28] width 32 height 14
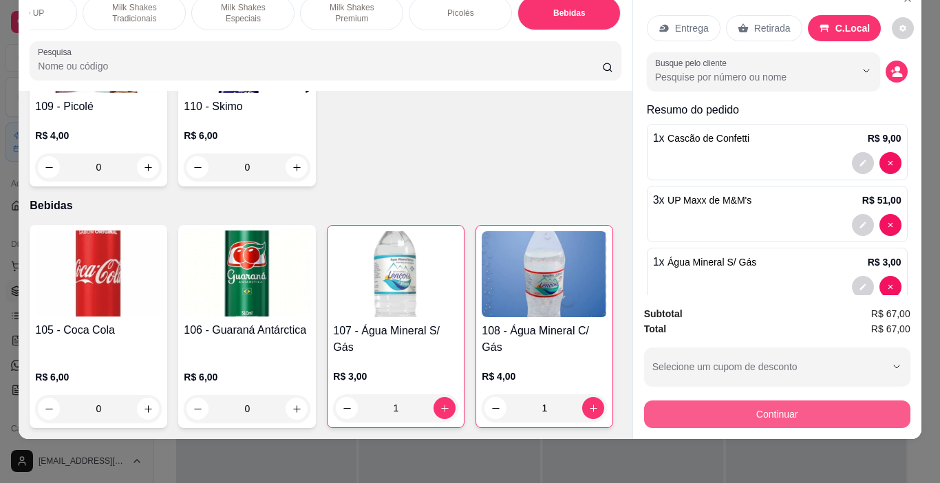
click at [816, 411] on button "Continuar" at bounding box center [777, 414] width 266 height 28
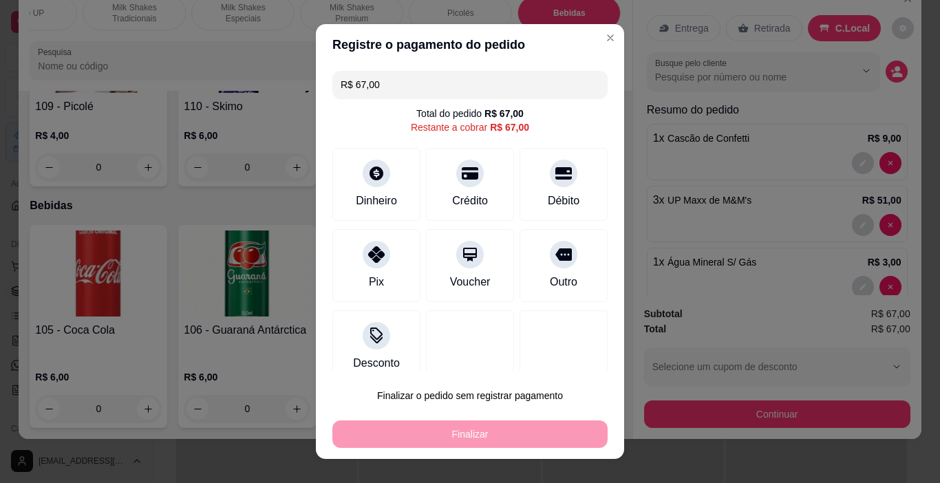
drag, startPoint x: 376, startPoint y: 91, endPoint x: 282, endPoint y: 97, distance: 94.4
click at [285, 98] on div "Registre o pagamento do pedido R$ 67,00 Total do pedido R$ 67,00 Restante a cob…" at bounding box center [470, 241] width 940 height 483
click at [554, 167] on icon at bounding box center [563, 169] width 18 height 18
click at [513, 431] on div "Finalizar" at bounding box center [469, 434] width 275 height 28
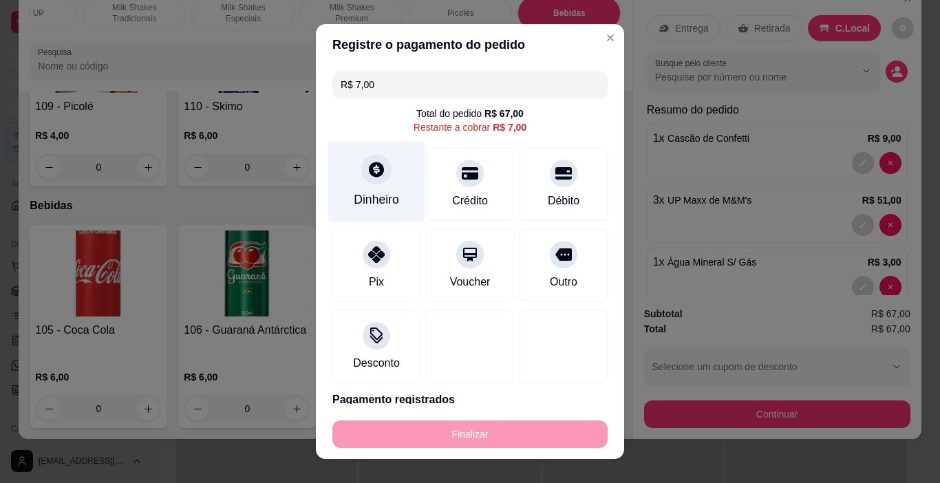
click at [373, 170] on icon at bounding box center [376, 169] width 15 height 15
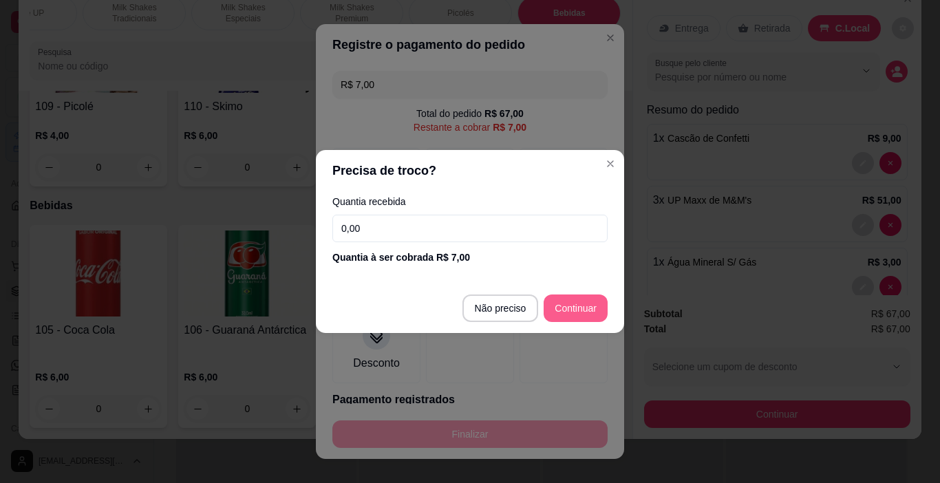
type input "R$ 0,00"
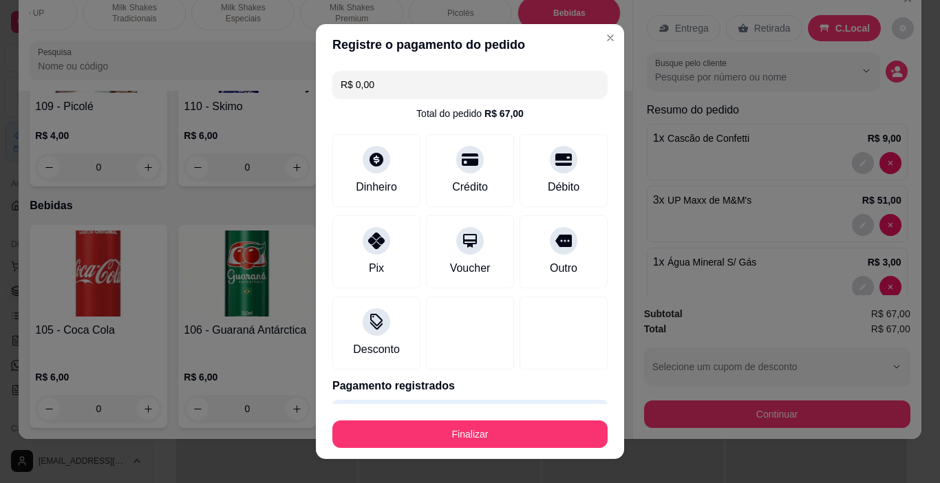
scroll to position [95, 0]
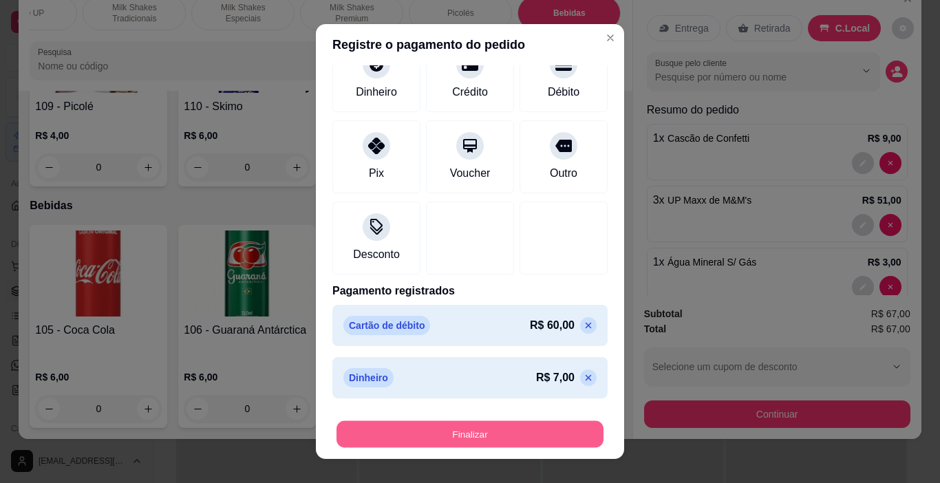
click at [531, 428] on button "Finalizar" at bounding box center [469, 434] width 267 height 27
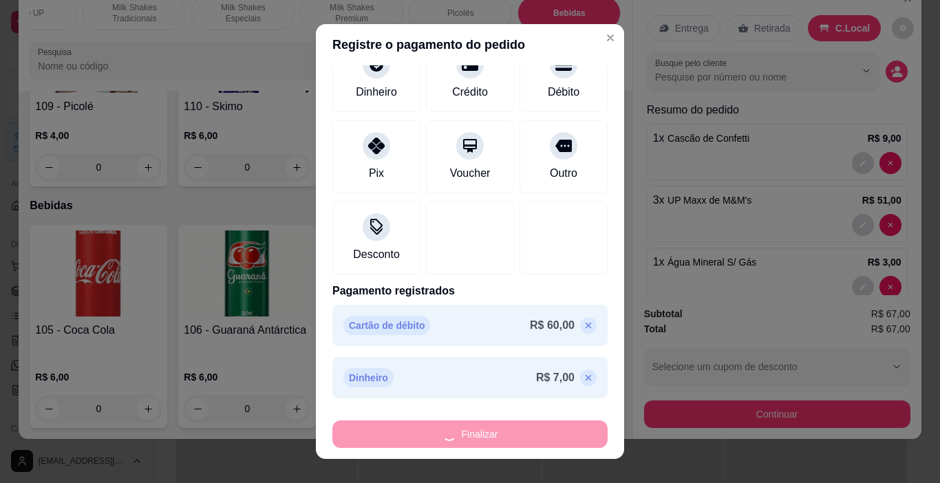
type input "0"
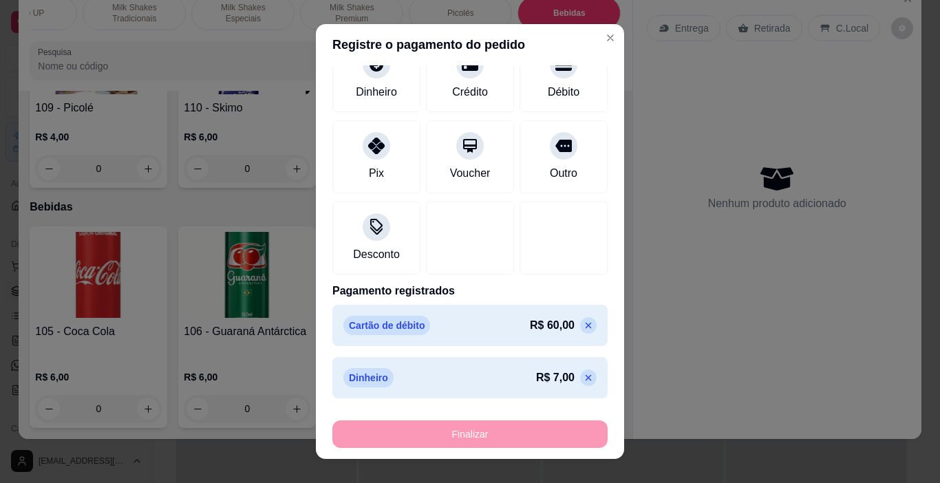
type input "-R$ 67,00"
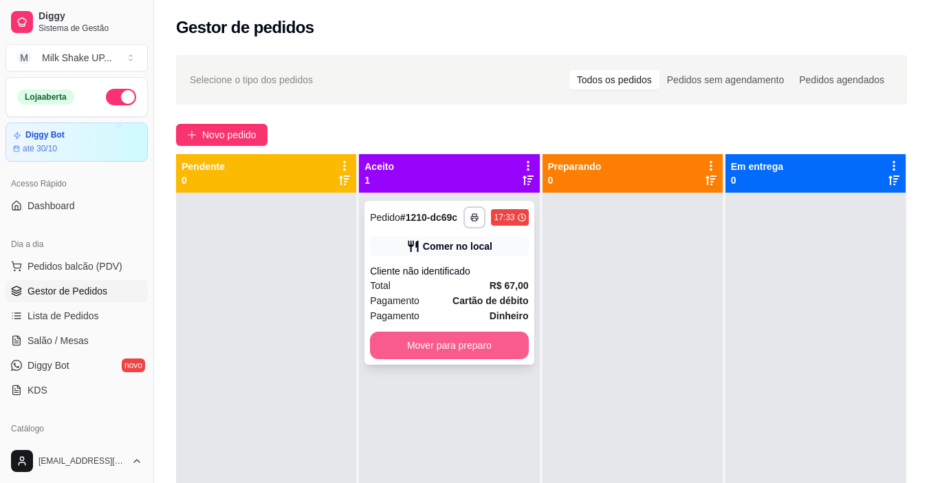
click at [514, 347] on button "Mover para preparo" at bounding box center [449, 346] width 158 height 28
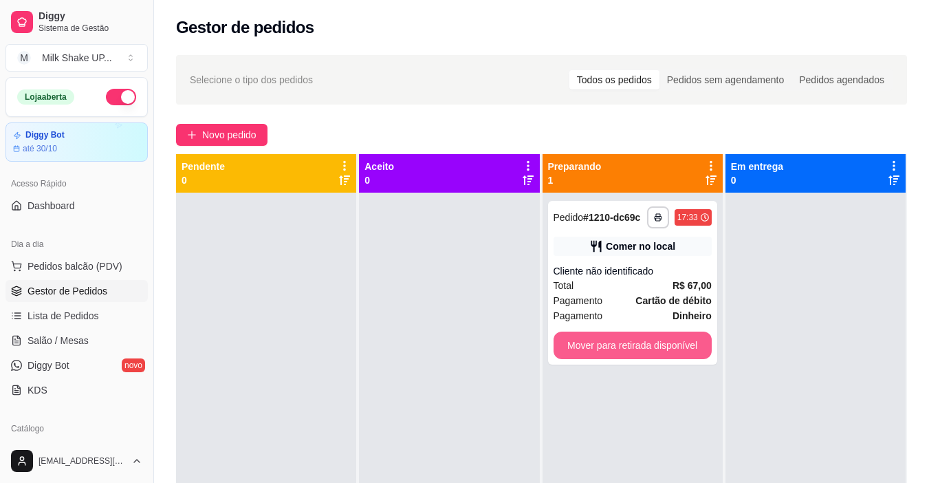
click at [614, 351] on button "Mover para retirada disponível" at bounding box center [633, 346] width 158 height 28
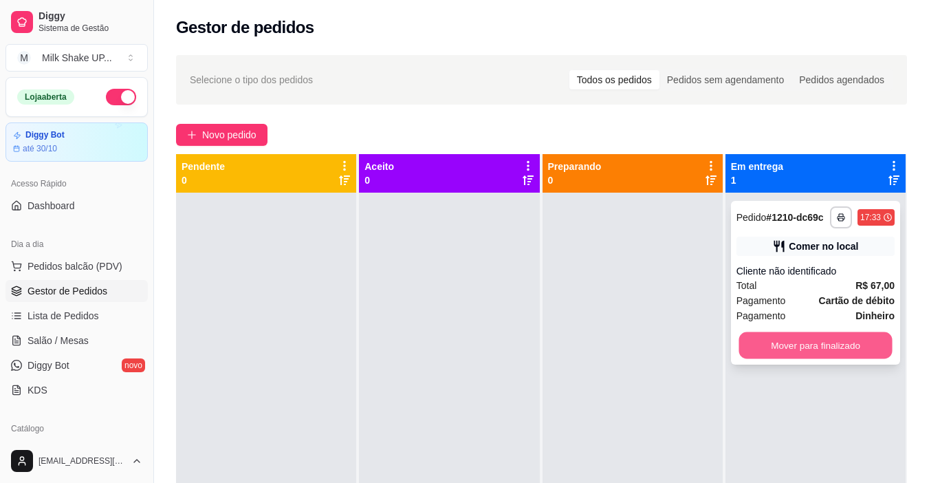
click at [763, 344] on button "Mover para finalizado" at bounding box center [815, 345] width 153 height 27
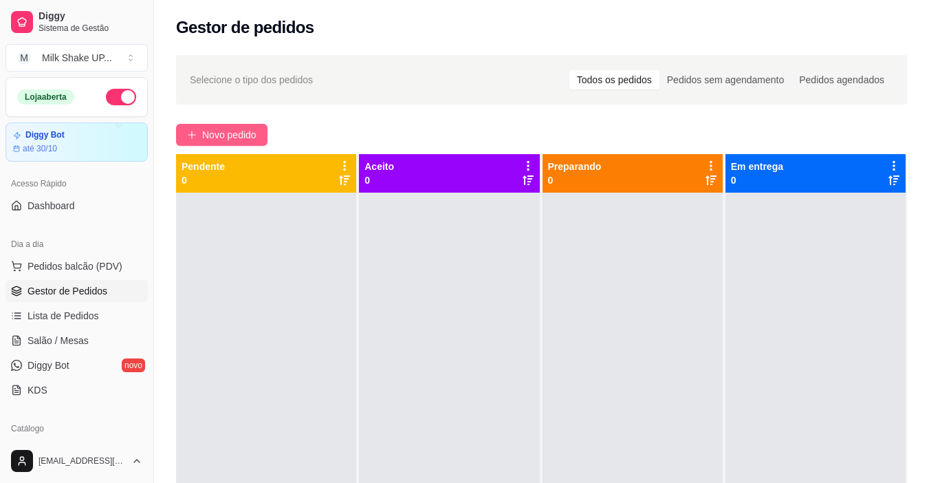
click at [241, 135] on span "Novo pedido" at bounding box center [229, 134] width 54 height 15
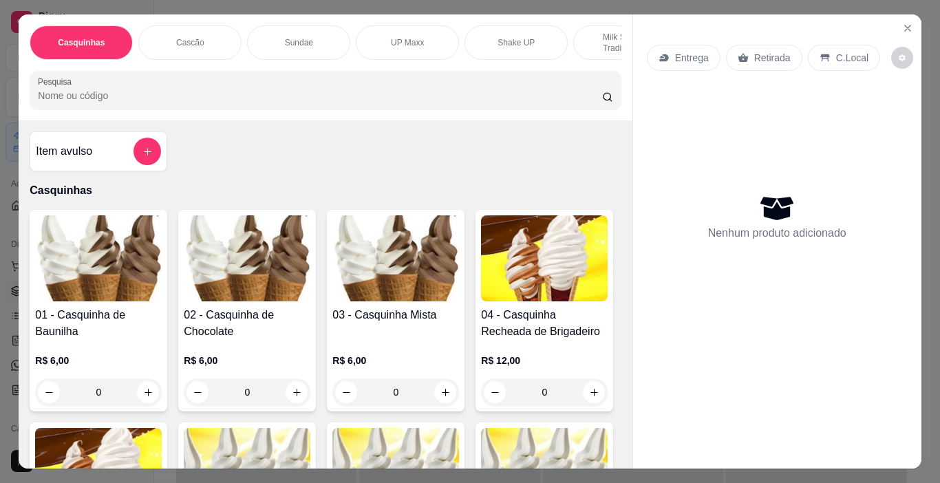
click at [612, 33] on p "Milk Shakes Tradicionais" at bounding box center [625, 43] width 80 height 22
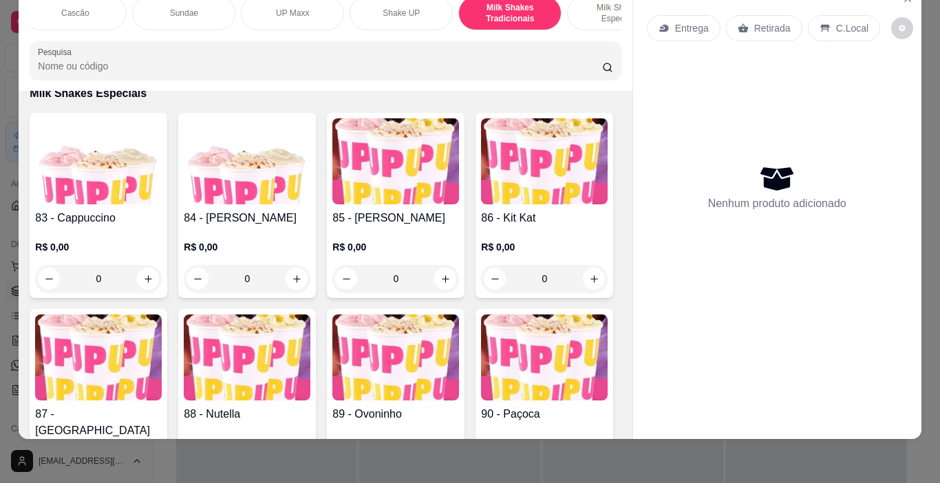
scroll to position [0, 212]
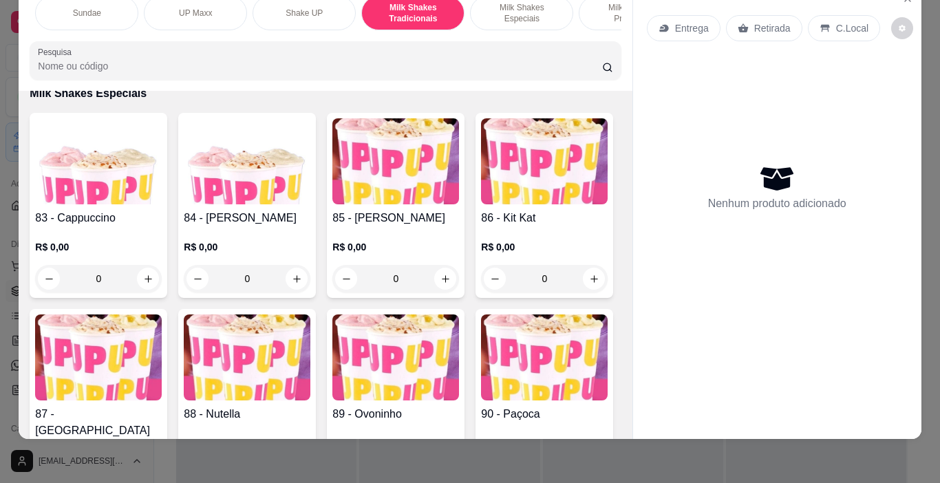
click at [516, 10] on div "Milk Shakes Especiais" at bounding box center [521, 13] width 103 height 34
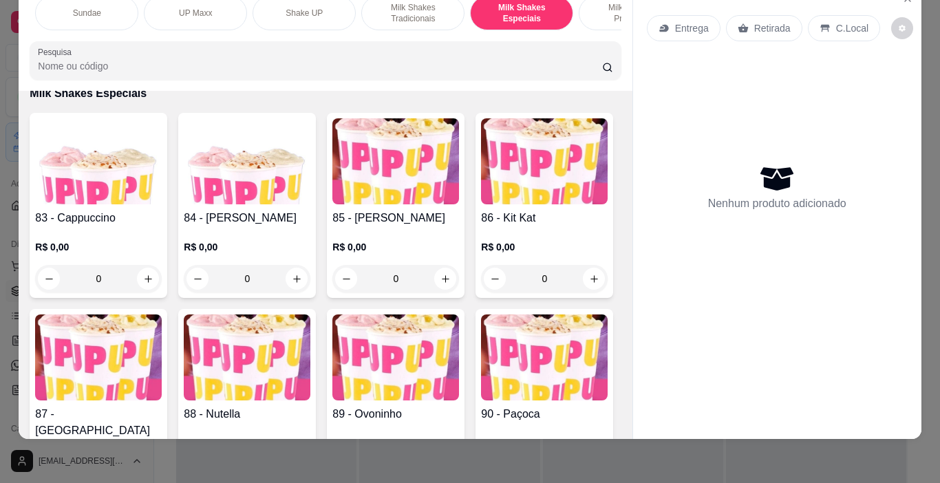
scroll to position [6192, 0]
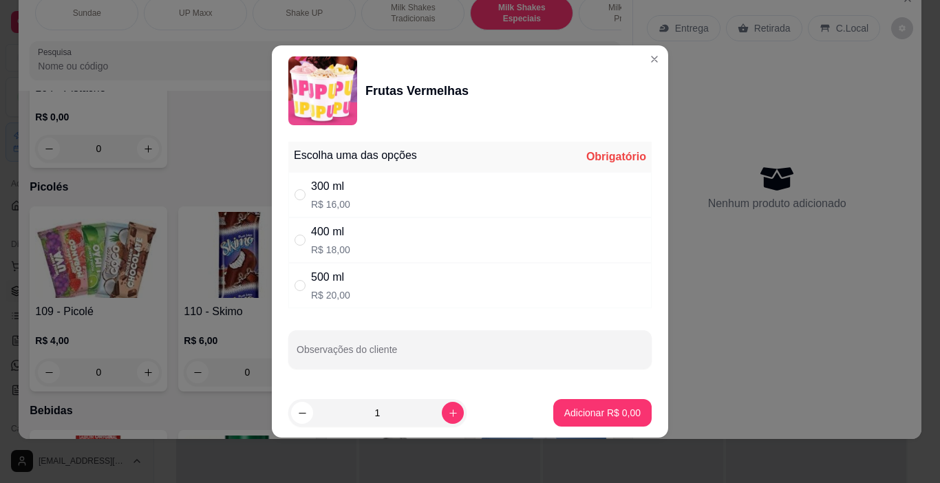
click at [311, 290] on p "R$ 20,00" at bounding box center [330, 295] width 39 height 14
radio input "true"
click at [595, 417] on p "Adicionar R$ 20,00" at bounding box center [599, 413] width 82 height 14
type input "1"
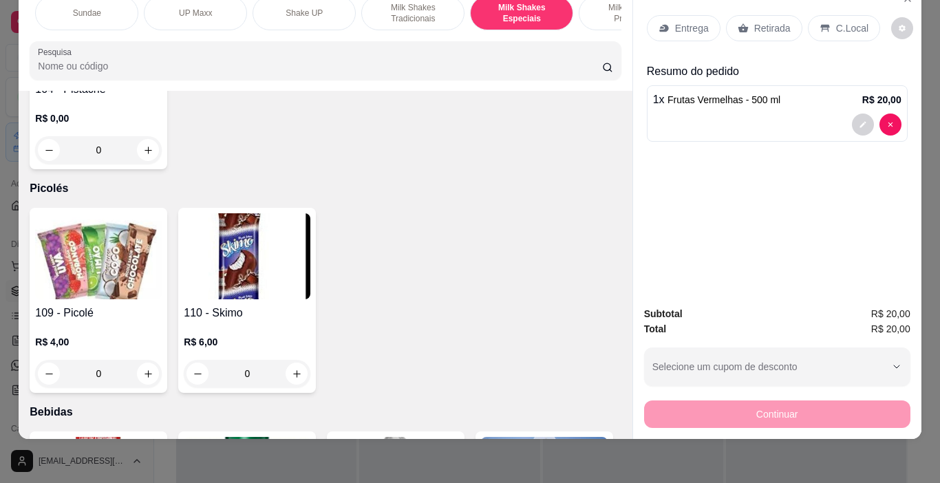
click at [827, 15] on div "C.Local" at bounding box center [843, 28] width 72 height 26
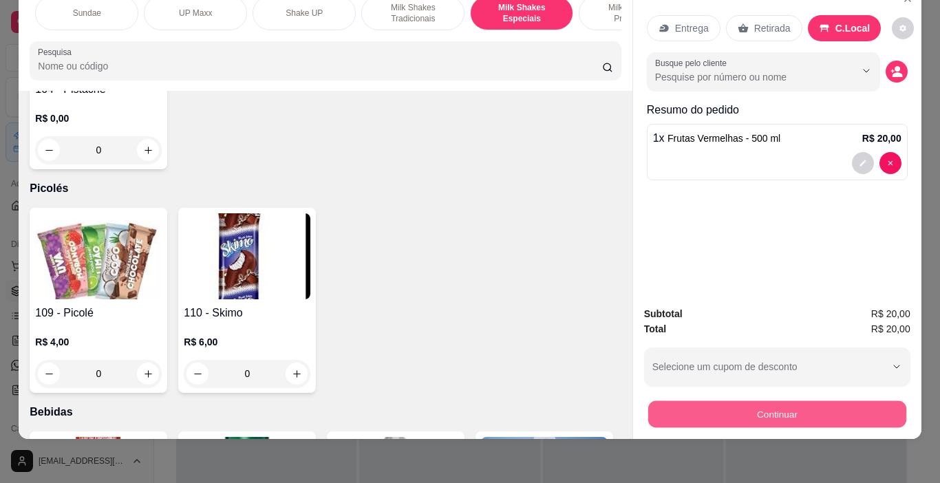
click at [788, 401] on button "Continuar" at bounding box center [776, 414] width 258 height 27
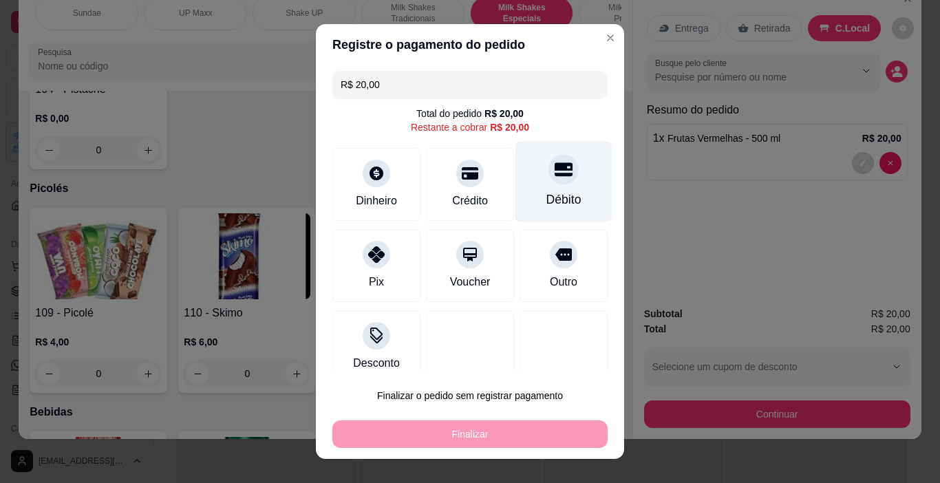
click at [548, 181] on div at bounding box center [563, 170] width 30 height 30
type input "R$ 0,00"
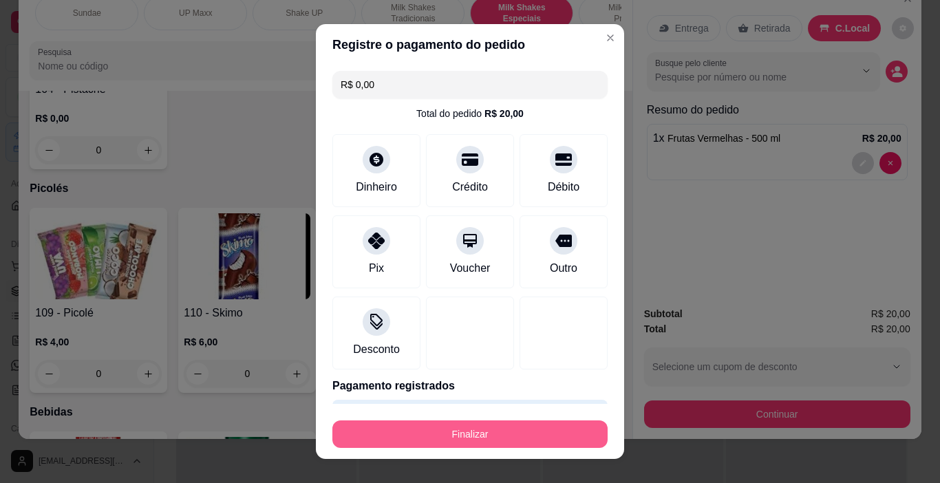
click at [508, 440] on button "Finalizar" at bounding box center [469, 434] width 275 height 28
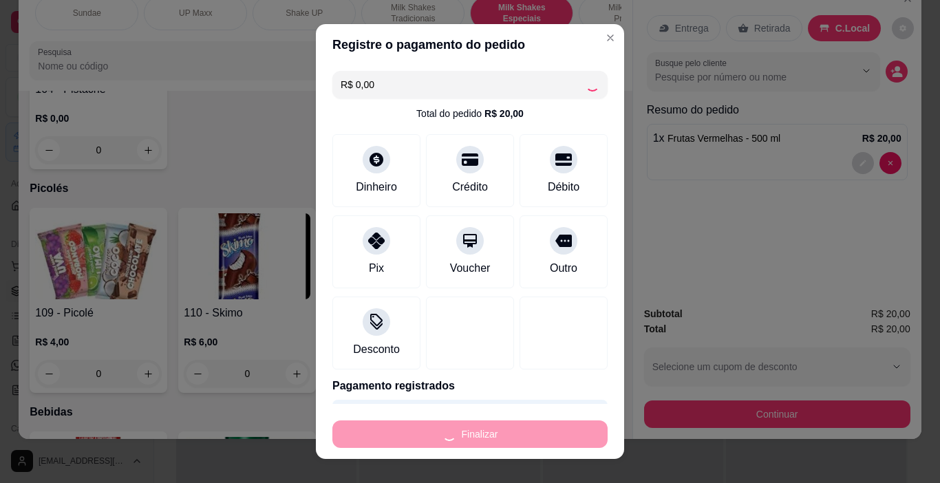
type input "0"
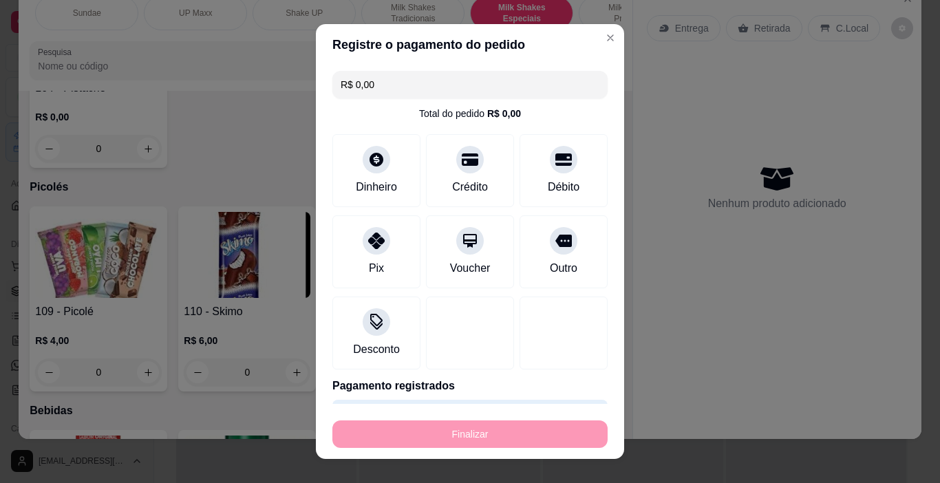
type input "-R$ 20,00"
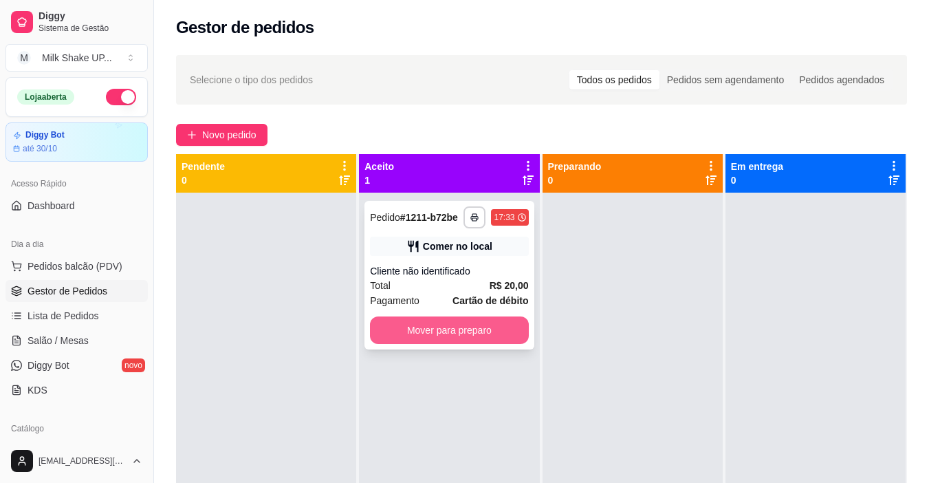
click at [496, 335] on button "Mover para preparo" at bounding box center [449, 330] width 158 height 28
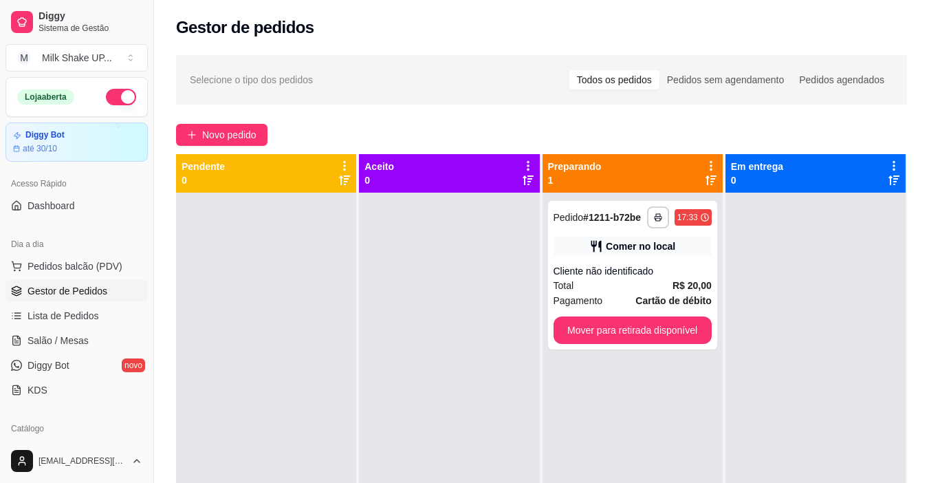
click at [633, 315] on div "**********" at bounding box center [632, 275] width 169 height 149
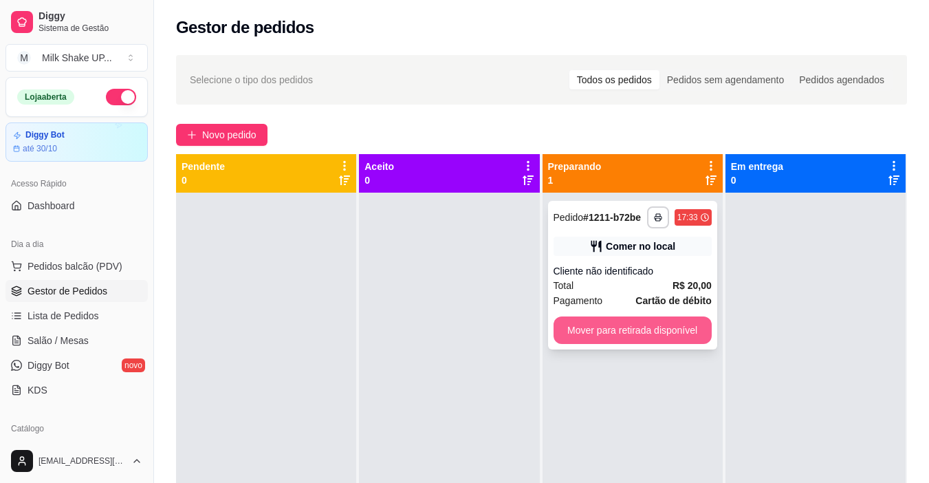
click at [641, 325] on button "Mover para retirada disponível" at bounding box center [633, 330] width 158 height 28
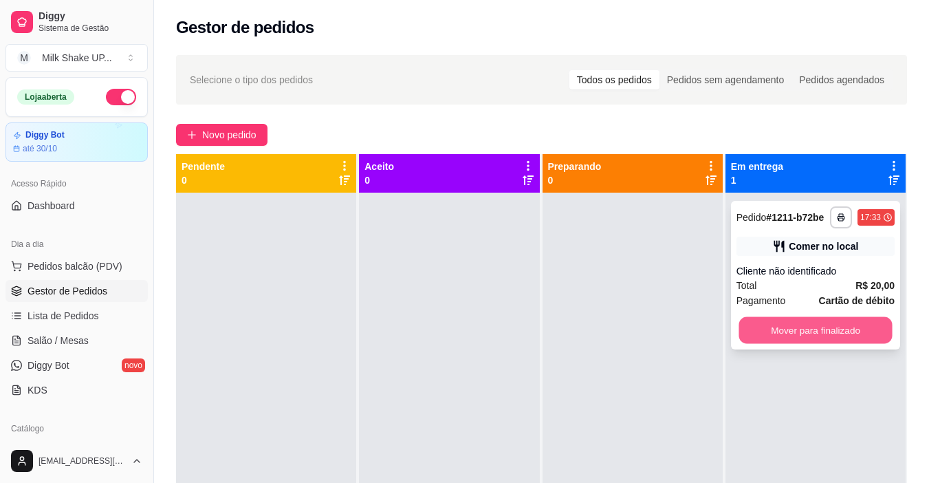
click at [795, 333] on button "Mover para finalizado" at bounding box center [815, 330] width 153 height 27
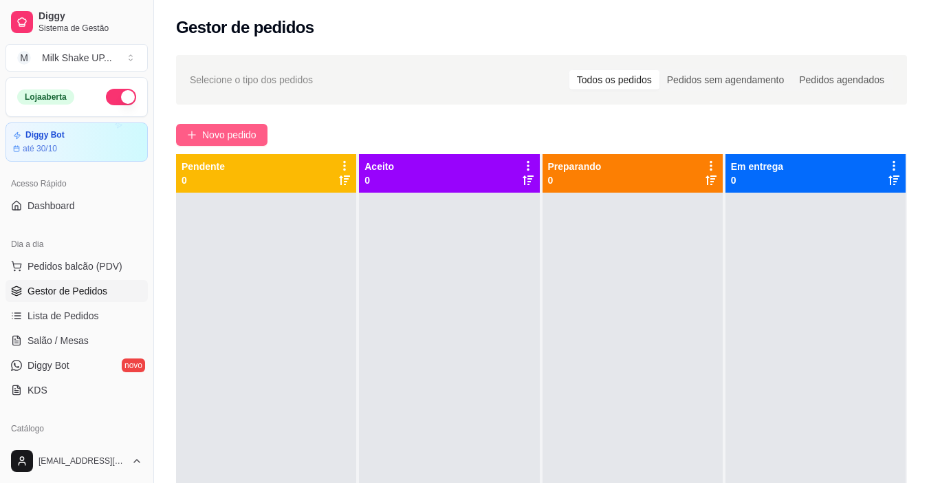
click at [239, 133] on span "Novo pedido" at bounding box center [229, 134] width 54 height 15
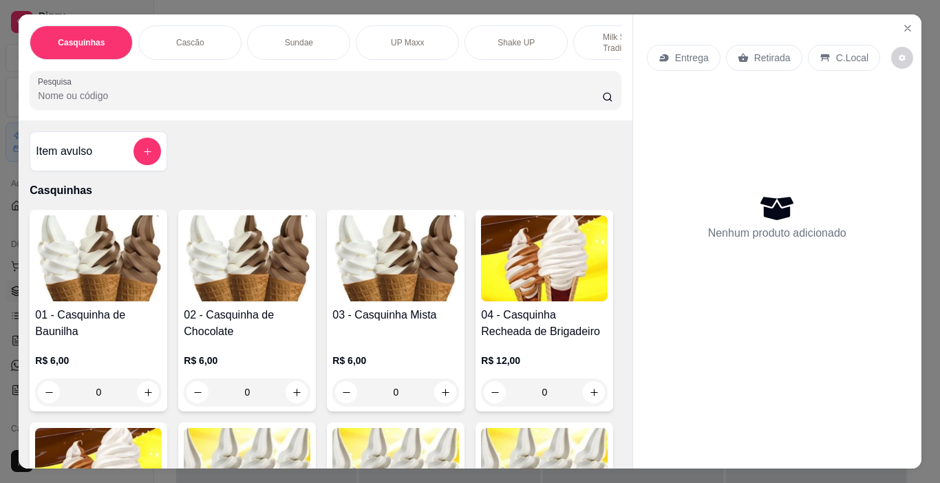
click at [179, 41] on p "Cascão" at bounding box center [190, 42] width 28 height 11
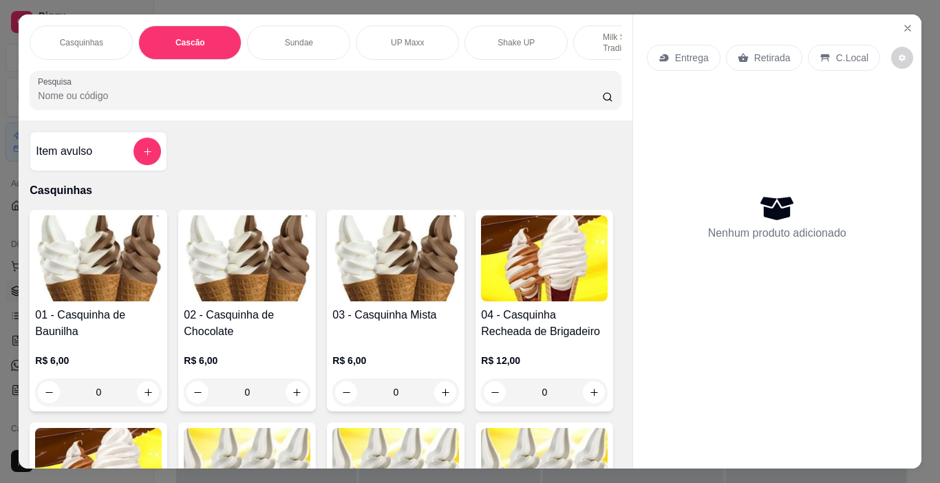
scroll to position [34, 0]
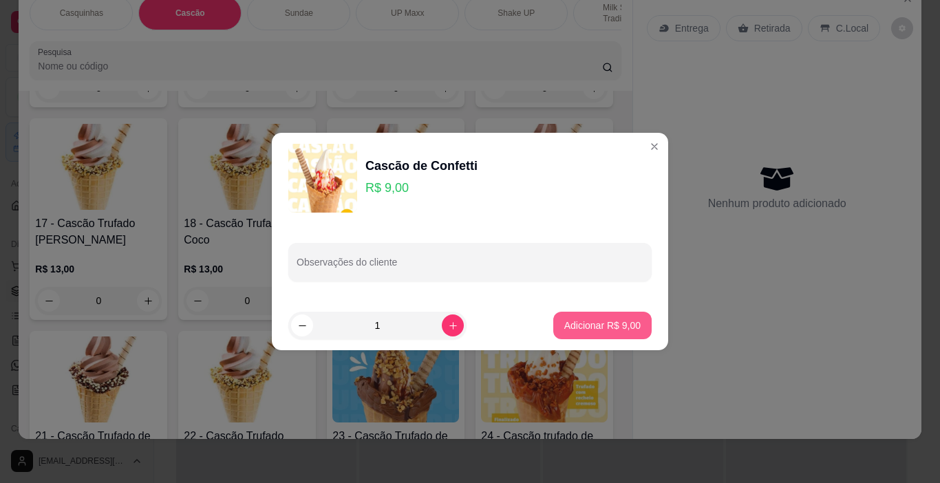
click at [598, 327] on p "Adicionar R$ 9,00" at bounding box center [602, 325] width 76 height 14
type input "1"
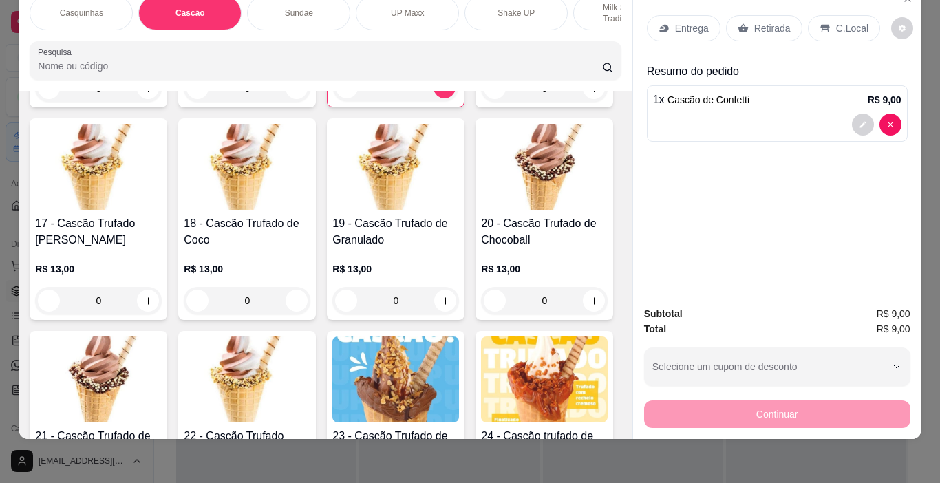
click at [842, 22] on div "C.Local" at bounding box center [843, 28] width 72 height 26
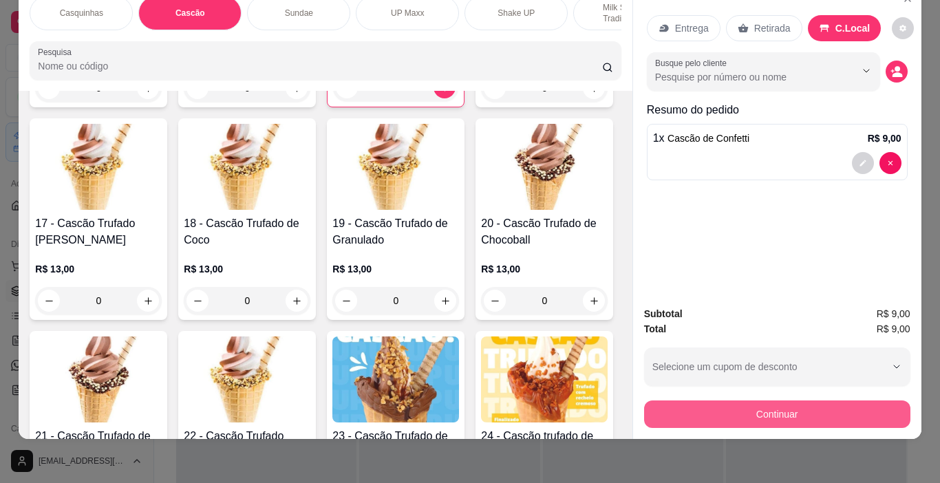
click at [806, 400] on button "Continuar" at bounding box center [777, 414] width 266 height 28
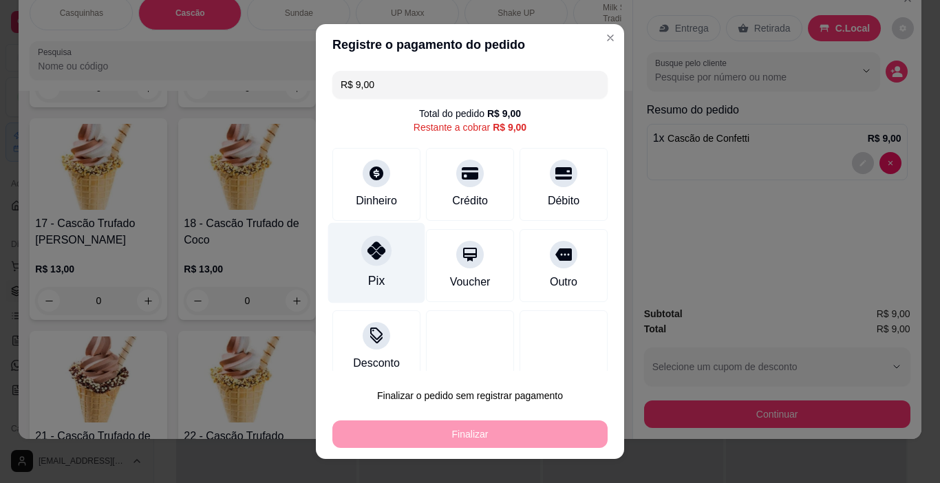
click at [377, 272] on div "Pix" at bounding box center [376, 263] width 97 height 80
type input "R$ 0,00"
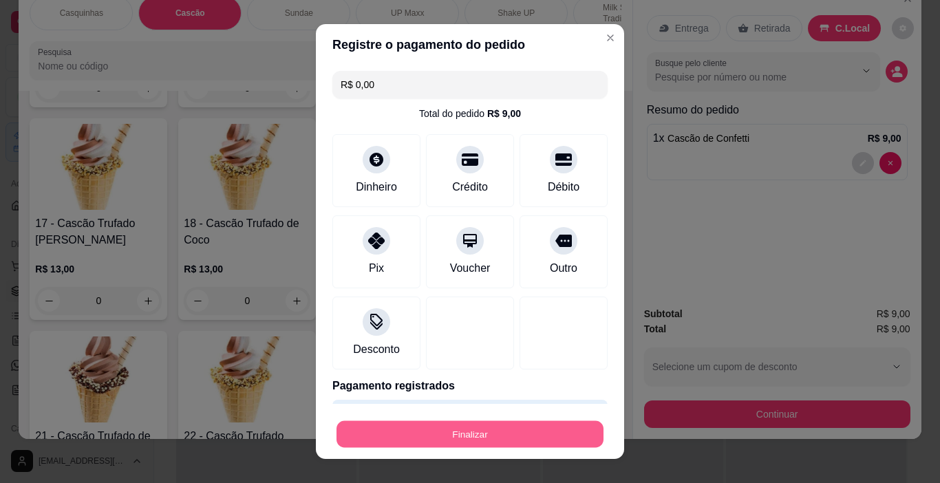
click at [522, 433] on button "Finalizar" at bounding box center [469, 434] width 267 height 27
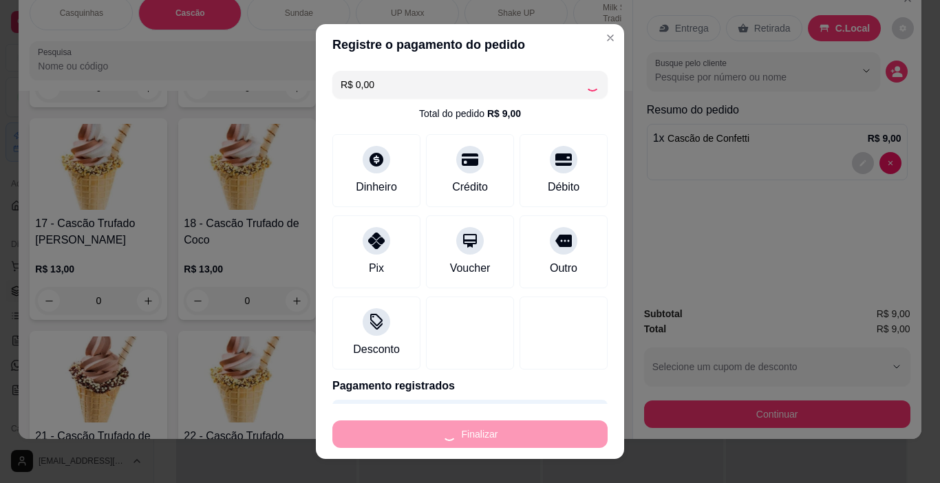
type input "0"
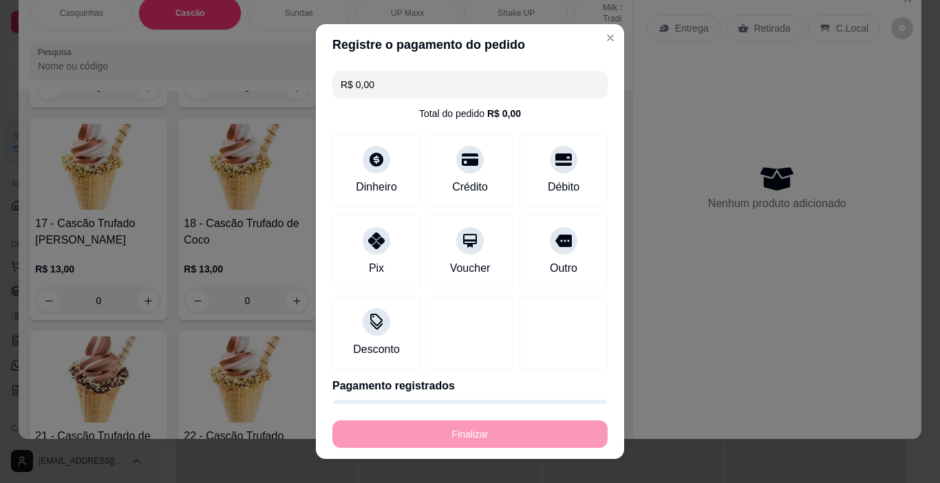
type input "-R$ 9,00"
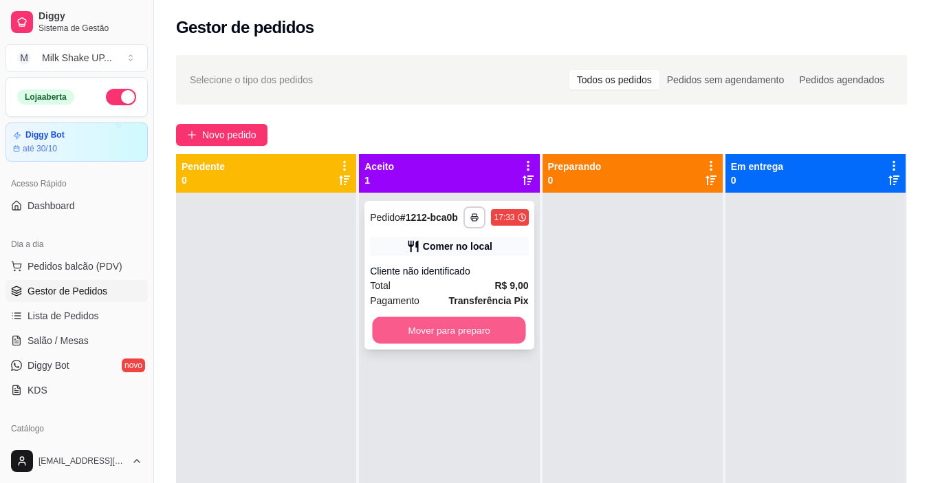
click at [475, 334] on button "Mover para preparo" at bounding box center [449, 330] width 153 height 27
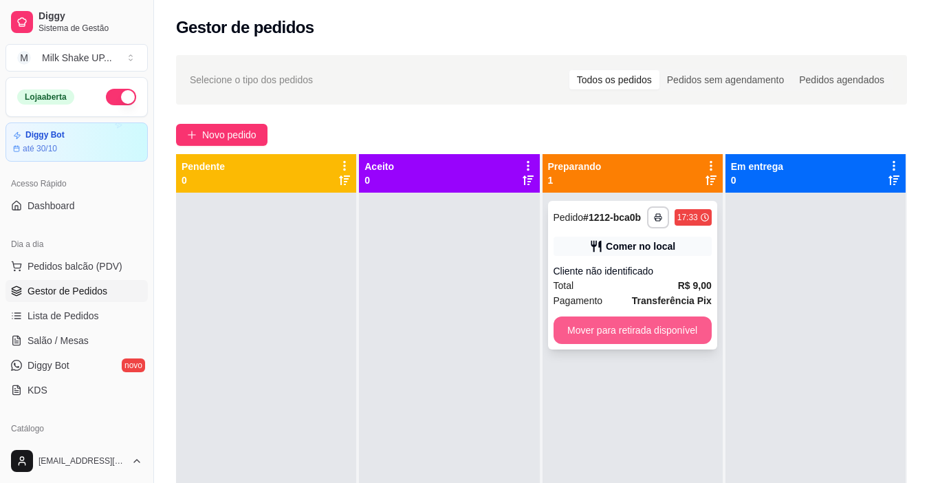
click at [675, 329] on button "Mover para retirada disponível" at bounding box center [633, 330] width 158 height 28
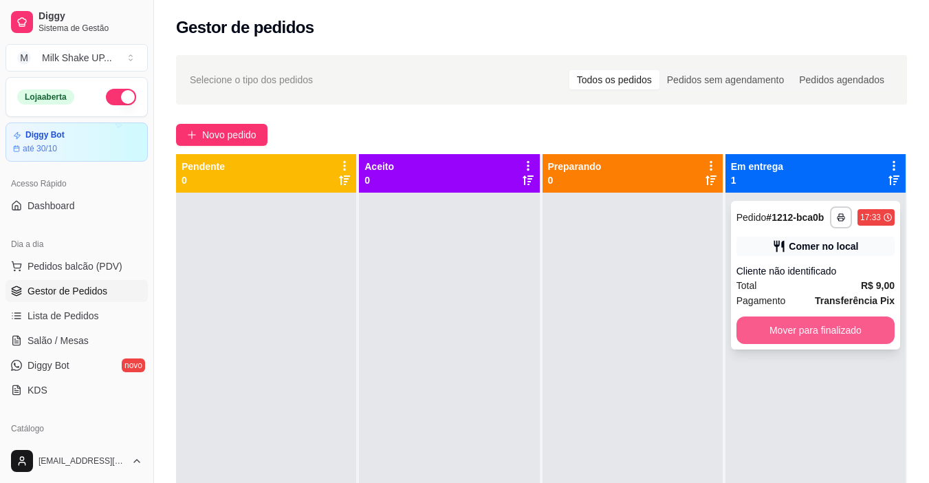
click at [768, 340] on button "Mover para finalizado" at bounding box center [816, 330] width 158 height 28
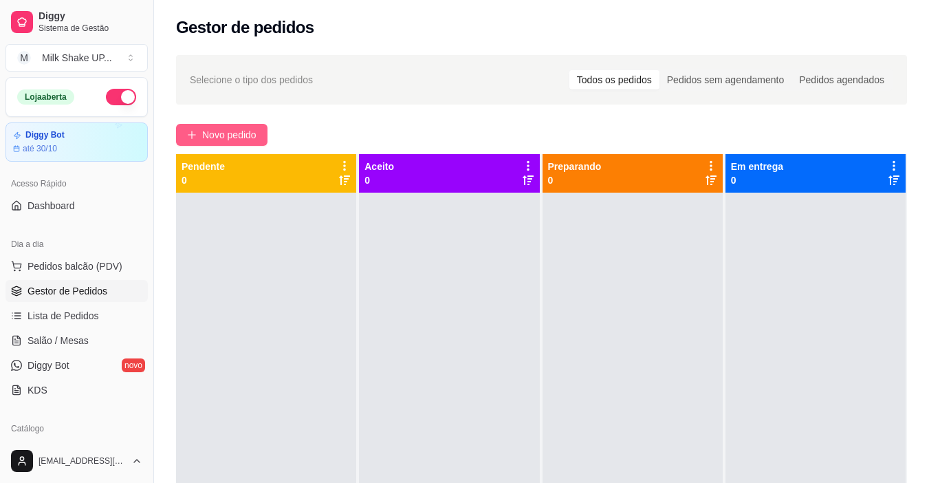
click at [241, 138] on span "Novo pedido" at bounding box center [229, 134] width 54 height 15
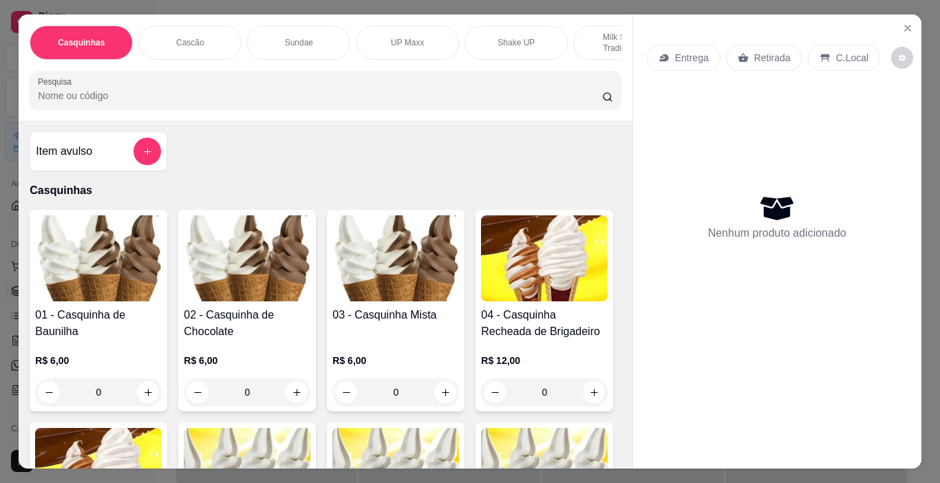
click at [601, 43] on p "Milk Shakes Tradicionais" at bounding box center [625, 43] width 80 height 22
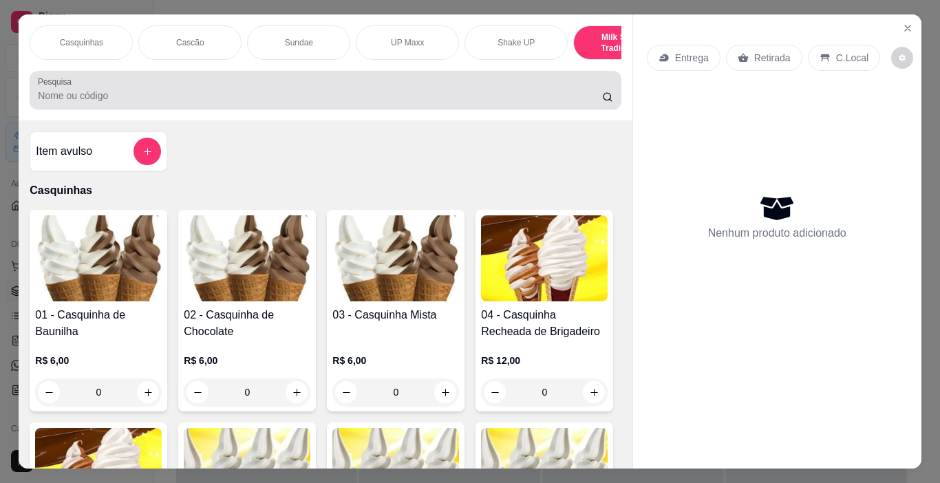
scroll to position [34, 0]
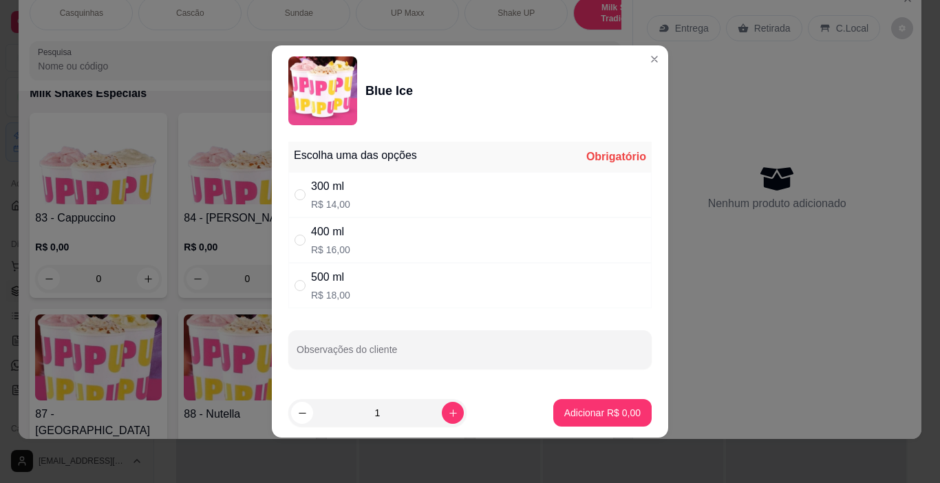
click at [305, 237] on div "" at bounding box center [302, 239] width 17 height 15
radio input "true"
click at [600, 402] on button "Adicionar R$ 16,00" at bounding box center [599, 413] width 101 height 27
type input "1"
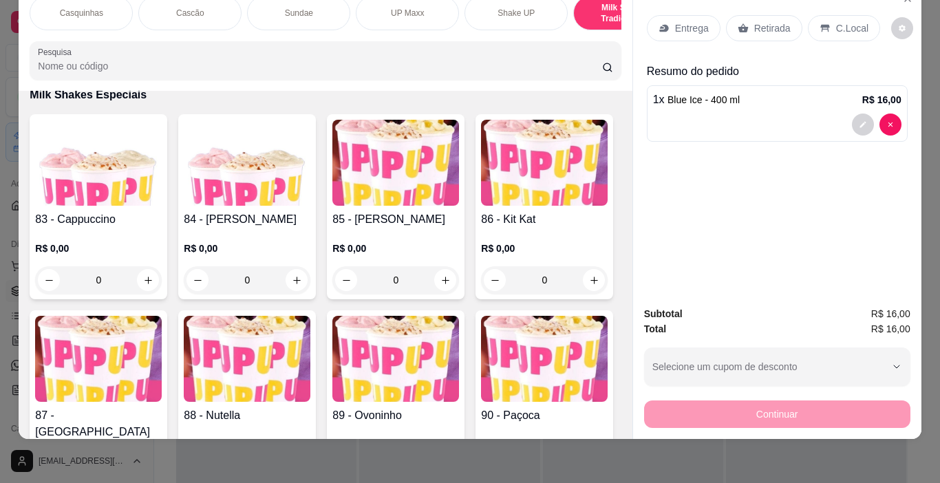
click at [858, 33] on div "Entrega Retirada C.Local" at bounding box center [777, 28] width 261 height 48
click at [851, 23] on p "C.Local" at bounding box center [852, 28] width 32 height 14
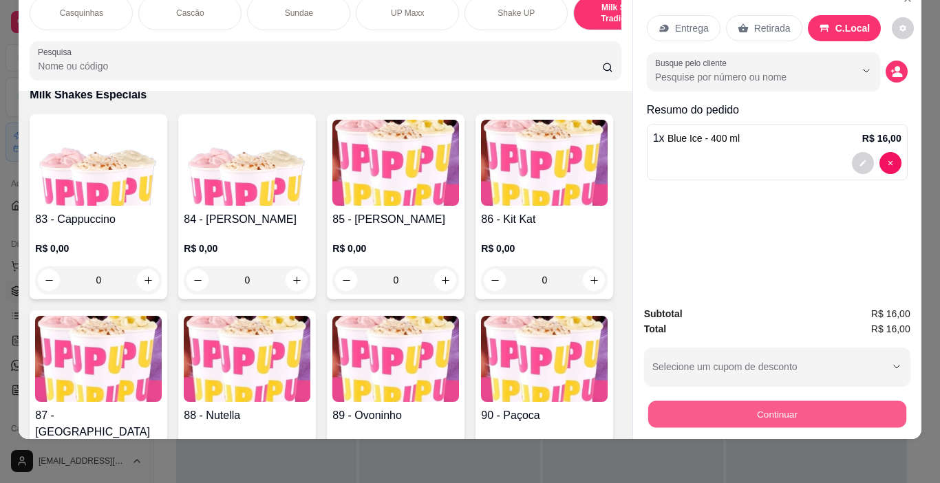
click at [807, 409] on button "Continuar" at bounding box center [776, 414] width 258 height 27
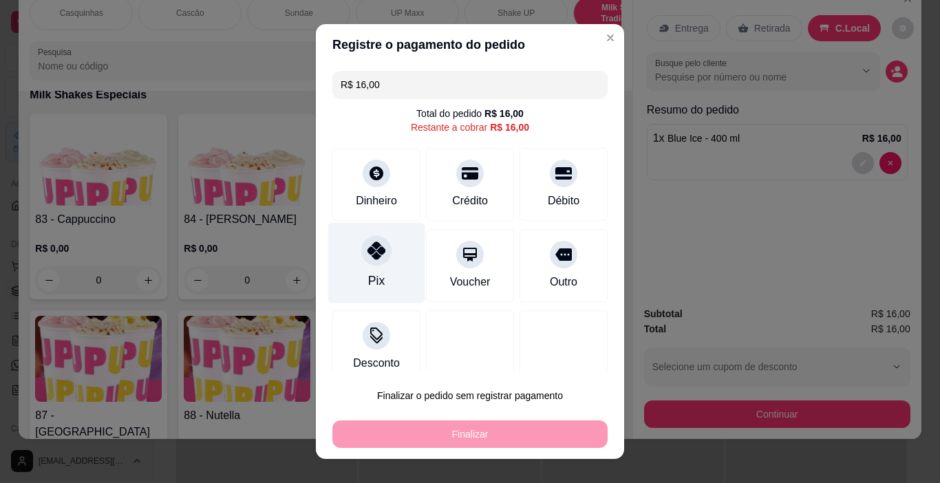
click at [361, 263] on div at bounding box center [376, 251] width 30 height 30
type input "R$ 0,00"
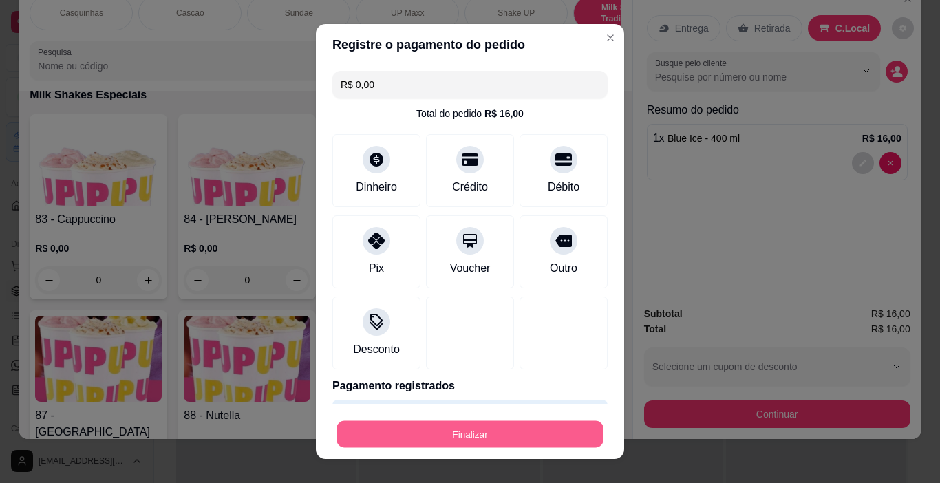
click at [522, 436] on button "Finalizar" at bounding box center [469, 434] width 267 height 27
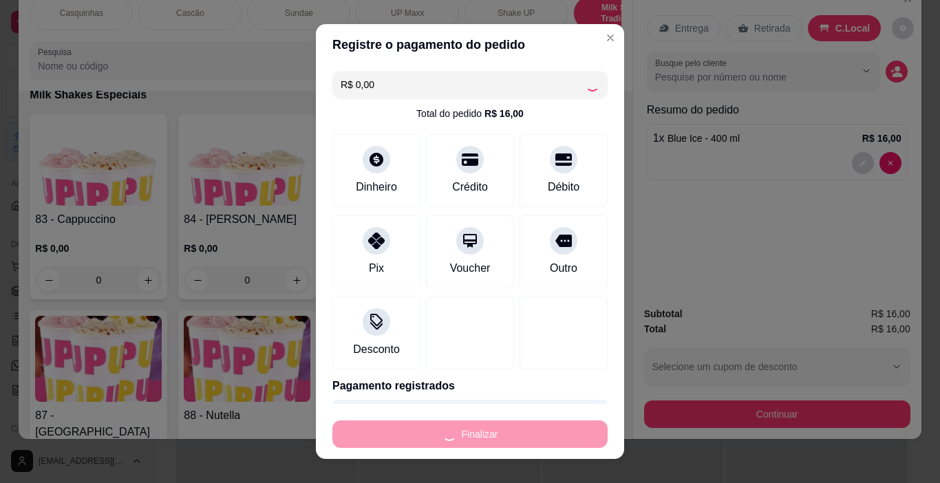
type input "0"
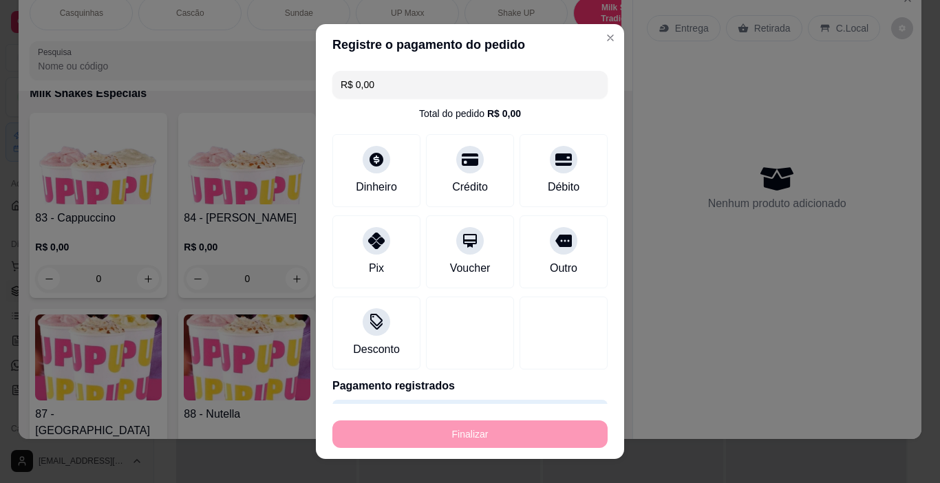
type input "-R$ 16,00"
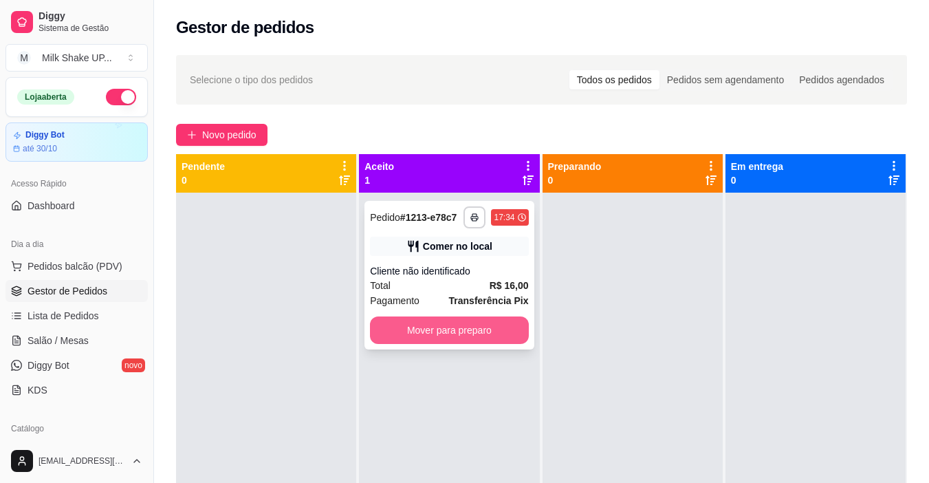
click at [486, 331] on button "Mover para preparo" at bounding box center [449, 330] width 158 height 28
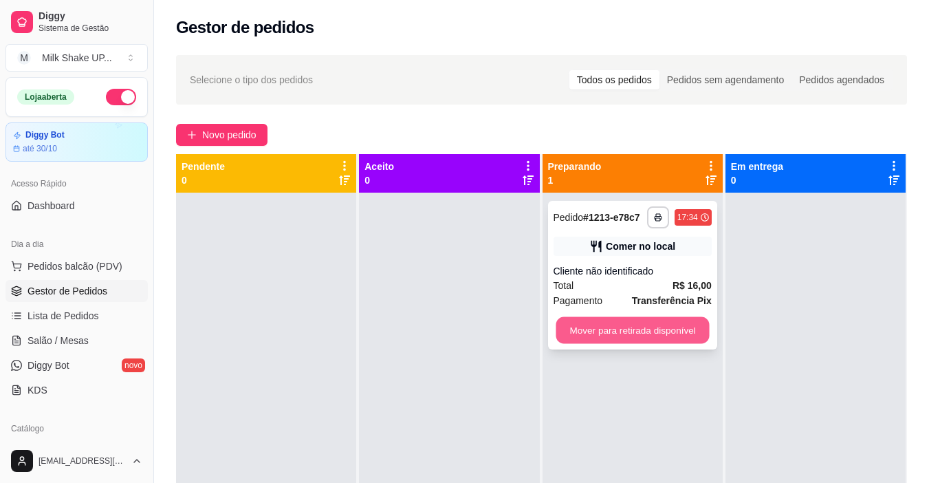
click at [581, 341] on button "Mover para retirada disponível" at bounding box center [632, 330] width 153 height 27
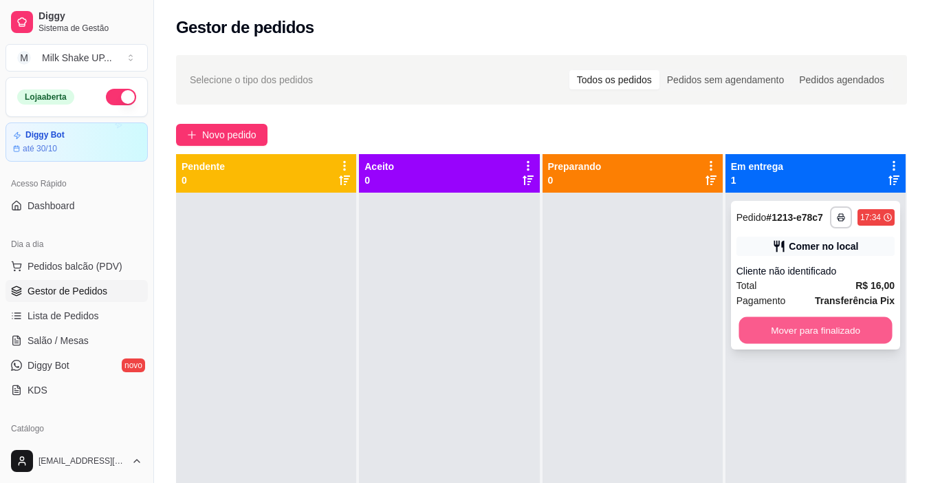
click at [791, 326] on button "Mover para finalizado" at bounding box center [815, 330] width 153 height 27
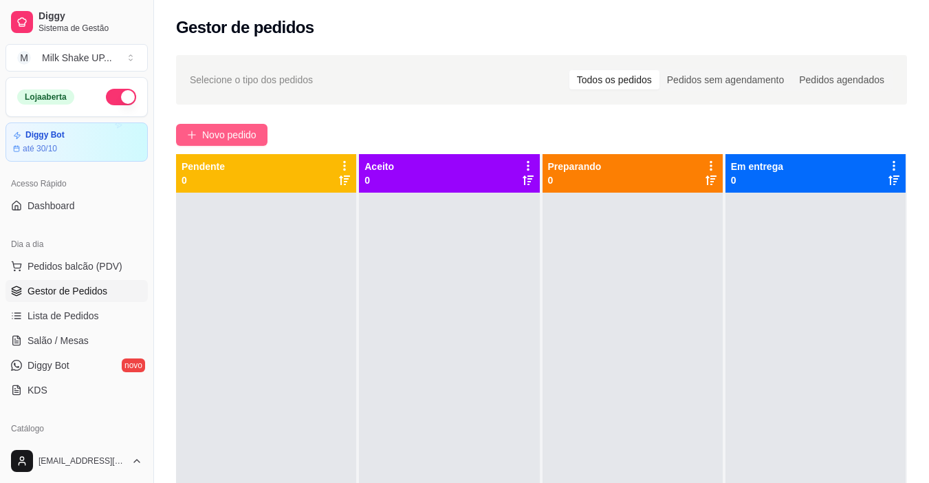
click at [248, 135] on span "Novo pedido" at bounding box center [229, 134] width 54 height 15
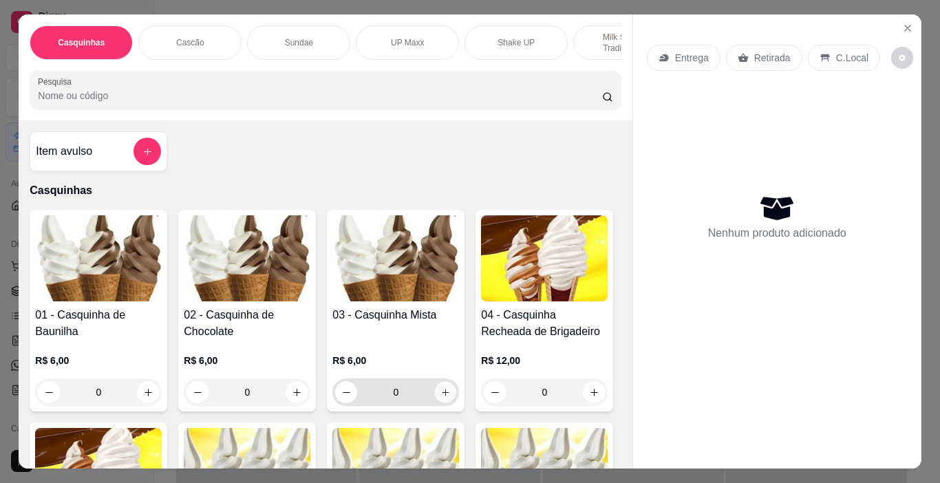
click at [441, 398] on icon "increase-product-quantity" at bounding box center [445, 392] width 10 height 10
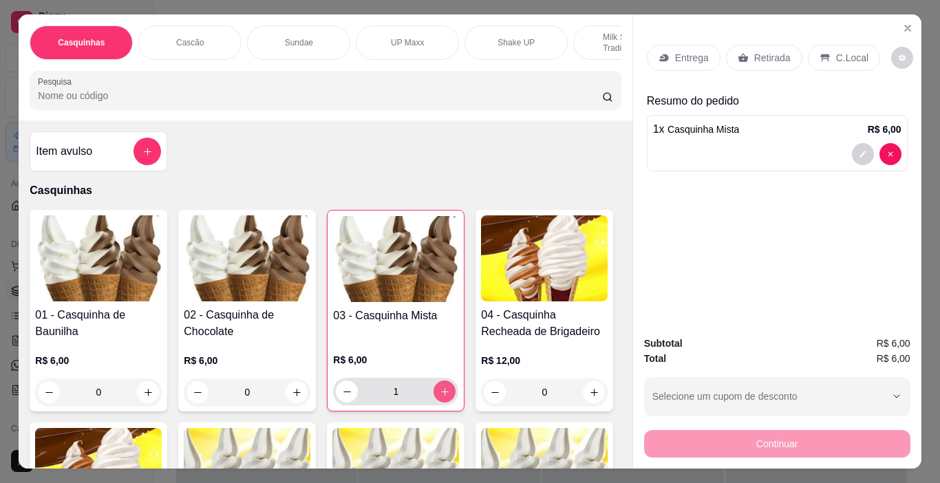
click at [441, 397] on icon "increase-product-quantity" at bounding box center [445, 392] width 10 height 10
type input "2"
click at [847, 51] on p "C.Local" at bounding box center [852, 58] width 32 height 14
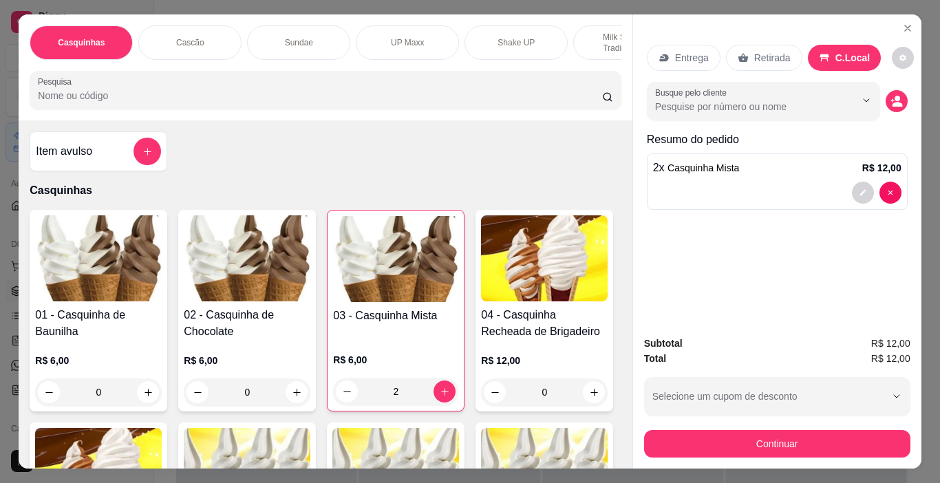
click at [779, 450] on button "Continuar" at bounding box center [777, 444] width 266 height 28
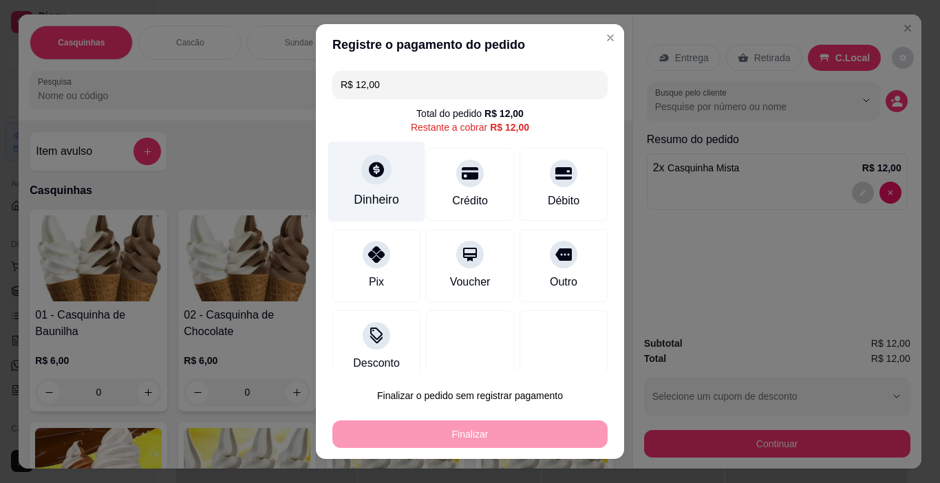
click at [380, 183] on div "Dinheiro" at bounding box center [376, 182] width 97 height 80
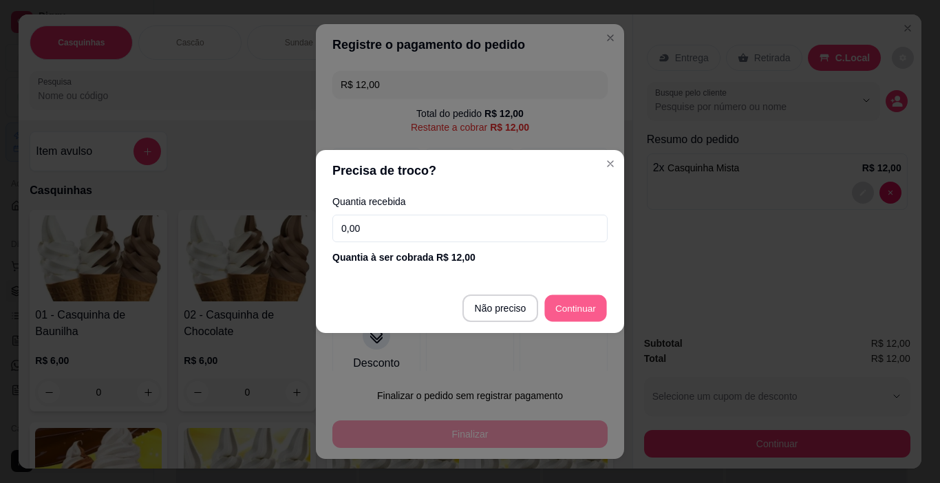
type input "R$ 0,00"
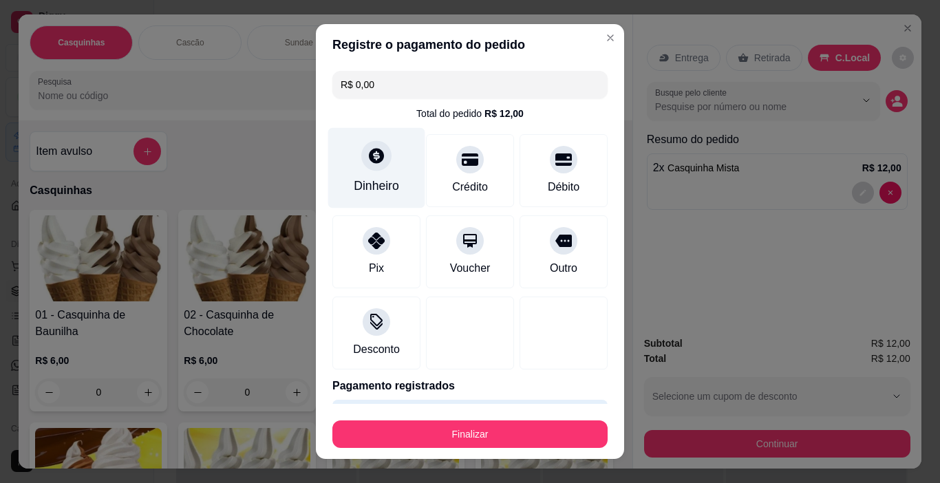
click at [379, 160] on div at bounding box center [376, 156] width 30 height 30
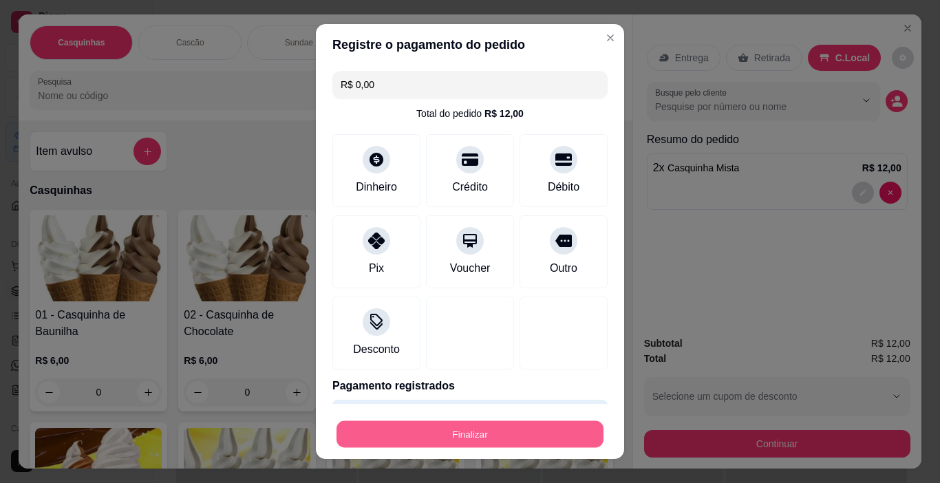
click at [510, 444] on button "Finalizar" at bounding box center [469, 434] width 267 height 27
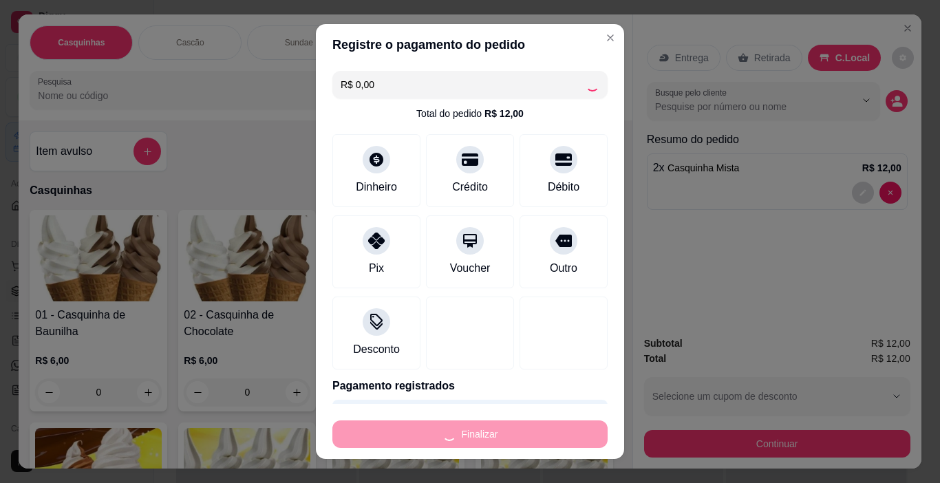
type input "0"
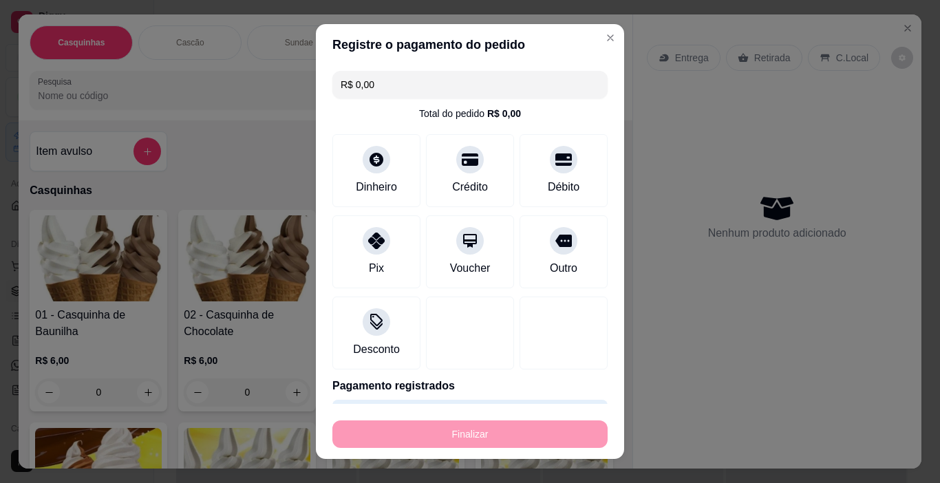
type input "-R$ 12,00"
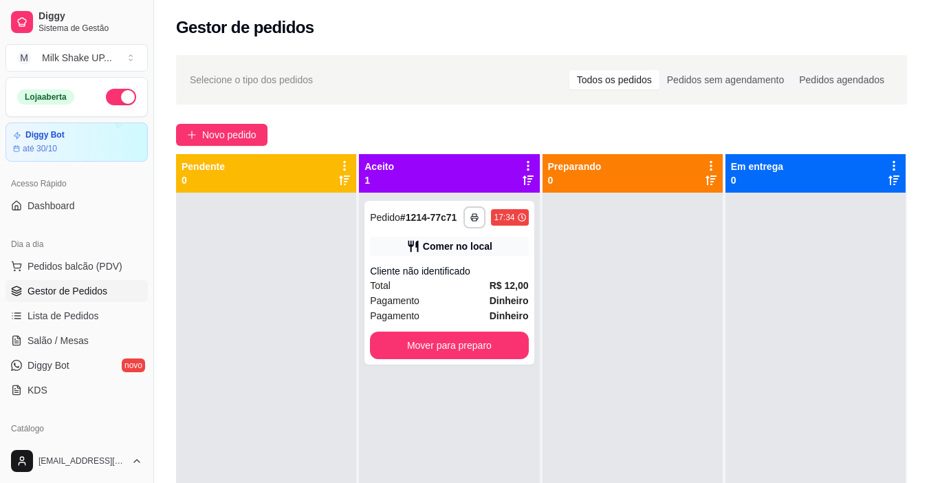
click at [471, 373] on div "**********" at bounding box center [449, 434] width 180 height 483
click at [479, 351] on button "Mover para preparo" at bounding box center [449, 346] width 158 height 28
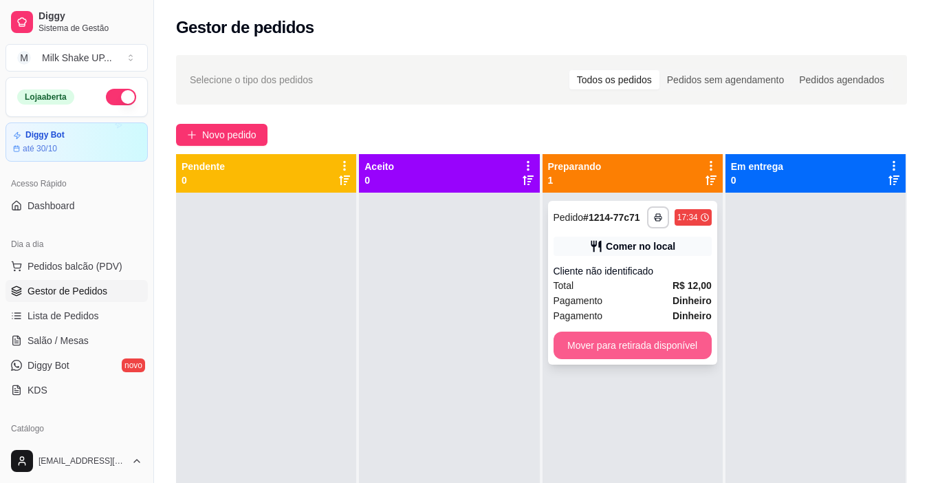
click at [627, 344] on button "Mover para retirada disponível" at bounding box center [633, 346] width 158 height 28
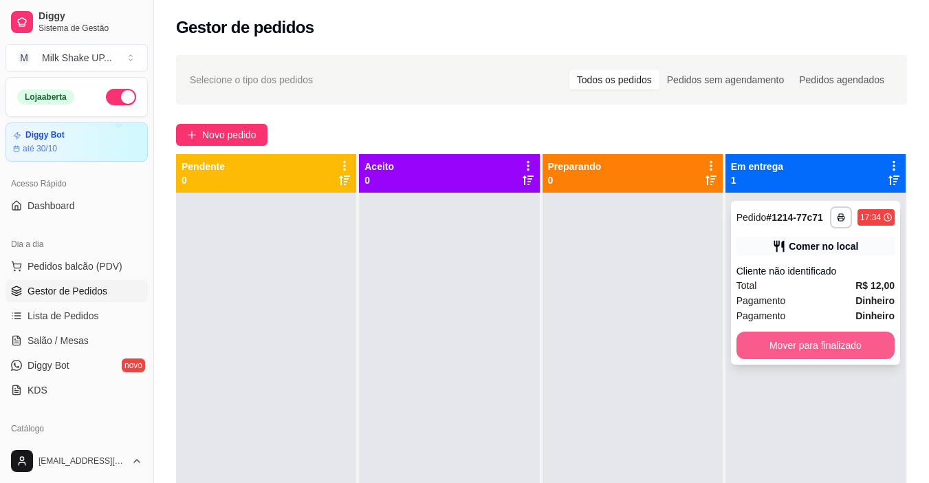
click at [812, 349] on button "Mover para finalizado" at bounding box center [816, 346] width 158 height 28
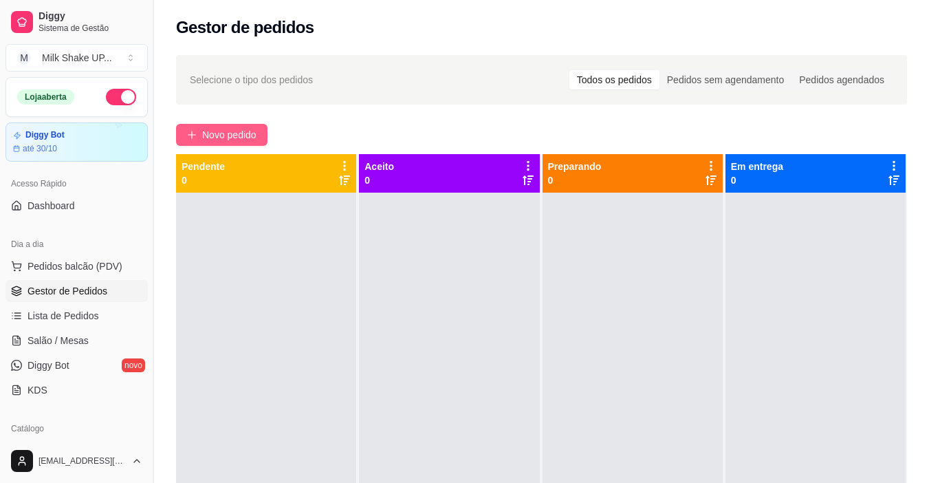
click at [222, 125] on button "Novo pedido" at bounding box center [221, 135] width 91 height 22
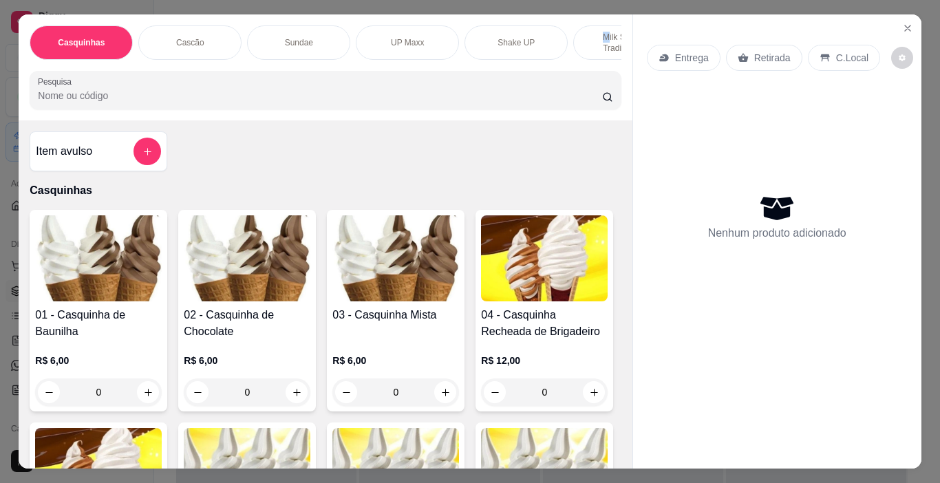
click at [599, 33] on p "Milk Shakes Tradicionais" at bounding box center [625, 43] width 80 height 22
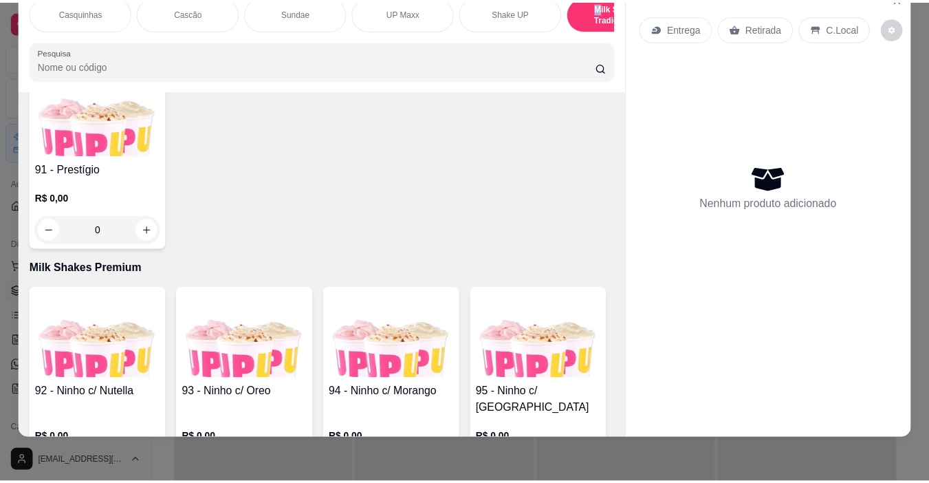
scroll to position [5274, 0]
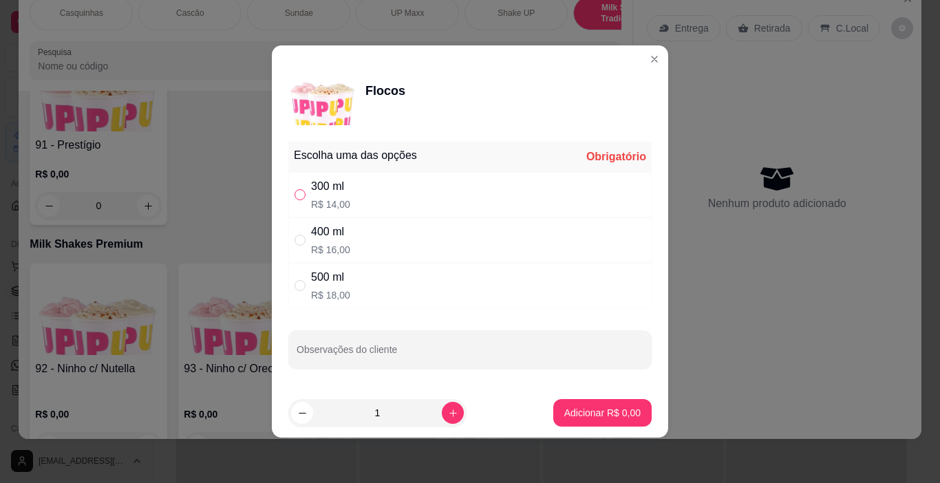
click at [295, 199] on div "300 ml R$ 14,00" at bounding box center [469, 194] width 363 height 45
radio input "true"
click at [600, 422] on button "Adicionar R$ 14,00" at bounding box center [599, 413] width 104 height 28
type input "1"
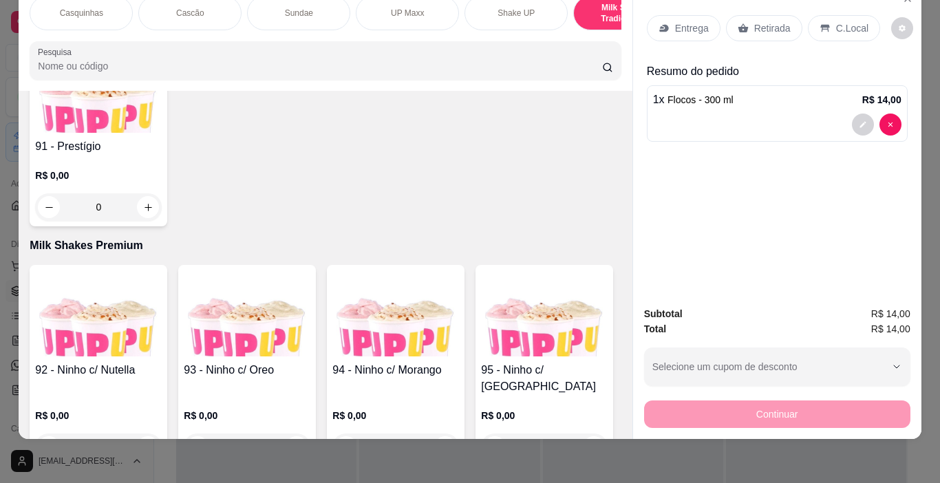
click at [858, 15] on div "C.Local" at bounding box center [843, 28] width 72 height 26
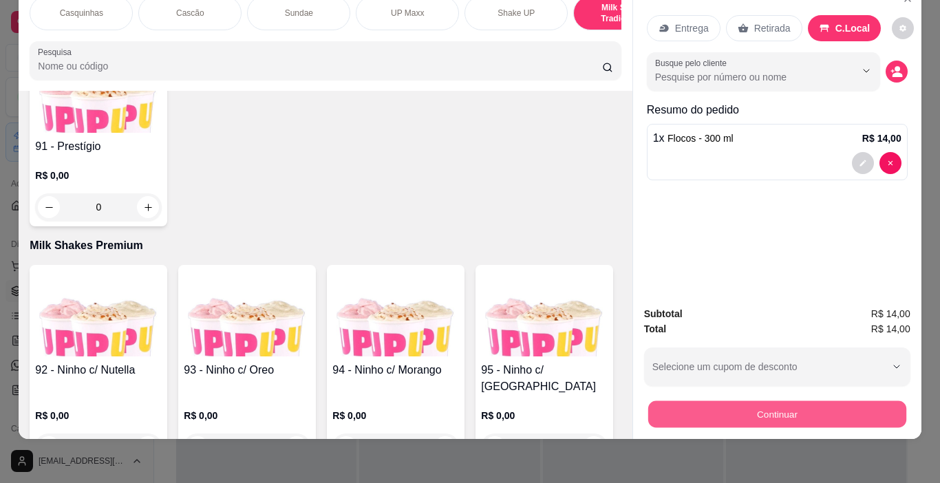
click at [845, 412] on button "Continuar" at bounding box center [776, 414] width 258 height 27
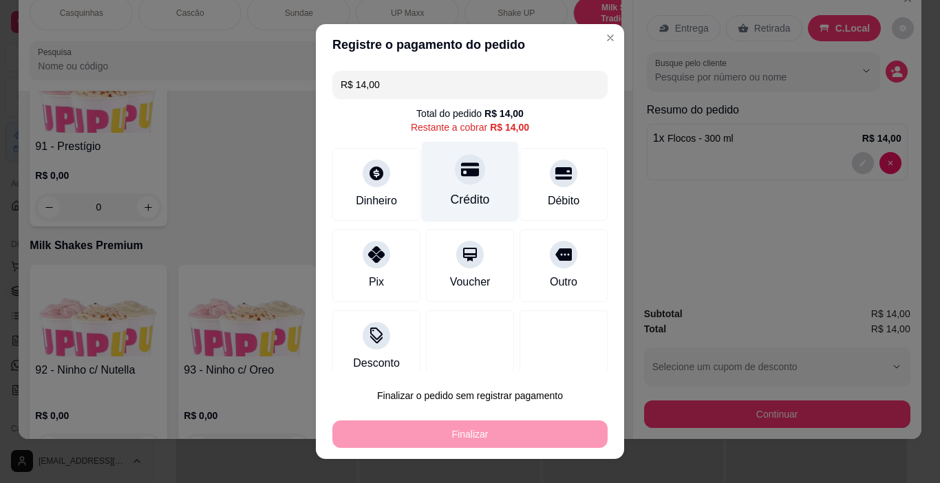
click at [462, 180] on div at bounding box center [470, 170] width 30 height 30
type input "R$ 0,00"
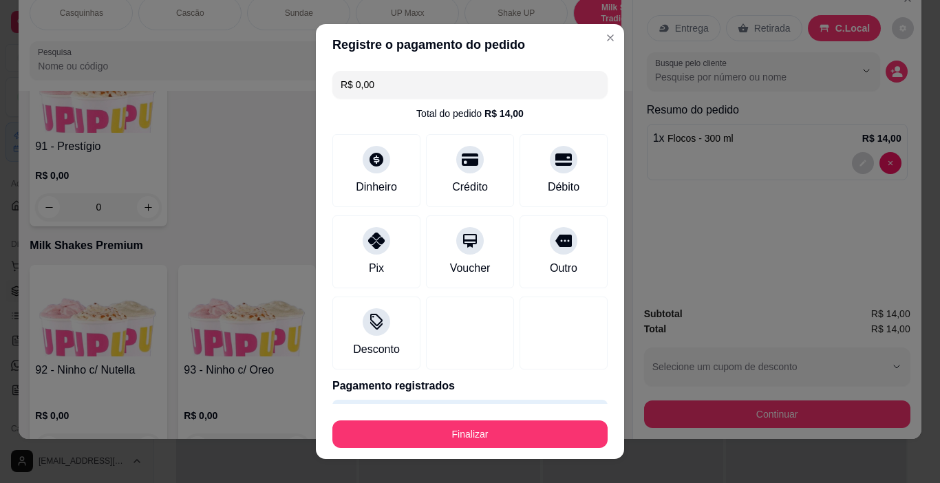
click at [532, 427] on button "Finalizar" at bounding box center [469, 434] width 275 height 28
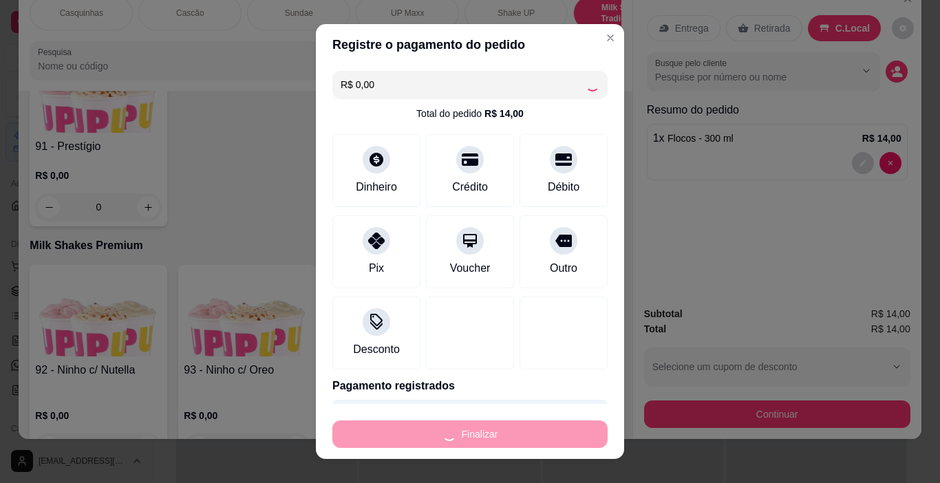
type input "0"
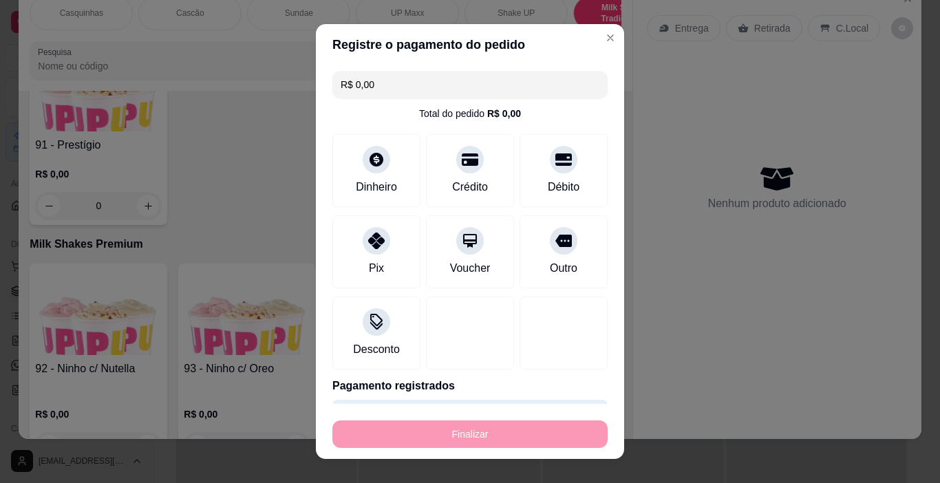
type input "-R$ 14,00"
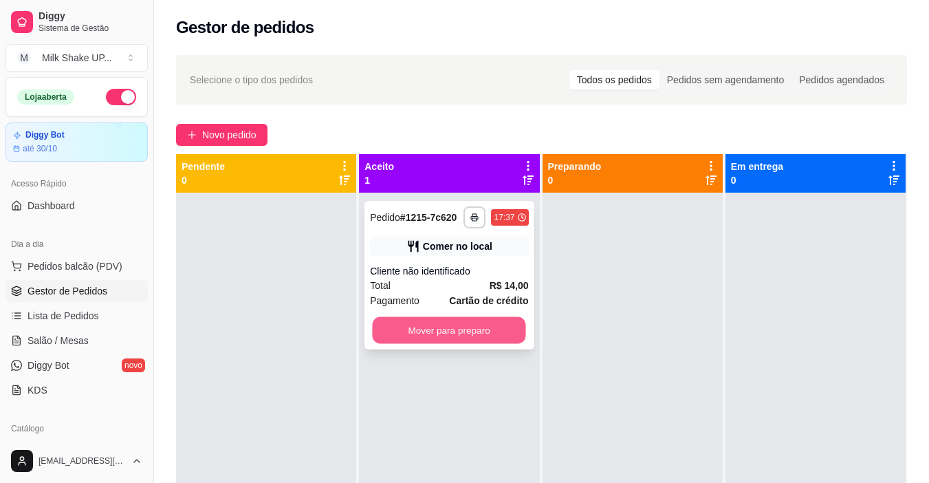
click at [497, 321] on button "Mover para preparo" at bounding box center [449, 330] width 153 height 27
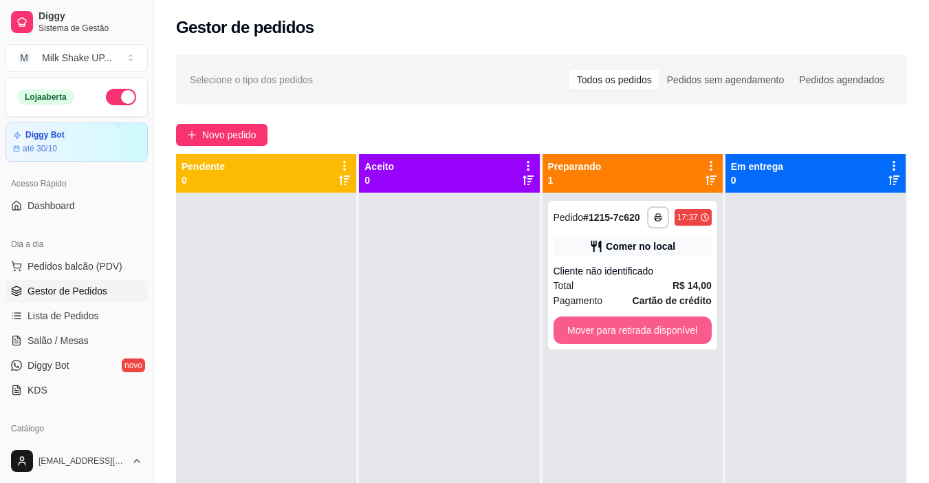
click at [652, 334] on button "Mover para retirada disponível" at bounding box center [633, 330] width 158 height 28
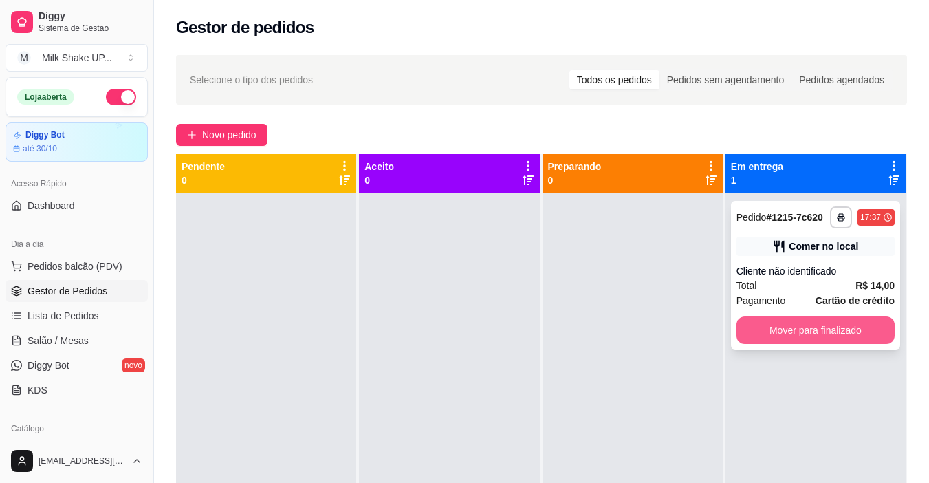
click at [770, 331] on button "Mover para finalizado" at bounding box center [816, 330] width 158 height 28
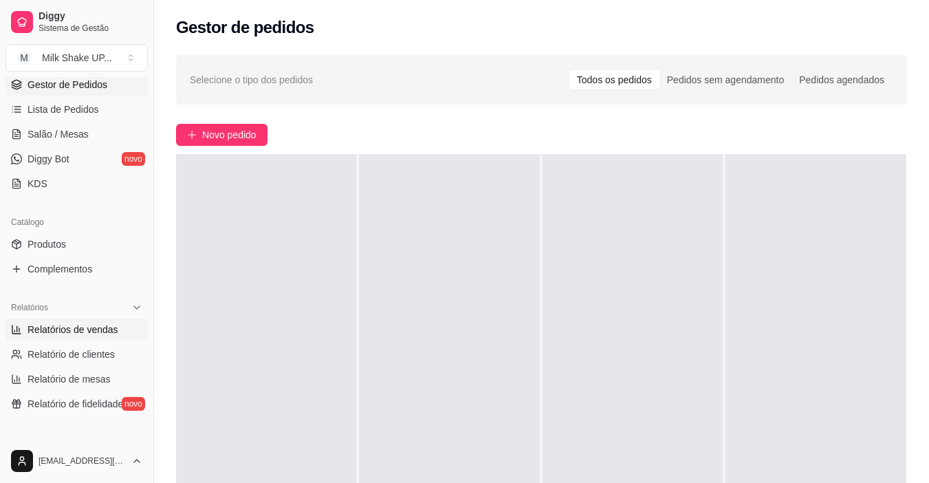
click at [95, 334] on span "Relatórios de vendas" at bounding box center [73, 330] width 91 height 14
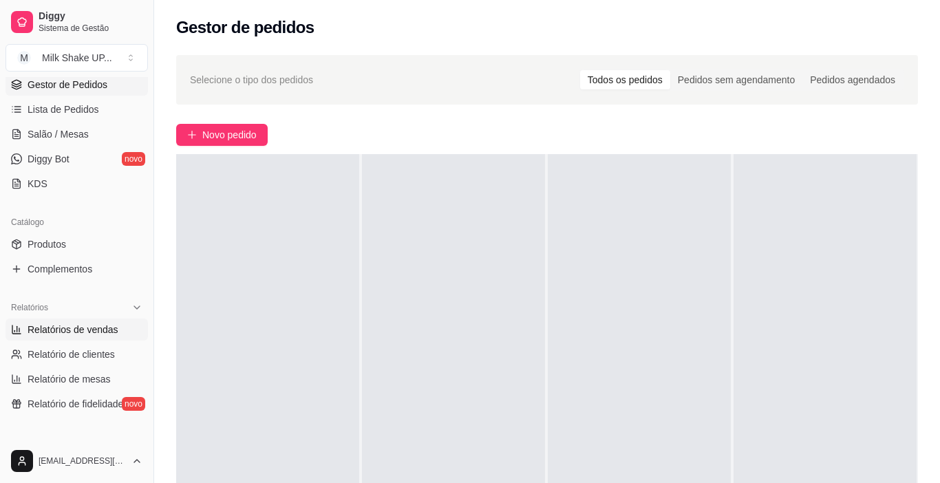
select select "ALL"
select select "0"
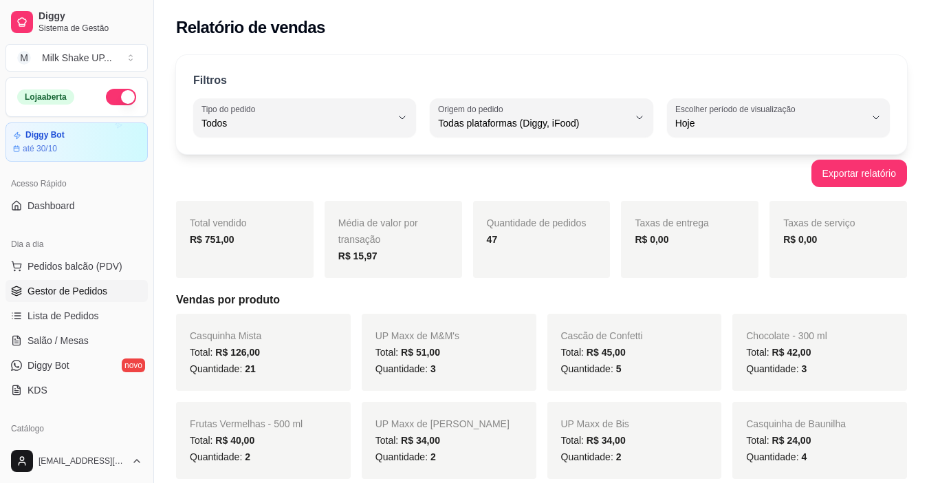
click at [82, 290] on span "Gestor de Pedidos" at bounding box center [68, 291] width 80 height 14
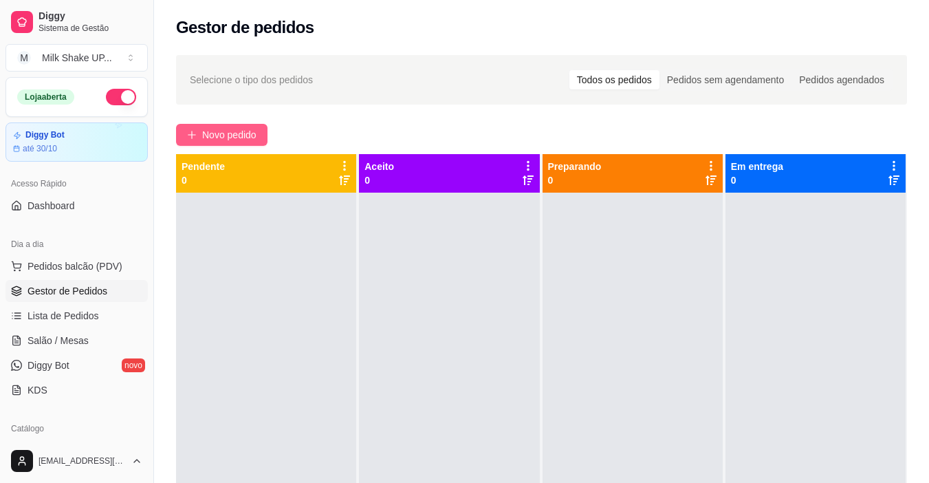
click at [213, 137] on span "Novo pedido" at bounding box center [229, 134] width 54 height 15
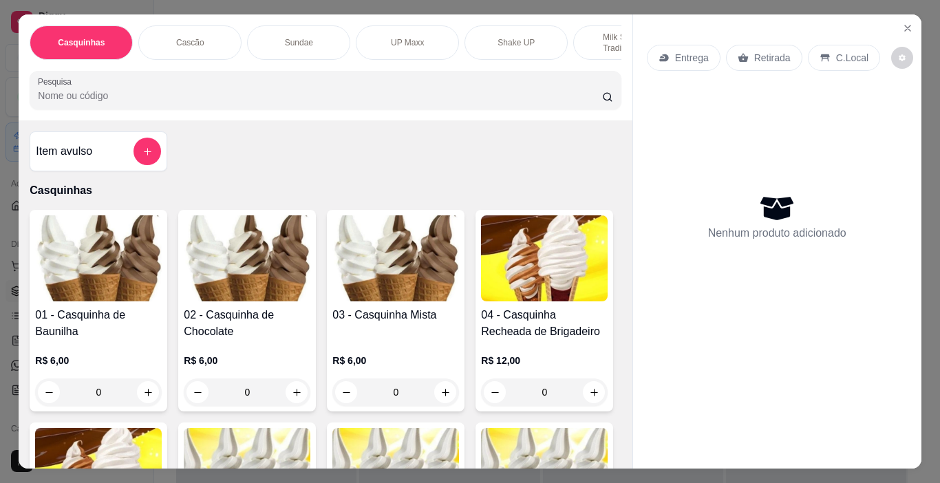
click at [318, 33] on div "Sundae" at bounding box center [298, 42] width 103 height 34
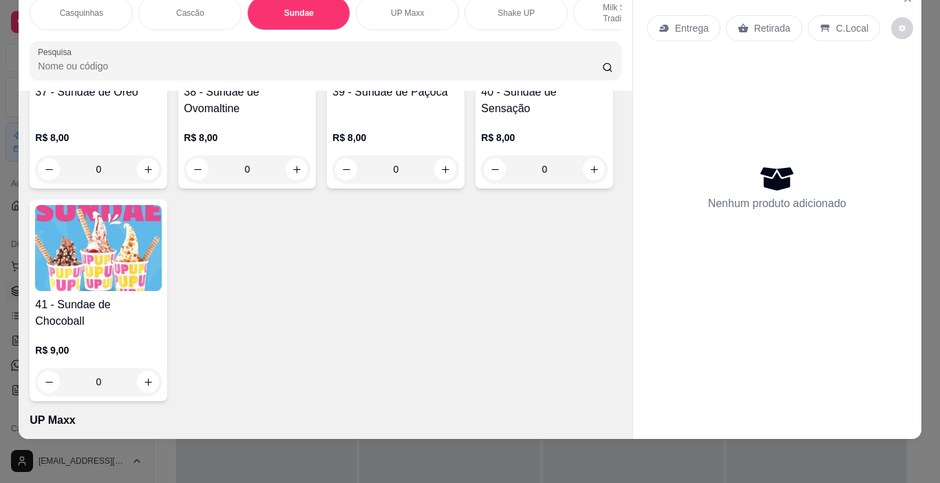
scroll to position [2076, 0]
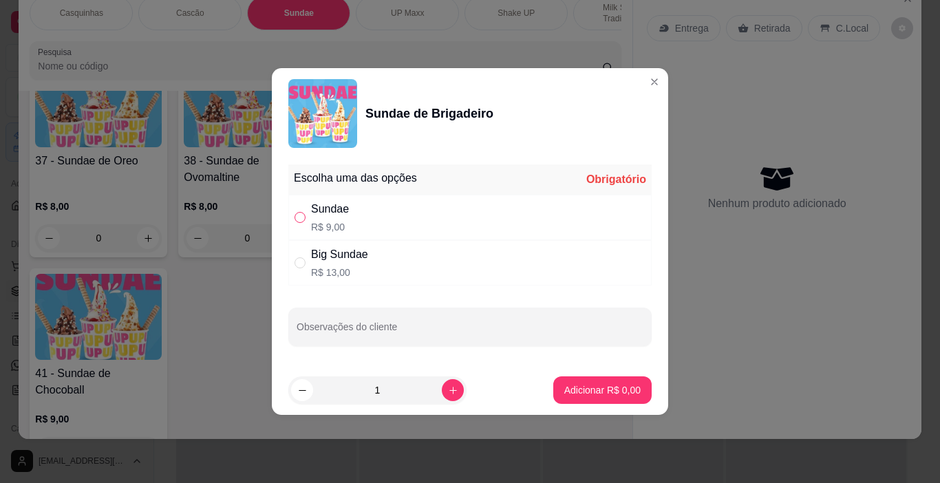
click at [299, 215] on input "" at bounding box center [299, 217] width 11 height 11
radio input "true"
click at [587, 382] on button "Adicionar R$ 9,00" at bounding box center [602, 390] width 98 height 28
type input "1"
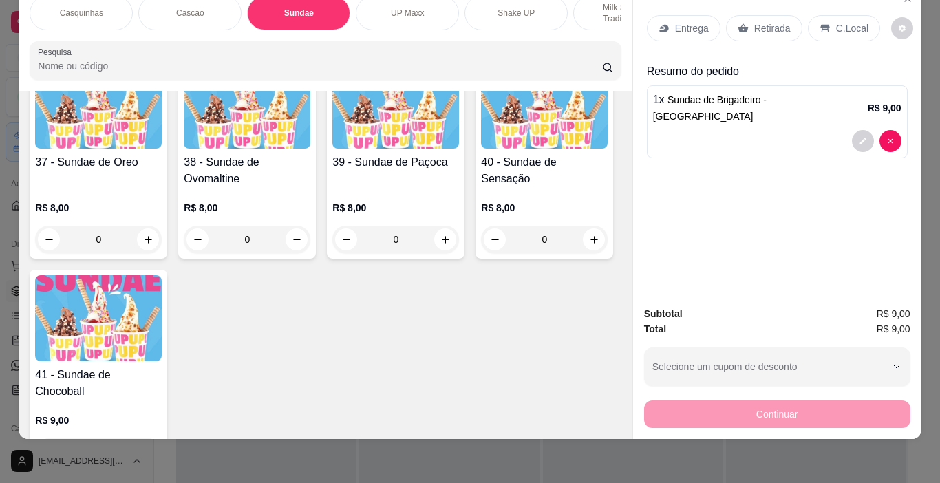
scroll to position [2076, 0]
click at [801, 409] on div "Continuar" at bounding box center [777, 412] width 266 height 31
click at [841, 23] on p "C.Local" at bounding box center [852, 28] width 32 height 14
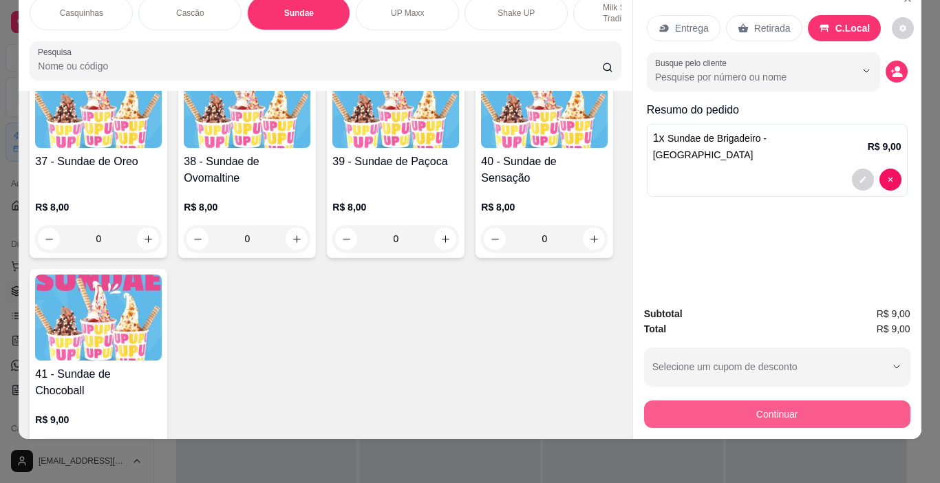
click at [834, 400] on button "Continuar" at bounding box center [777, 414] width 266 height 28
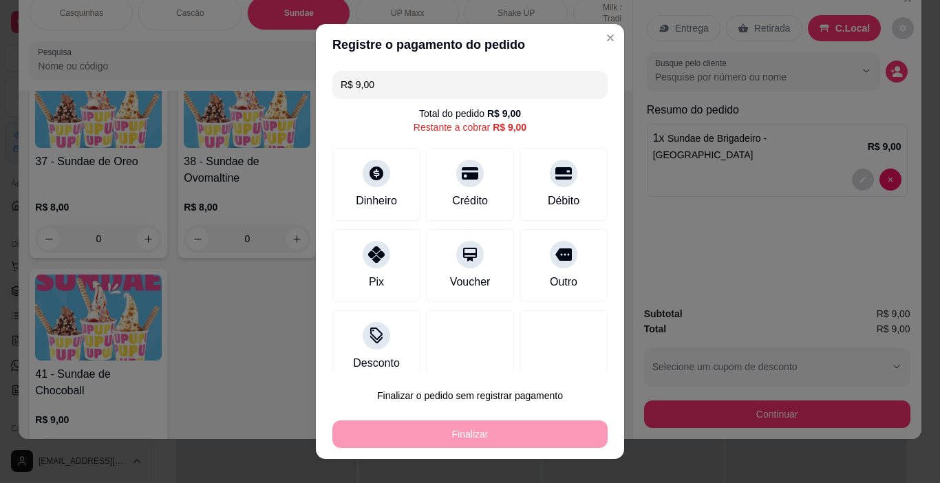
click at [475, 434] on div "Finalizar" at bounding box center [469, 434] width 275 height 28
click at [476, 428] on div "Finalizar" at bounding box center [469, 434] width 275 height 28
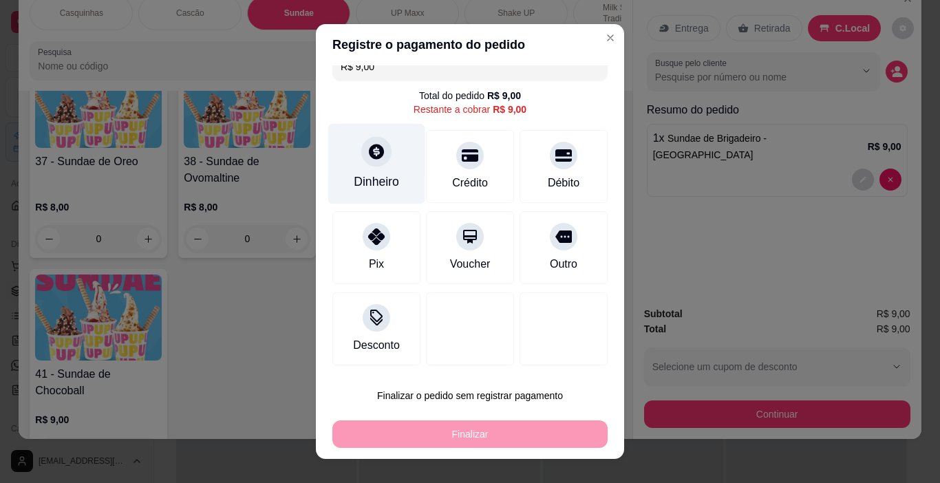
click at [355, 169] on div "Dinheiro" at bounding box center [376, 164] width 97 height 80
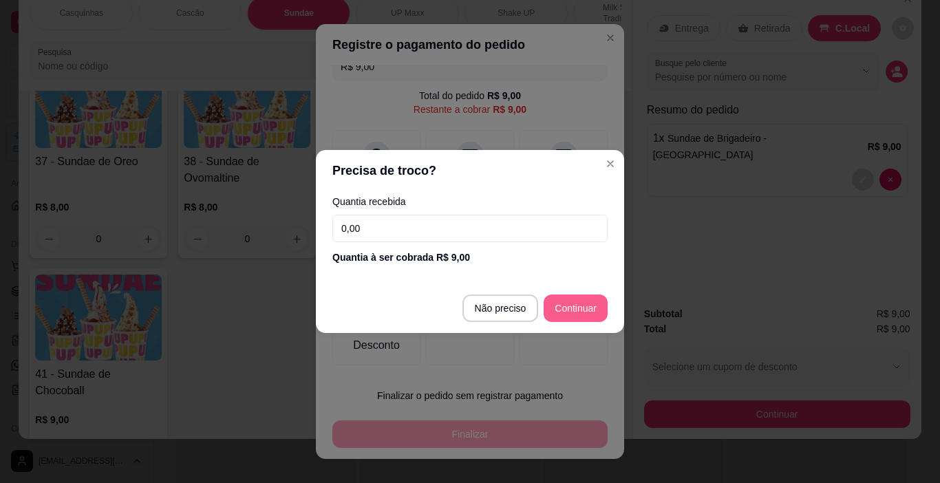
type input "R$ 0,00"
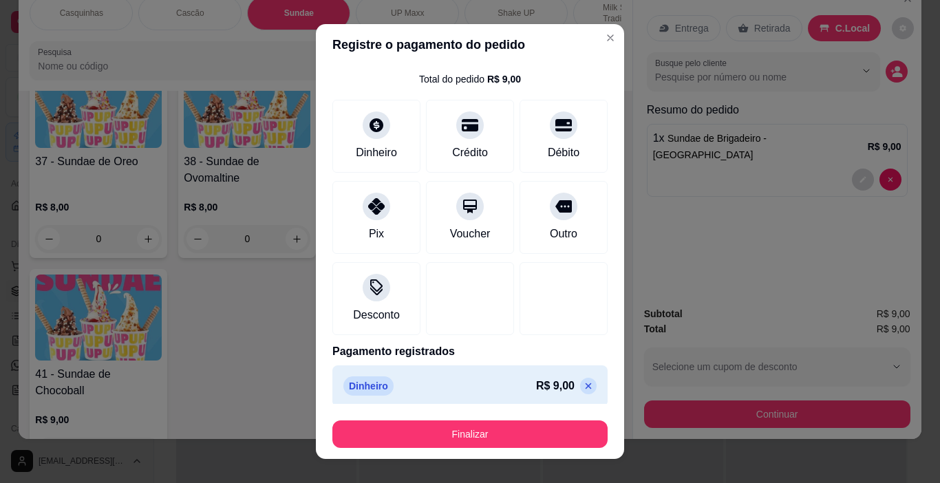
scroll to position [43, 0]
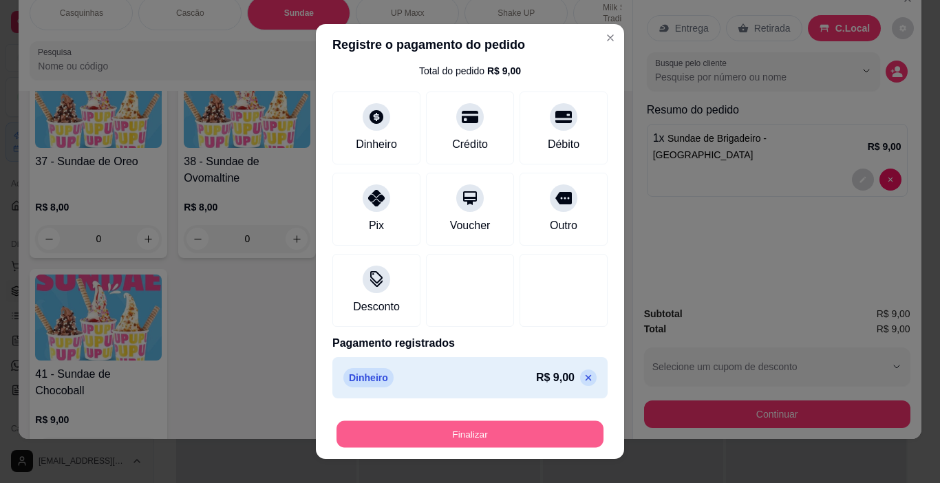
click at [514, 433] on button "Finalizar" at bounding box center [469, 434] width 267 height 27
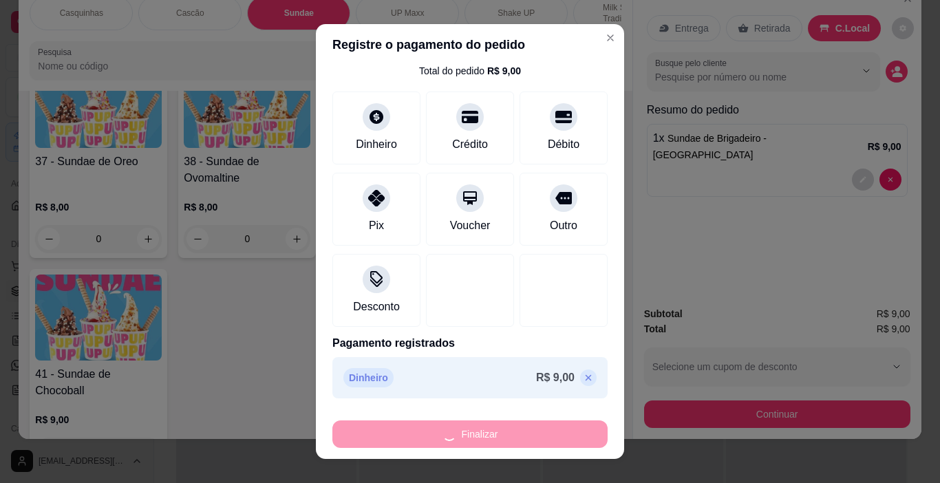
type input "0"
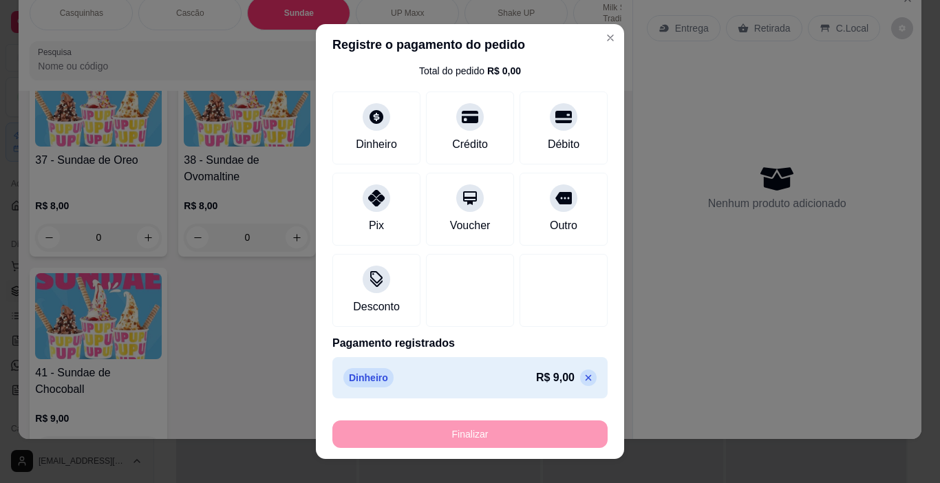
type input "-R$ 9,00"
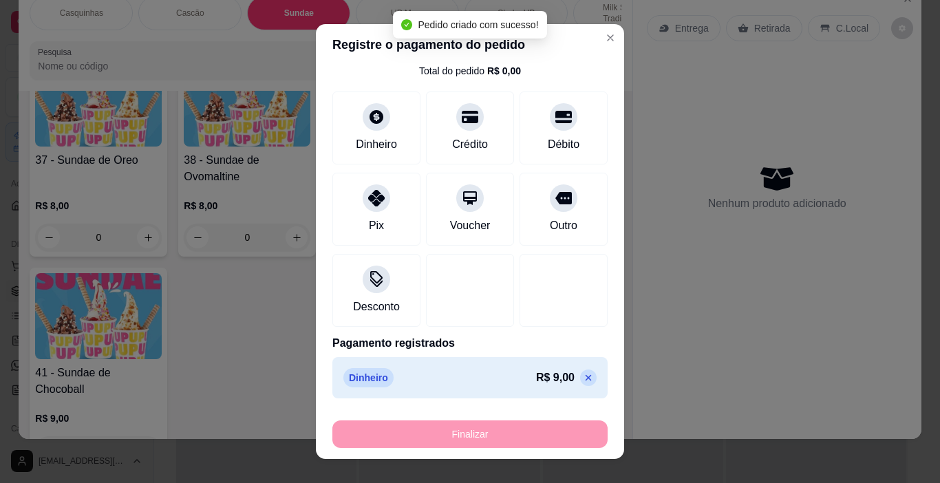
scroll to position [2076, 0]
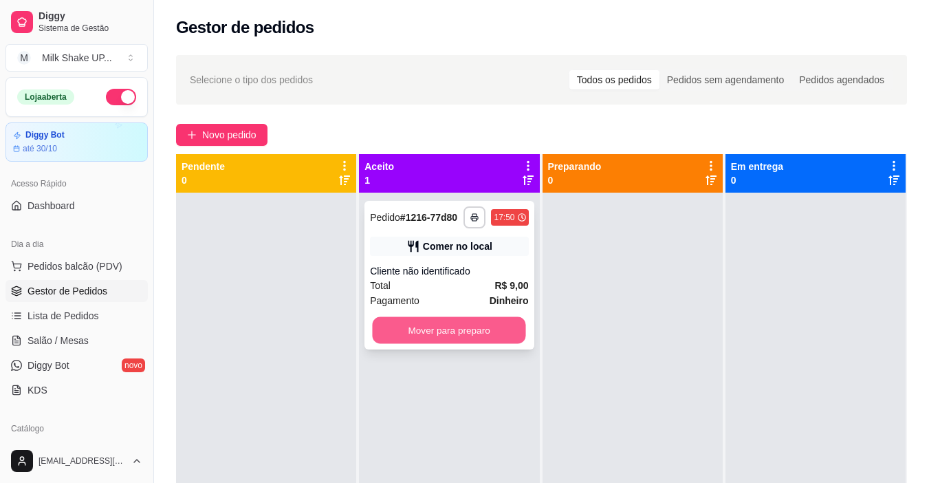
click at [473, 330] on button "Mover para preparo" at bounding box center [449, 330] width 153 height 27
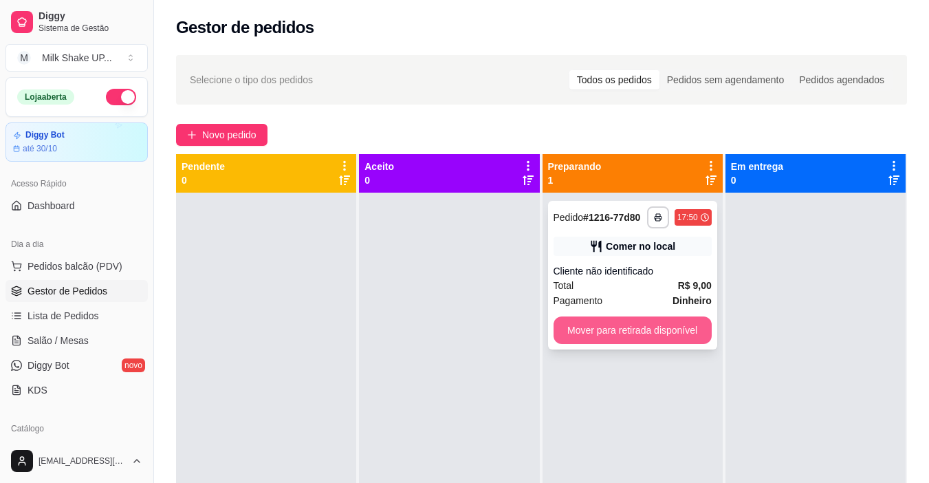
click at [675, 332] on button "Mover para retirada disponível" at bounding box center [633, 330] width 158 height 28
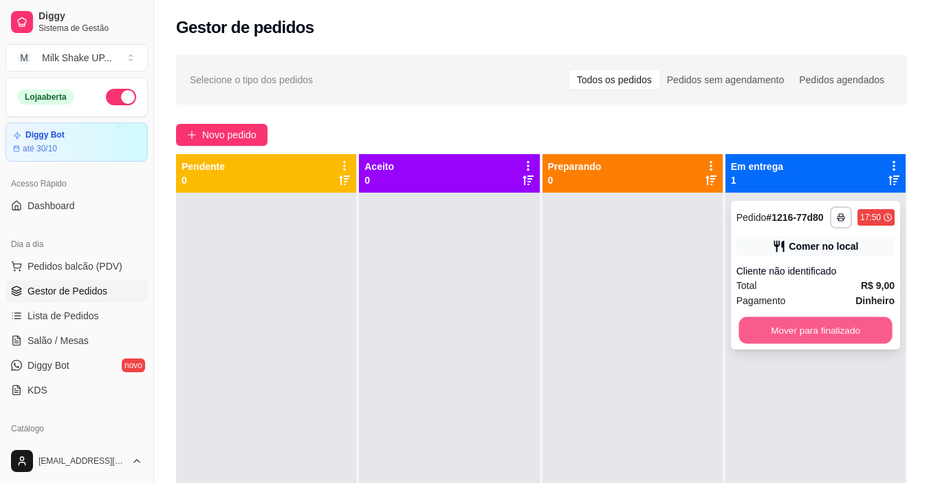
click at [809, 332] on button "Mover para finalizado" at bounding box center [815, 330] width 153 height 27
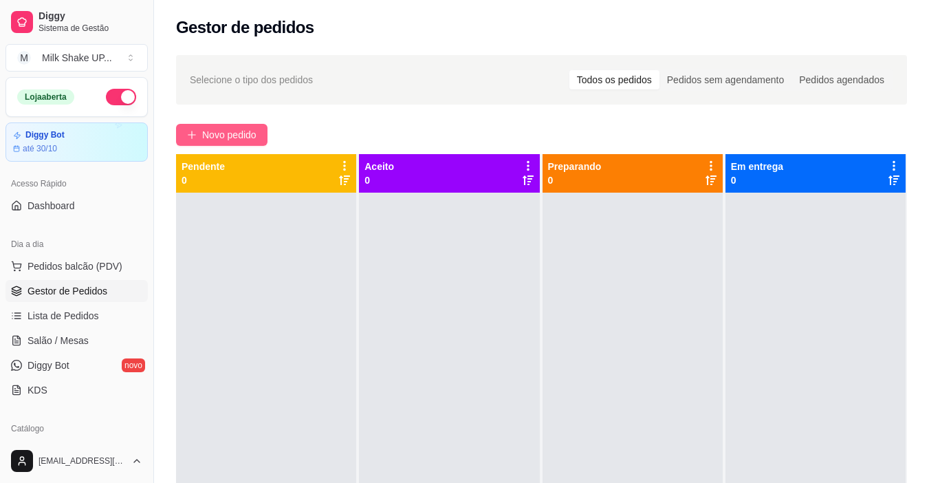
click at [230, 127] on button "Novo pedido" at bounding box center [221, 135] width 91 height 22
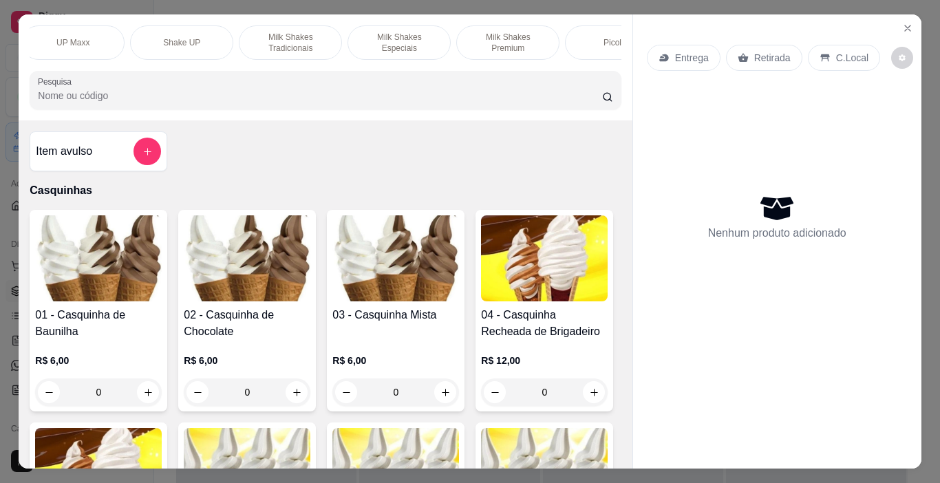
scroll to position [0, 368]
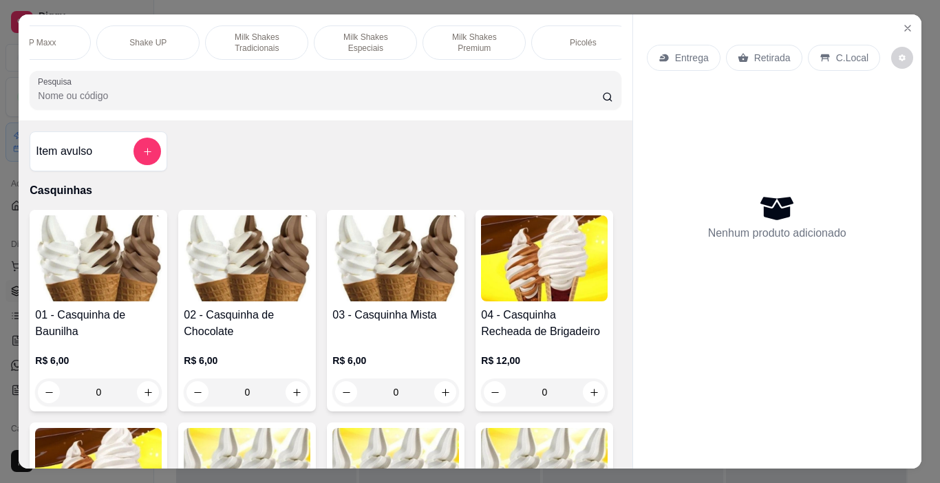
click at [281, 39] on p "Milk Shakes Tradicionais" at bounding box center [257, 43] width 80 height 22
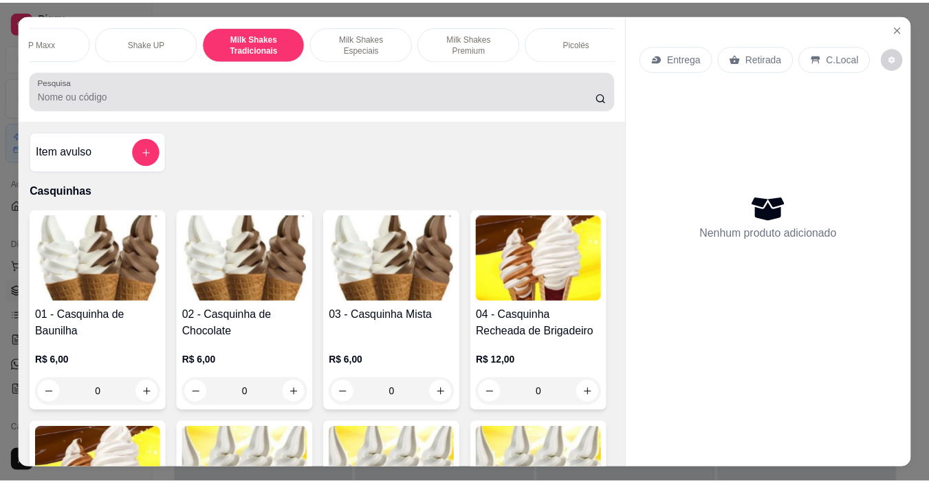
scroll to position [34, 0]
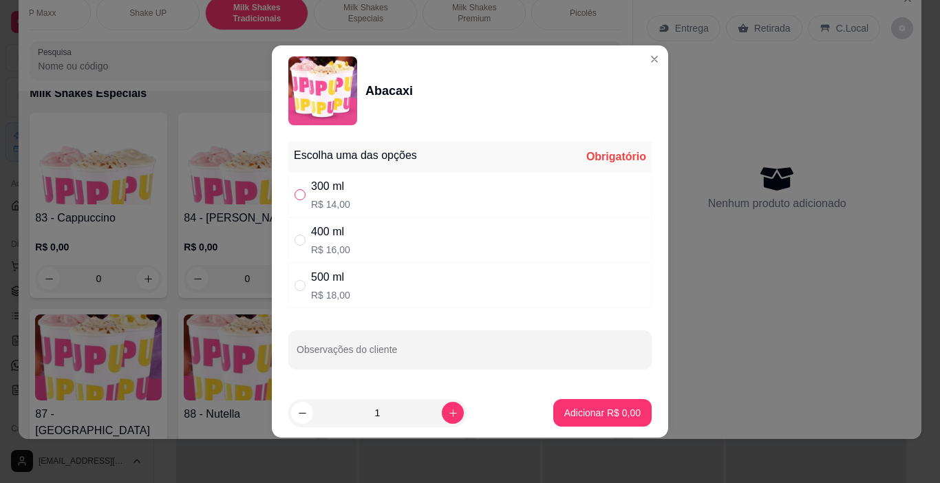
click at [296, 195] on input "" at bounding box center [299, 194] width 11 height 11
radio input "true"
click at [578, 412] on p "Adicionar R$ 14,00" at bounding box center [599, 413] width 82 height 14
type input "1"
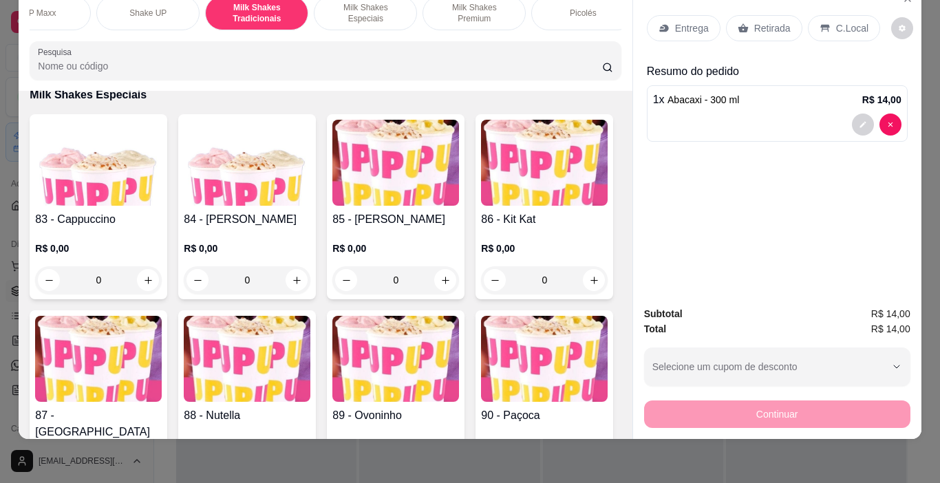
click at [836, 21] on p "C.Local" at bounding box center [852, 28] width 32 height 14
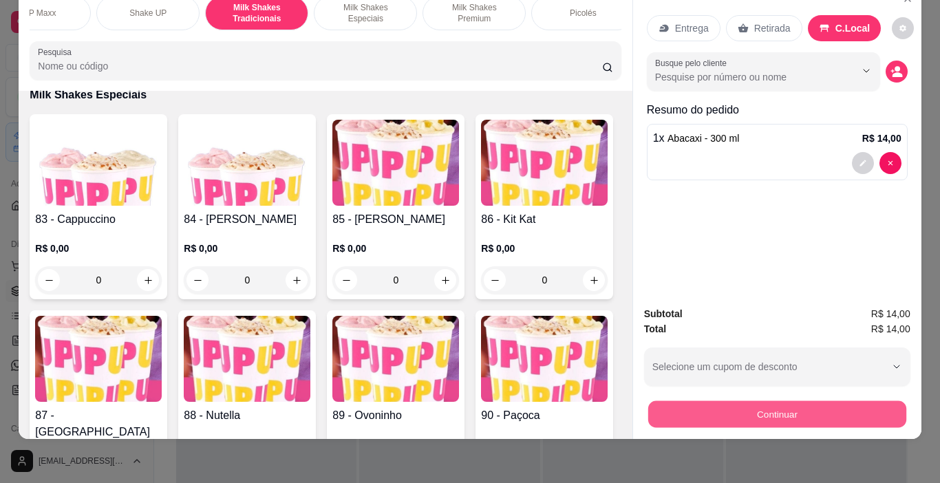
click at [827, 401] on button "Continuar" at bounding box center [776, 414] width 258 height 27
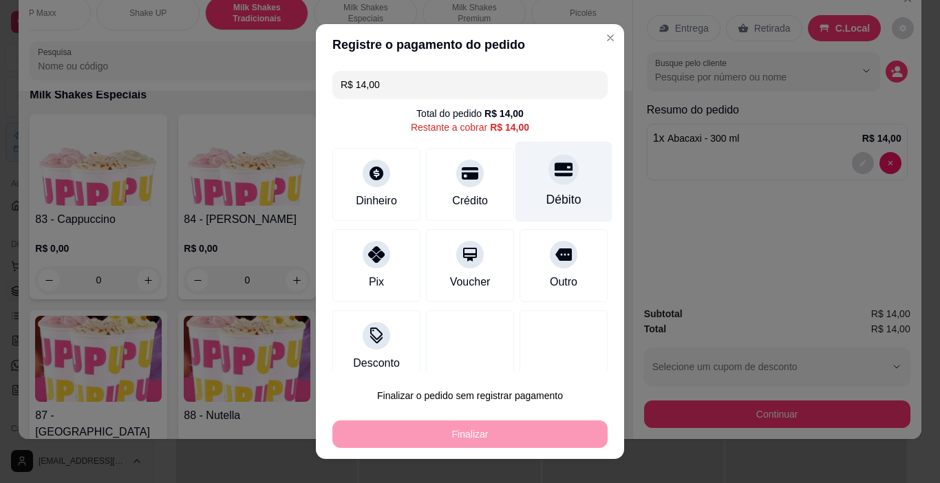
click at [554, 169] on icon at bounding box center [563, 170] width 18 height 14
type input "R$ 0,00"
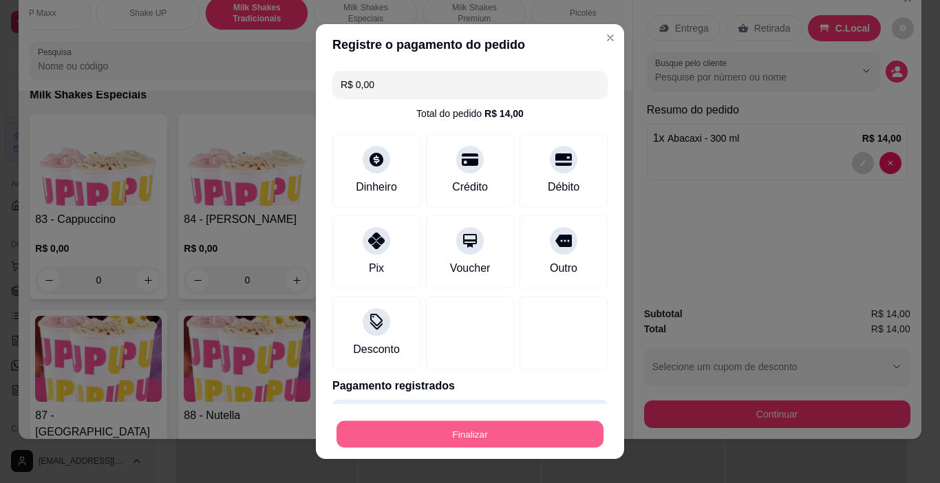
click at [479, 442] on button "Finalizar" at bounding box center [469, 434] width 267 height 27
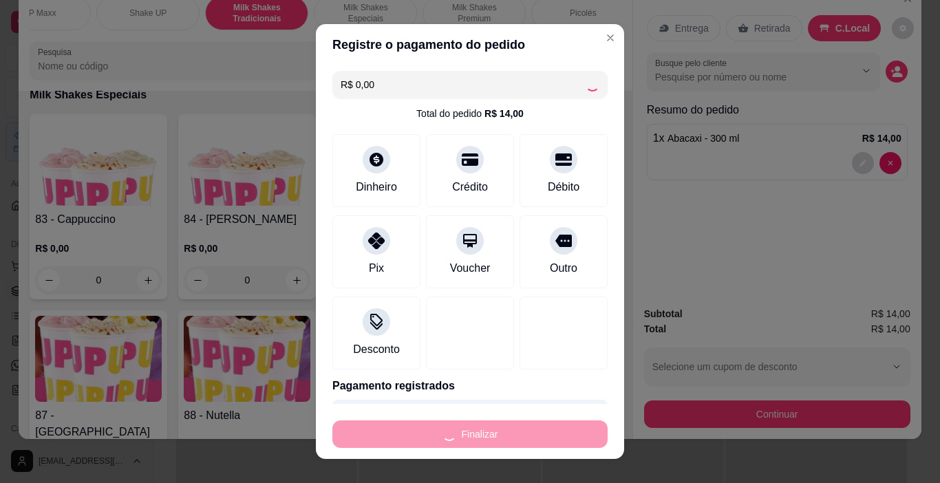
type input "0"
type input "-R$ 14,00"
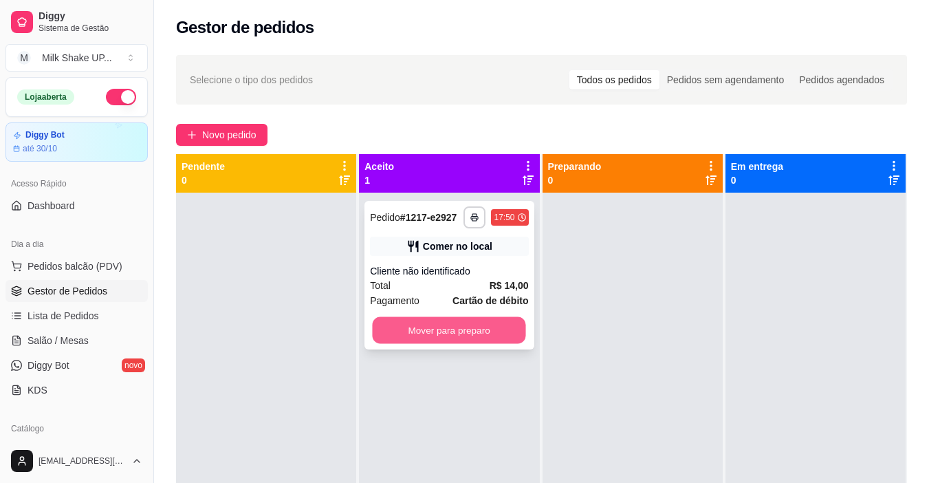
click at [462, 336] on button "Mover para preparo" at bounding box center [449, 330] width 153 height 27
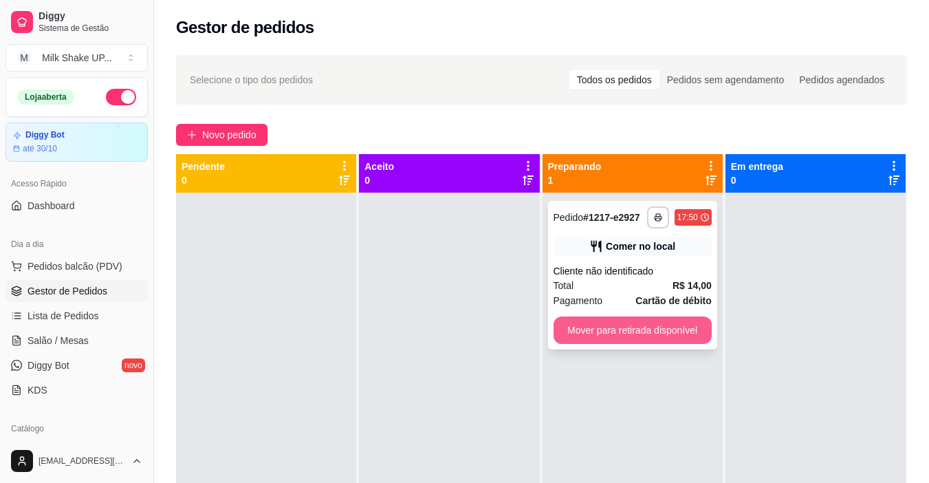
click at [662, 337] on button "Mover para retirada disponível" at bounding box center [633, 330] width 158 height 28
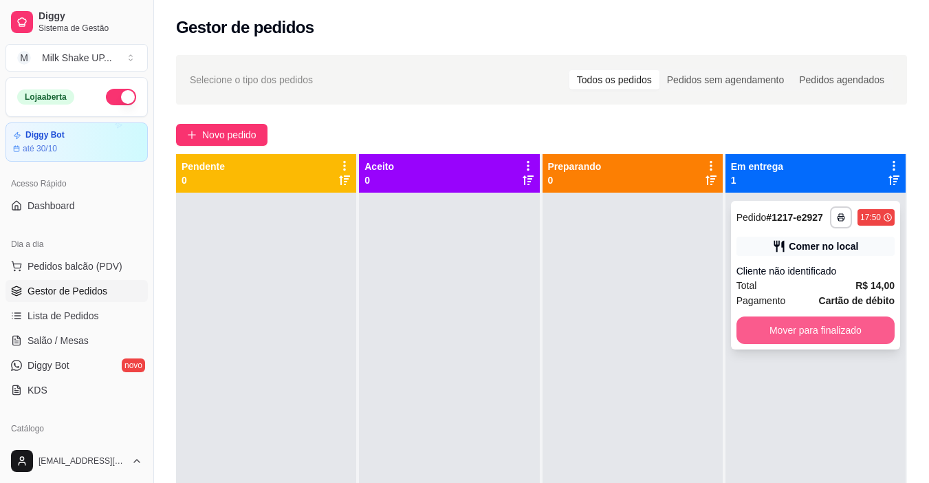
click at [796, 332] on button "Mover para finalizado" at bounding box center [816, 330] width 158 height 28
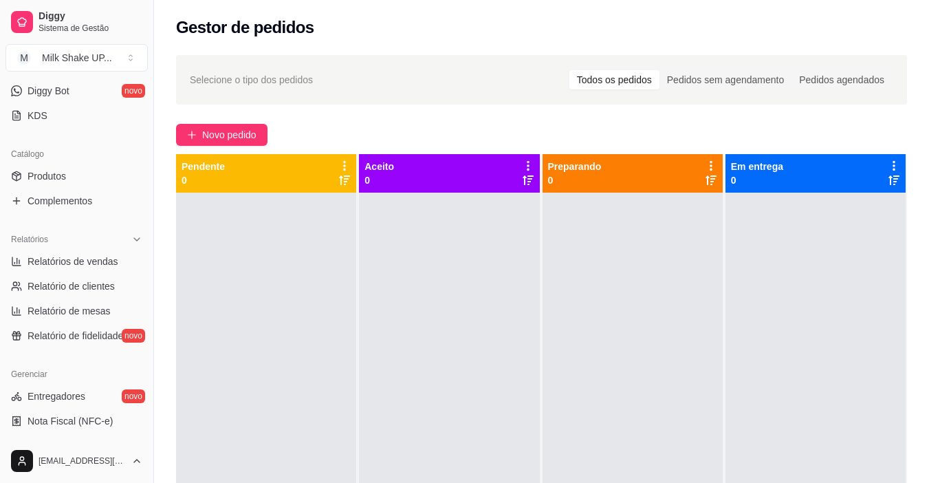
scroll to position [275, 0]
click at [105, 292] on link "Relatório de clientes" at bounding box center [77, 285] width 142 height 22
select select "30"
select select "HIGHEST_TOTAL_SPENT_WITH_ORDERS"
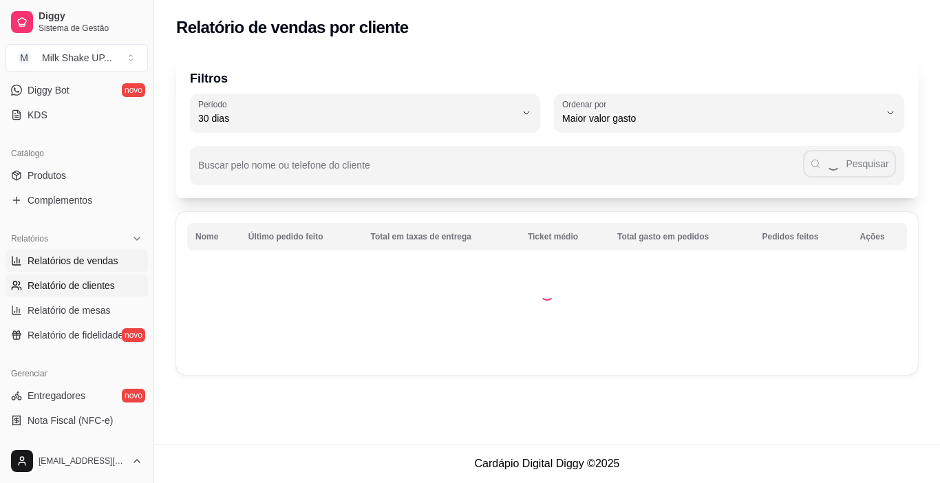
click at [109, 261] on span "Relatórios de vendas" at bounding box center [73, 261] width 91 height 14
select select "ALL"
select select "0"
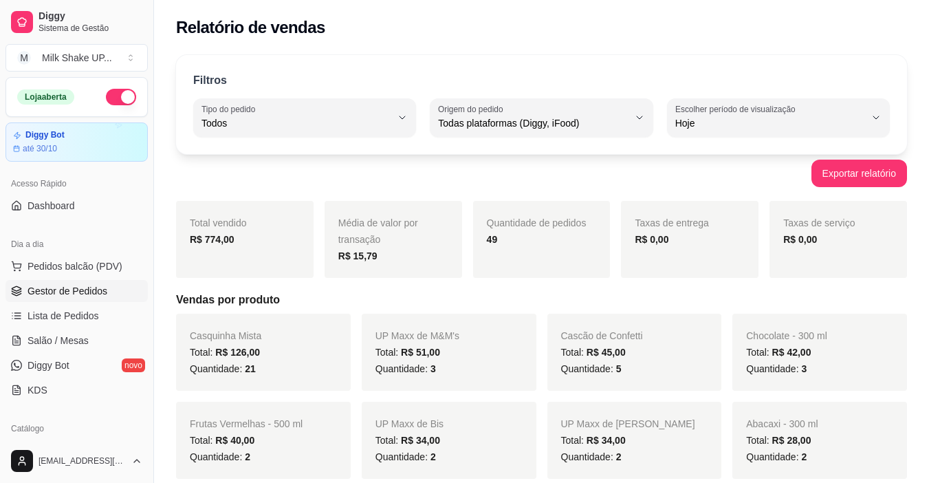
click at [74, 287] on span "Gestor de Pedidos" at bounding box center [68, 291] width 80 height 14
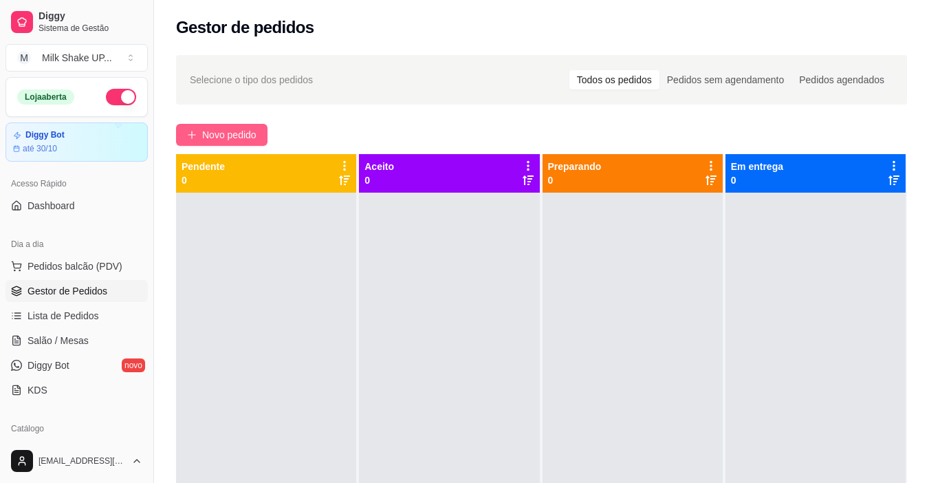
click at [255, 129] on span "Novo pedido" at bounding box center [229, 134] width 54 height 15
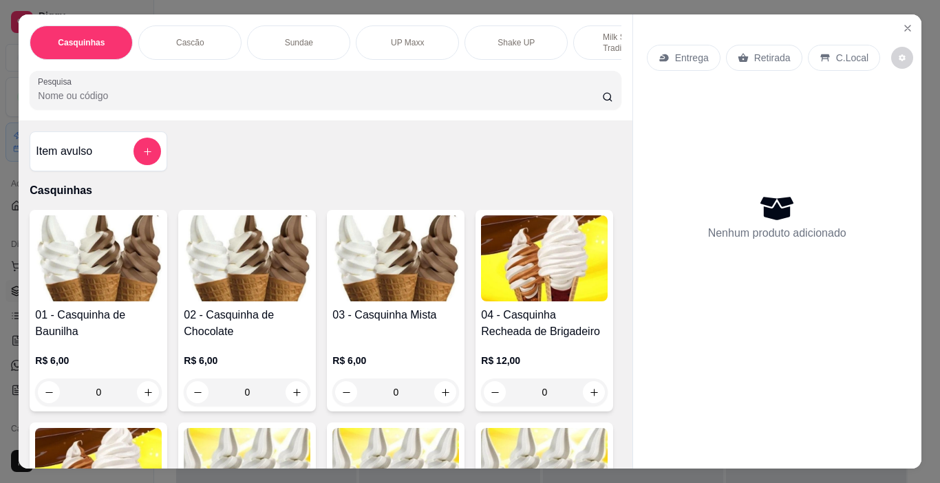
click at [420, 265] on img at bounding box center [395, 258] width 127 height 86
click at [571, 321] on p "Adicionar R$ 6,00" at bounding box center [602, 325] width 76 height 14
type input "1"
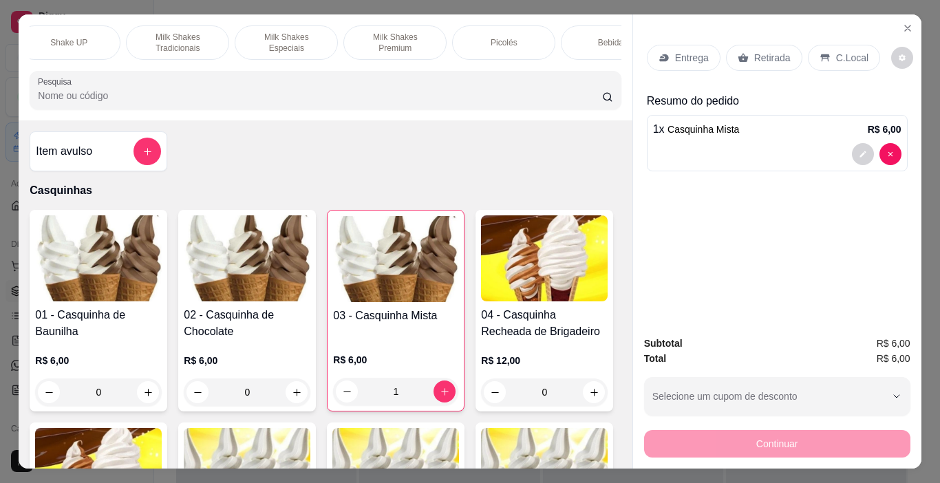
scroll to position [0, 490]
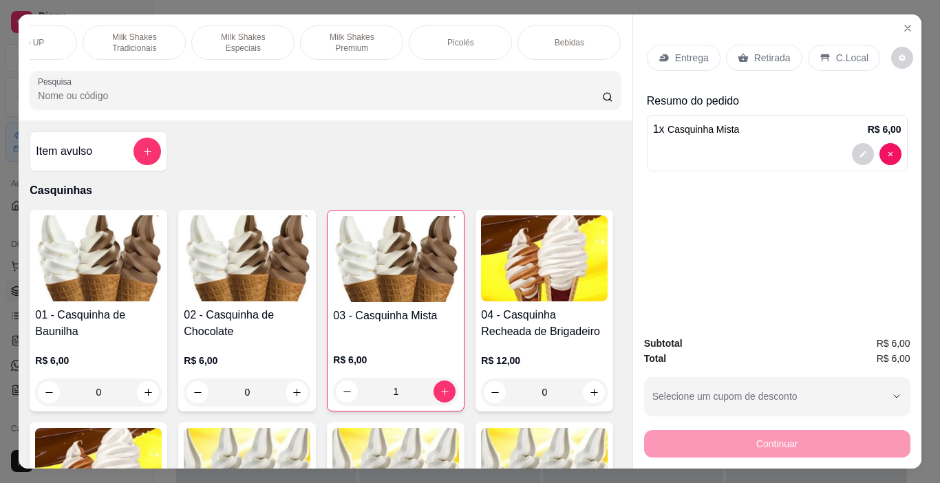
click at [575, 42] on p "Bebidas" at bounding box center [569, 42] width 30 height 11
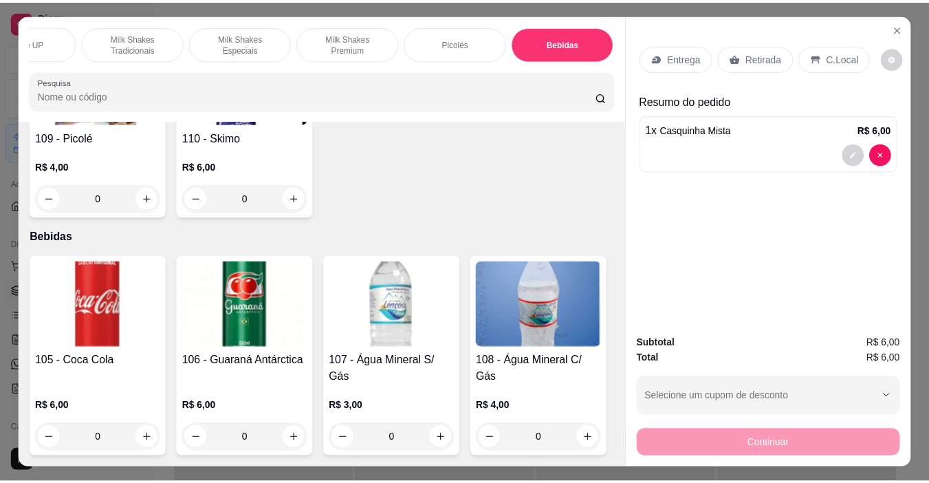
scroll to position [34, 0]
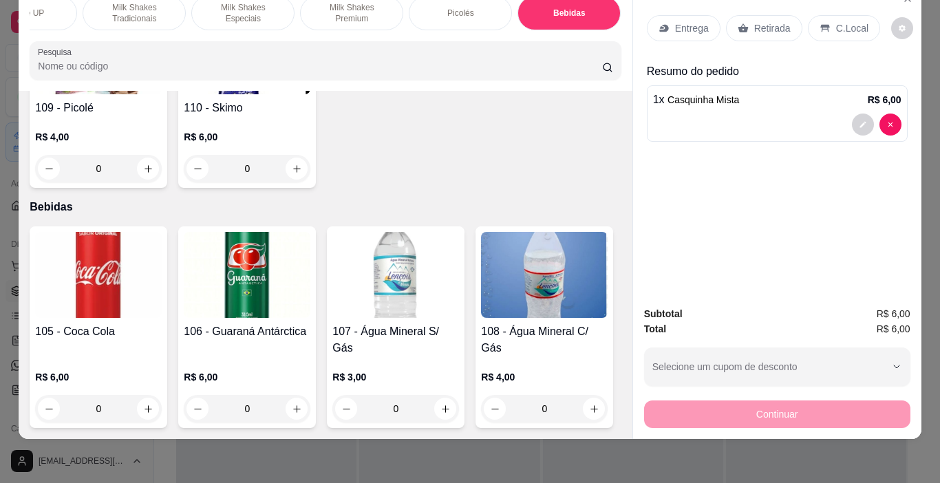
click at [417, 232] on img at bounding box center [395, 275] width 127 height 86
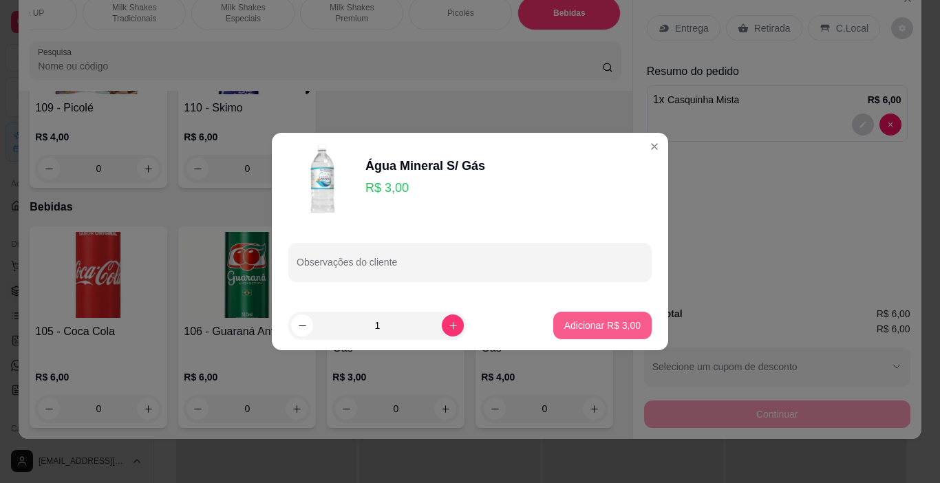
click at [624, 334] on button "Adicionar R$ 3,00" at bounding box center [602, 326] width 98 height 28
type input "1"
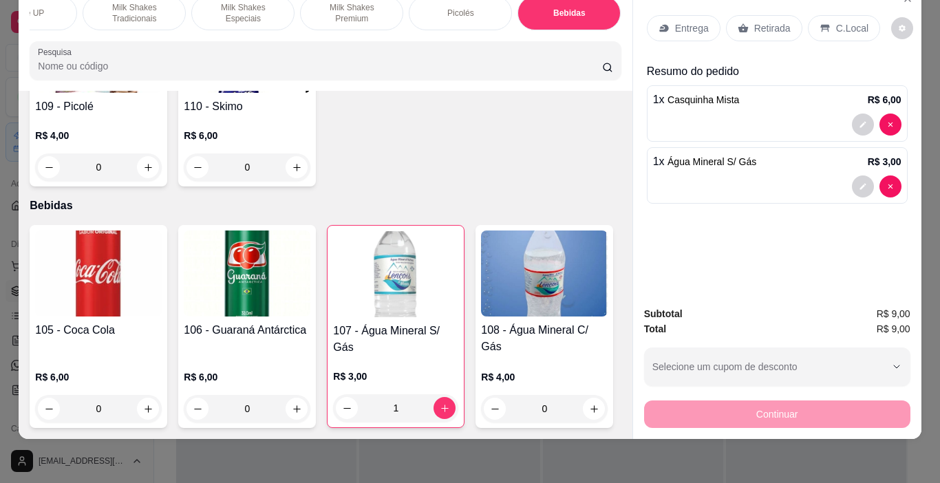
click at [844, 21] on p "C.Local" at bounding box center [852, 28] width 32 height 14
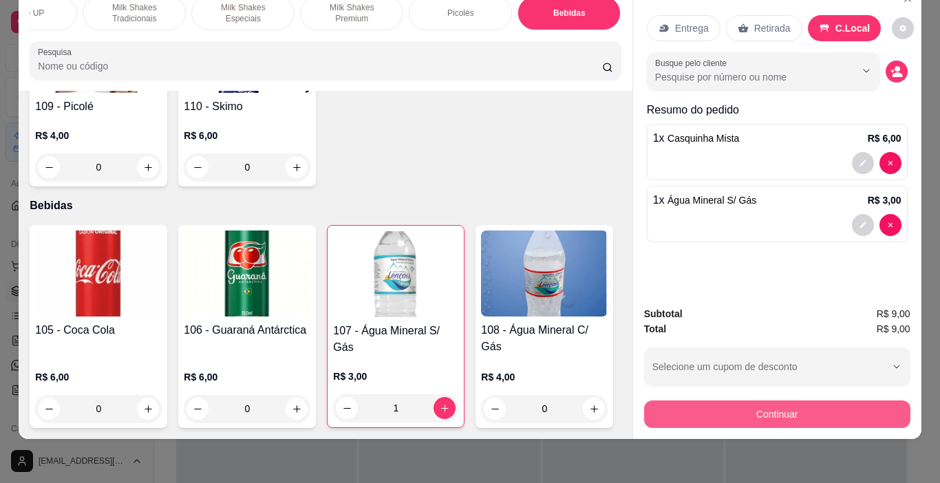
click at [815, 405] on button "Continuar" at bounding box center [777, 414] width 266 height 28
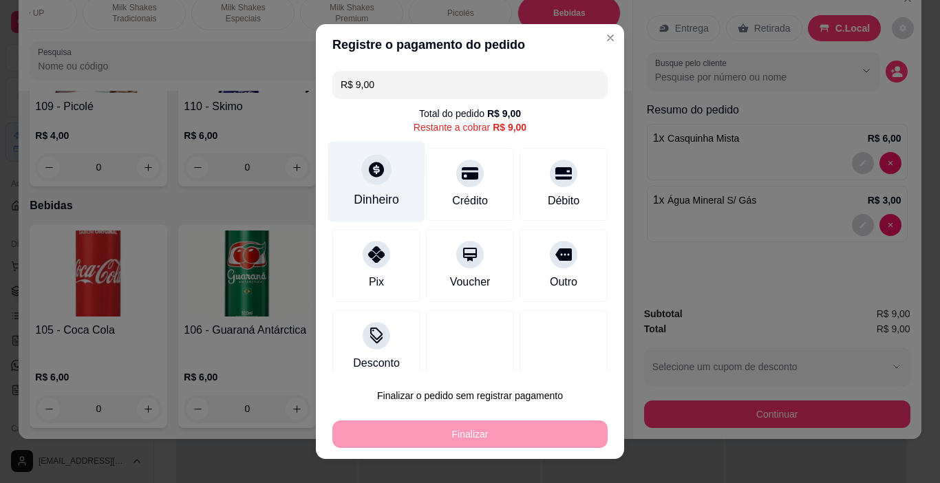
click at [379, 188] on div "Dinheiro" at bounding box center [376, 182] width 97 height 80
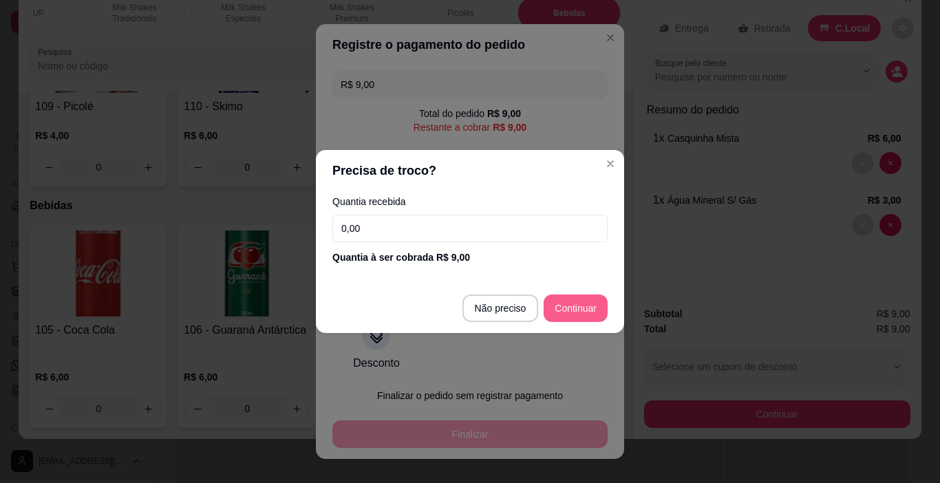
type input "R$ 0,00"
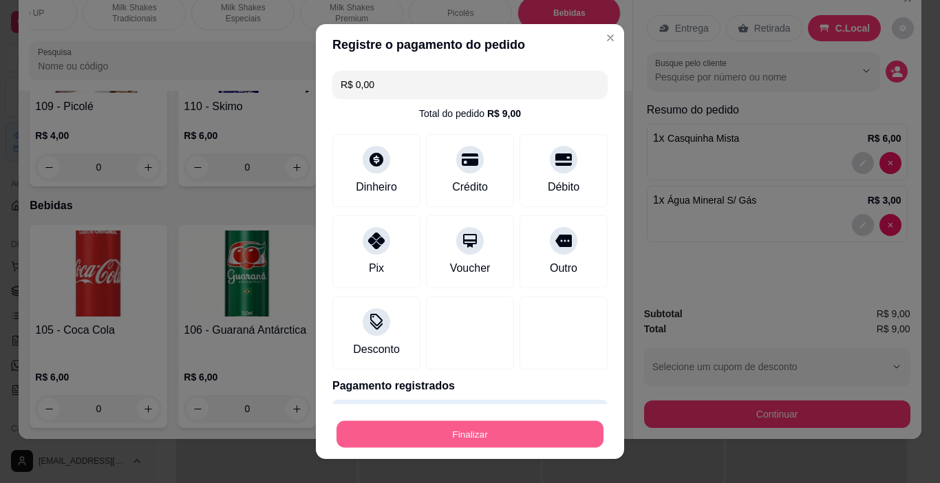
click at [474, 426] on button "Finalizar" at bounding box center [469, 434] width 267 height 27
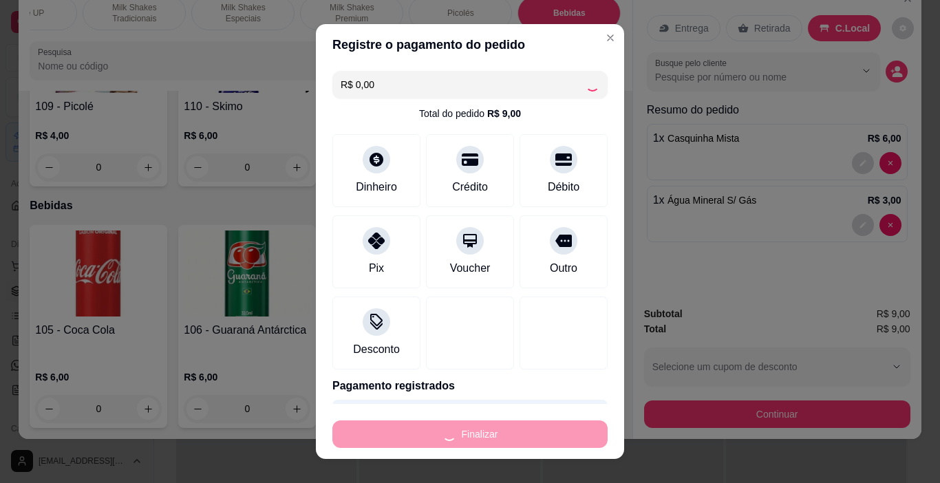
type input "0"
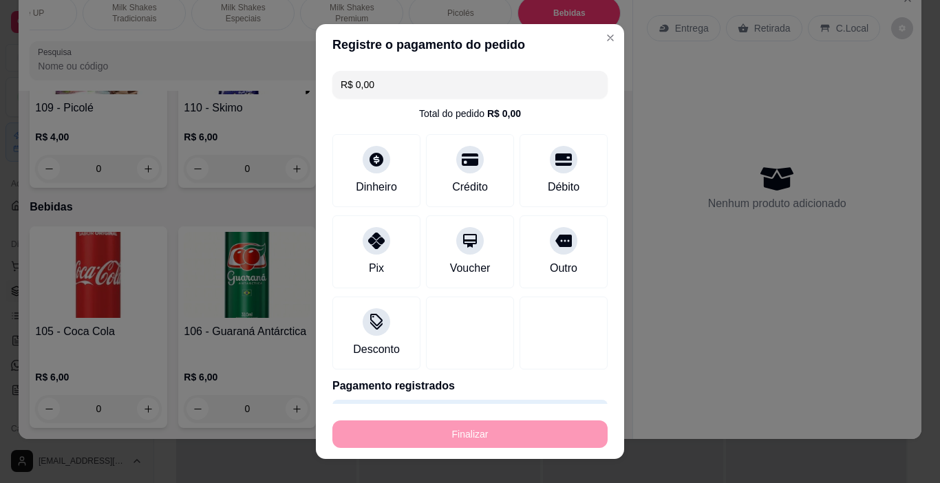
type input "-R$ 9,00"
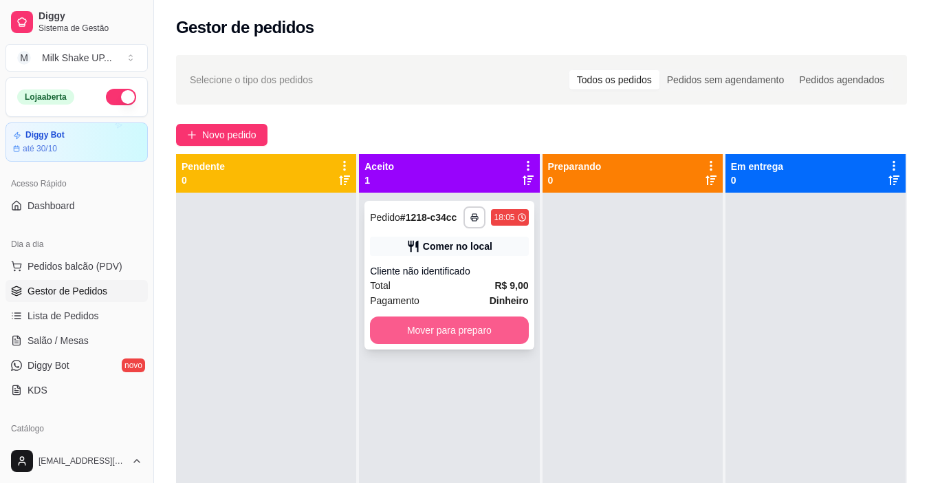
click at [411, 334] on button "Mover para preparo" at bounding box center [449, 330] width 158 height 28
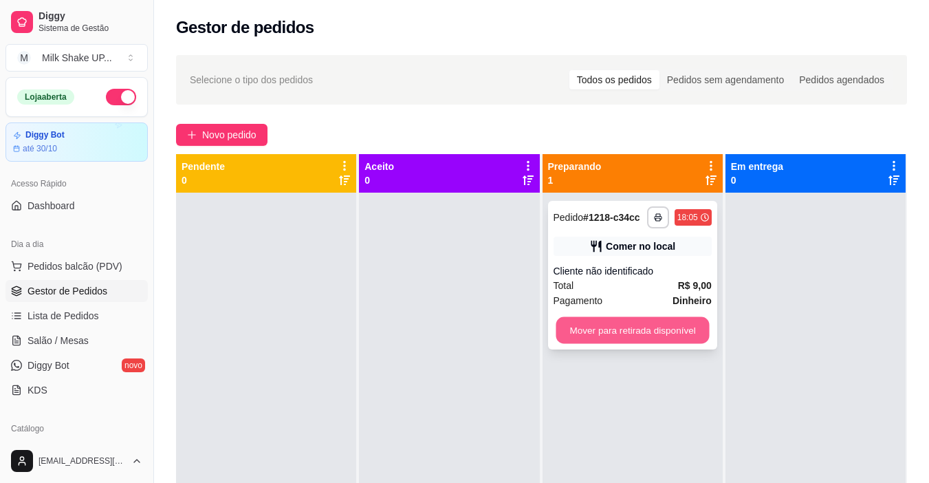
click at [556, 332] on button "Mover para retirada disponível" at bounding box center [632, 330] width 153 height 27
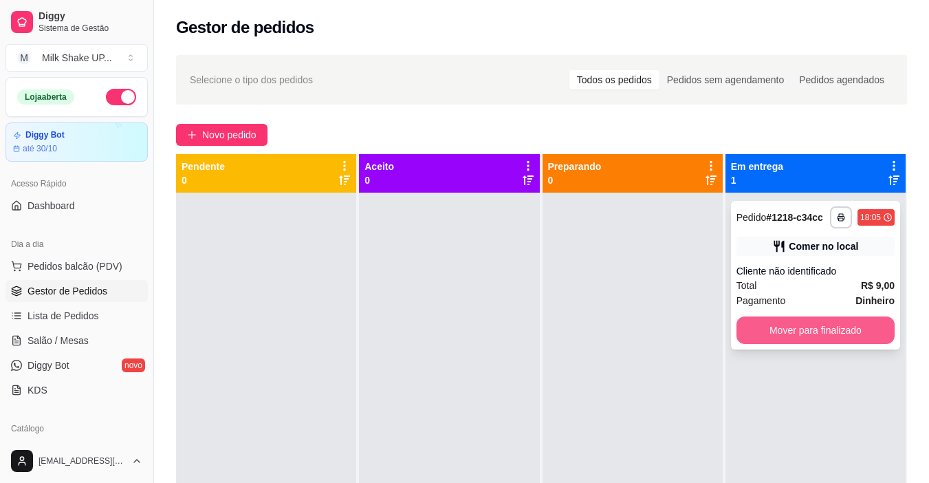
click at [788, 333] on button "Mover para finalizado" at bounding box center [816, 330] width 158 height 28
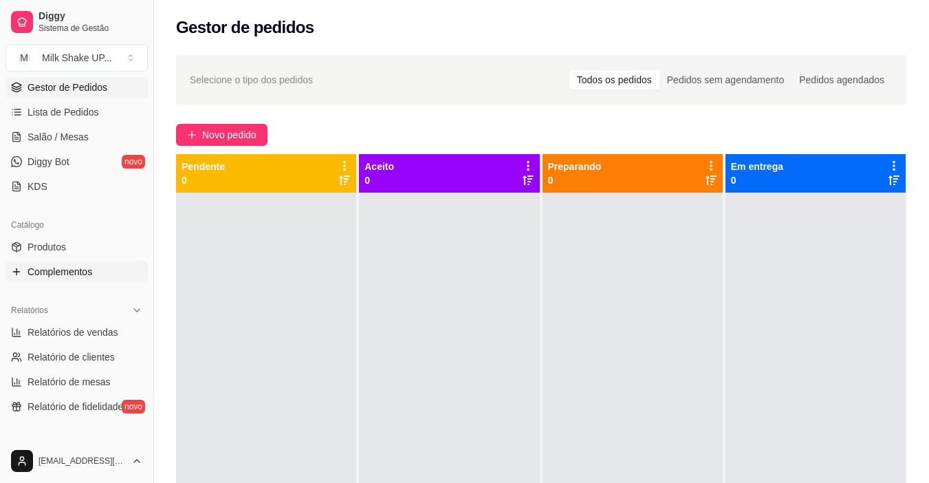
scroll to position [206, 0]
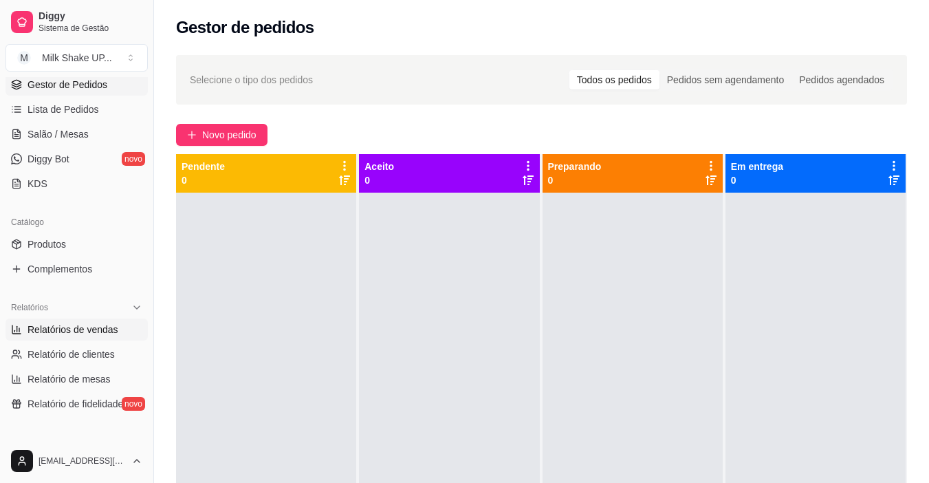
click at [89, 336] on link "Relatórios de vendas" at bounding box center [77, 329] width 142 height 22
select select "ALL"
select select "0"
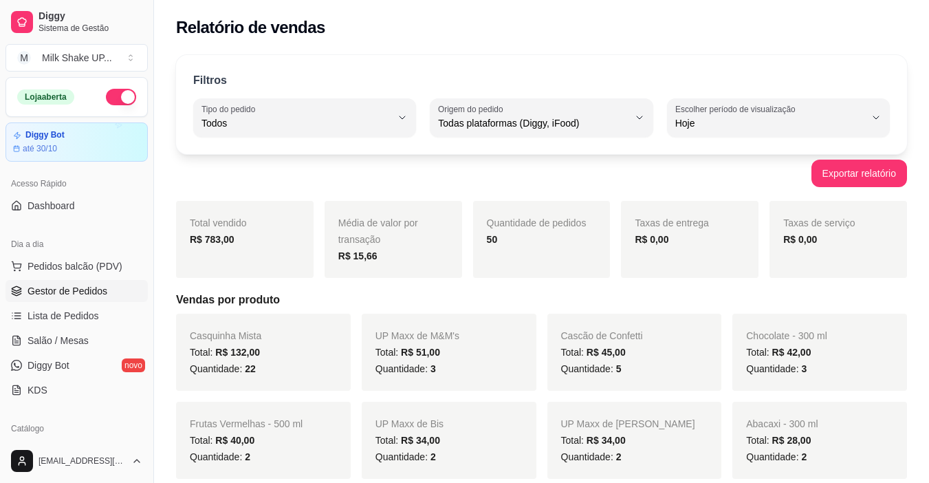
click at [52, 292] on span "Gestor de Pedidos" at bounding box center [68, 291] width 80 height 14
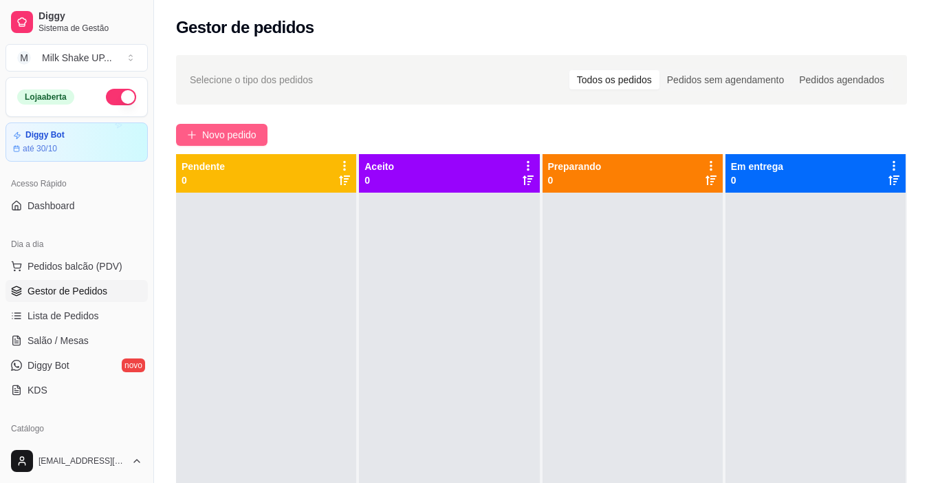
click at [193, 145] on button "Novo pedido" at bounding box center [221, 135] width 91 height 22
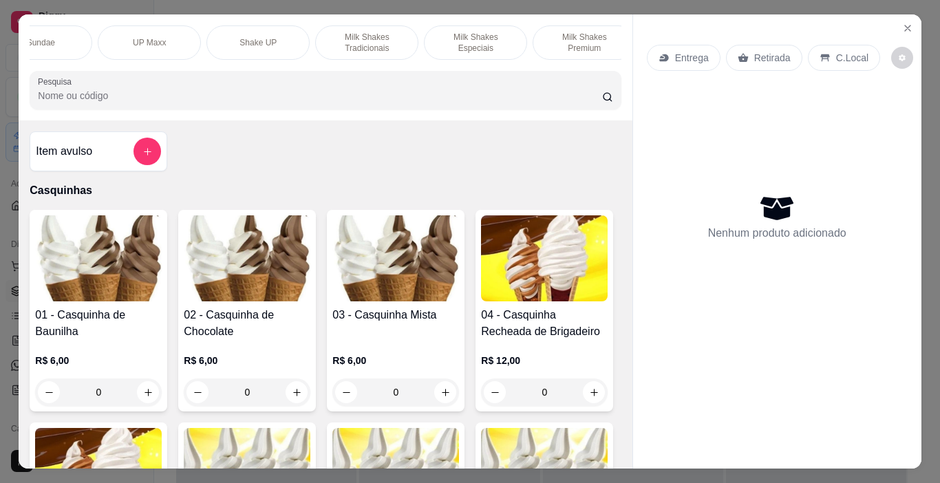
scroll to position [0, 263]
click at [382, 52] on div "Milk Shakes Tradicionais" at bounding box center [361, 42] width 103 height 34
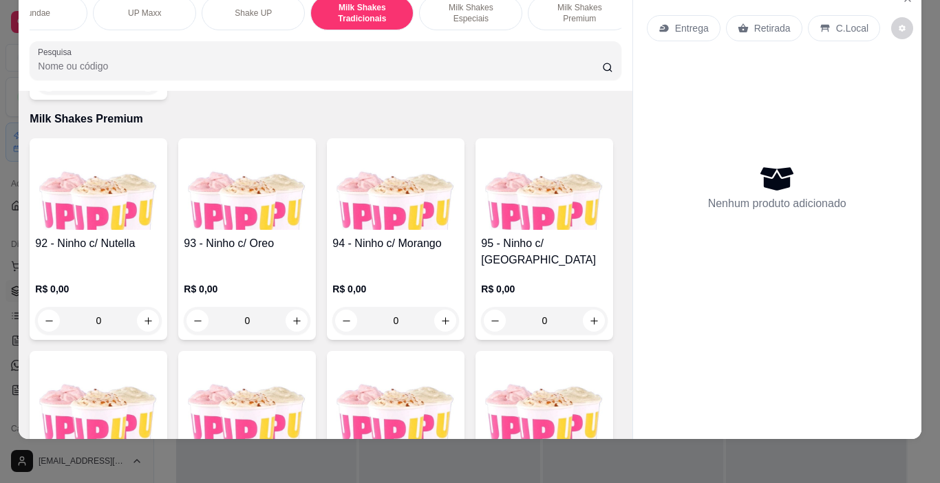
scroll to position [5412, 0]
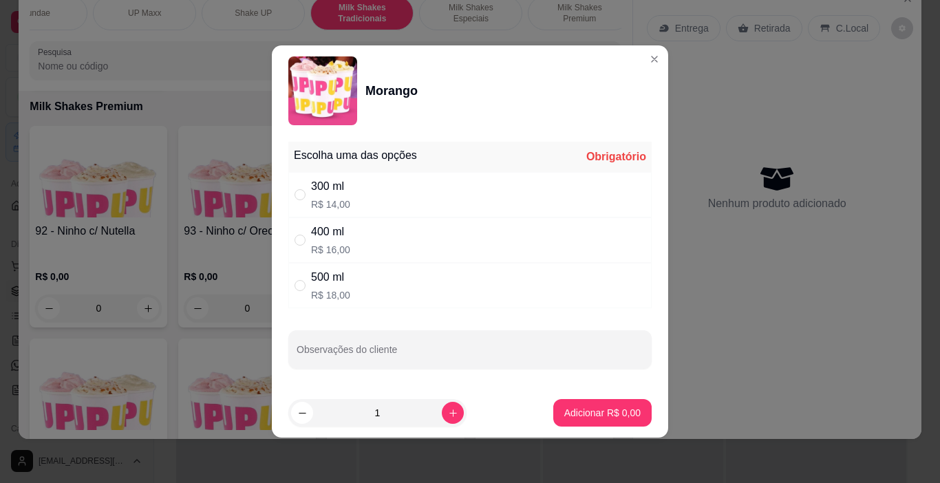
click at [307, 193] on div "" at bounding box center [302, 194] width 17 height 15
radio input "true"
click at [607, 421] on button "Adicionar R$ 14,00" at bounding box center [599, 413] width 101 height 27
type input "1"
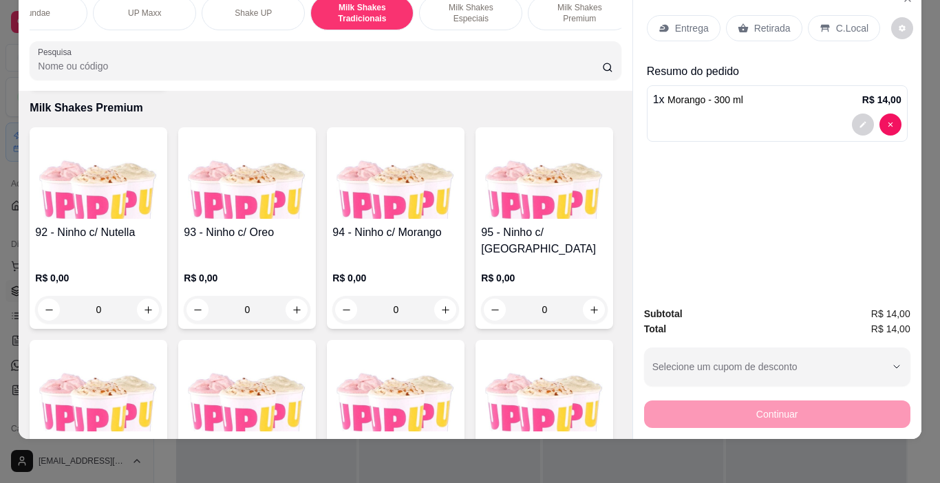
click at [474, 8] on p "Milk Shakes Especiais" at bounding box center [471, 13] width 80 height 22
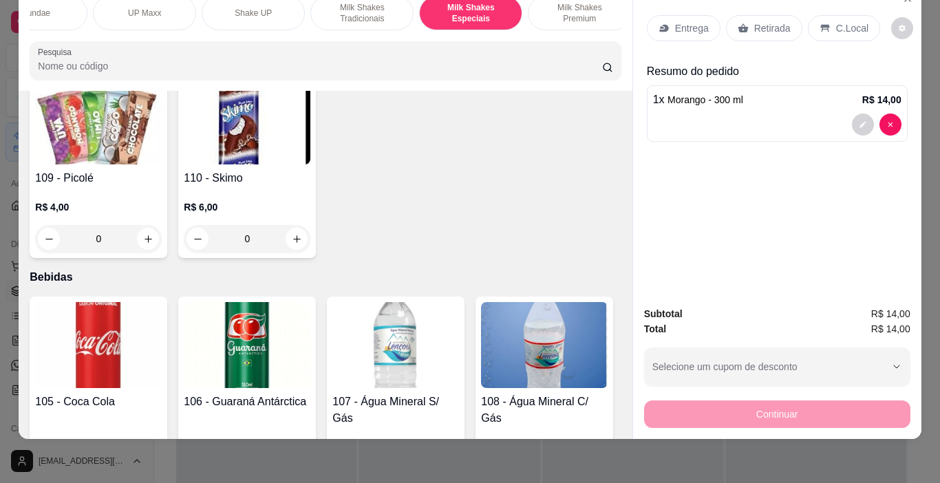
scroll to position [6331, 0]
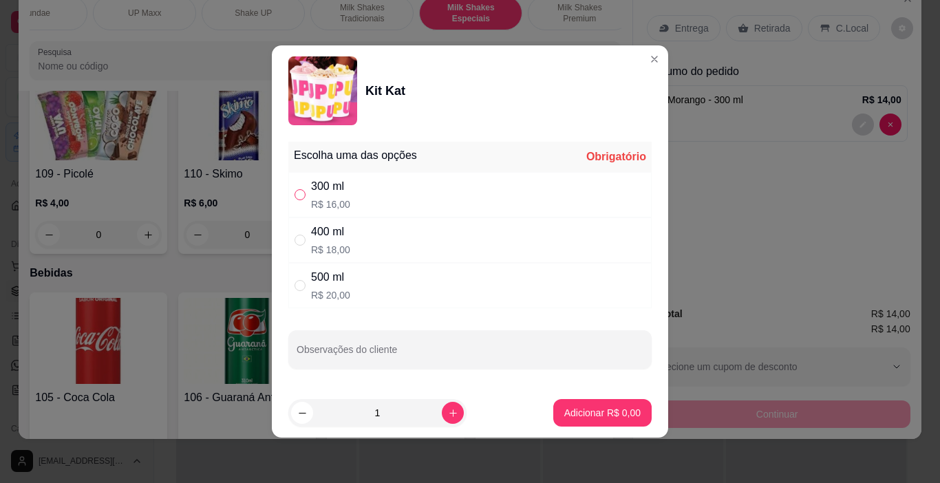
click at [301, 200] on label "" at bounding box center [299, 194] width 11 height 15
click at [301, 200] on input "" at bounding box center [299, 194] width 11 height 11
click at [305, 195] on input "" at bounding box center [299, 194] width 11 height 11
radio input "true"
click at [620, 420] on button "Adicionar R$ 16,00" at bounding box center [599, 413] width 101 height 27
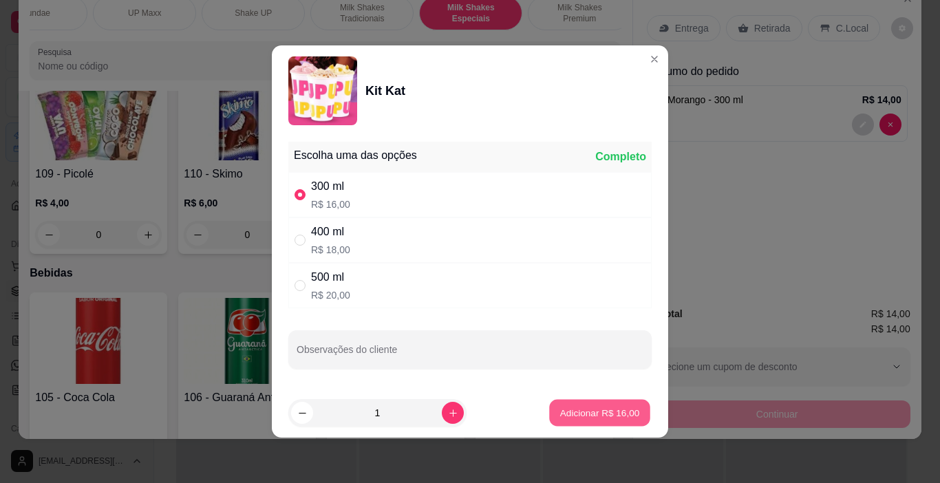
type input "1"
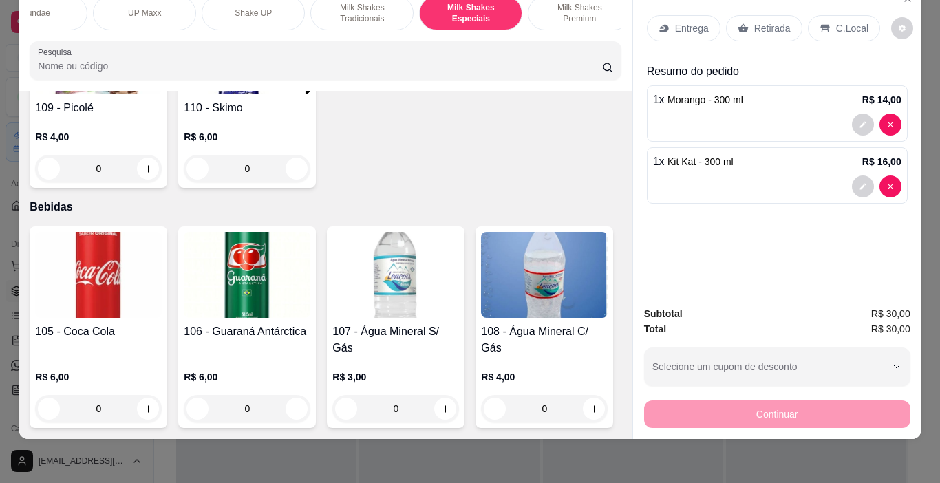
scroll to position [6469, 0]
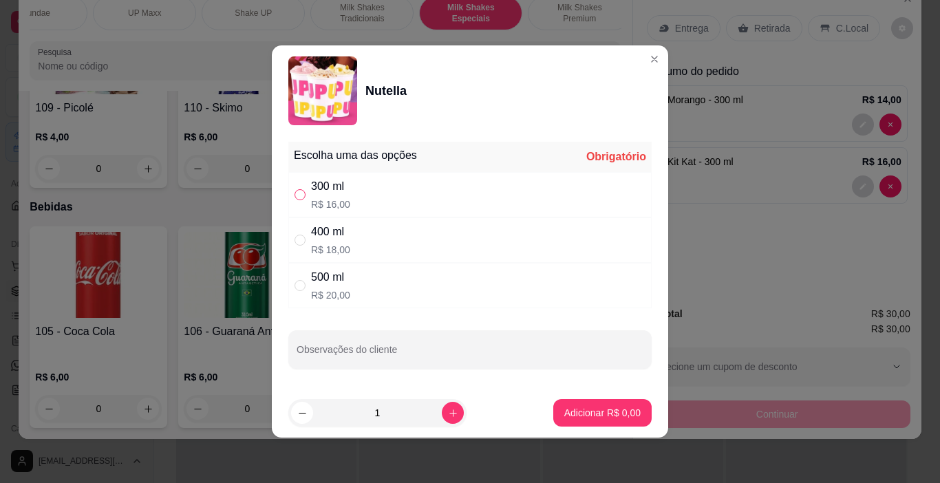
click at [305, 200] on div "300 ml R$ 16,00" at bounding box center [469, 194] width 363 height 45
radio input "true"
click at [594, 406] on p "Adicionar R$ 16,00" at bounding box center [600, 412] width 80 height 13
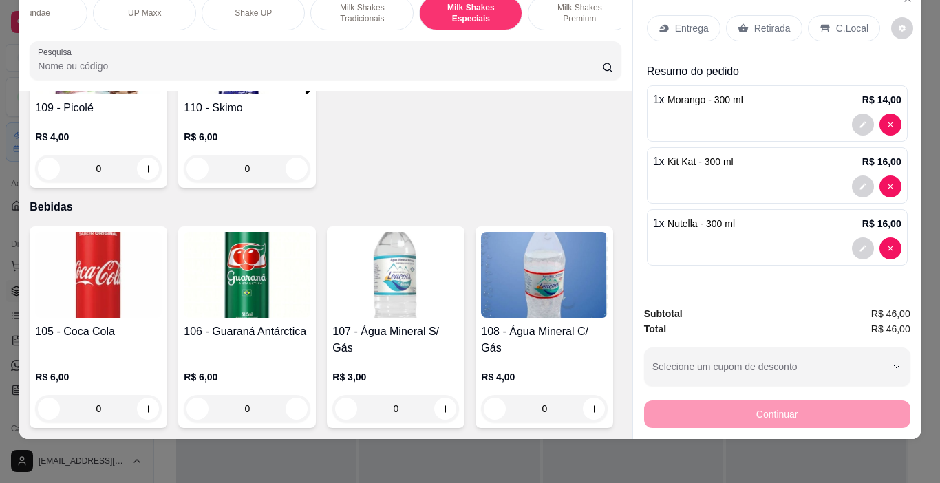
click at [855, 15] on div "C.Local" at bounding box center [843, 28] width 72 height 26
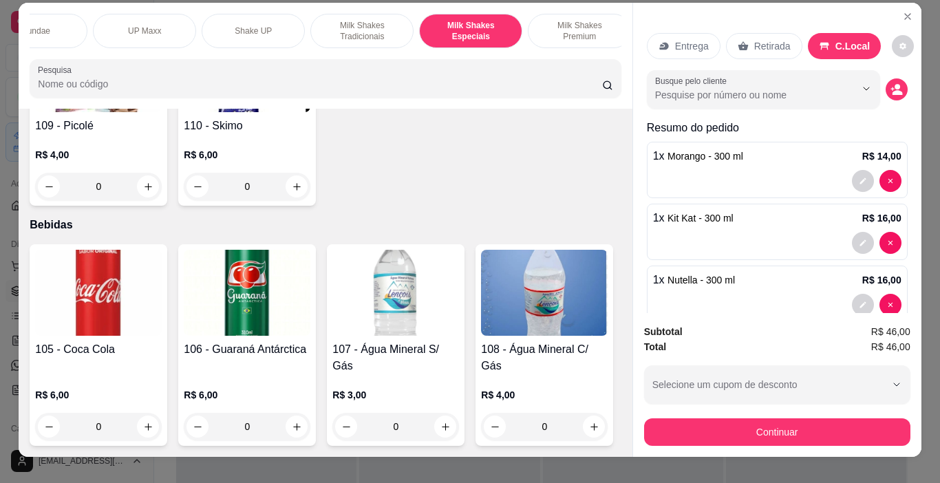
scroll to position [0, 0]
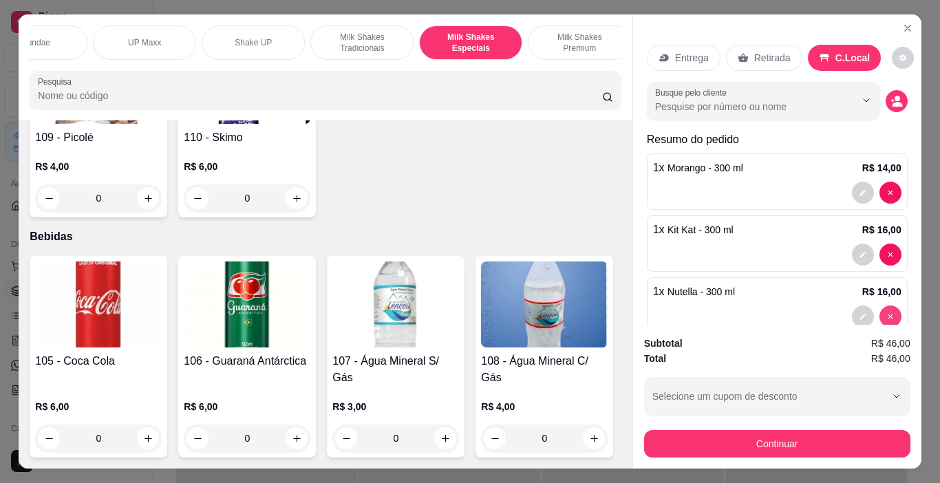
type input "0"
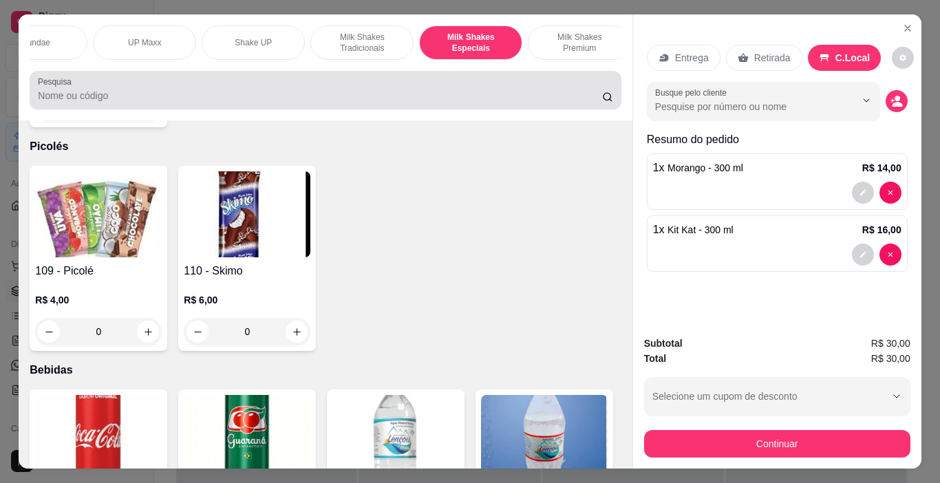
scroll to position [6262, 0]
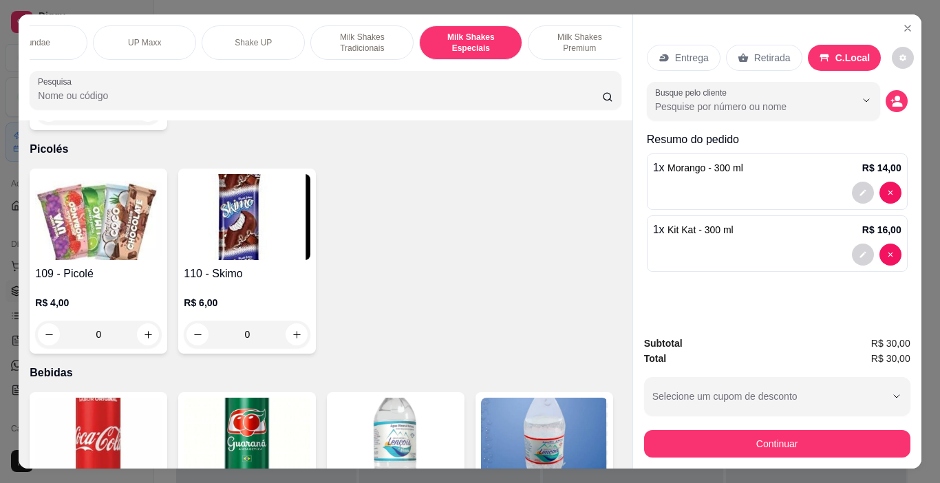
click at [43, 51] on div "Sundae" at bounding box center [35, 42] width 103 height 34
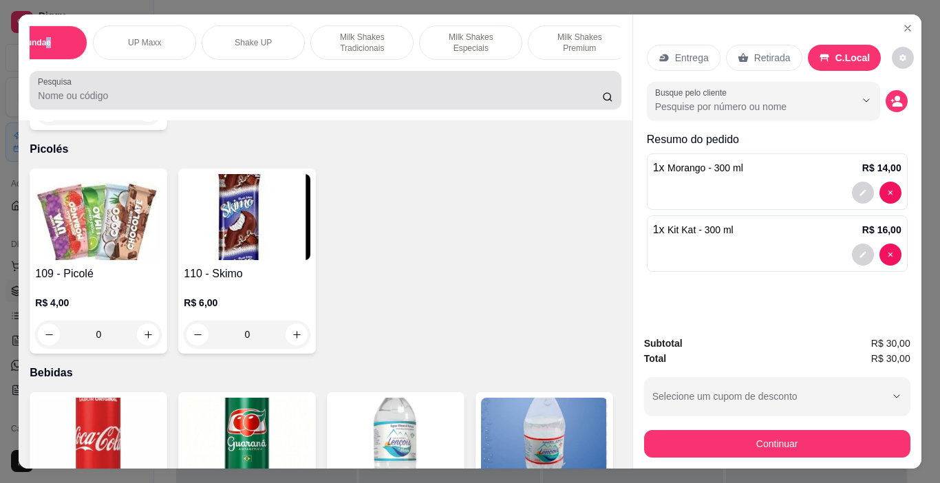
scroll to position [34, 0]
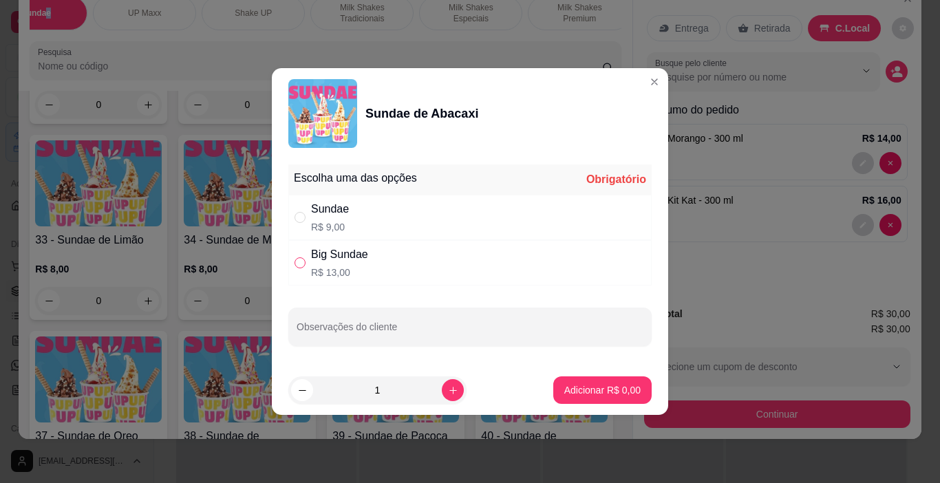
click at [303, 263] on input "" at bounding box center [299, 262] width 11 height 11
radio input "true"
click at [618, 386] on p "Adicionar R$ 13,00" at bounding box center [599, 390] width 82 height 14
type input "1"
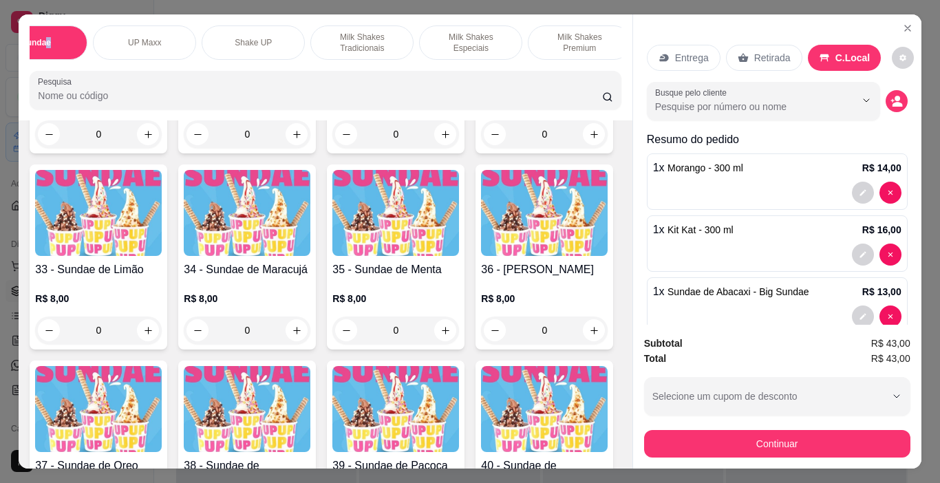
scroll to position [0, 0]
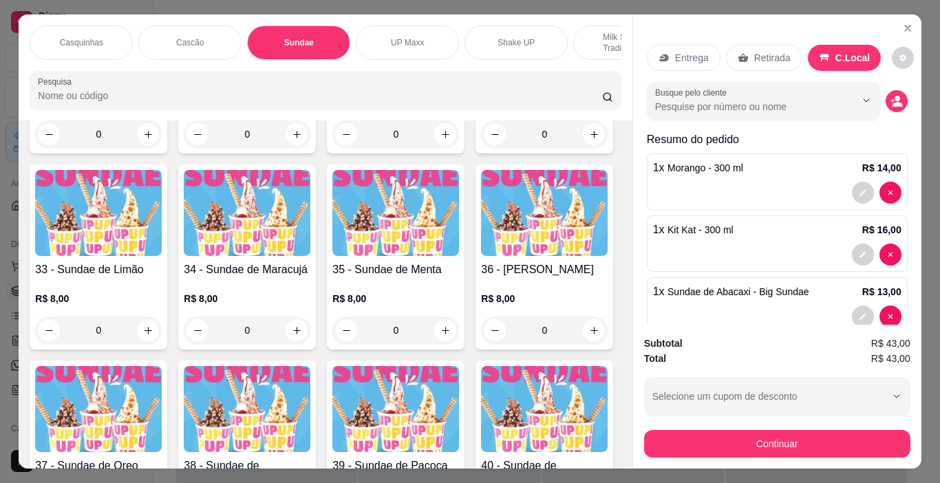
click at [76, 31] on div "Casquinhas" at bounding box center [81, 42] width 103 height 34
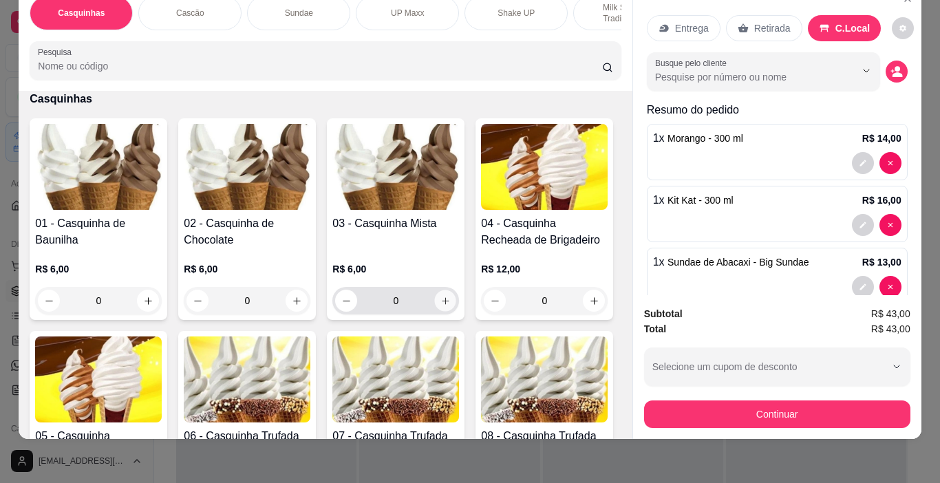
click at [451, 301] on button "increase-product-quantity" at bounding box center [445, 300] width 21 height 21
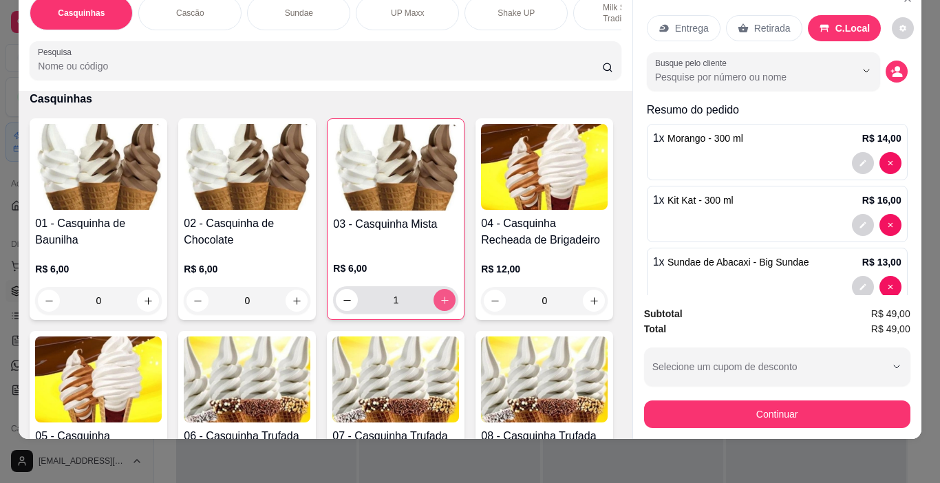
click at [440, 301] on icon "increase-product-quantity" at bounding box center [445, 300] width 10 height 10
type input "2"
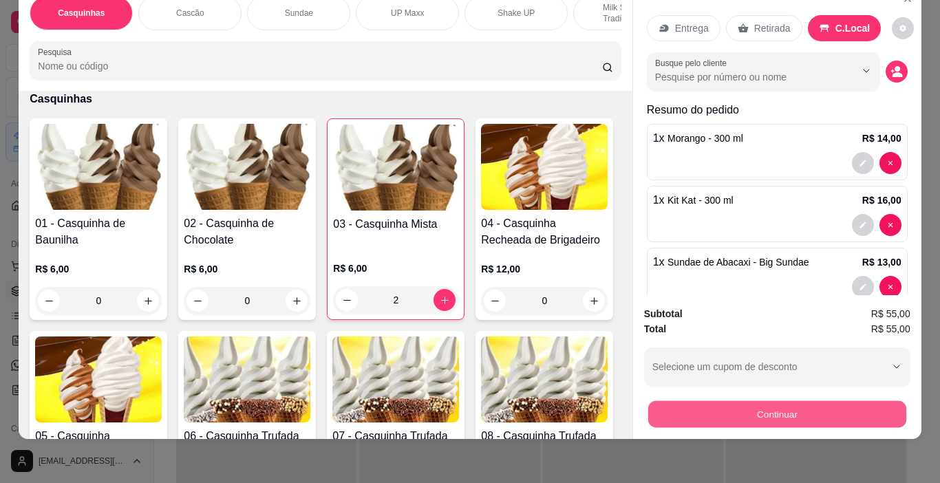
click at [794, 405] on button "Continuar" at bounding box center [776, 414] width 258 height 27
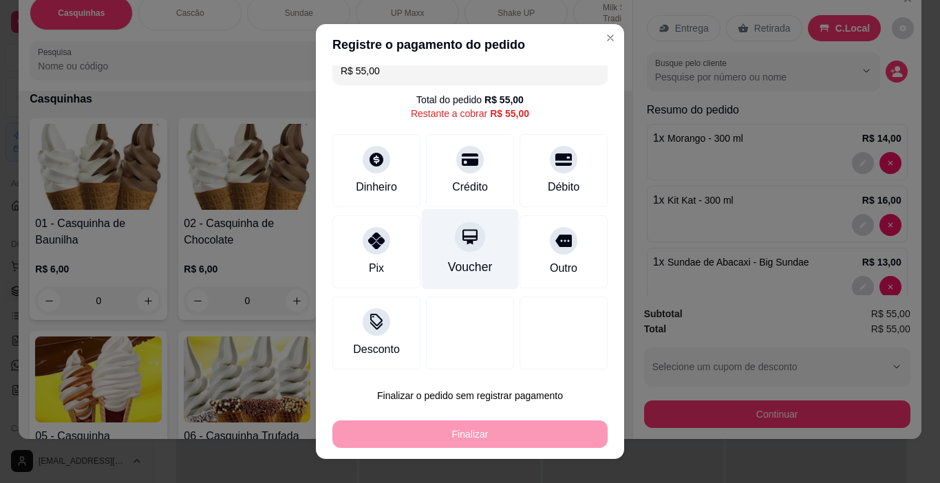
scroll to position [18, 0]
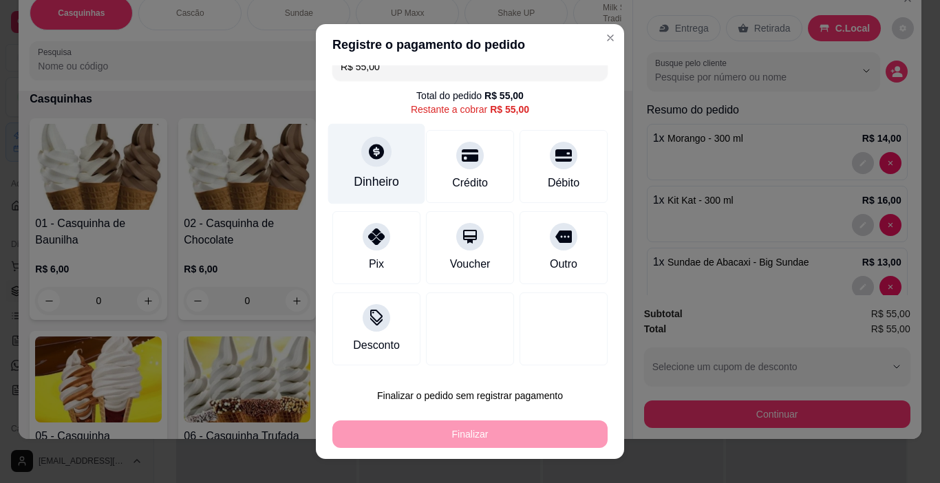
click at [361, 150] on div at bounding box center [376, 152] width 30 height 30
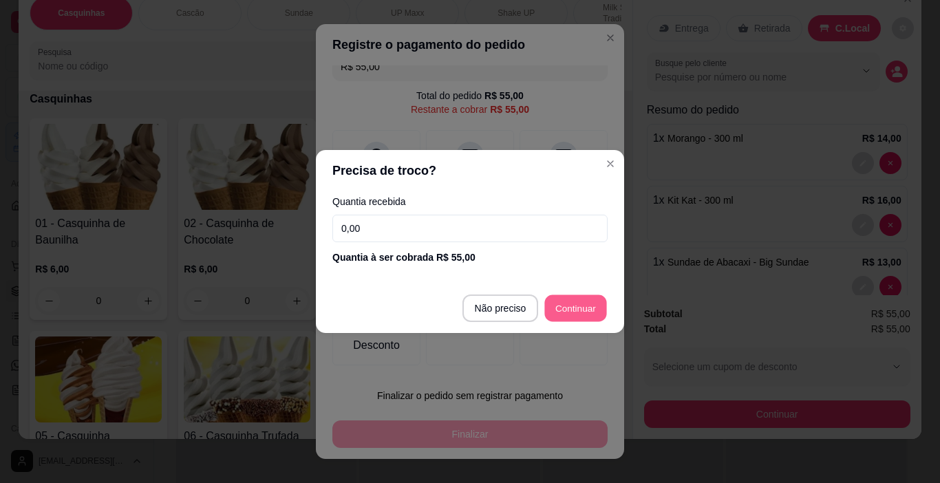
type input "R$ 0,00"
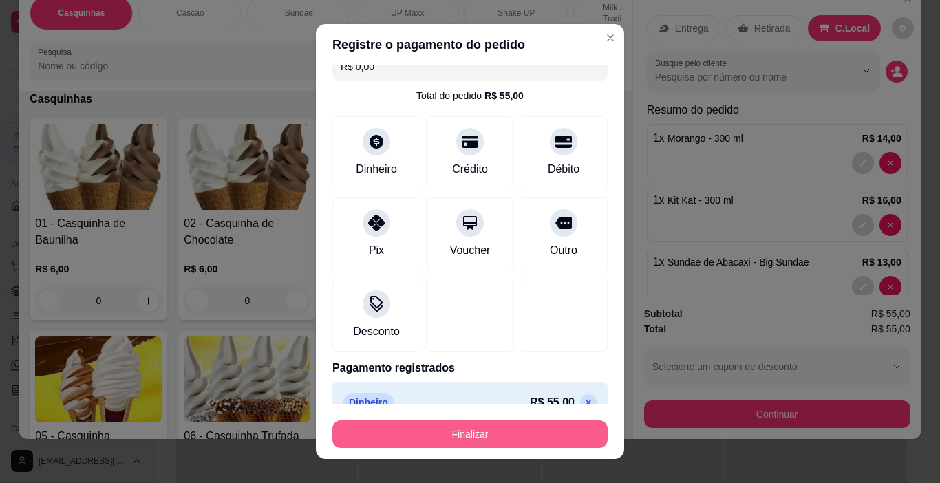
click at [556, 430] on button "Finalizar" at bounding box center [469, 434] width 275 height 28
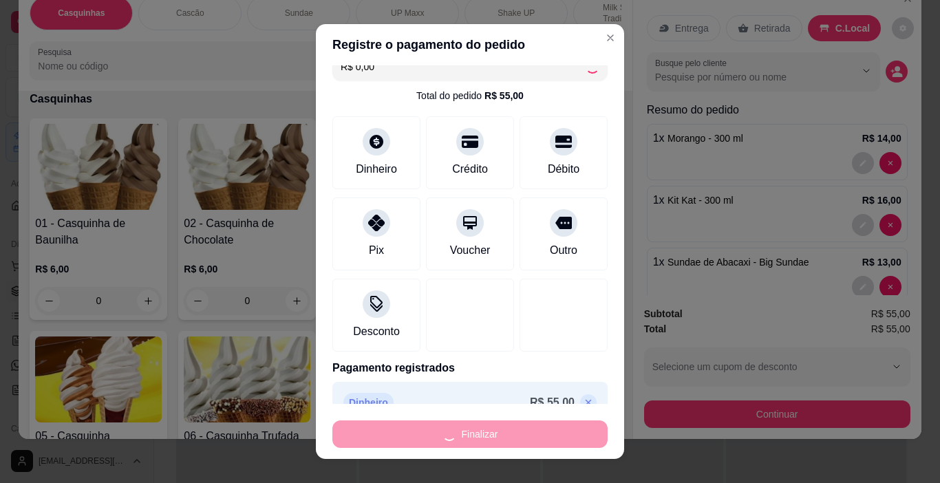
type input "0"
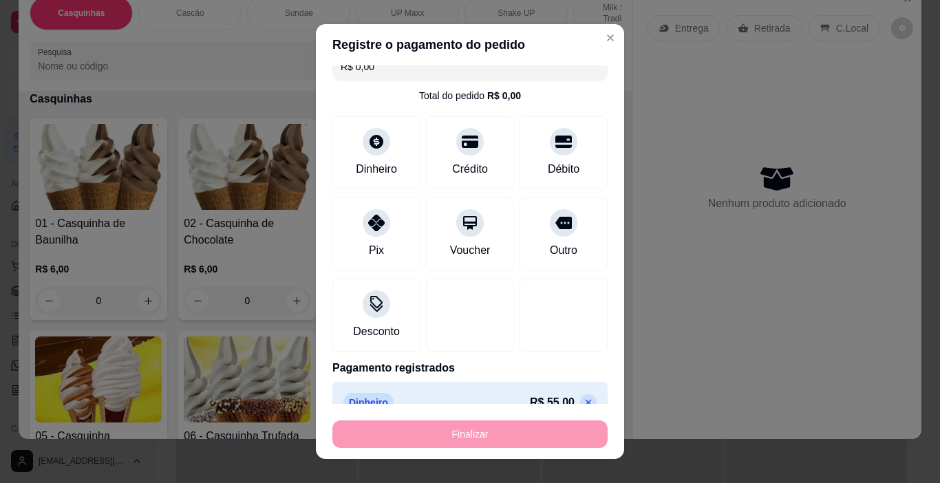
type input "-R$ 55,00"
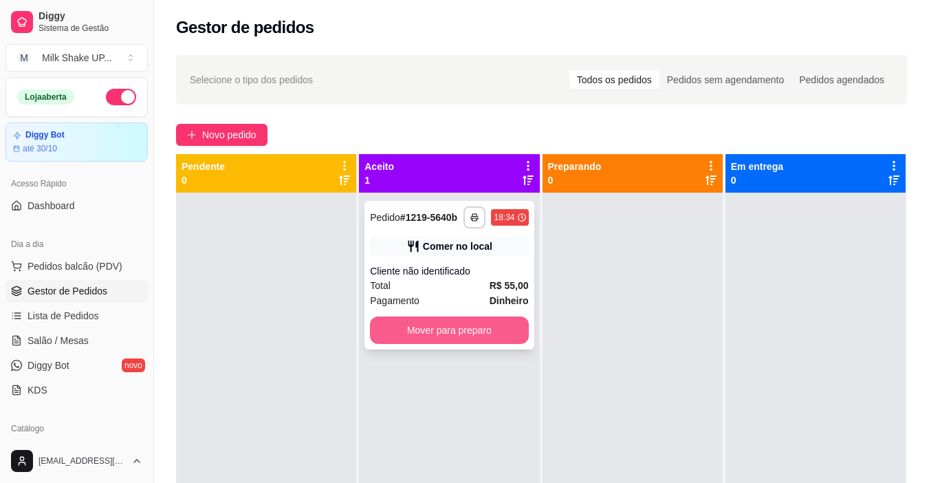
click at [464, 336] on button "Mover para preparo" at bounding box center [449, 330] width 158 height 28
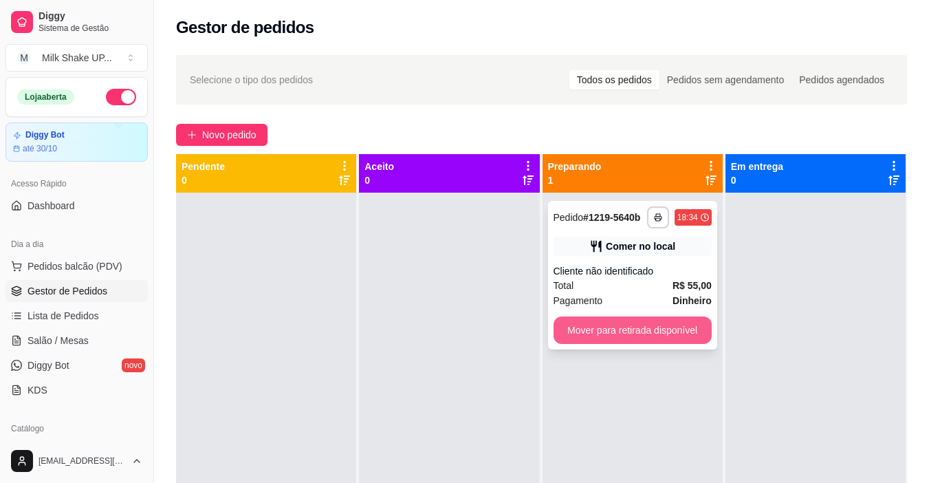
click at [669, 333] on button "Mover para retirada disponível" at bounding box center [633, 330] width 158 height 28
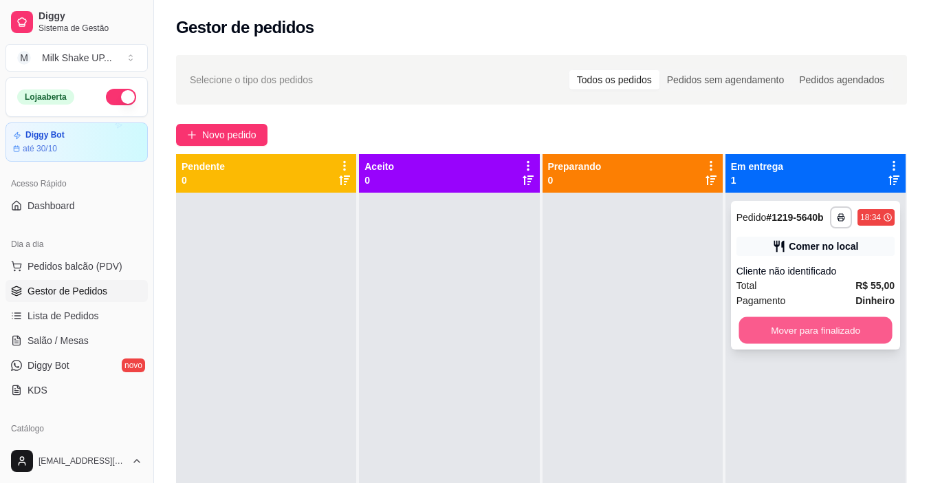
click at [770, 336] on button "Mover para finalizado" at bounding box center [815, 330] width 153 height 27
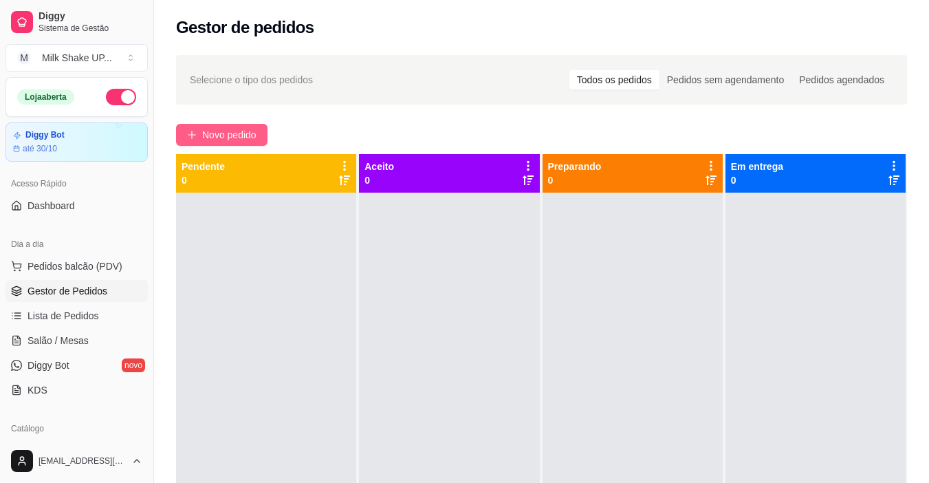
click at [254, 127] on button "Novo pedido" at bounding box center [221, 135] width 91 height 22
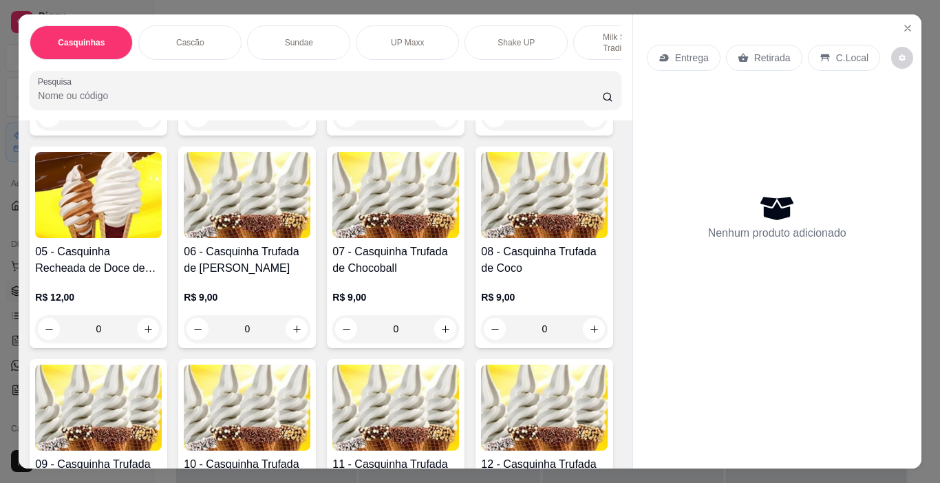
scroll to position [275, 0]
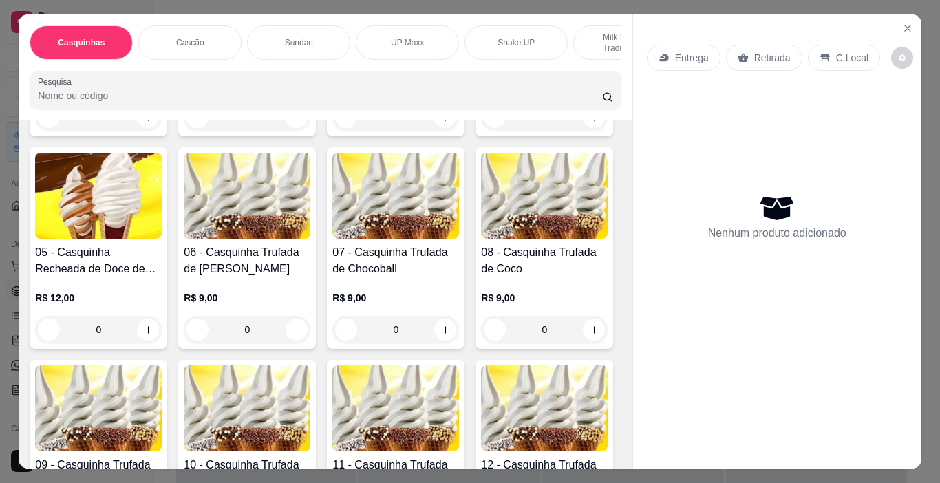
click at [162, 184] on img at bounding box center [98, 196] width 127 height 86
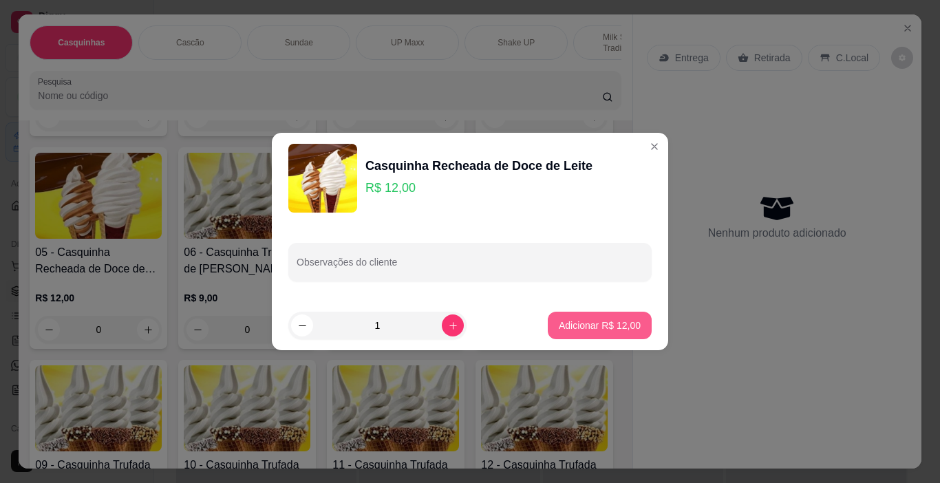
click at [587, 329] on p "Adicionar R$ 12,00" at bounding box center [599, 325] width 82 height 14
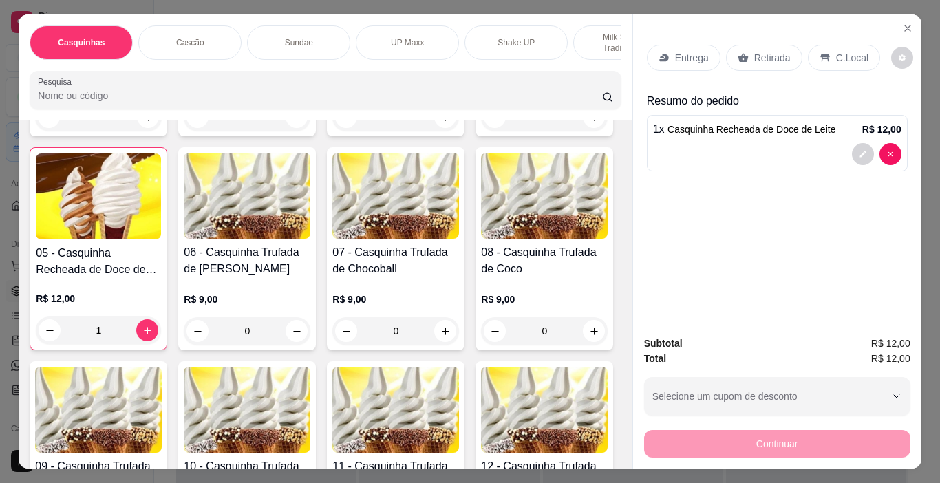
type input "1"
click at [305, 37] on p "Sundae" at bounding box center [299, 42] width 28 height 11
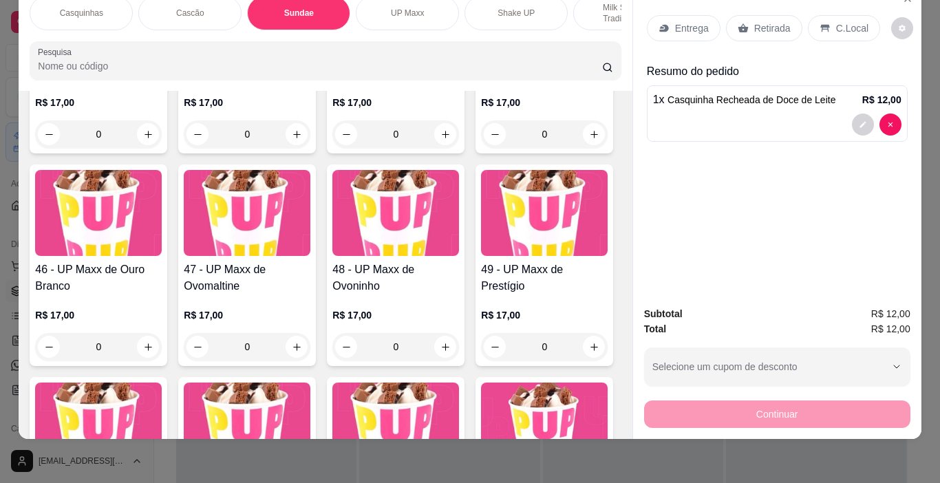
scroll to position [2627, 0]
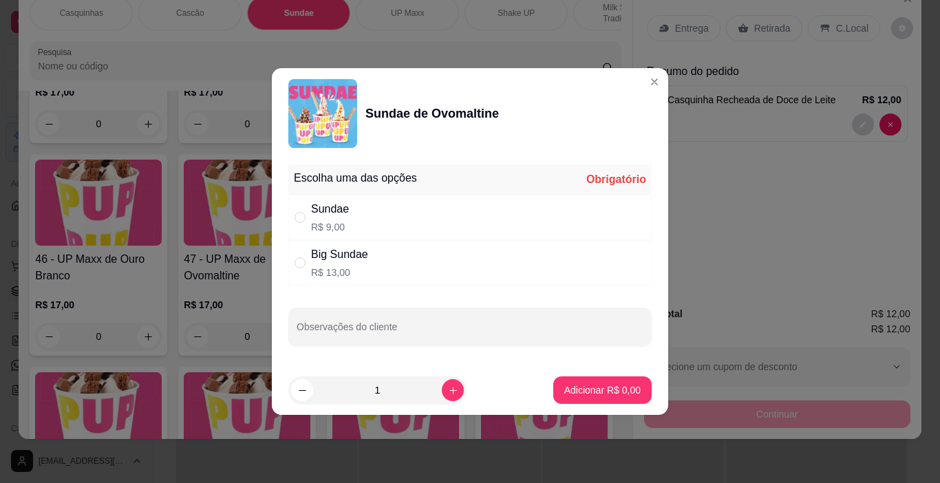
click at [305, 217] on div "" at bounding box center [302, 217] width 17 height 15
radio input "true"
click at [585, 388] on p "Adicionar R$ 9,00" at bounding box center [602, 389] width 74 height 13
type input "1"
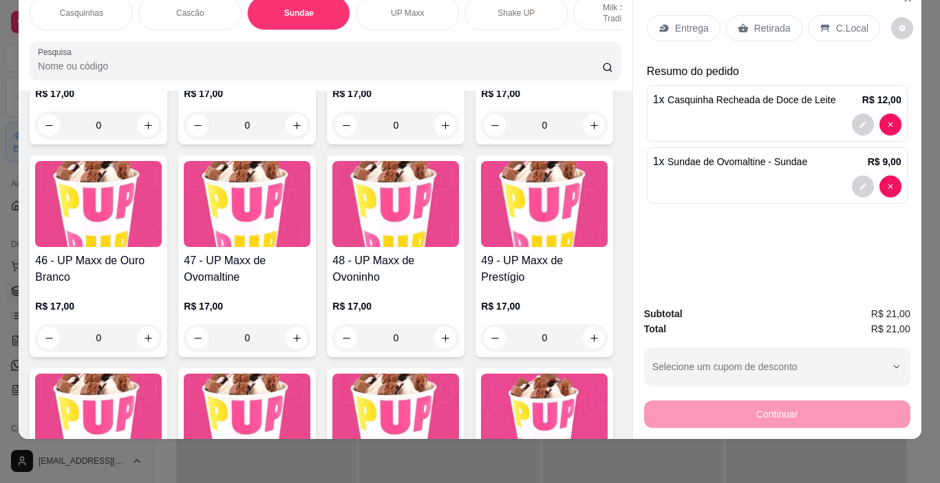
click at [838, 21] on p "C.Local" at bounding box center [852, 28] width 32 height 14
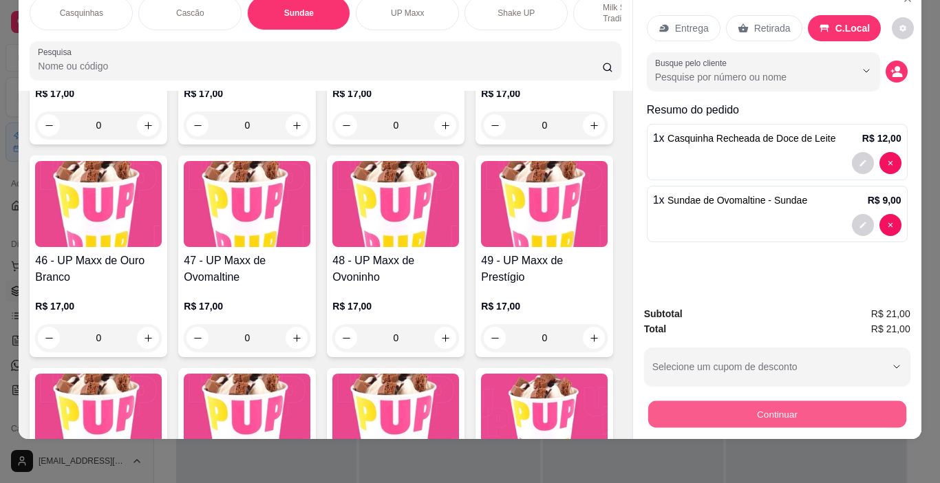
click at [840, 402] on button "Continuar" at bounding box center [776, 414] width 258 height 27
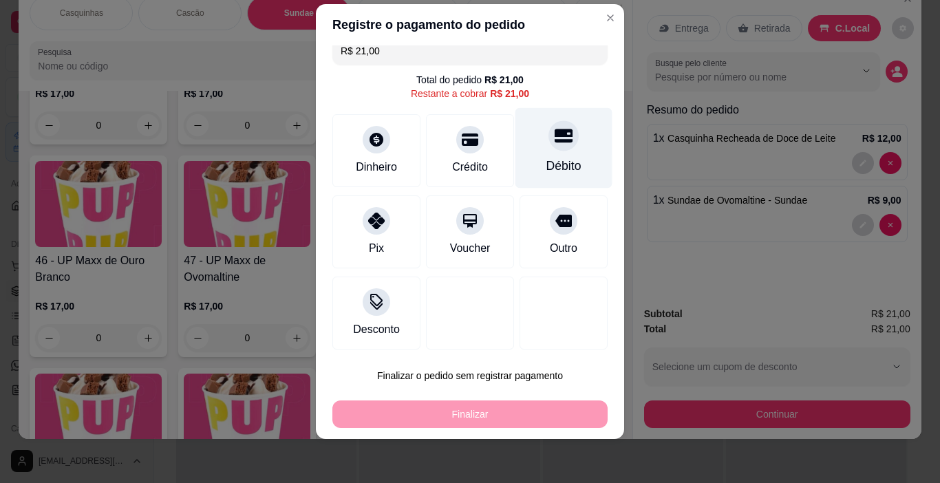
scroll to position [18, 0]
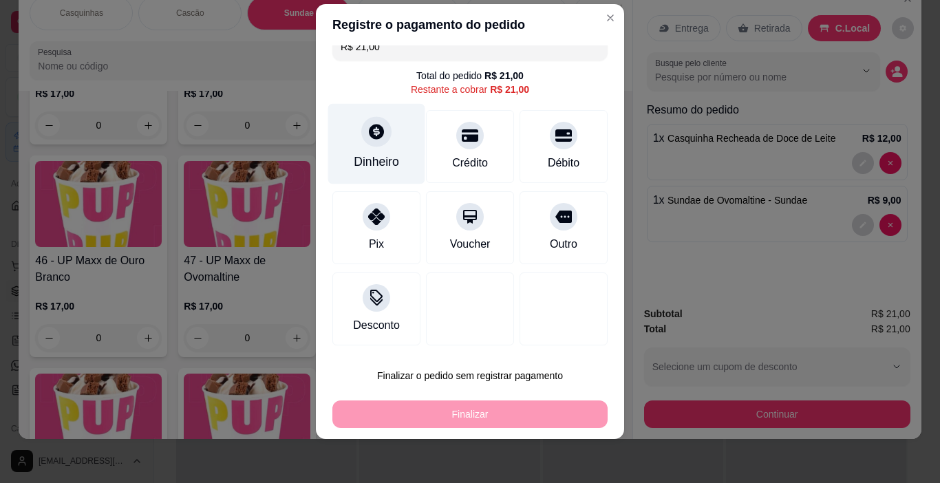
click at [377, 154] on div "Dinheiro" at bounding box center [376, 162] width 45 height 18
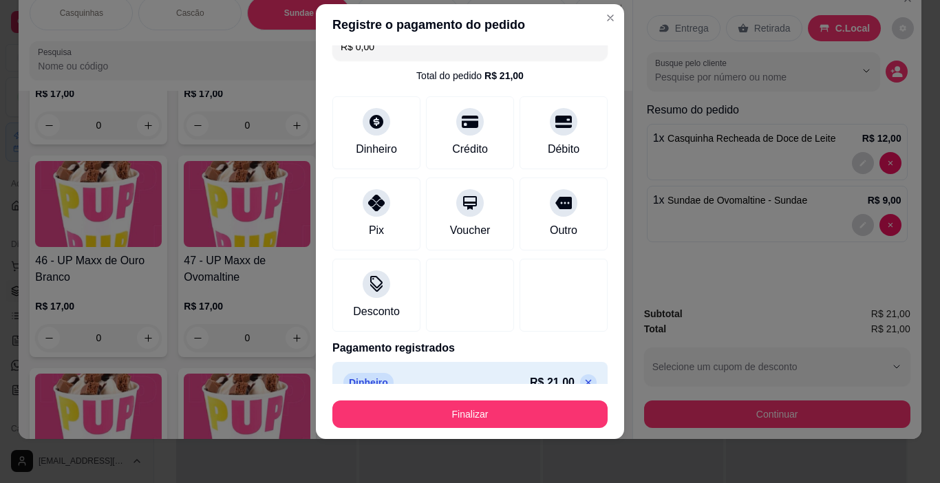
type input "R$ 0,00"
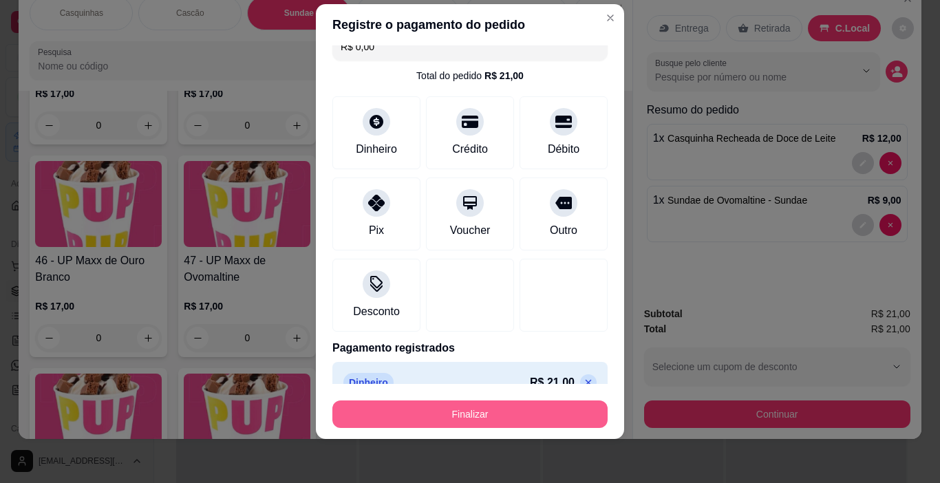
click at [510, 410] on button "Finalizar" at bounding box center [469, 414] width 275 height 28
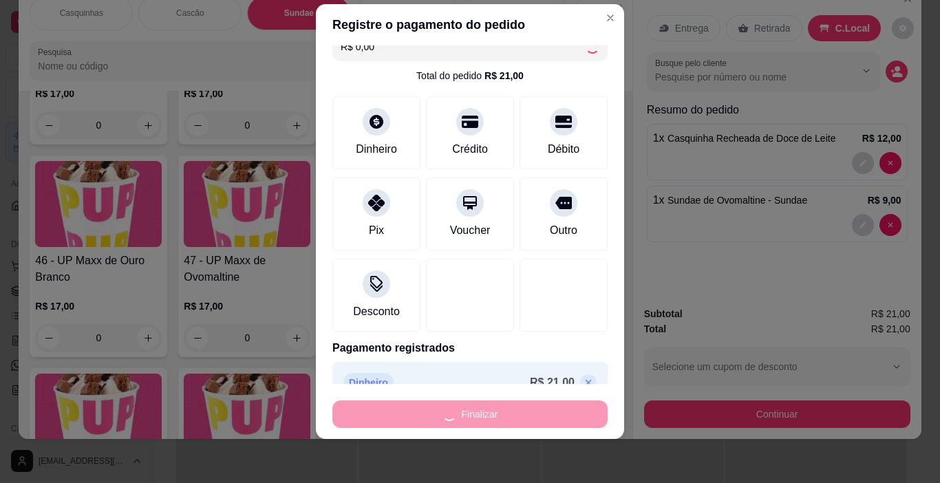
type input "0"
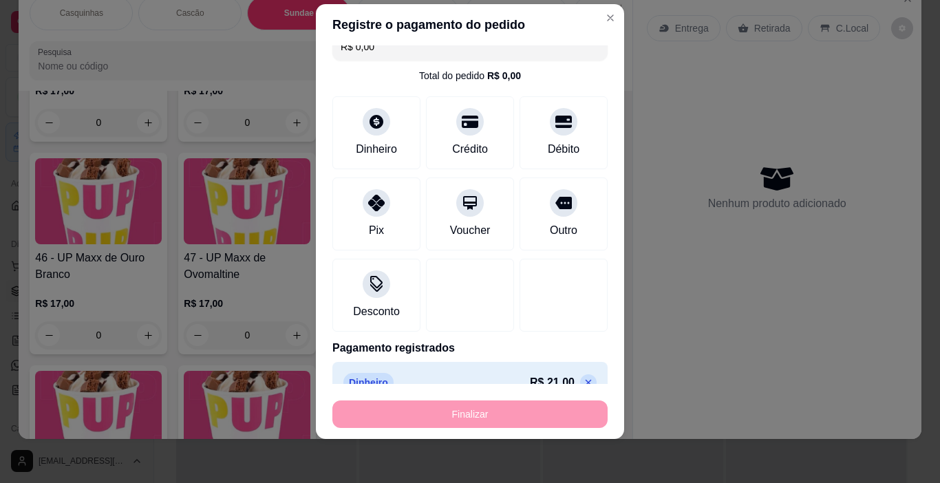
type input "-R$ 21,00"
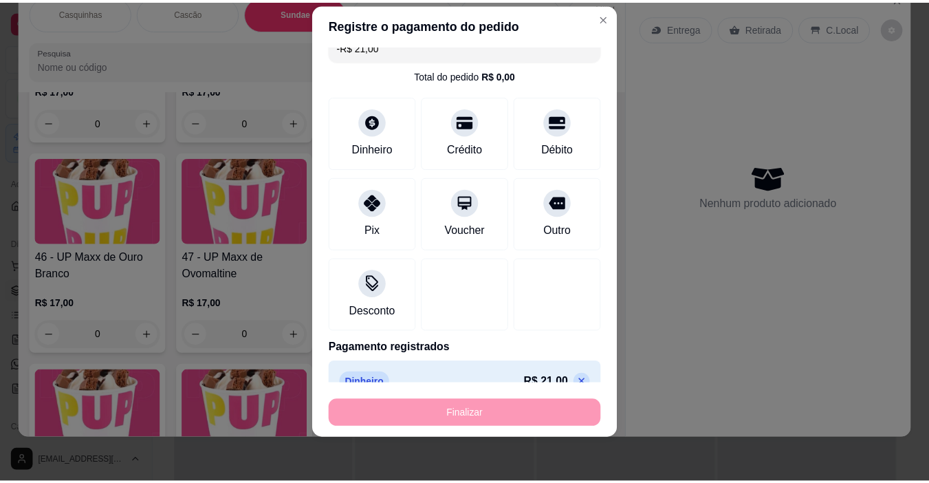
scroll to position [2626, 0]
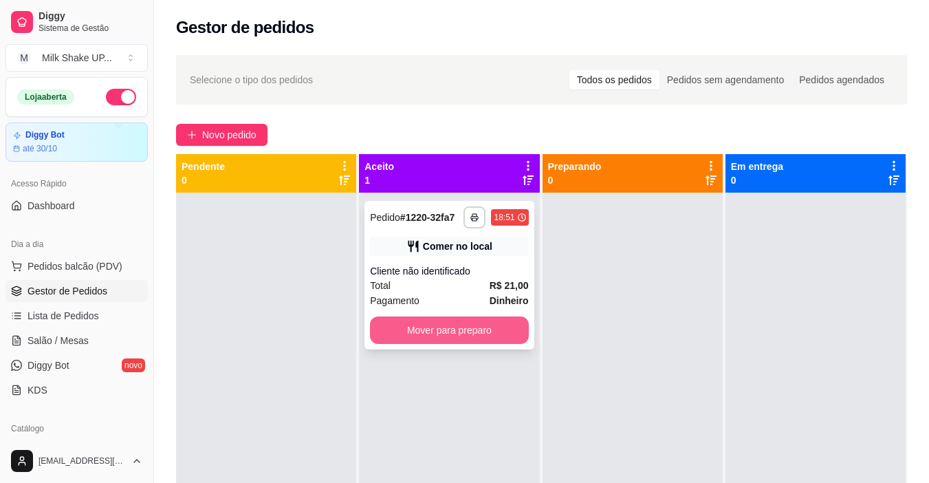
click at [485, 340] on button "Mover para preparo" at bounding box center [449, 330] width 158 height 28
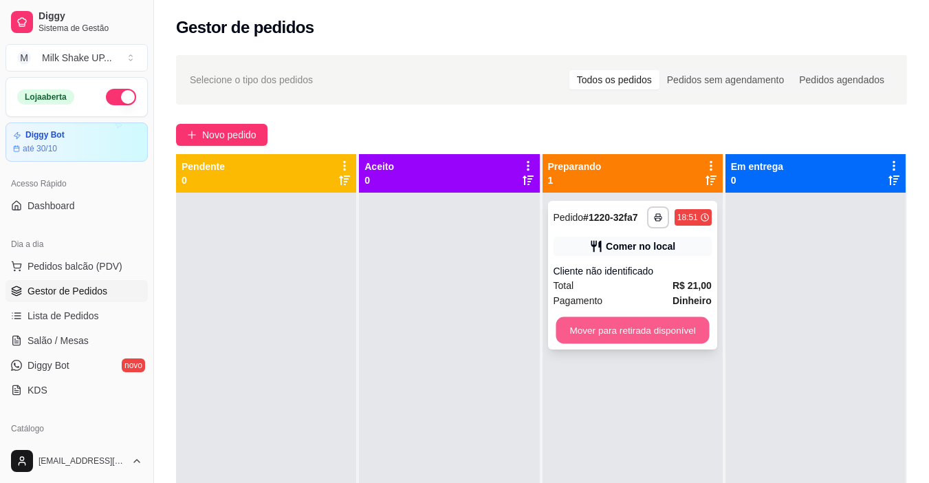
click at [658, 324] on button "Mover para retirada disponível" at bounding box center [632, 330] width 153 height 27
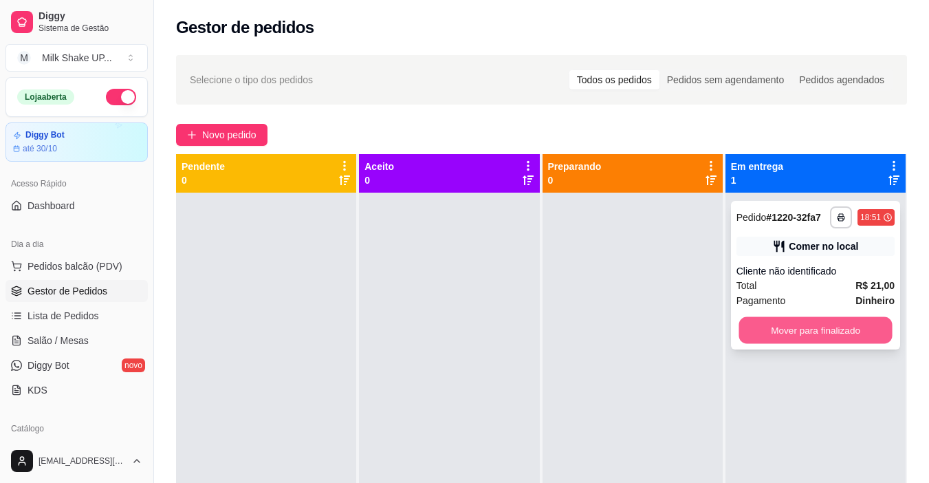
click at [840, 331] on button "Mover para finalizado" at bounding box center [815, 330] width 153 height 27
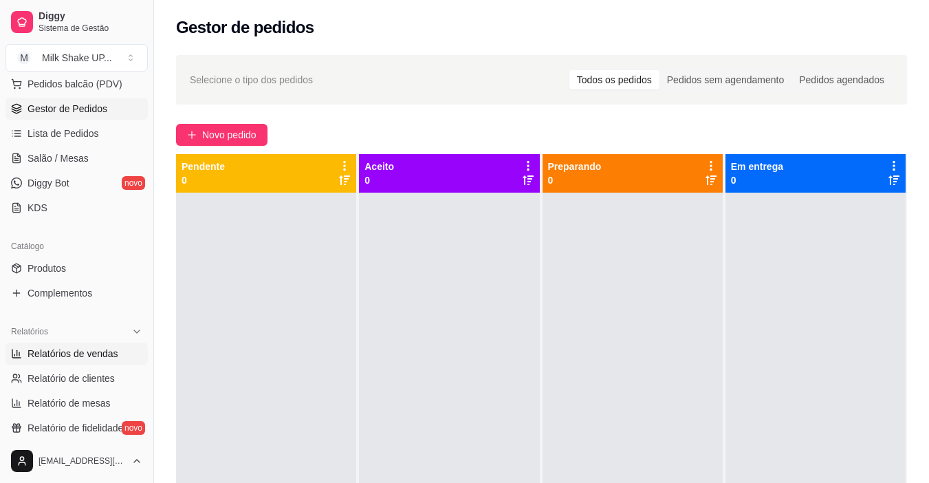
scroll to position [206, 0]
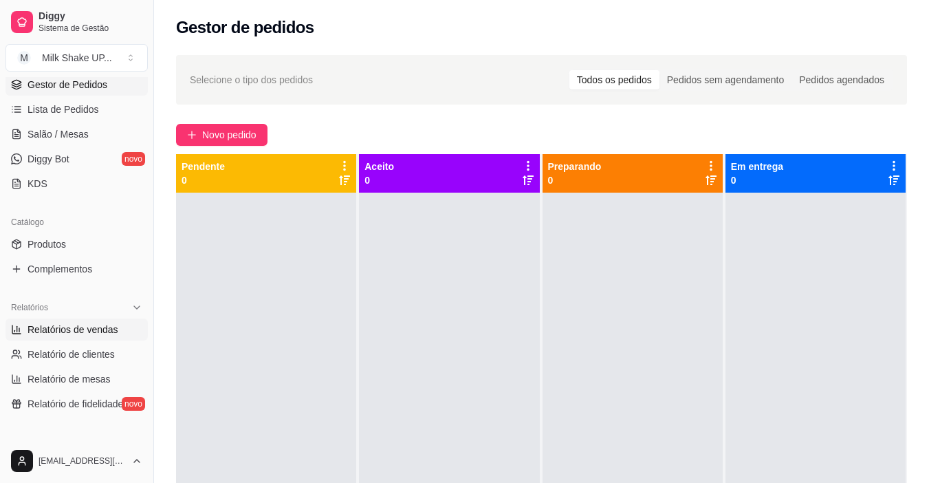
click at [104, 334] on span "Relatórios de vendas" at bounding box center [73, 330] width 91 height 14
select select "ALL"
select select "0"
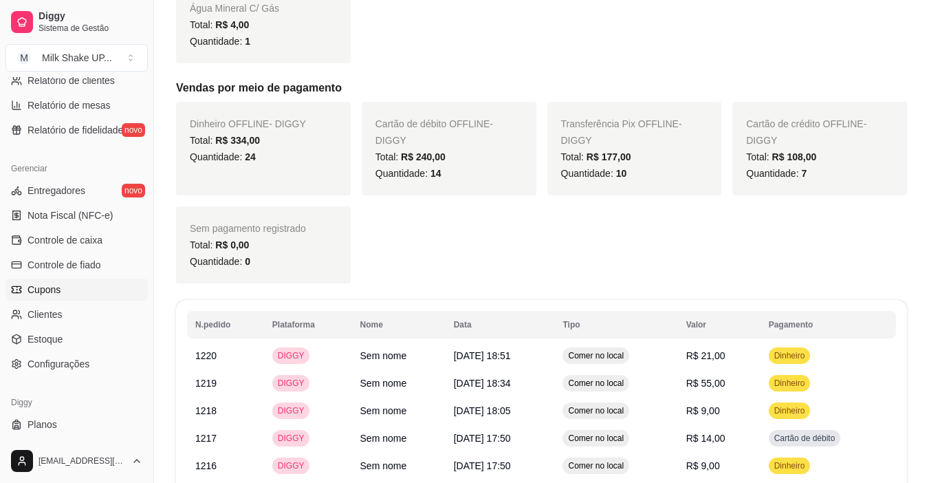
scroll to position [481, 0]
click at [84, 237] on span "Controle de caixa" at bounding box center [65, 239] width 75 height 14
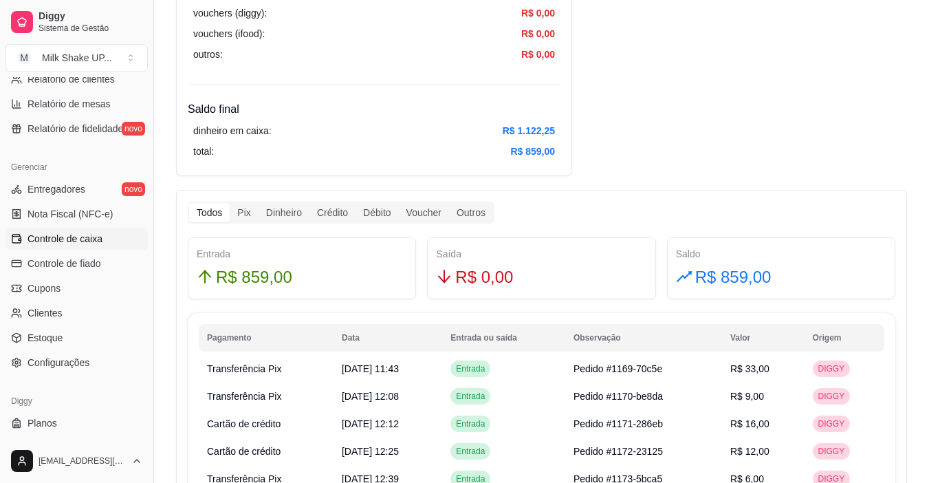
scroll to position [550, 0]
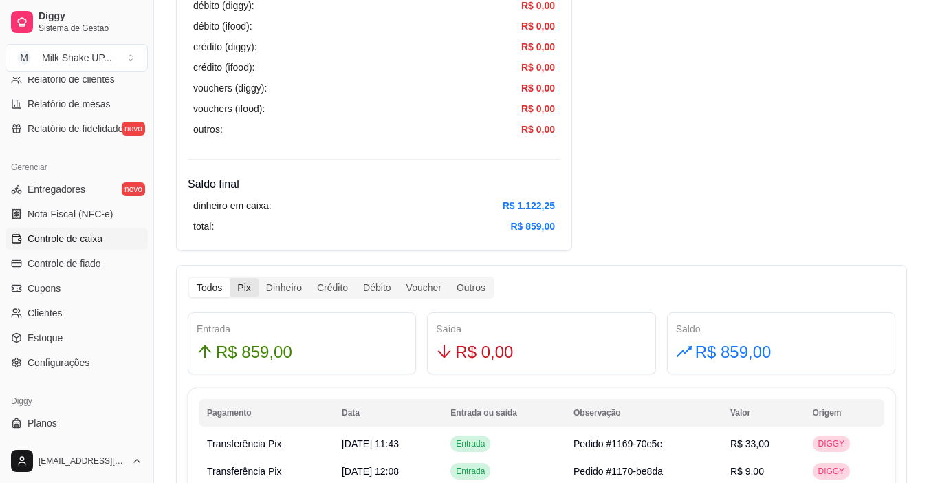
click at [245, 292] on div "Pix" at bounding box center [244, 287] width 28 height 19
click at [230, 278] on input "Pix" at bounding box center [230, 278] width 0 height 0
click at [287, 287] on div "Dinheiro" at bounding box center [284, 287] width 51 height 19
click at [259, 278] on input "Dinheiro" at bounding box center [259, 278] width 0 height 0
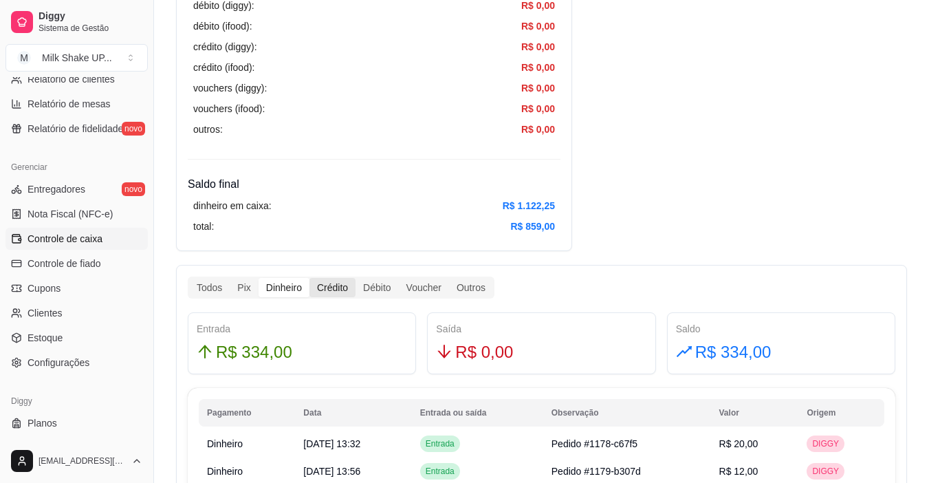
click at [335, 284] on div "Crédito" at bounding box center [333, 287] width 46 height 19
click at [310, 278] on input "Crédito" at bounding box center [310, 278] width 0 height 0
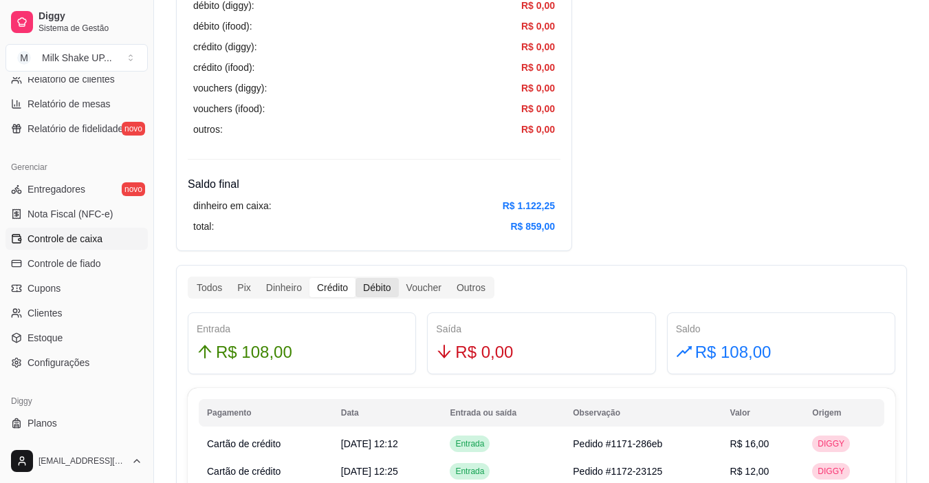
click at [371, 288] on div "Débito" at bounding box center [377, 287] width 43 height 19
click at [356, 278] on input "Débito" at bounding box center [356, 278] width 0 height 0
click at [371, 288] on div "Débito" at bounding box center [377, 287] width 43 height 19
click at [356, 278] on input "Débito" at bounding box center [356, 278] width 0 height 0
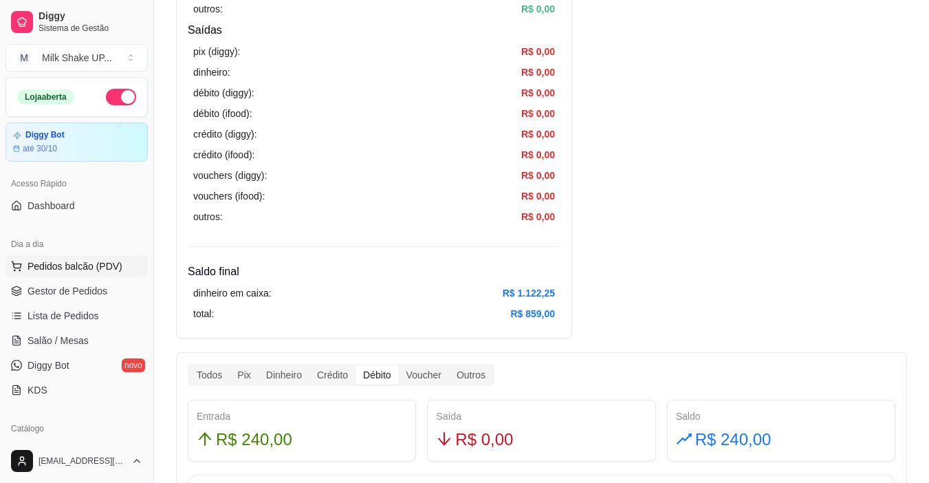
scroll to position [413, 0]
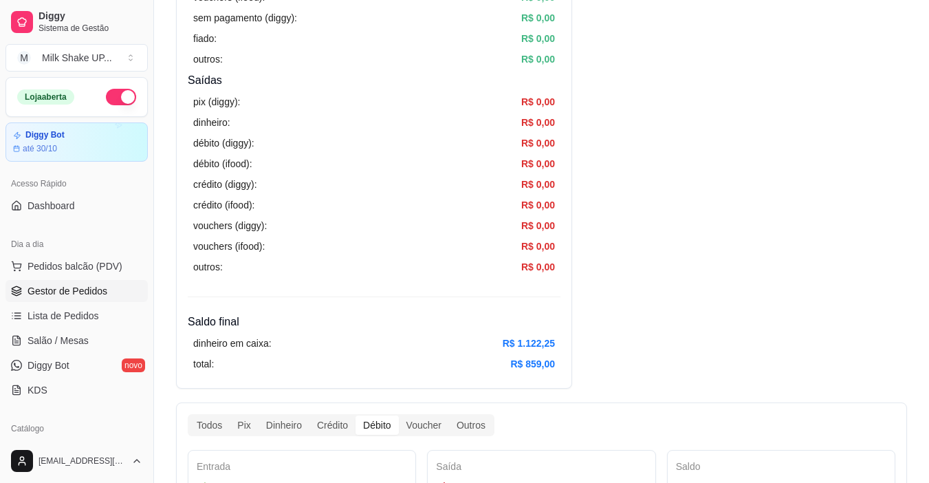
click at [92, 293] on span "Gestor de Pedidos" at bounding box center [68, 291] width 80 height 14
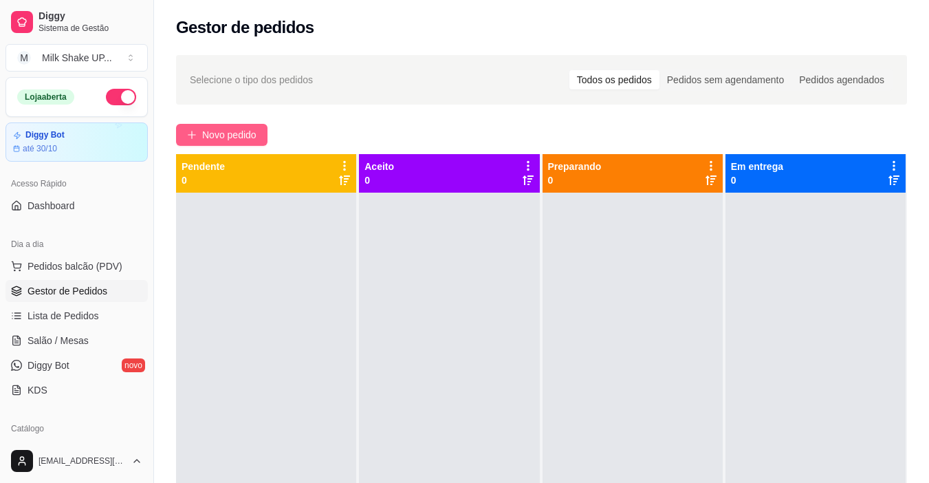
click at [247, 124] on button "Novo pedido" at bounding box center [221, 135] width 91 height 22
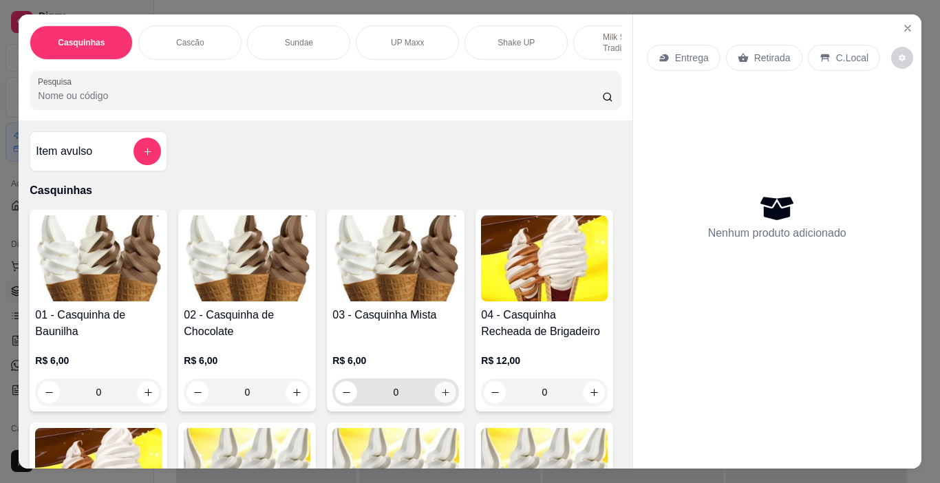
click at [444, 403] on button "increase-product-quantity" at bounding box center [445, 392] width 21 height 21
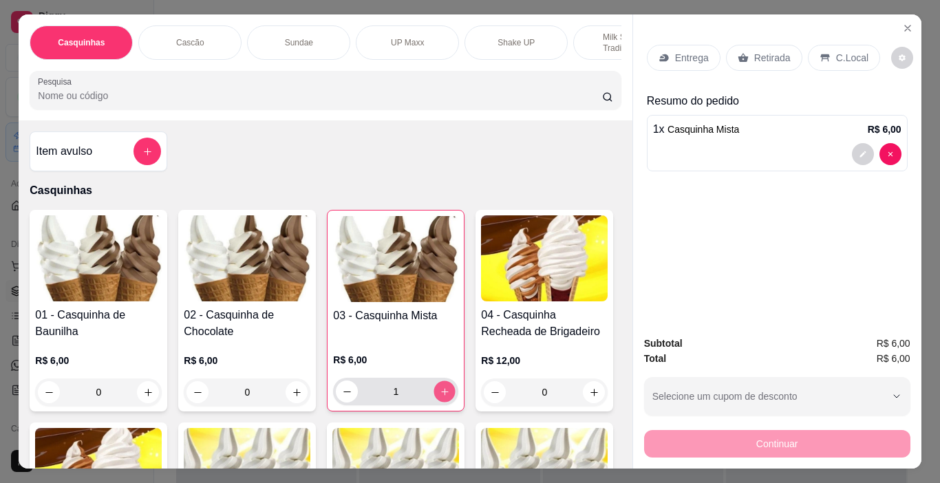
click at [444, 402] on button "increase-product-quantity" at bounding box center [444, 391] width 21 height 21
type input "2"
click at [833, 45] on div "C.Local" at bounding box center [843, 58] width 72 height 26
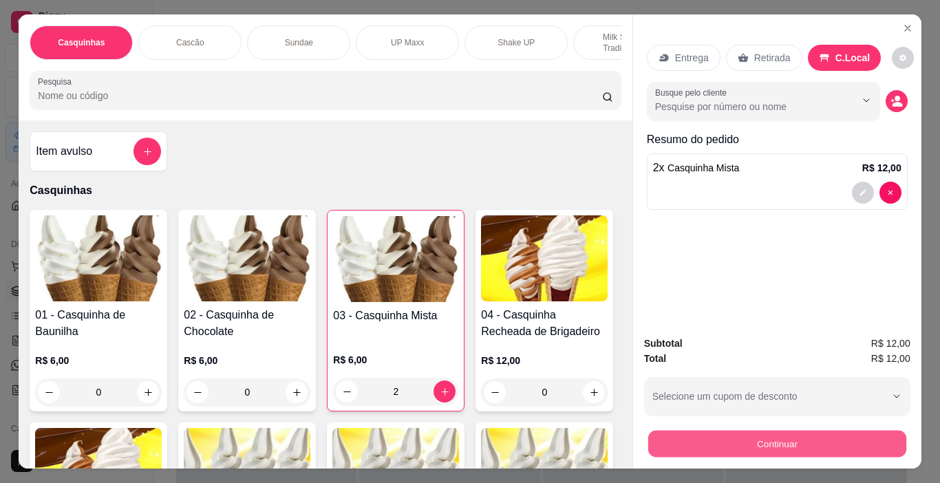
click at [793, 444] on button "Continuar" at bounding box center [776, 444] width 258 height 27
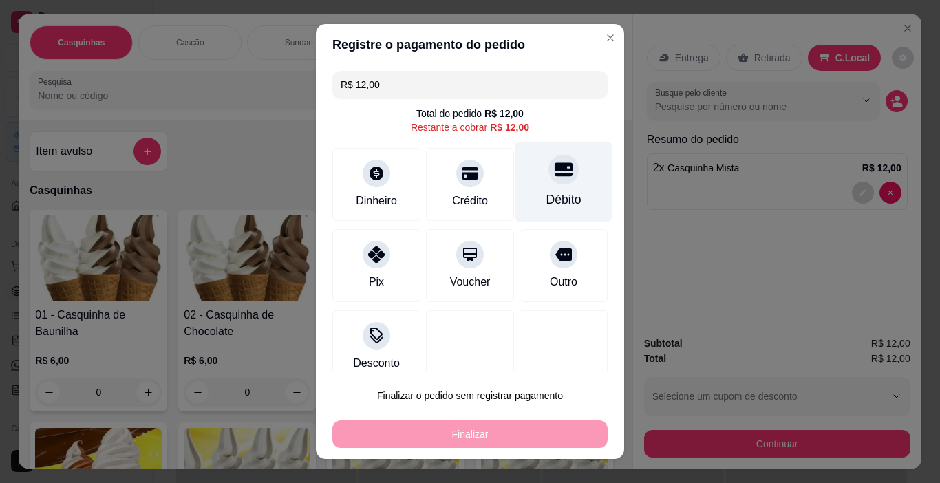
click at [528, 183] on div "Débito" at bounding box center [563, 182] width 97 height 80
type input "R$ 0,00"
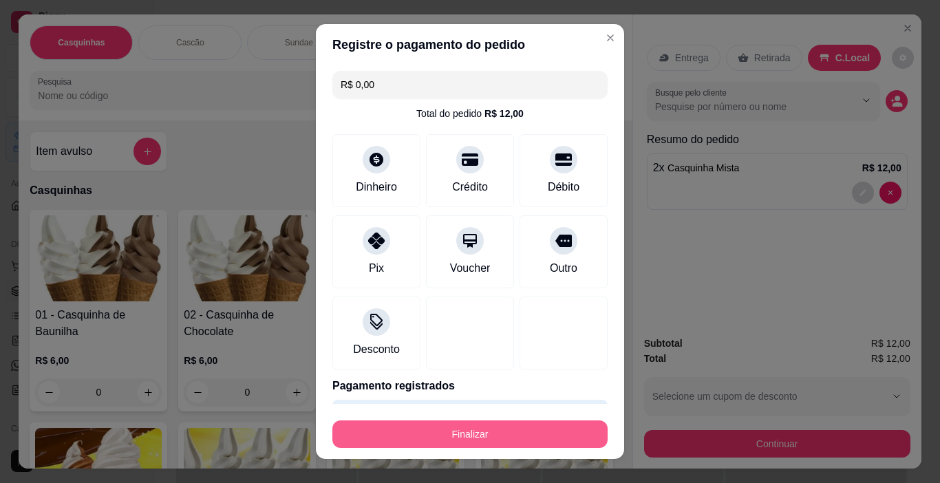
click at [550, 434] on button "Finalizar" at bounding box center [469, 434] width 275 height 28
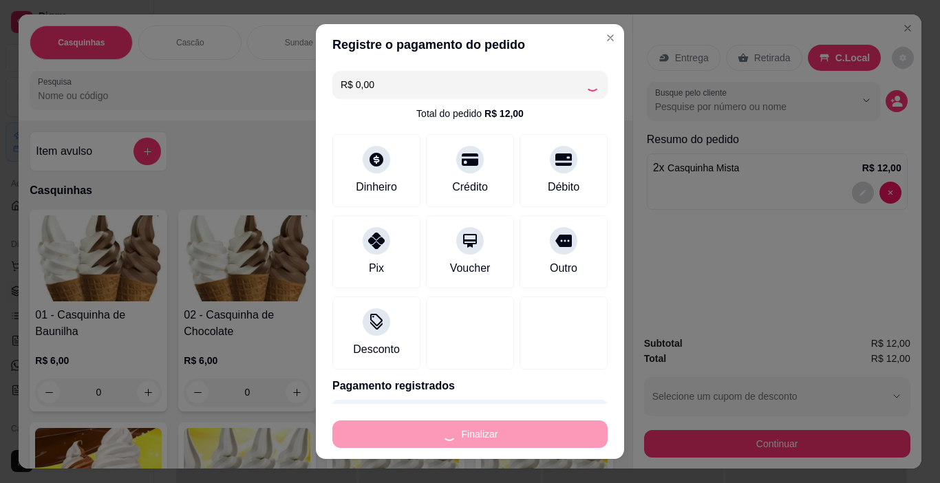
type input "0"
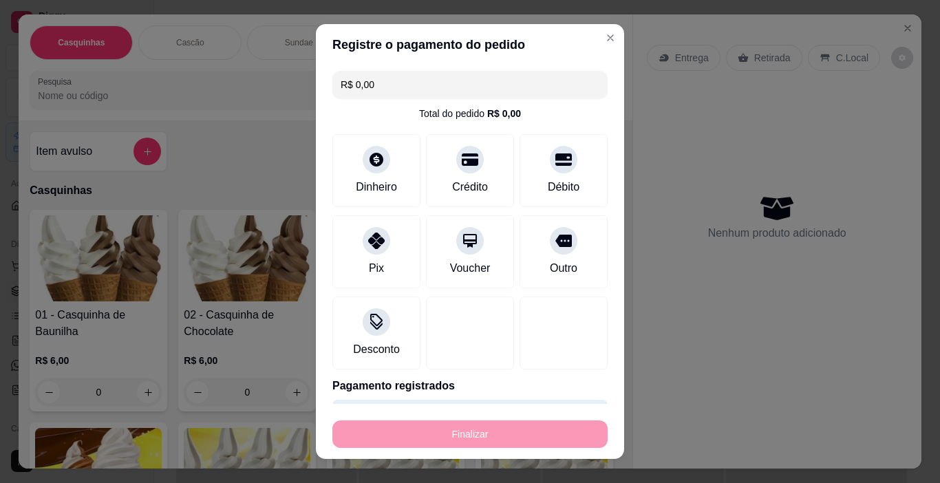
type input "-R$ 12,00"
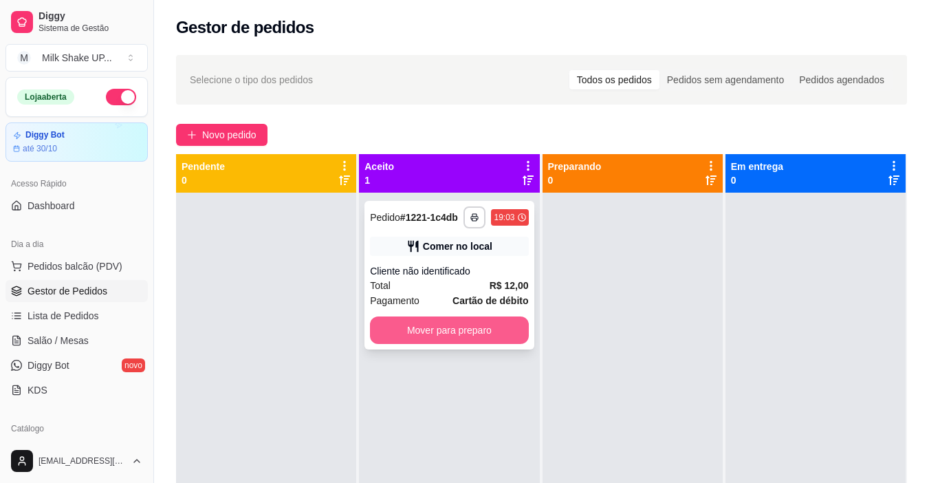
click at [506, 334] on button "Mover para preparo" at bounding box center [449, 330] width 158 height 28
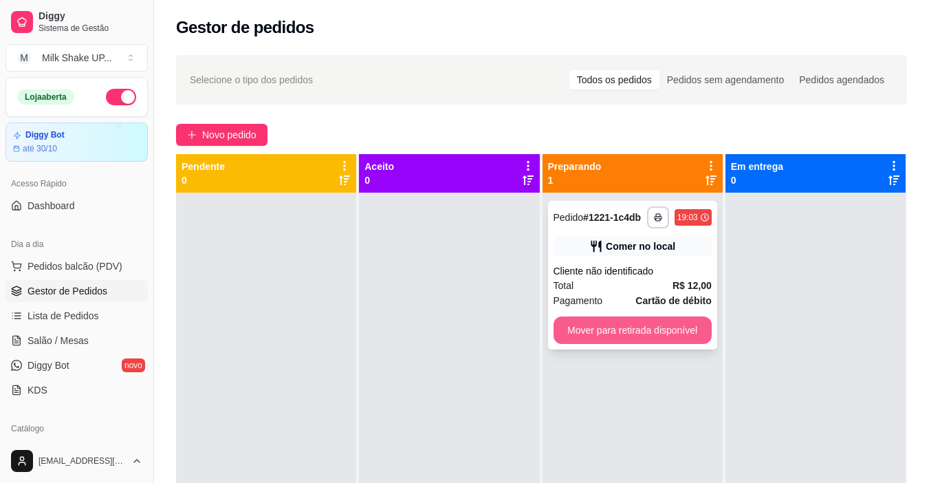
click at [619, 325] on button "Mover para retirada disponível" at bounding box center [633, 330] width 158 height 28
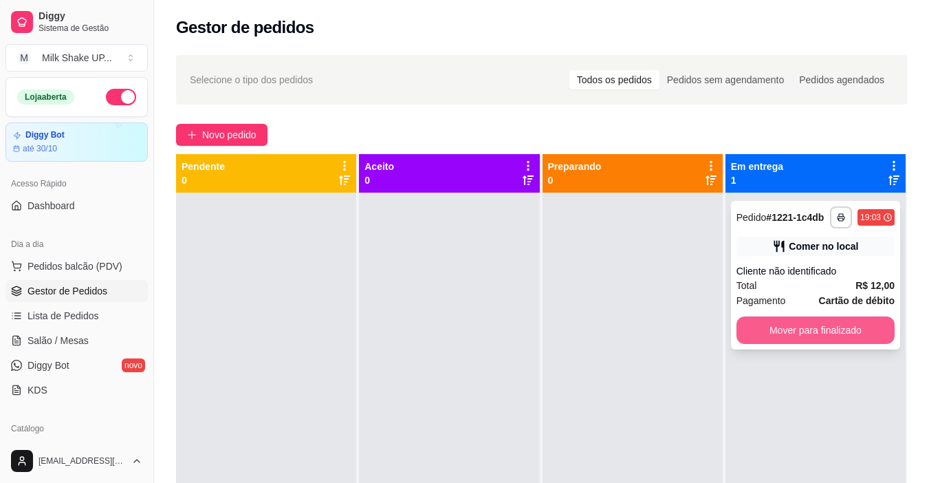
click at [810, 327] on button "Mover para finalizado" at bounding box center [816, 330] width 158 height 28
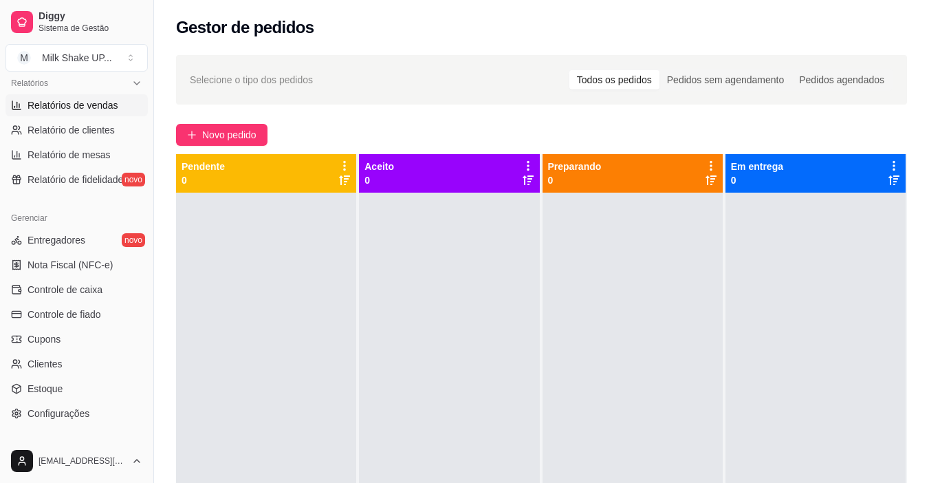
scroll to position [481, 0]
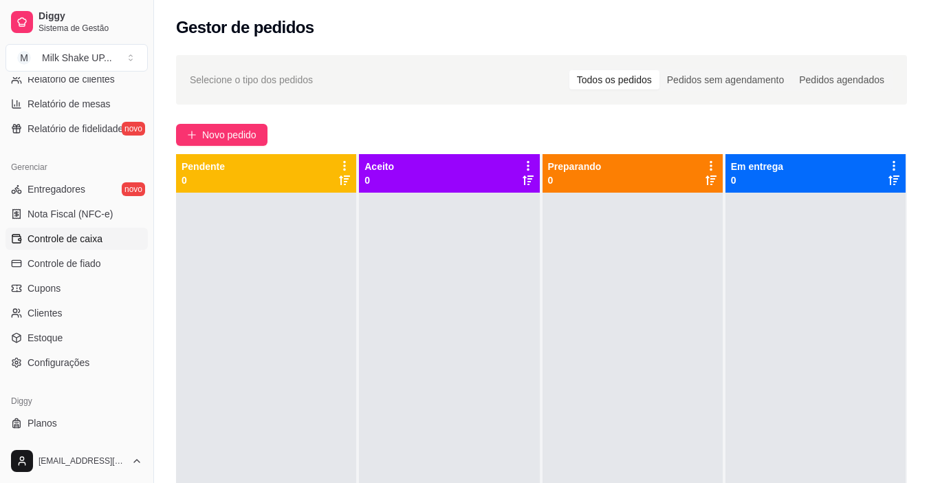
click at [89, 237] on span "Controle de caixa" at bounding box center [65, 239] width 75 height 14
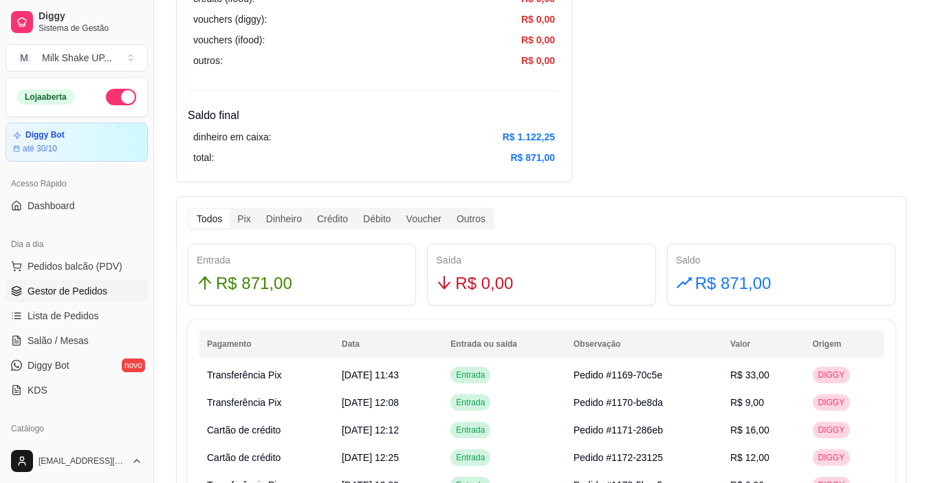
click at [87, 294] on span "Gestor de Pedidos" at bounding box center [68, 291] width 80 height 14
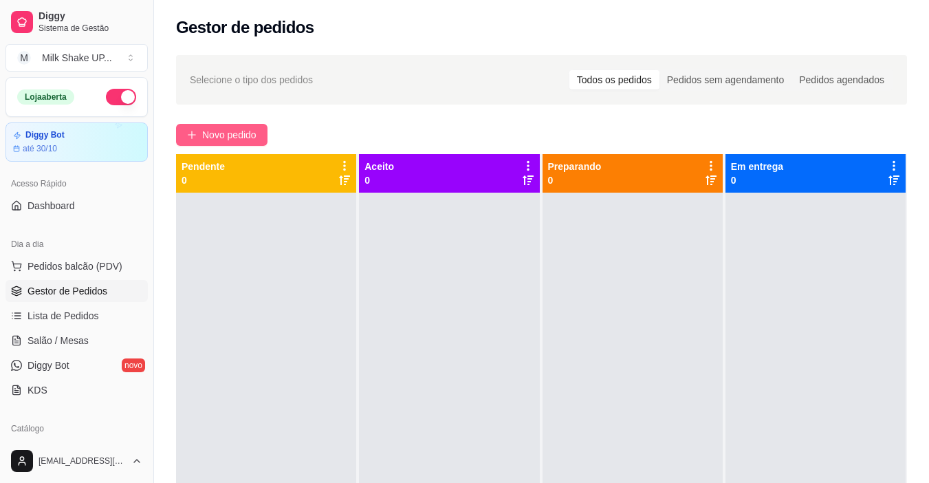
click at [241, 132] on span "Novo pedido" at bounding box center [229, 134] width 54 height 15
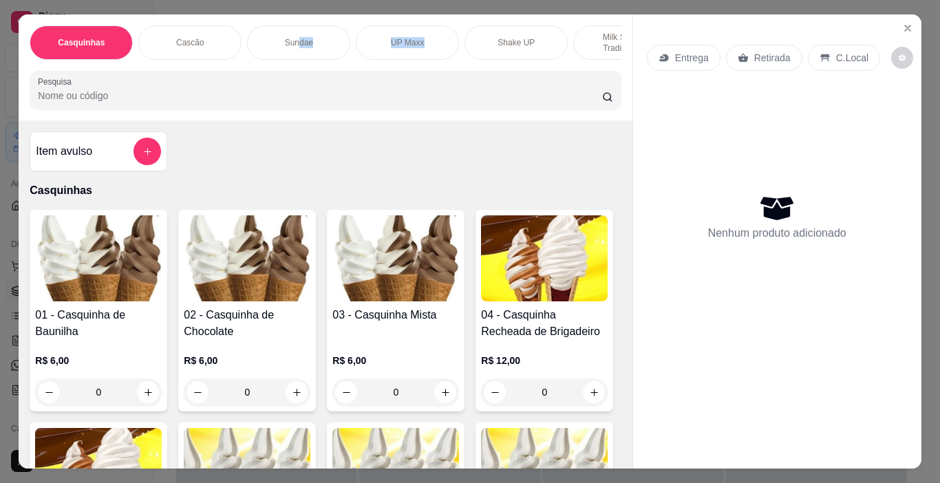
drag, startPoint x: 292, startPoint y: 54, endPoint x: 441, endPoint y: 54, distance: 149.3
click at [441, 54] on div "Casquinhas Cascão Sundae UP Maxx Shake UP Milk Shakes Tradicionais Milk Shakes …" at bounding box center [325, 42] width 591 height 34
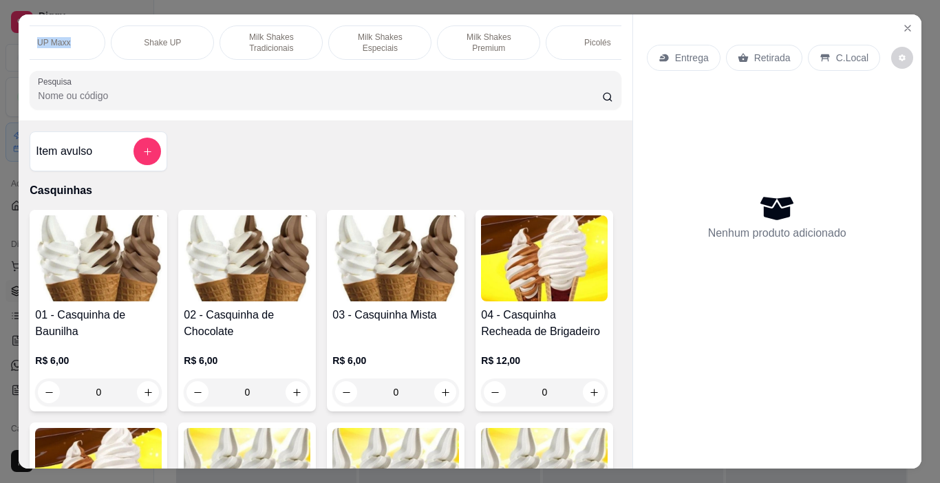
scroll to position [0, 490]
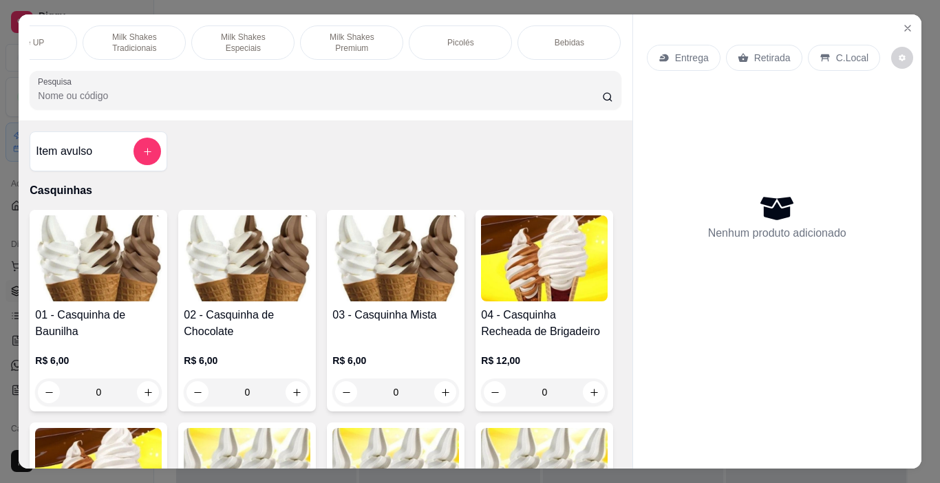
click at [371, 38] on p "Milk Shakes Premium" at bounding box center [352, 43] width 80 height 22
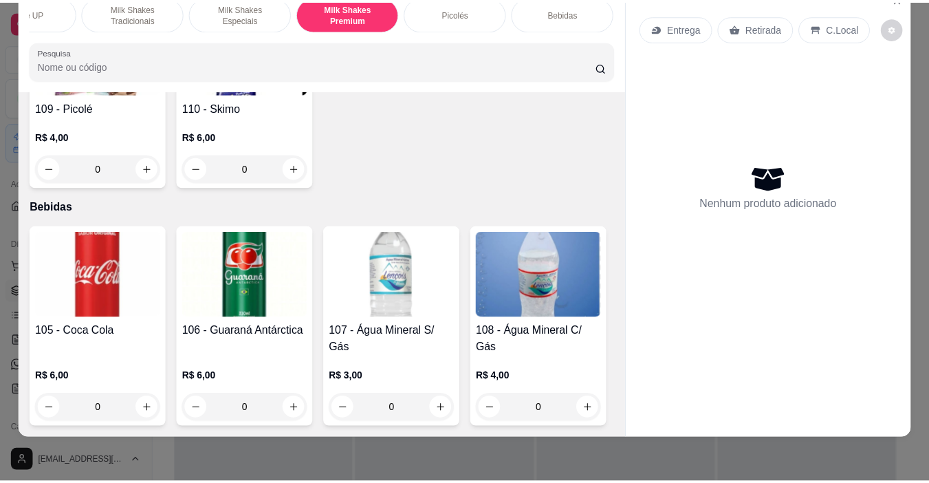
scroll to position [6877, 0]
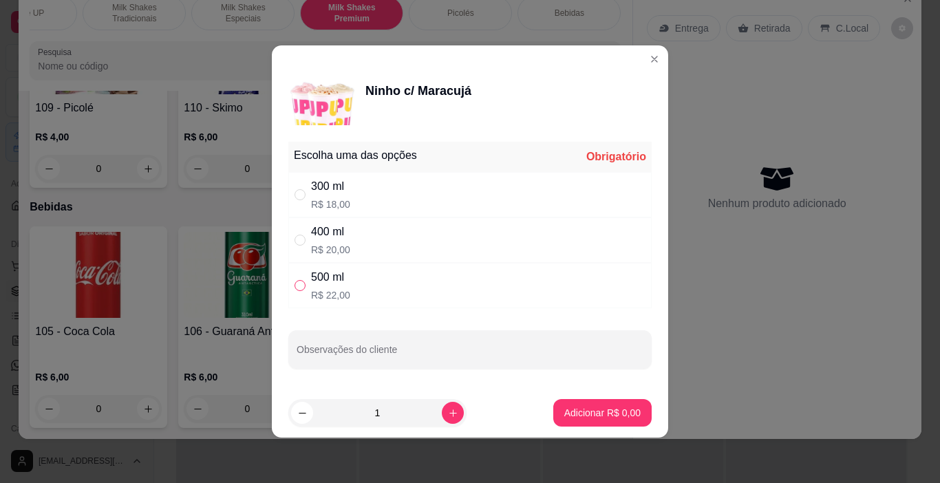
click at [299, 290] on input "" at bounding box center [299, 285] width 11 height 11
radio input "true"
click at [567, 401] on button "Adicionar R$ 22,00" at bounding box center [599, 413] width 104 height 28
type input "1"
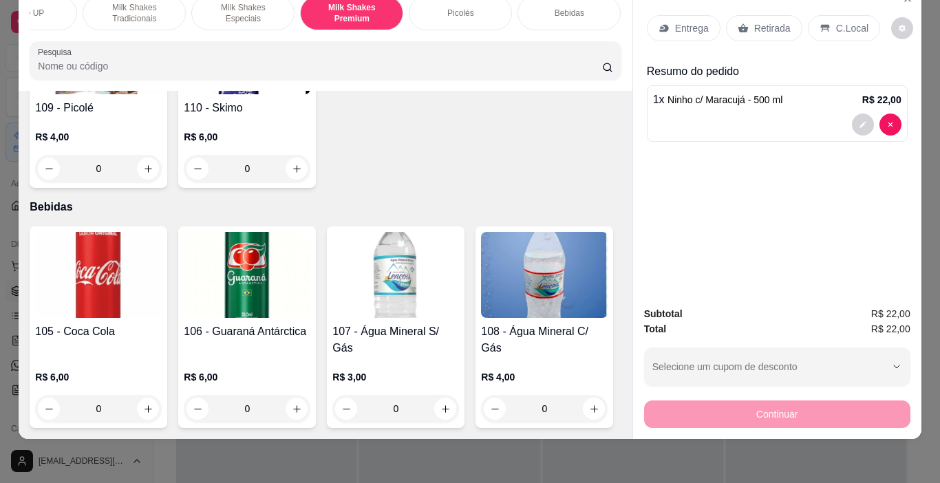
click at [822, 23] on icon at bounding box center [824, 28] width 11 height 11
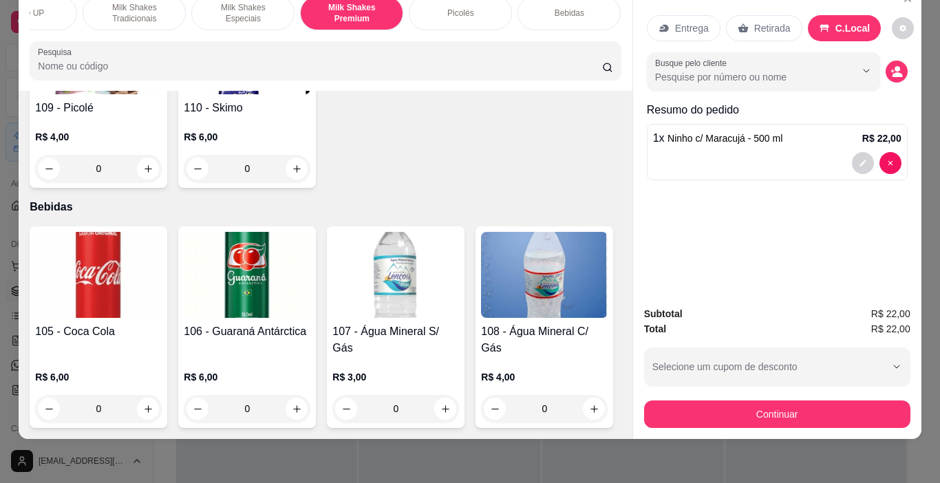
click at [819, 400] on button "Continuar" at bounding box center [777, 414] width 266 height 28
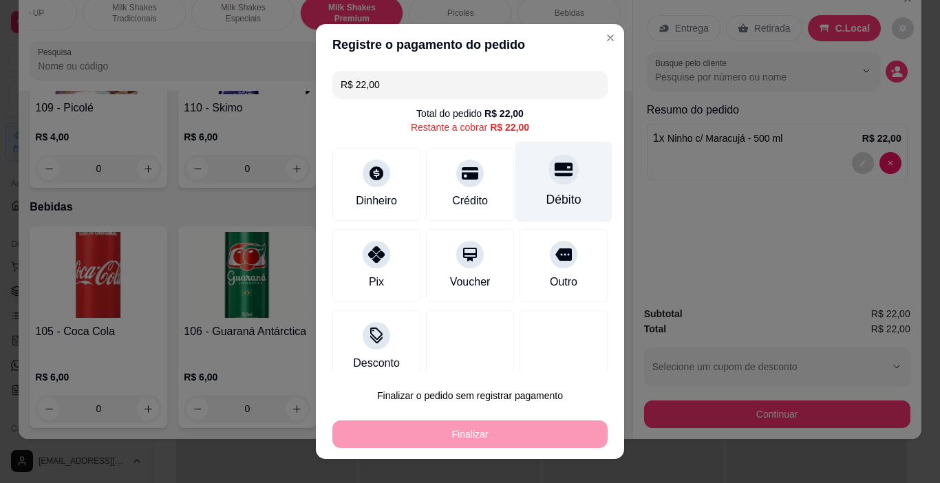
click at [548, 182] on div at bounding box center [563, 170] width 30 height 30
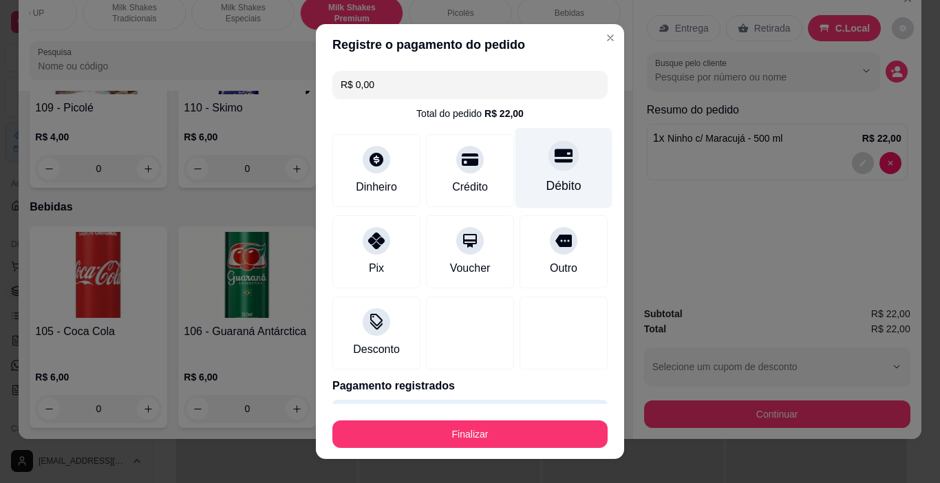
type input "R$ 0,00"
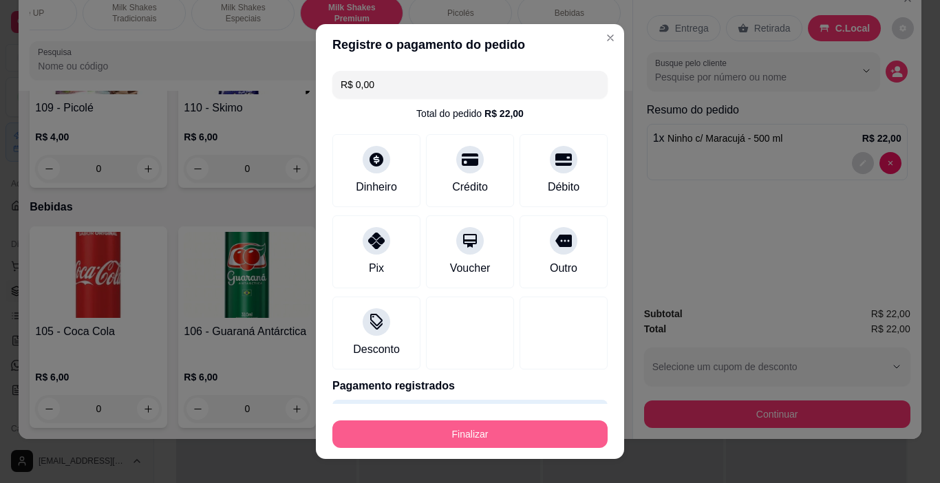
click at [545, 437] on button "Finalizar" at bounding box center [469, 434] width 275 height 28
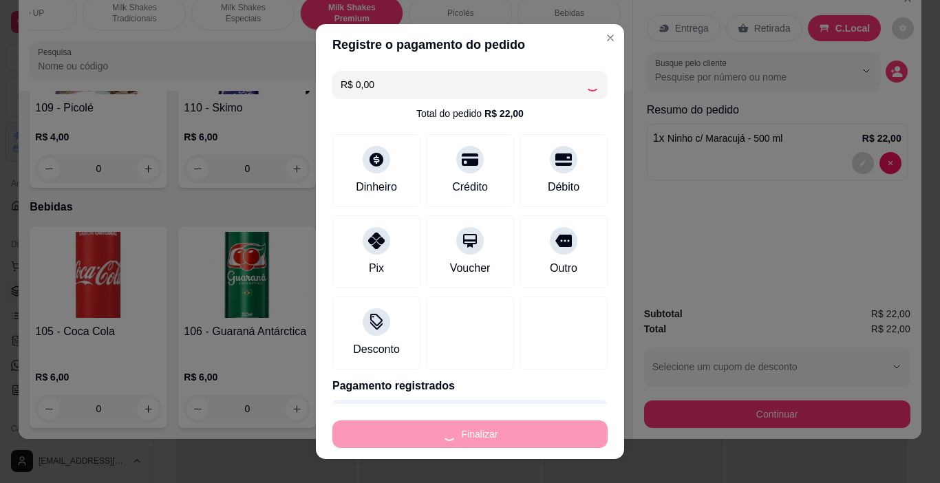
type input "0"
type input "-R$ 22,00"
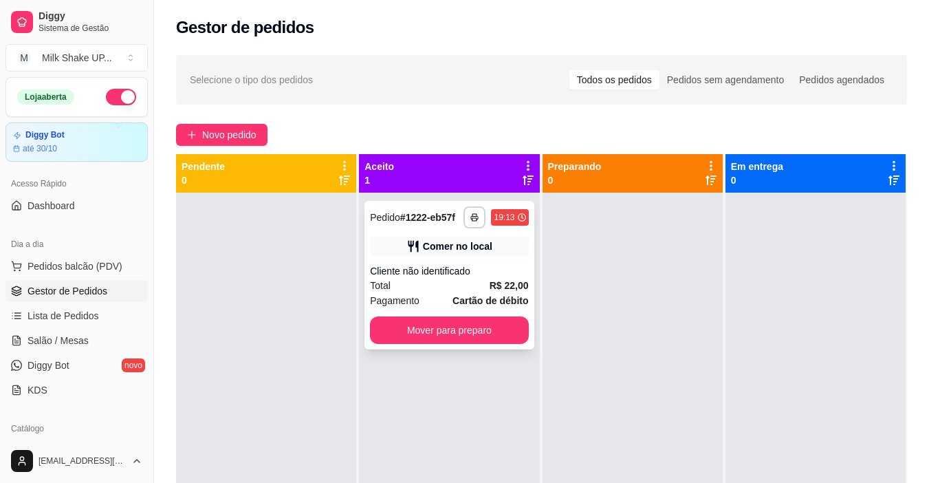
click at [492, 325] on button "Mover para preparo" at bounding box center [449, 330] width 158 height 28
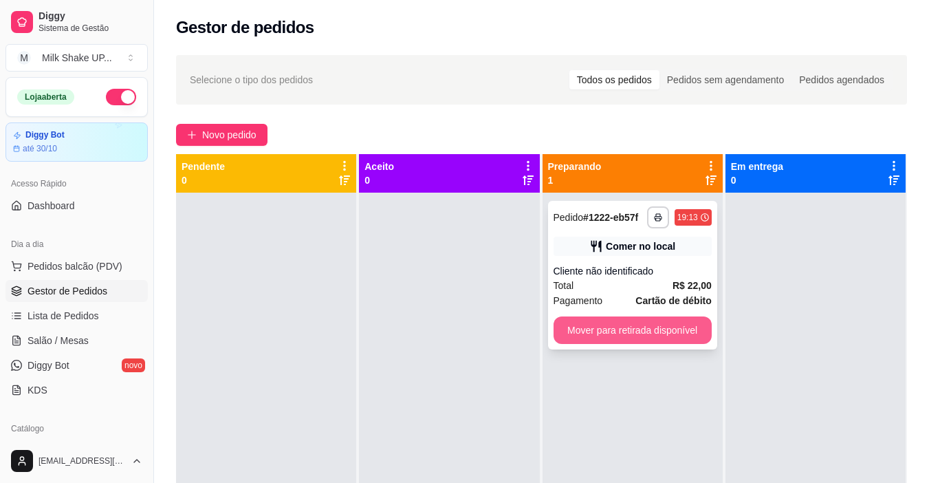
click at [631, 327] on button "Mover para retirada disponível" at bounding box center [633, 330] width 158 height 28
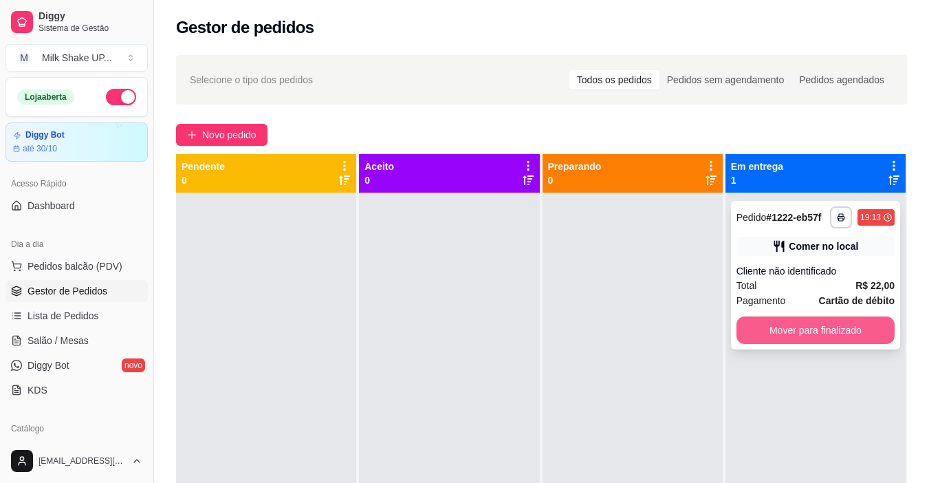
click at [792, 340] on button "Mover para finalizado" at bounding box center [816, 330] width 158 height 28
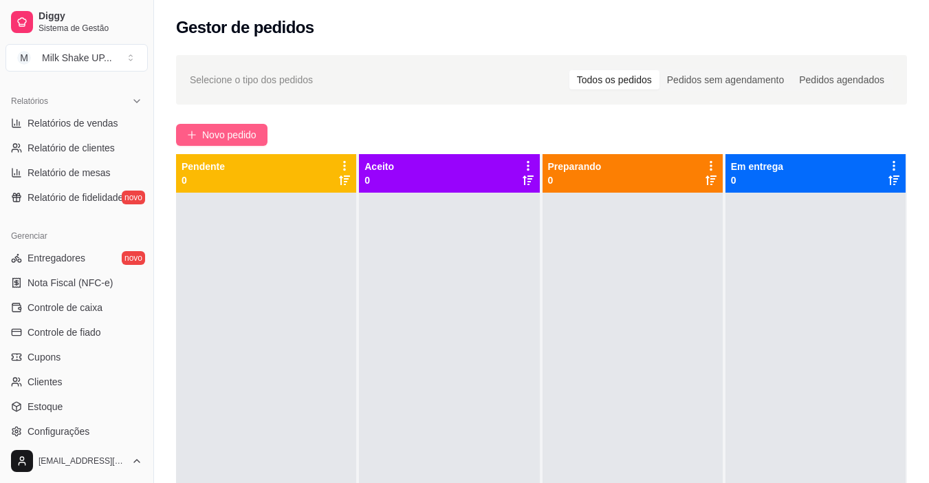
click at [249, 128] on span "Novo pedido" at bounding box center [229, 134] width 54 height 15
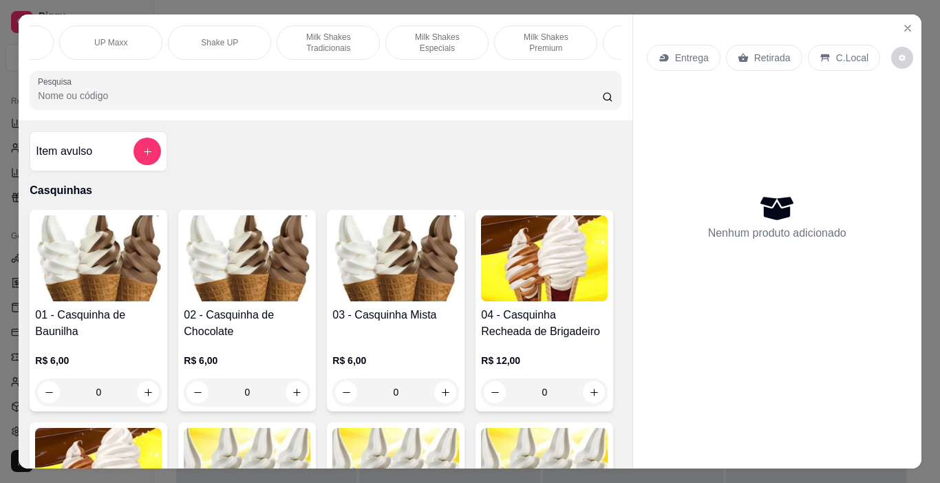
scroll to position [0, 303]
click at [542, 32] on p "Milk Shakes Premium" at bounding box center [539, 43] width 80 height 22
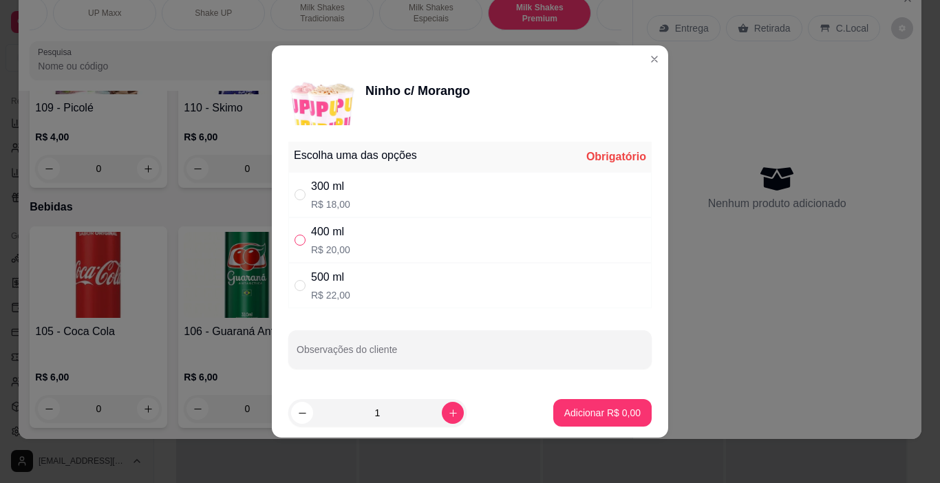
click at [300, 239] on input "" at bounding box center [299, 240] width 11 height 11
radio input "true"
click at [447, 419] on button "increase-product-quantity" at bounding box center [453, 413] width 22 height 22
click at [447, 419] on button "increase-product-quantity" at bounding box center [452, 412] width 21 height 21
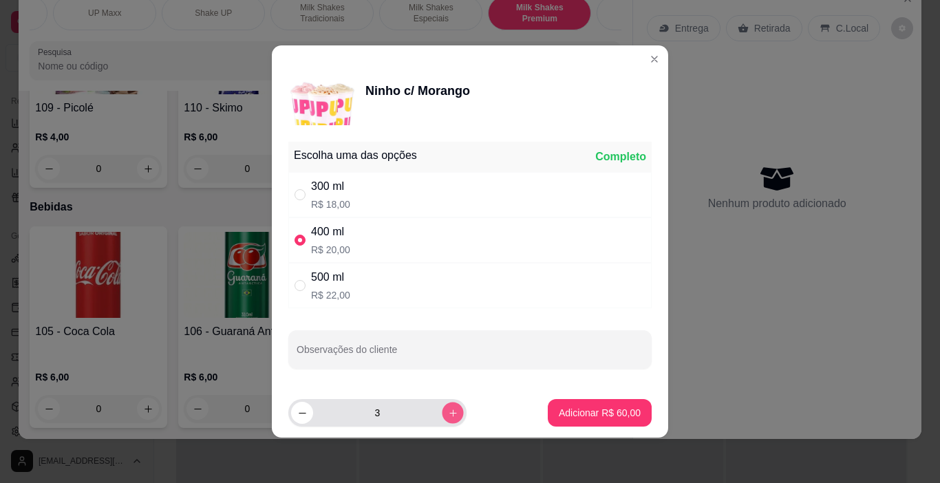
type input "4"
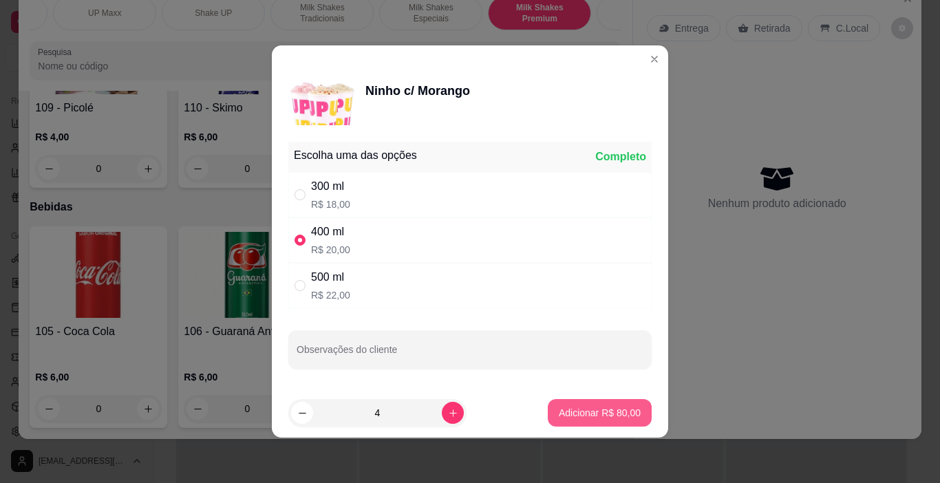
click at [582, 416] on p "Adicionar R$ 80,00" at bounding box center [599, 413] width 82 height 14
type input "4"
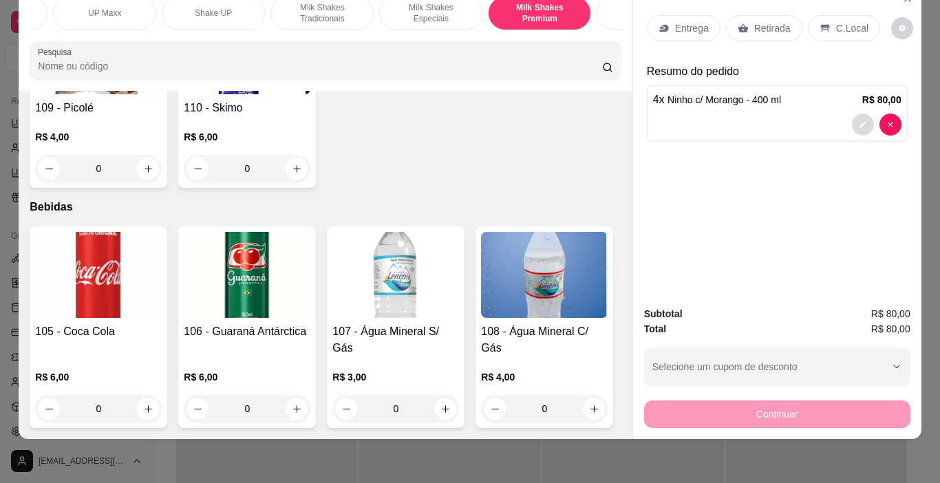
click at [855, 113] on button "decrease-product-quantity" at bounding box center [862, 124] width 22 height 22
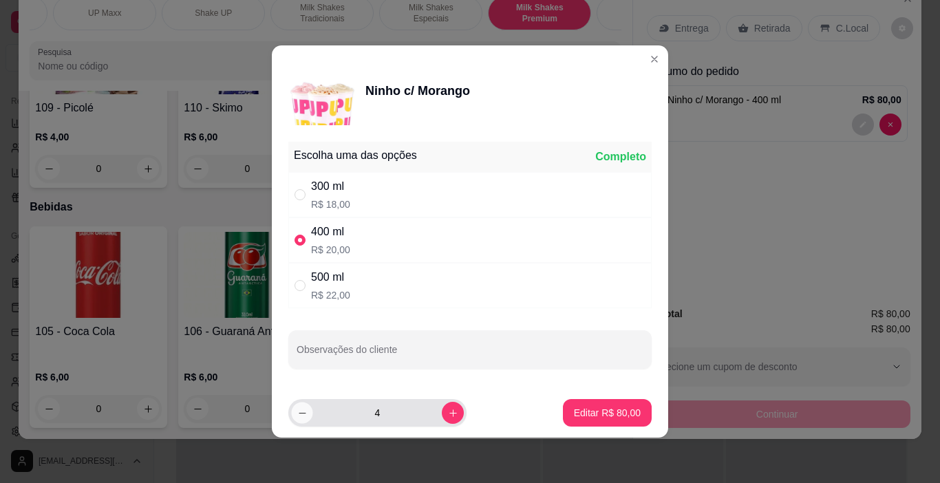
click at [296, 416] on button "decrease-product-quantity" at bounding box center [301, 412] width 21 height 21
type input "3"
click at [614, 417] on p "Editar R$ 60,00" at bounding box center [607, 413] width 67 height 14
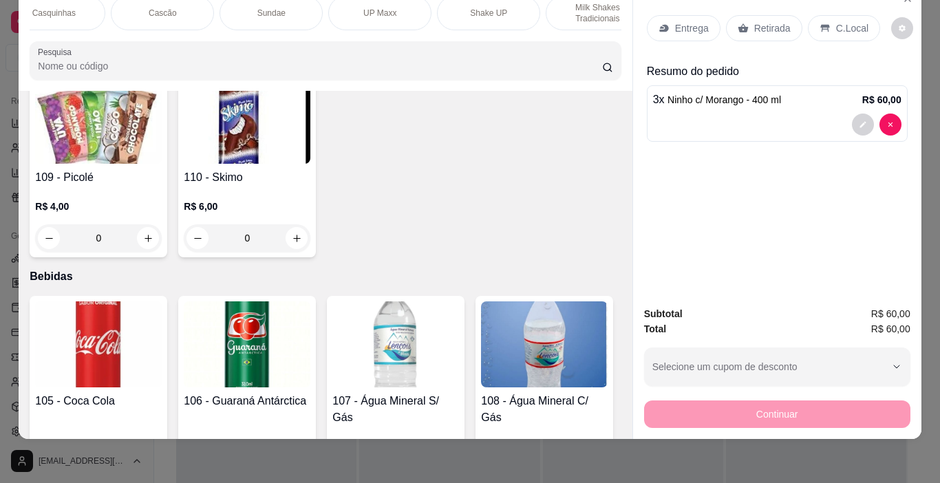
scroll to position [0, 0]
click at [285, 8] on p "Sundae" at bounding box center [299, 13] width 28 height 11
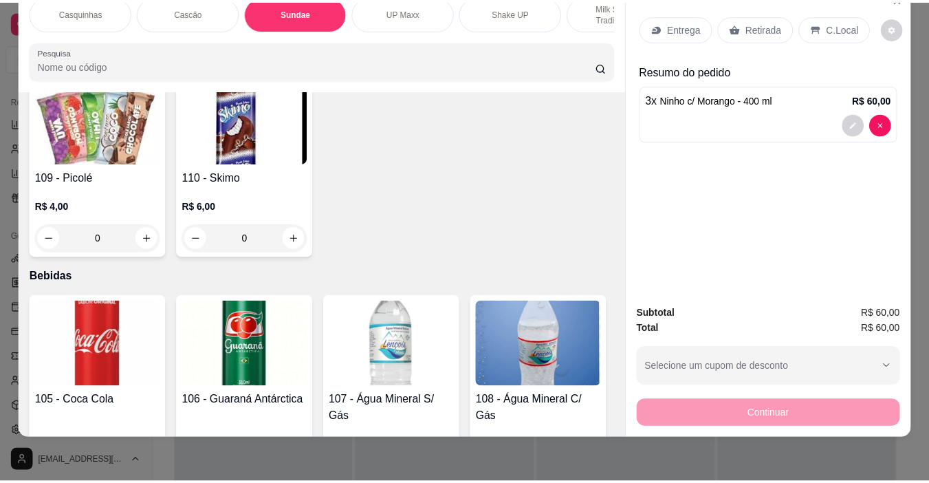
scroll to position [1801, 0]
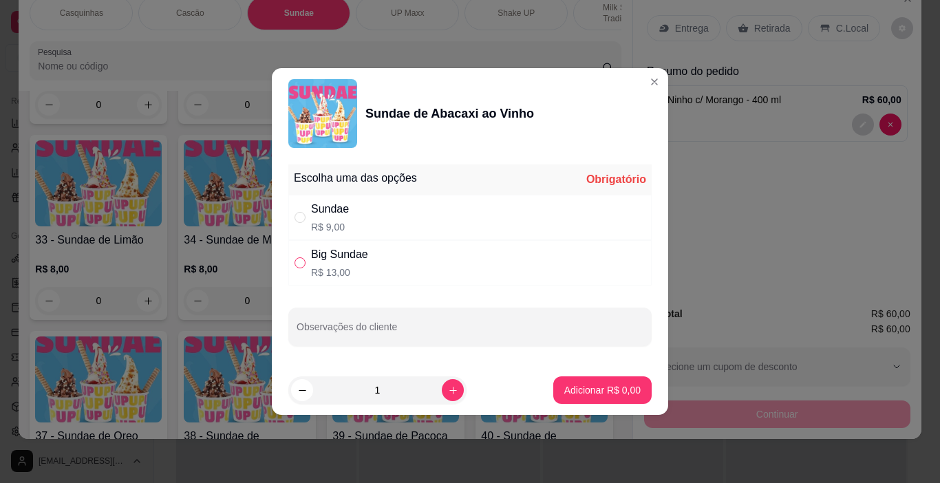
click at [305, 270] on label "" at bounding box center [299, 262] width 11 height 15
click at [305, 268] on input "" at bounding box center [299, 262] width 11 height 11
click at [298, 266] on input "" at bounding box center [299, 262] width 11 height 11
click at [582, 383] on button "Adicionar R$ 13,00" at bounding box center [599, 390] width 101 height 27
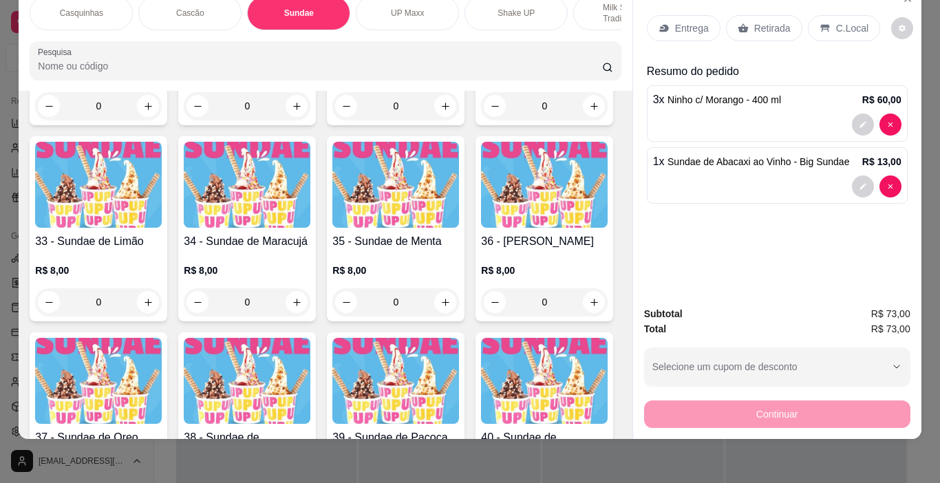
drag, startPoint x: 584, startPoint y: 385, endPoint x: 627, endPoint y: 397, distance: 44.9
click at [611, 393] on div "Item avulso Casquinhas 01 - Casquinha de Baunilha R$ 6,00 0 02 - Casquinha de C…" at bounding box center [325, 265] width 613 height 348
click at [847, 28] on div "C.Local" at bounding box center [843, 28] width 72 height 26
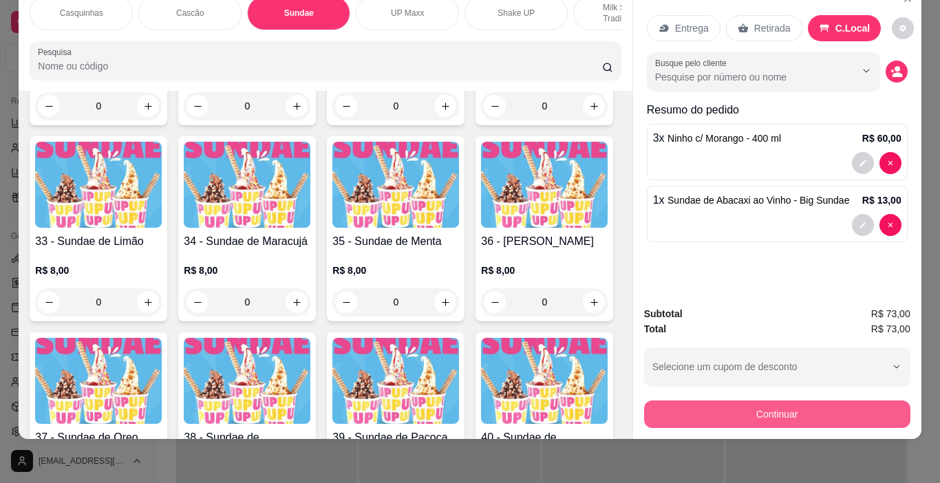
click at [865, 411] on button "Continuar" at bounding box center [777, 414] width 266 height 28
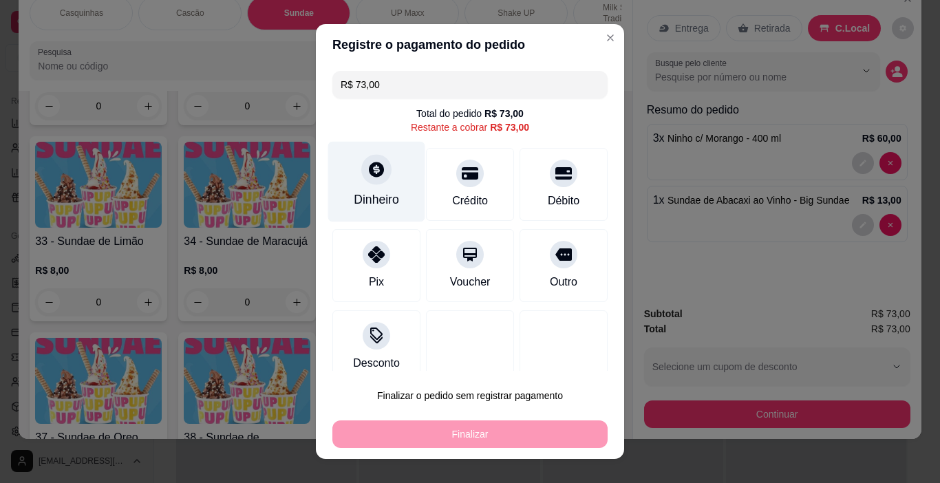
click at [361, 182] on div at bounding box center [376, 170] width 30 height 30
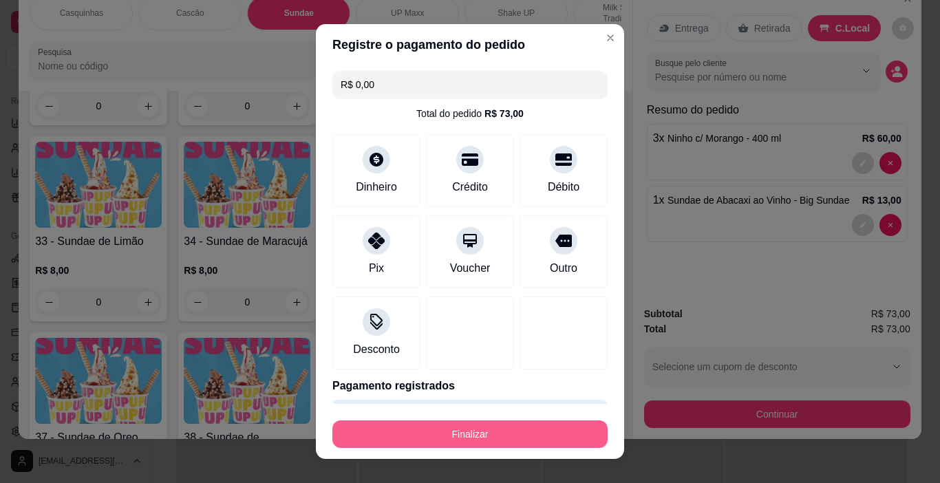
click at [485, 435] on button "Finalizar" at bounding box center [469, 434] width 275 height 28
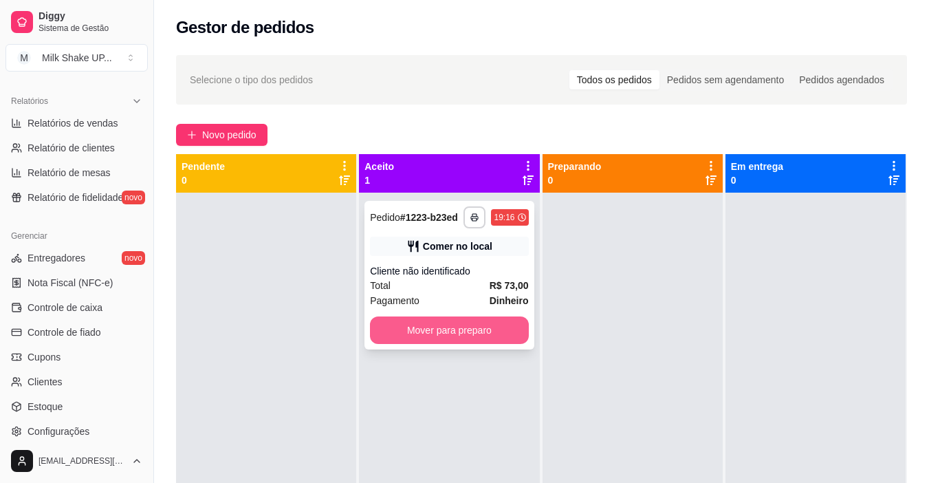
click at [484, 335] on button "Mover para preparo" at bounding box center [449, 330] width 158 height 28
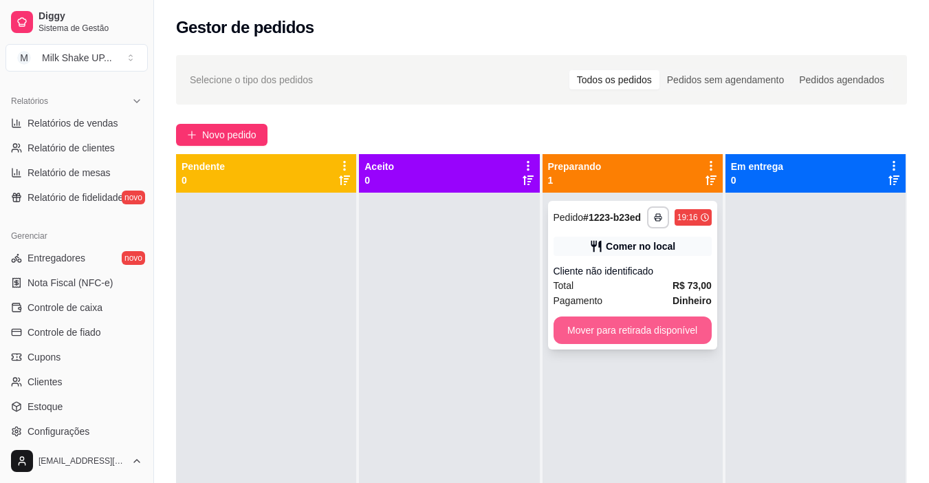
click at [607, 322] on button "Mover para retirada disponível" at bounding box center [633, 330] width 158 height 28
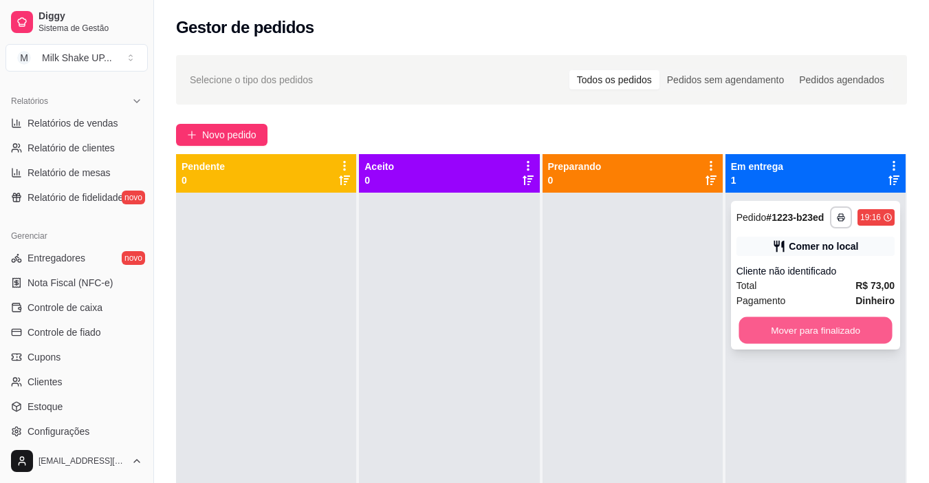
click at [762, 332] on button "Mover para finalizado" at bounding box center [815, 330] width 153 height 27
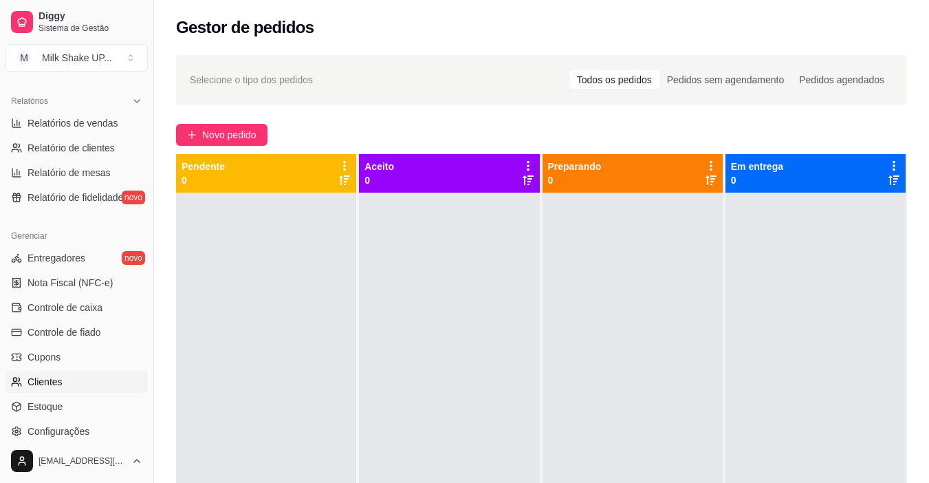
scroll to position [481, 0]
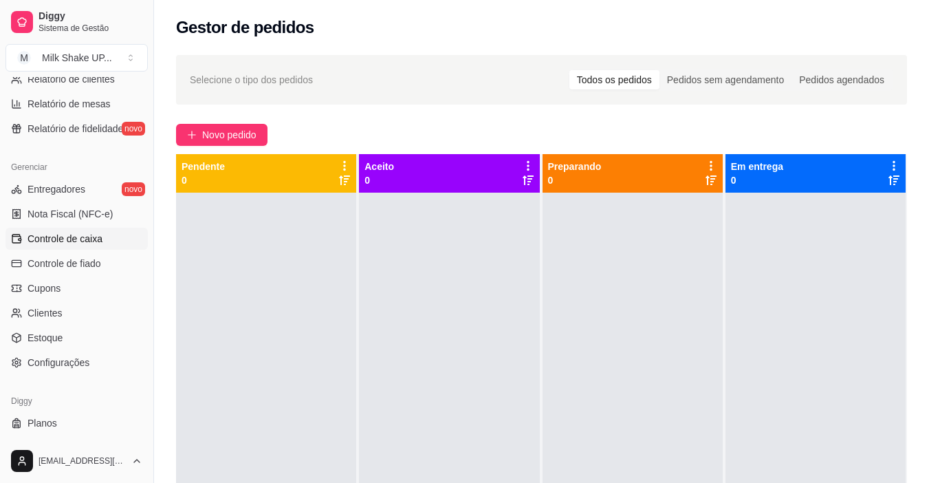
click at [87, 237] on span "Controle de caixa" at bounding box center [65, 239] width 75 height 14
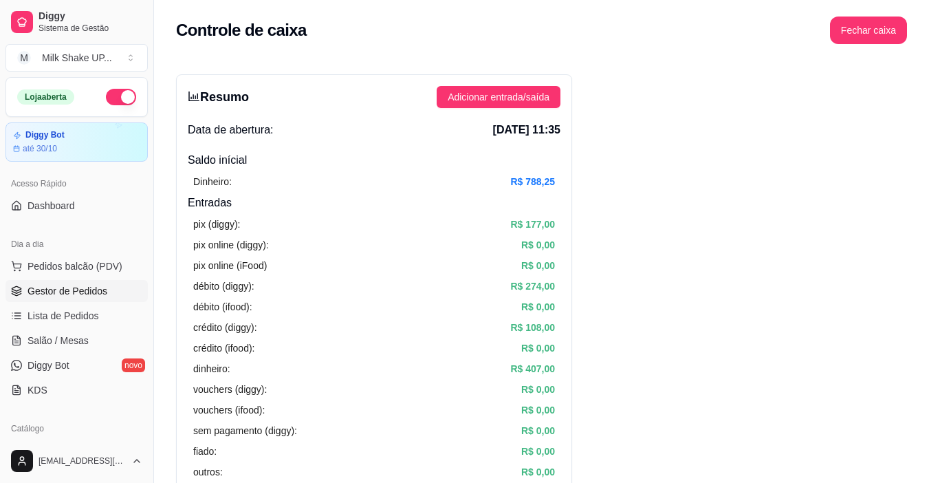
click at [97, 286] on span "Gestor de Pedidos" at bounding box center [68, 291] width 80 height 14
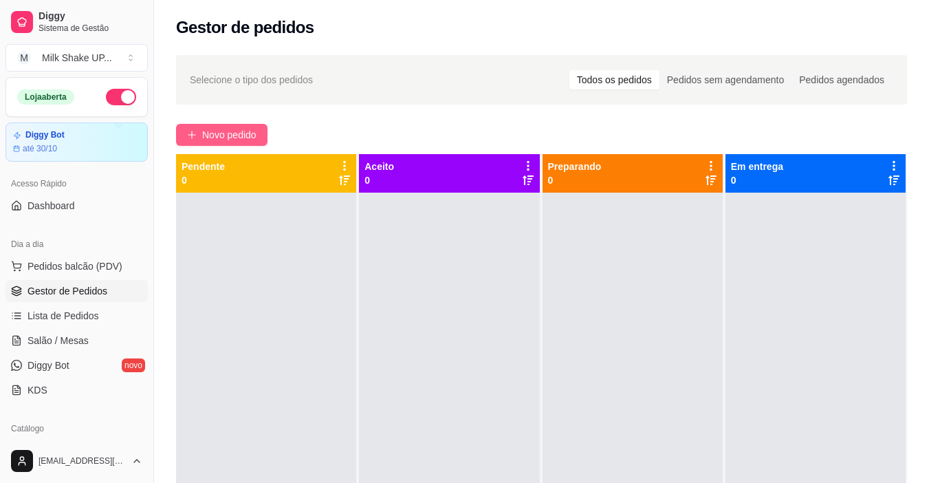
click at [243, 133] on span "Novo pedido" at bounding box center [229, 134] width 54 height 15
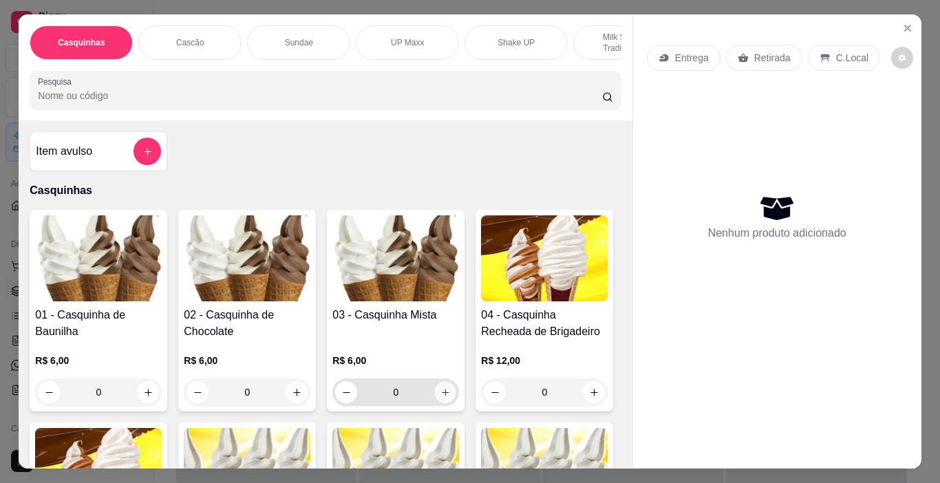
click at [447, 395] on button "increase-product-quantity" at bounding box center [445, 392] width 21 height 21
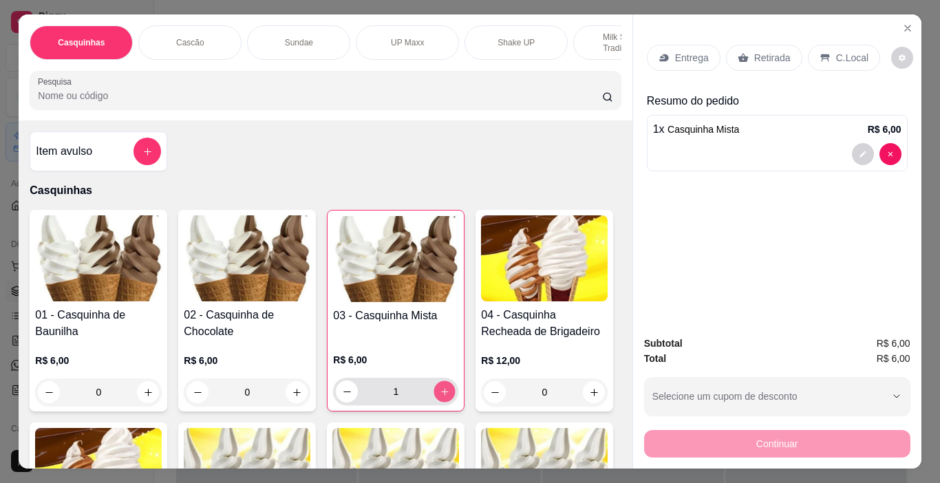
click at [447, 394] on button "increase-product-quantity" at bounding box center [444, 391] width 21 height 21
click at [787, 437] on div "Continuar" at bounding box center [777, 441] width 266 height 31
click at [282, 34] on div "Sundae" at bounding box center [298, 42] width 103 height 34
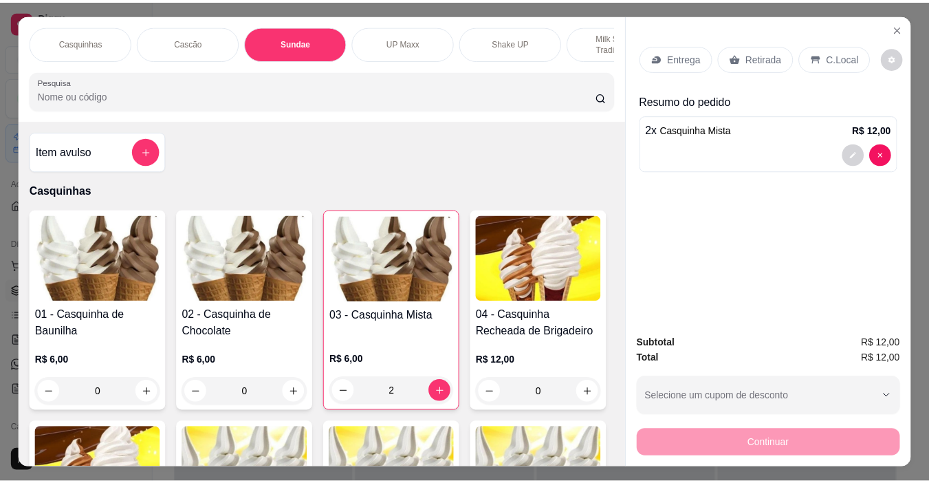
scroll to position [34, 0]
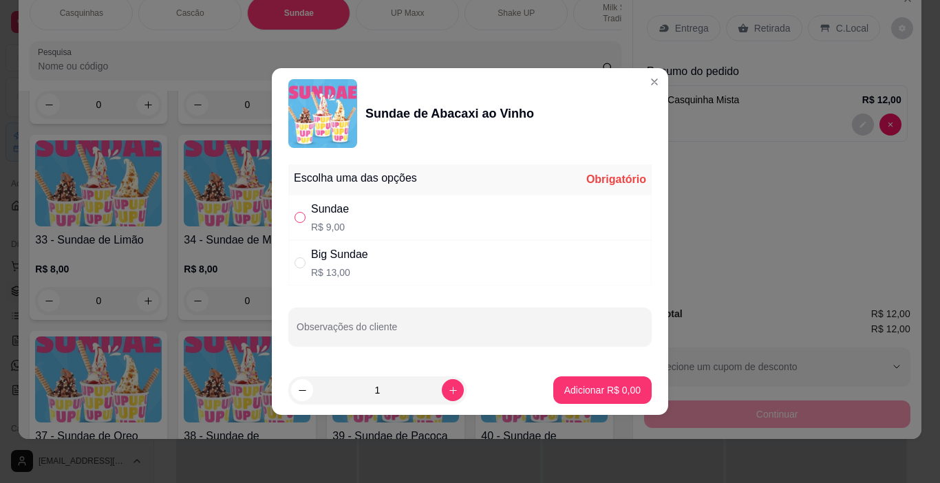
click at [300, 217] on input "" at bounding box center [299, 217] width 11 height 11
click at [580, 389] on p "Adicionar R$ 9,00" at bounding box center [602, 390] width 76 height 14
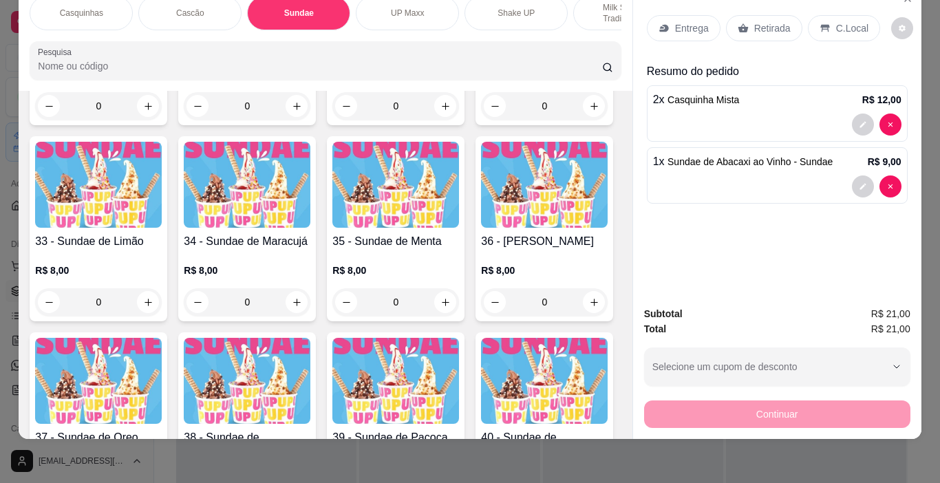
click at [853, 21] on p "C.Local" at bounding box center [852, 28] width 32 height 14
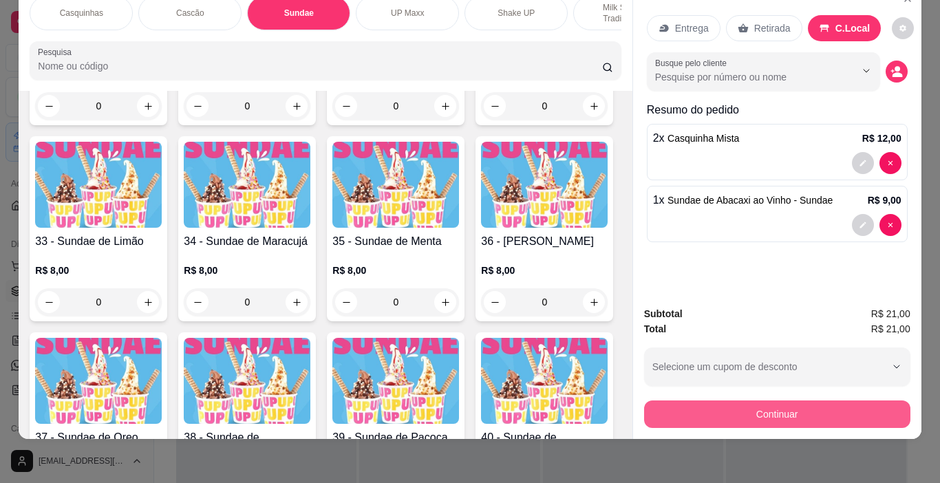
click at [802, 404] on button "Continuar" at bounding box center [777, 414] width 266 height 28
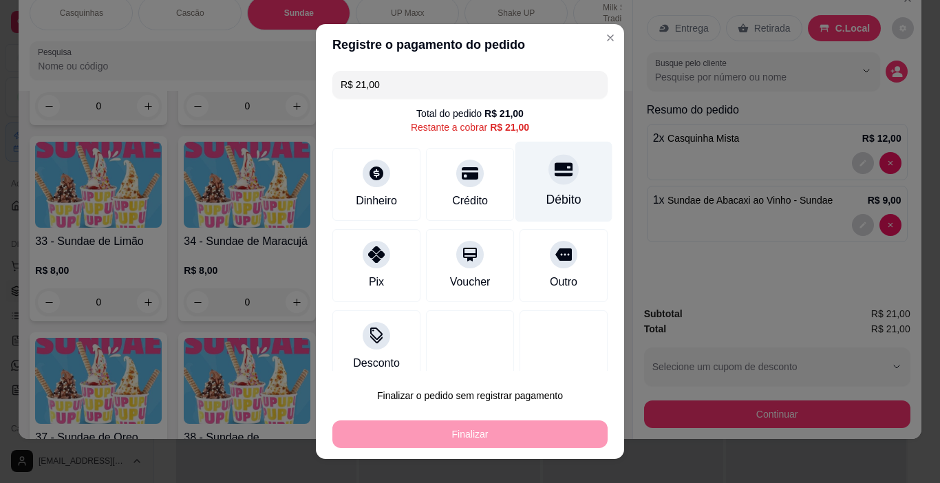
click at [554, 178] on div at bounding box center [563, 170] width 30 height 30
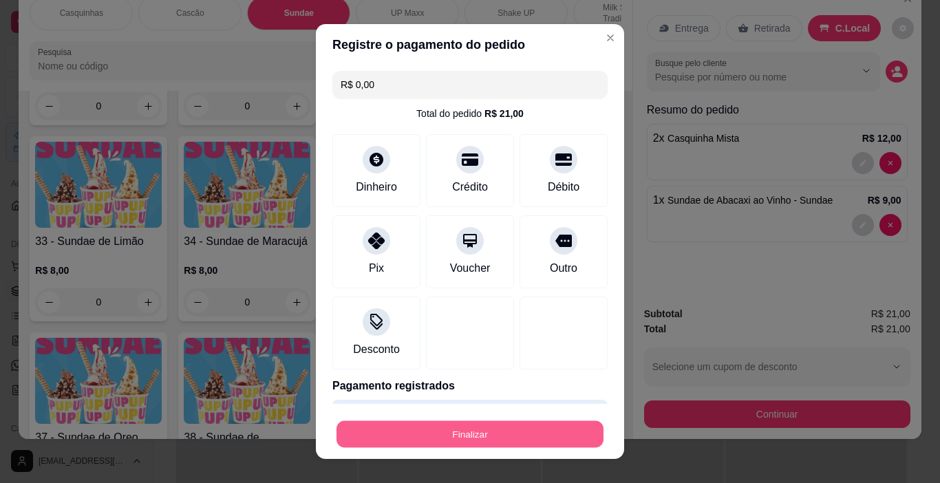
click at [521, 424] on button "Finalizar" at bounding box center [469, 434] width 267 height 27
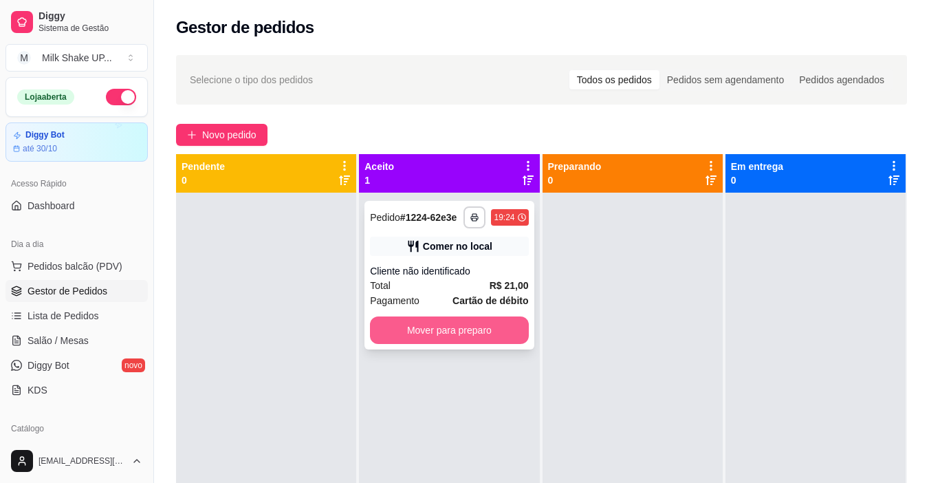
click at [496, 333] on button "Mover para preparo" at bounding box center [449, 330] width 158 height 28
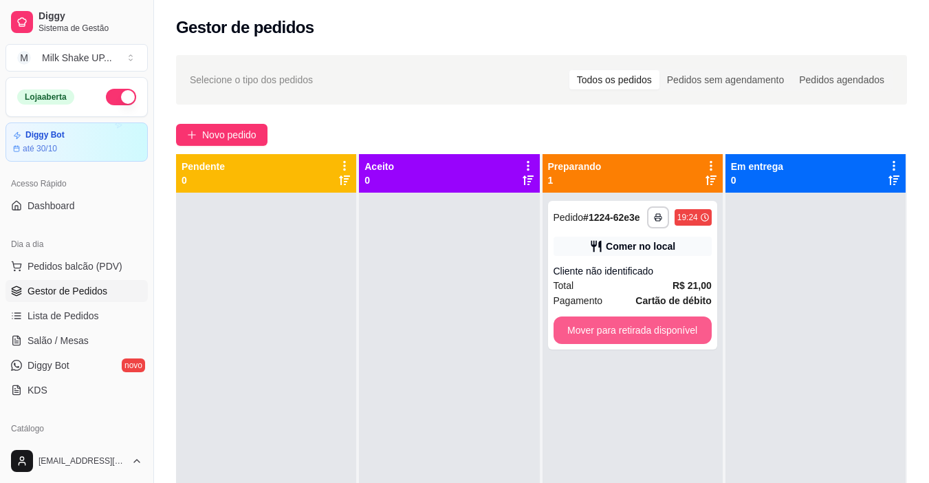
click at [653, 330] on button "Mover para retirada disponível" at bounding box center [633, 330] width 158 height 28
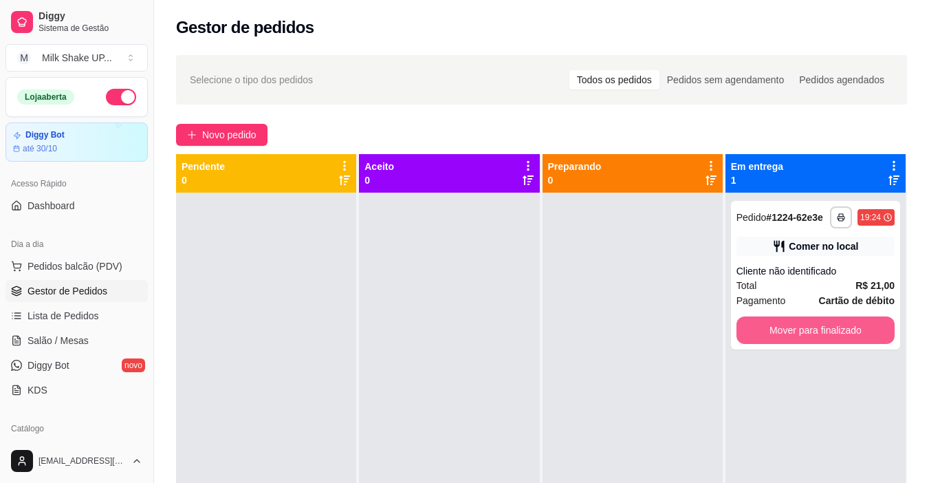
click at [808, 331] on button "Mover para finalizado" at bounding box center [816, 330] width 158 height 28
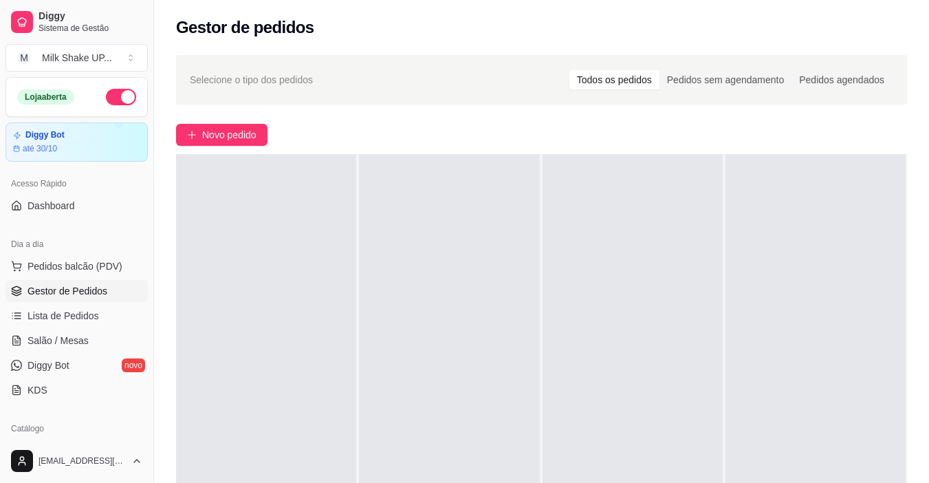
click at [95, 292] on span "Gestor de Pedidos" at bounding box center [68, 291] width 80 height 14
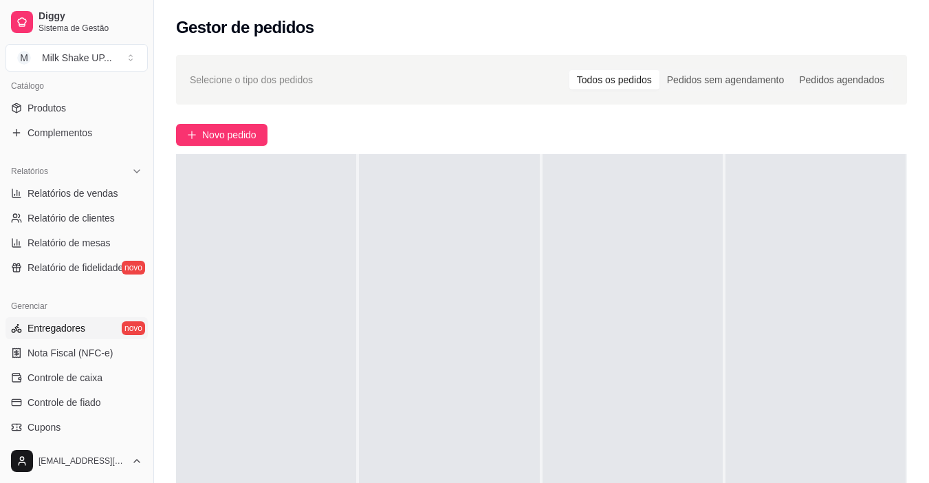
scroll to position [344, 0]
click at [82, 191] on span "Relatórios de vendas" at bounding box center [73, 192] width 91 height 14
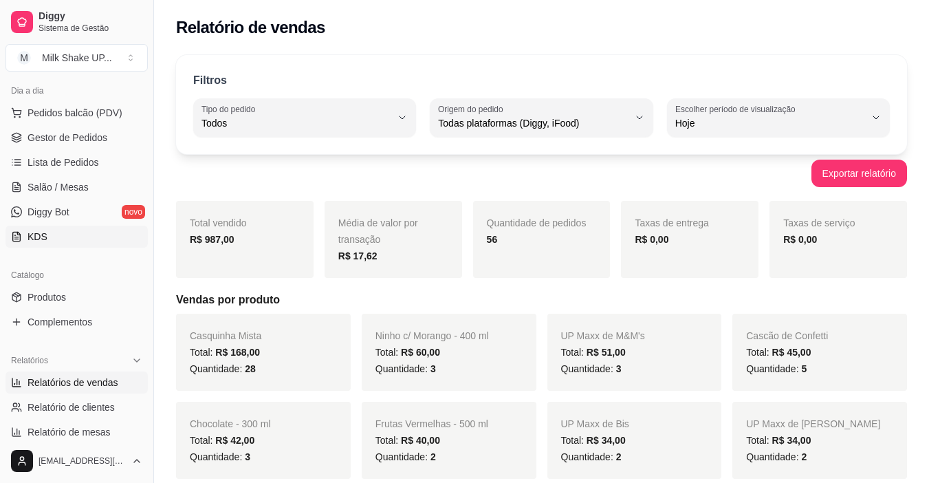
scroll to position [69, 0]
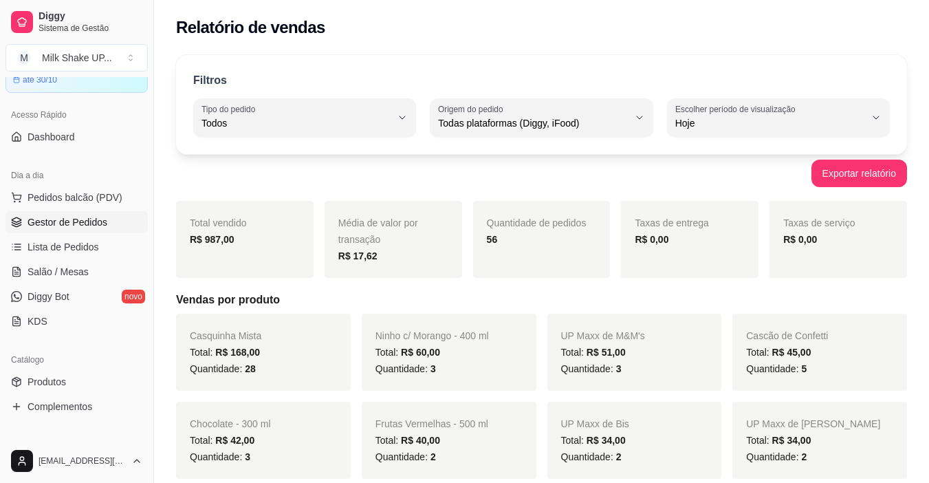
click at [68, 222] on span "Gestor de Pedidos" at bounding box center [68, 222] width 80 height 14
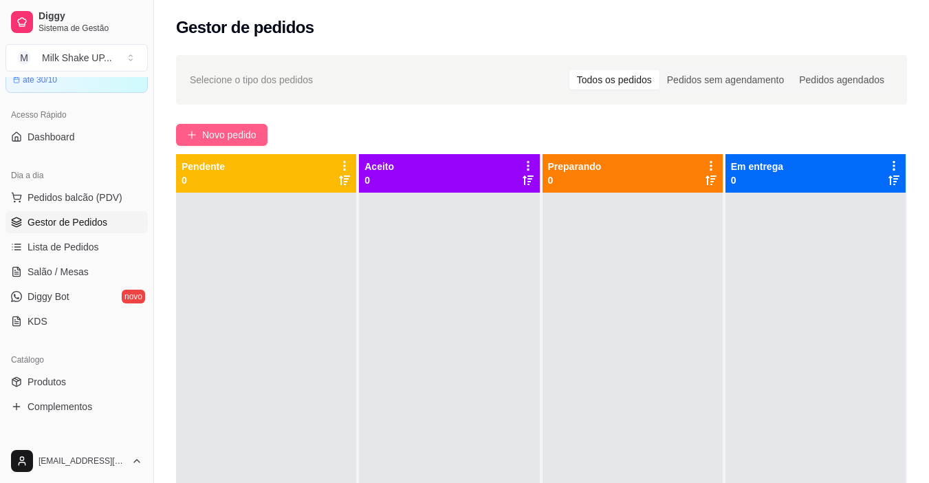
click at [259, 144] on button "Novo pedido" at bounding box center [221, 135] width 91 height 22
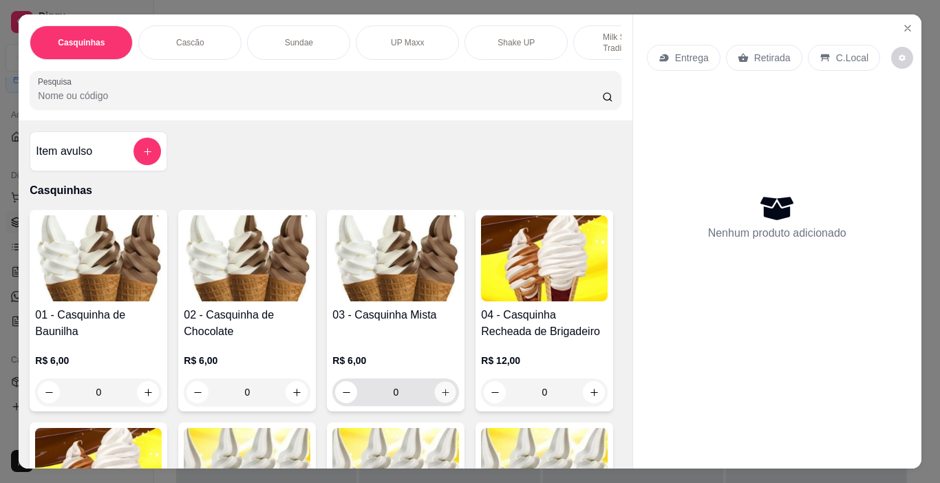
click at [440, 395] on icon "increase-product-quantity" at bounding box center [445, 392] width 10 height 10
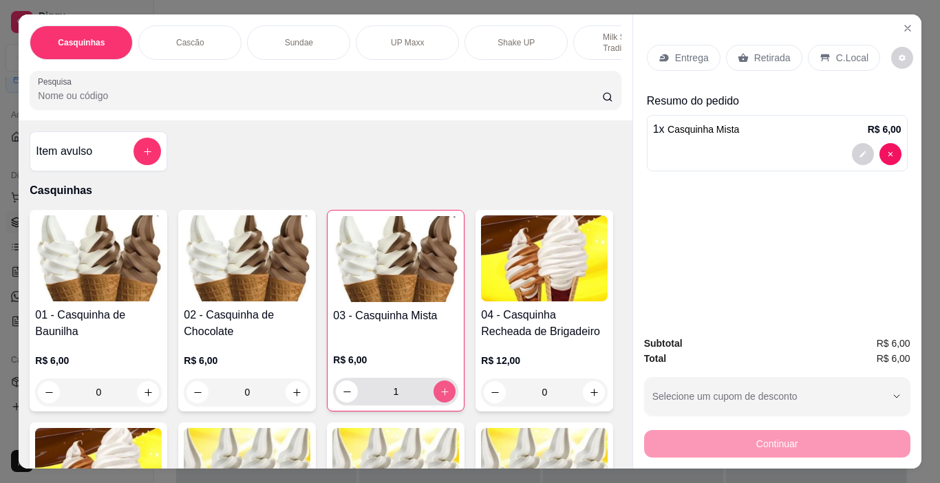
click at [440, 395] on icon "increase-product-quantity" at bounding box center [445, 392] width 10 height 10
click at [345, 394] on icon "decrease-product-quantity" at bounding box center [347, 392] width 10 height 10
click at [836, 54] on p "C.Local" at bounding box center [852, 58] width 32 height 14
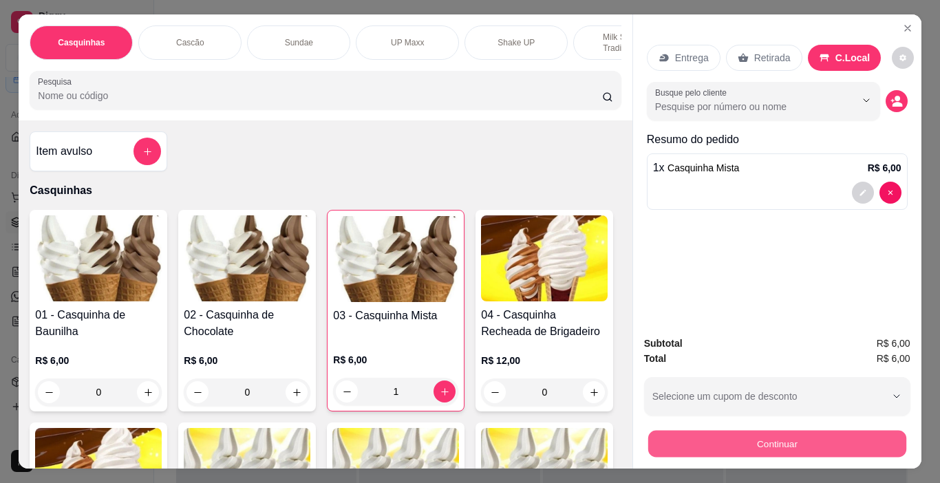
click at [813, 446] on button "Continuar" at bounding box center [776, 444] width 258 height 27
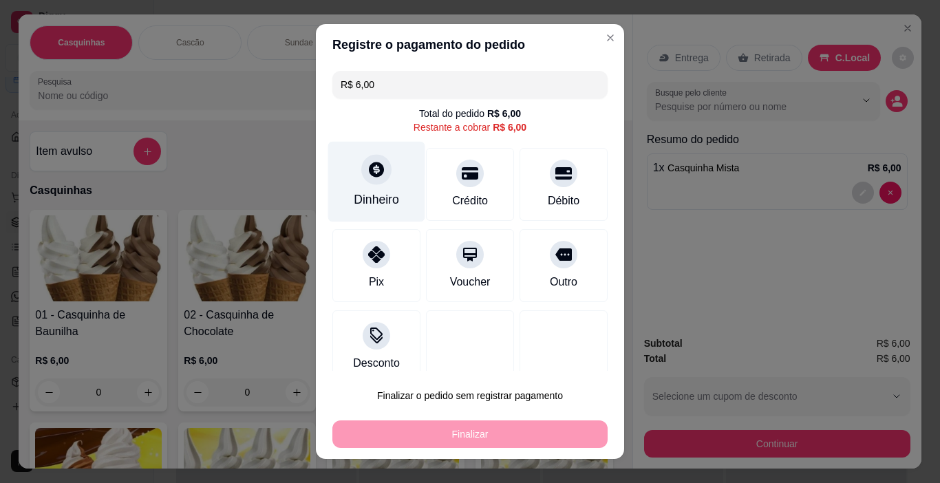
click at [389, 177] on div "Dinheiro" at bounding box center [376, 182] width 97 height 80
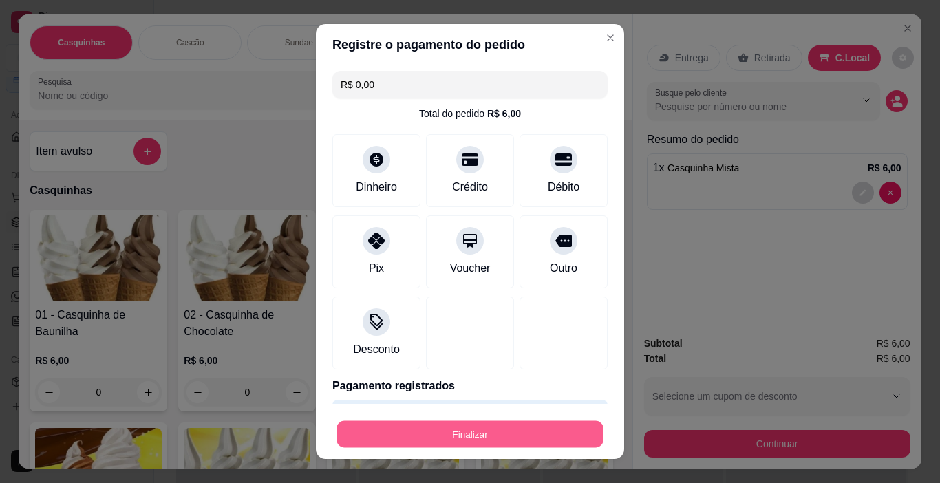
click at [538, 433] on button "Finalizar" at bounding box center [469, 434] width 267 height 27
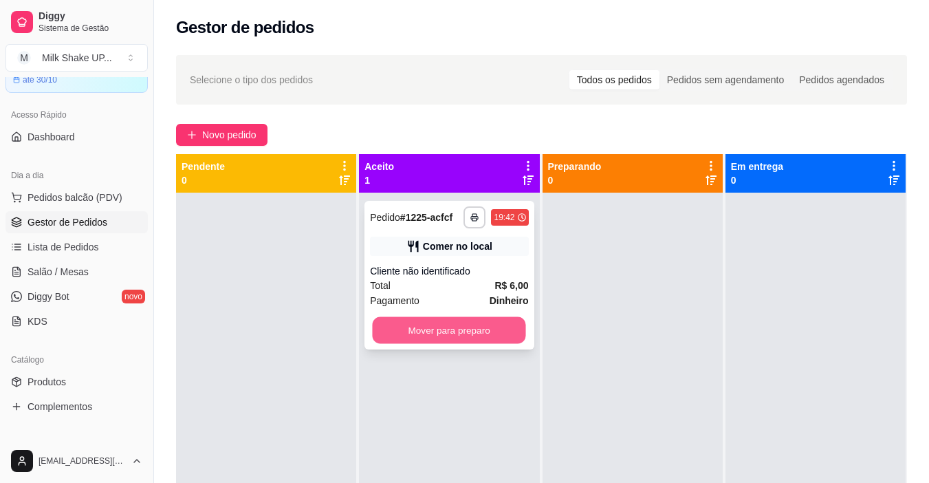
click at [511, 334] on button "Mover para preparo" at bounding box center [449, 330] width 153 height 27
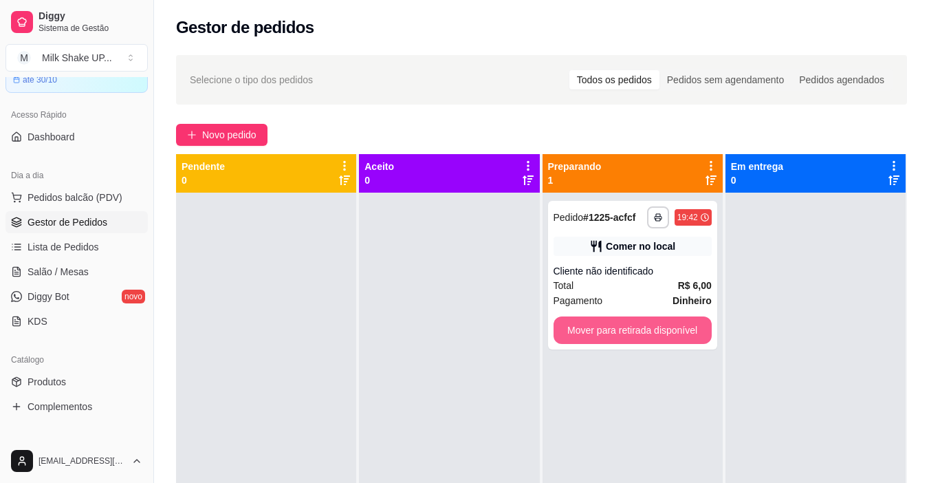
click at [670, 336] on button "Mover para retirada disponível" at bounding box center [633, 330] width 158 height 28
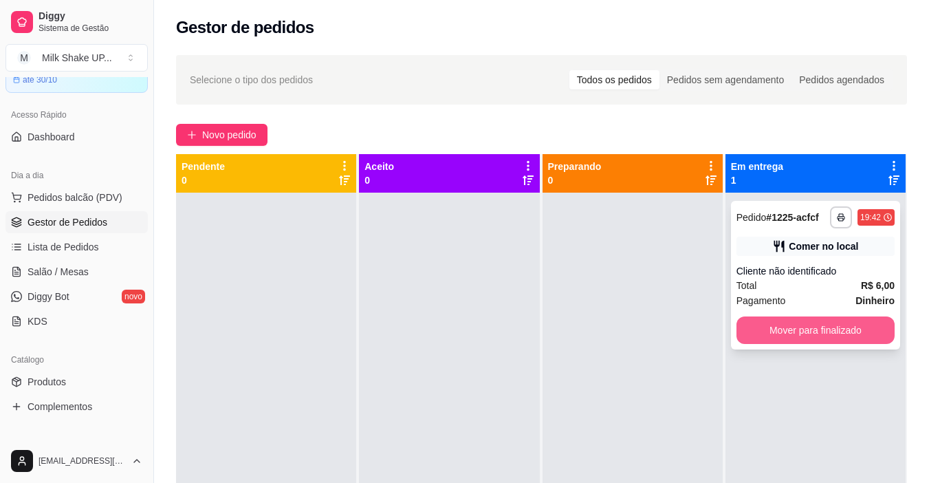
click at [781, 335] on button "Mover para finalizado" at bounding box center [816, 330] width 158 height 28
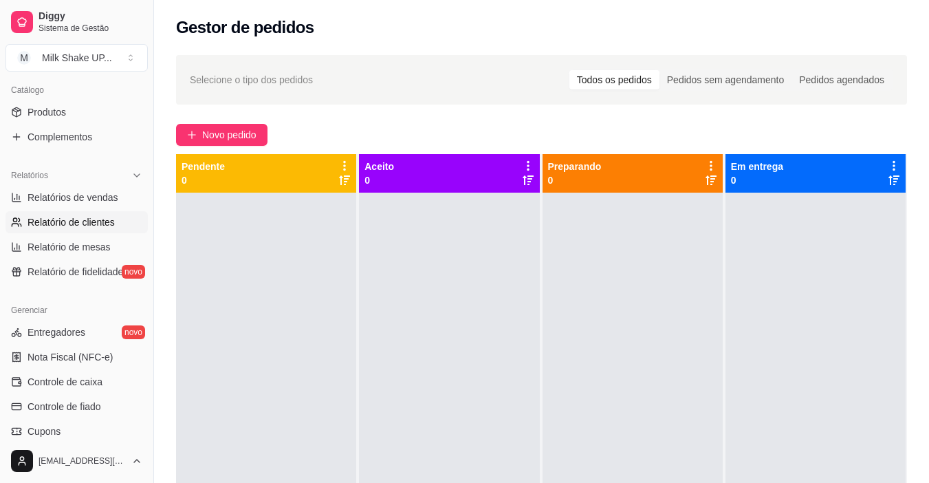
scroll to position [344, 0]
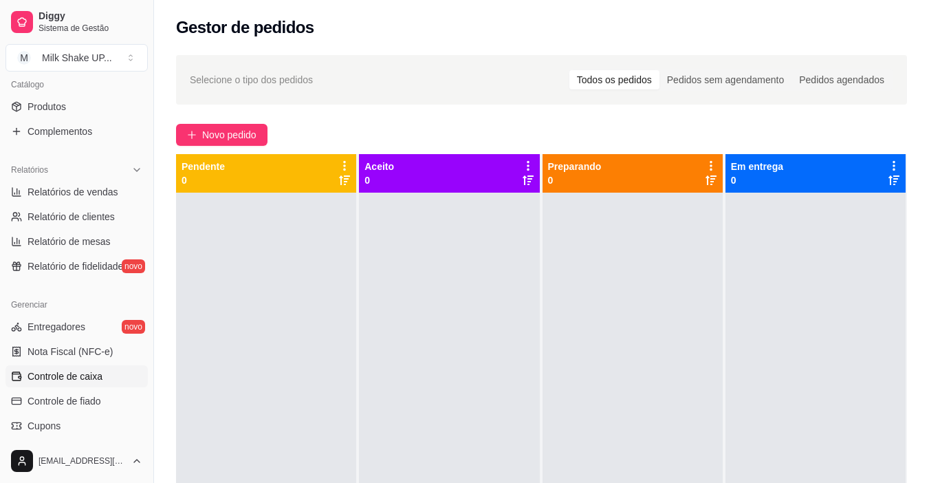
click at [96, 374] on span "Controle de caixa" at bounding box center [65, 376] width 75 height 14
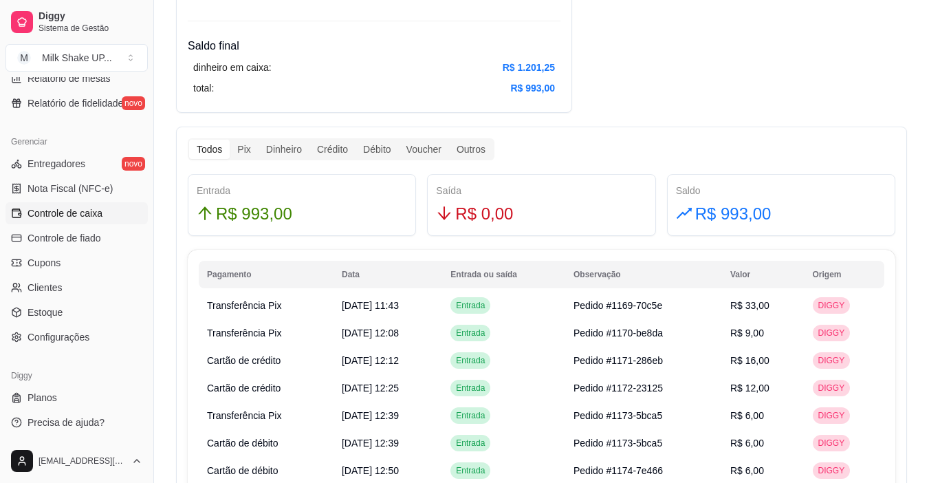
scroll to position [688, 0]
